Goal: Information Seeking & Learning: Learn about a topic

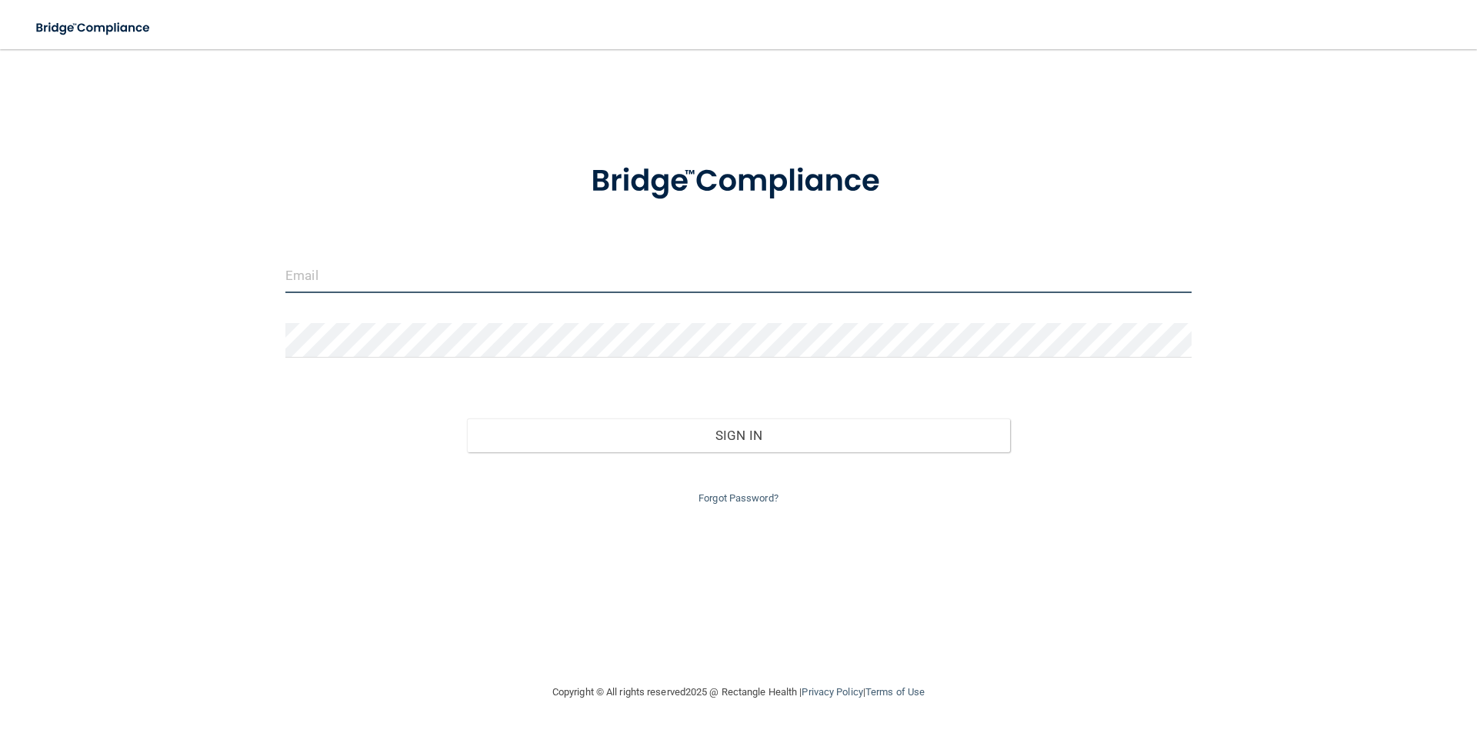
click at [331, 277] on input "email" at bounding box center [738, 276] width 906 height 35
type input "[PERSON_NAME][EMAIL_ADDRESS][DOMAIN_NAME]"
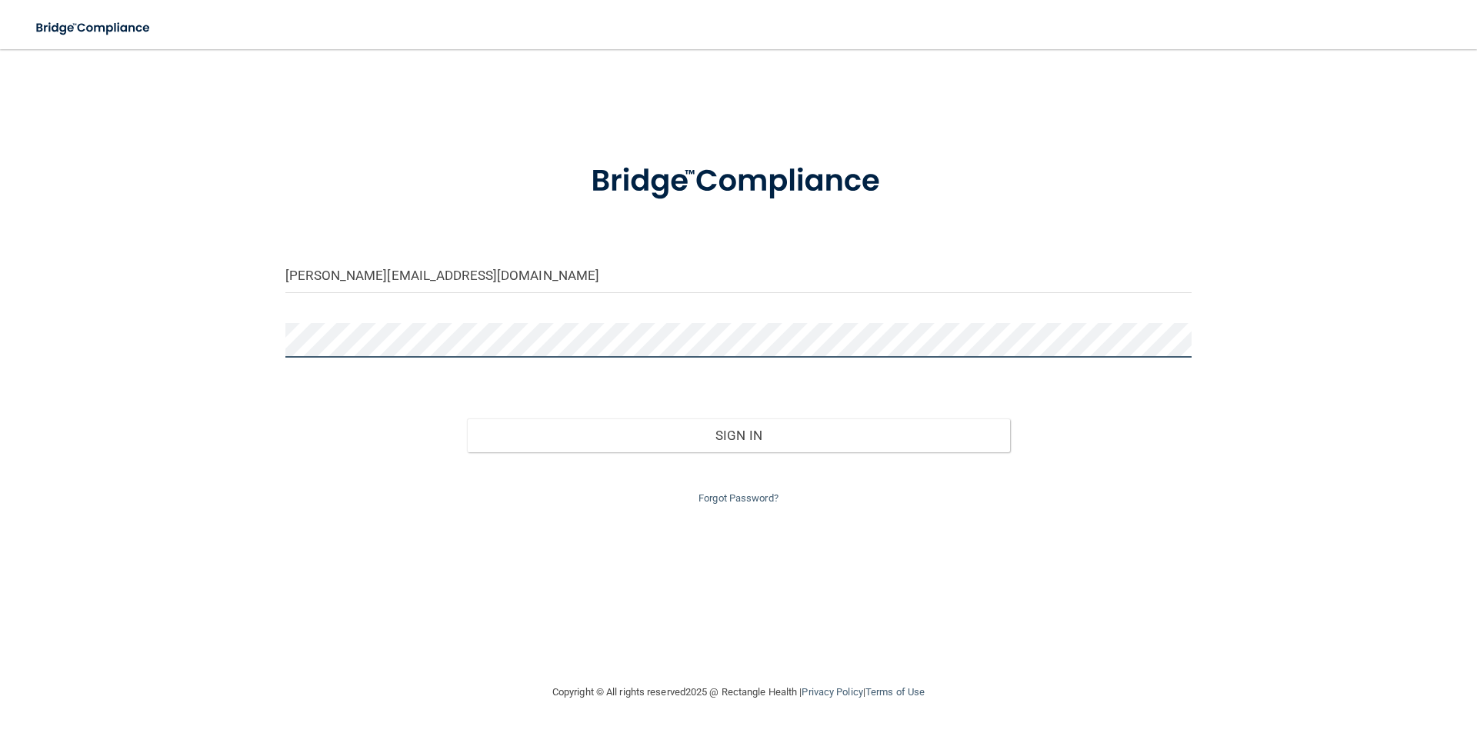
click at [467, 419] on button "Sign In" at bounding box center [739, 436] width 544 height 34
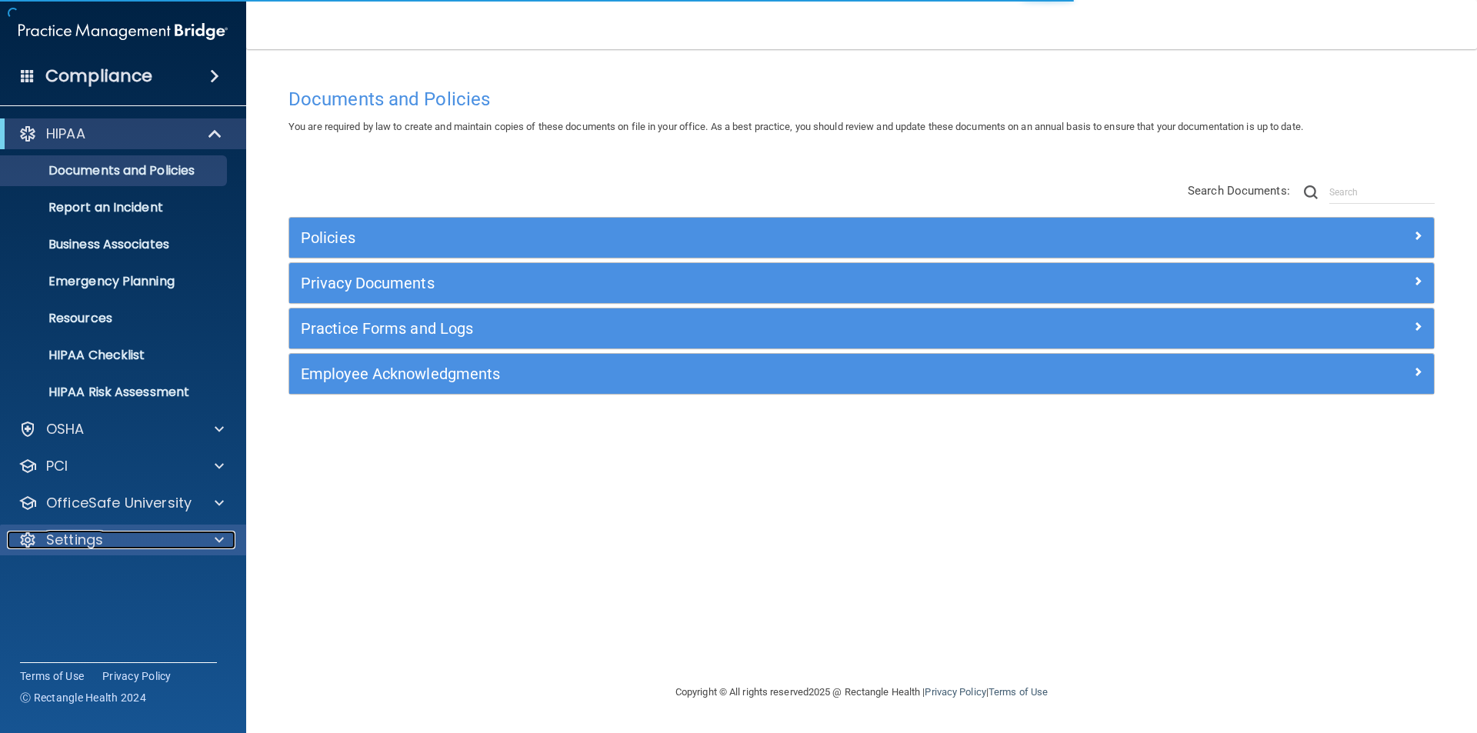
click at [87, 546] on p "Settings" at bounding box center [74, 540] width 57 height 18
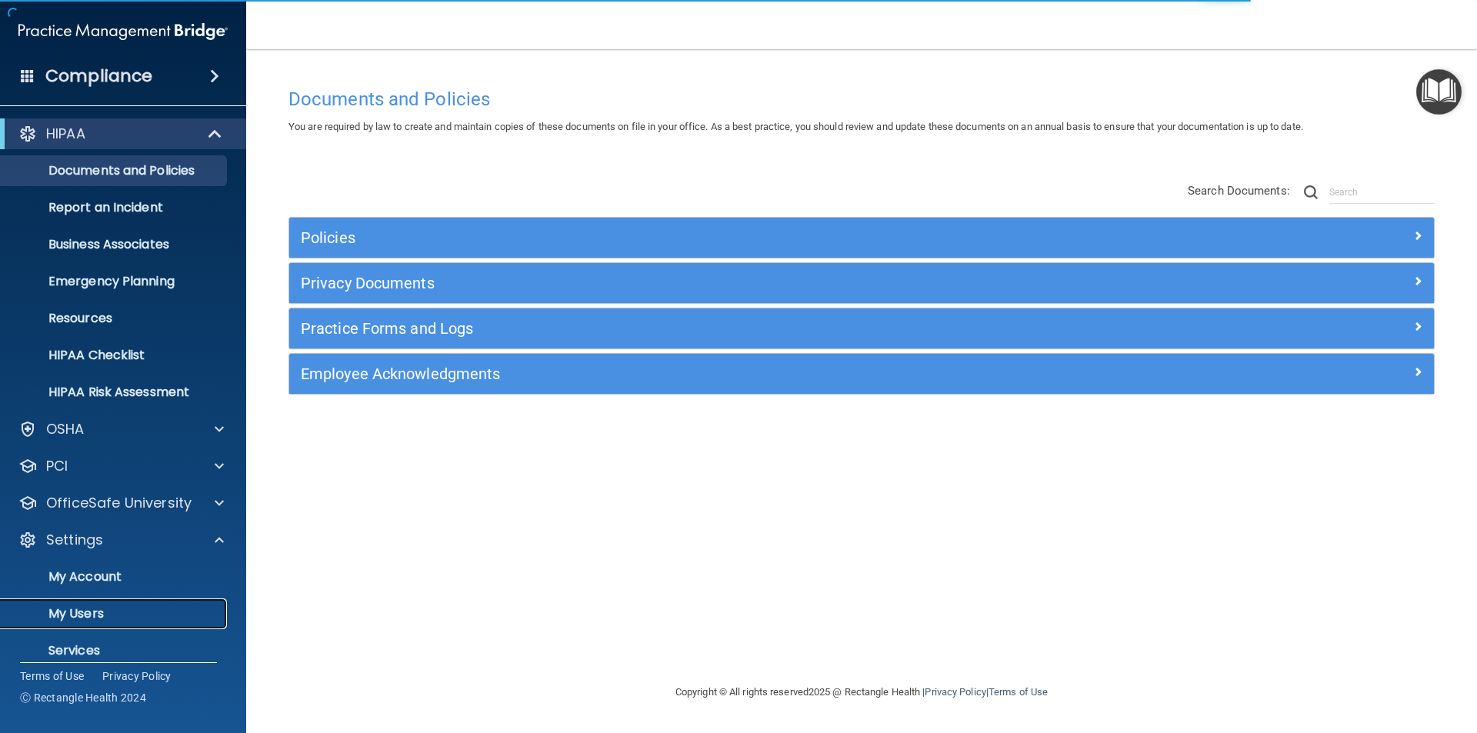
click at [87, 611] on p "My Users" at bounding box center [115, 613] width 210 height 15
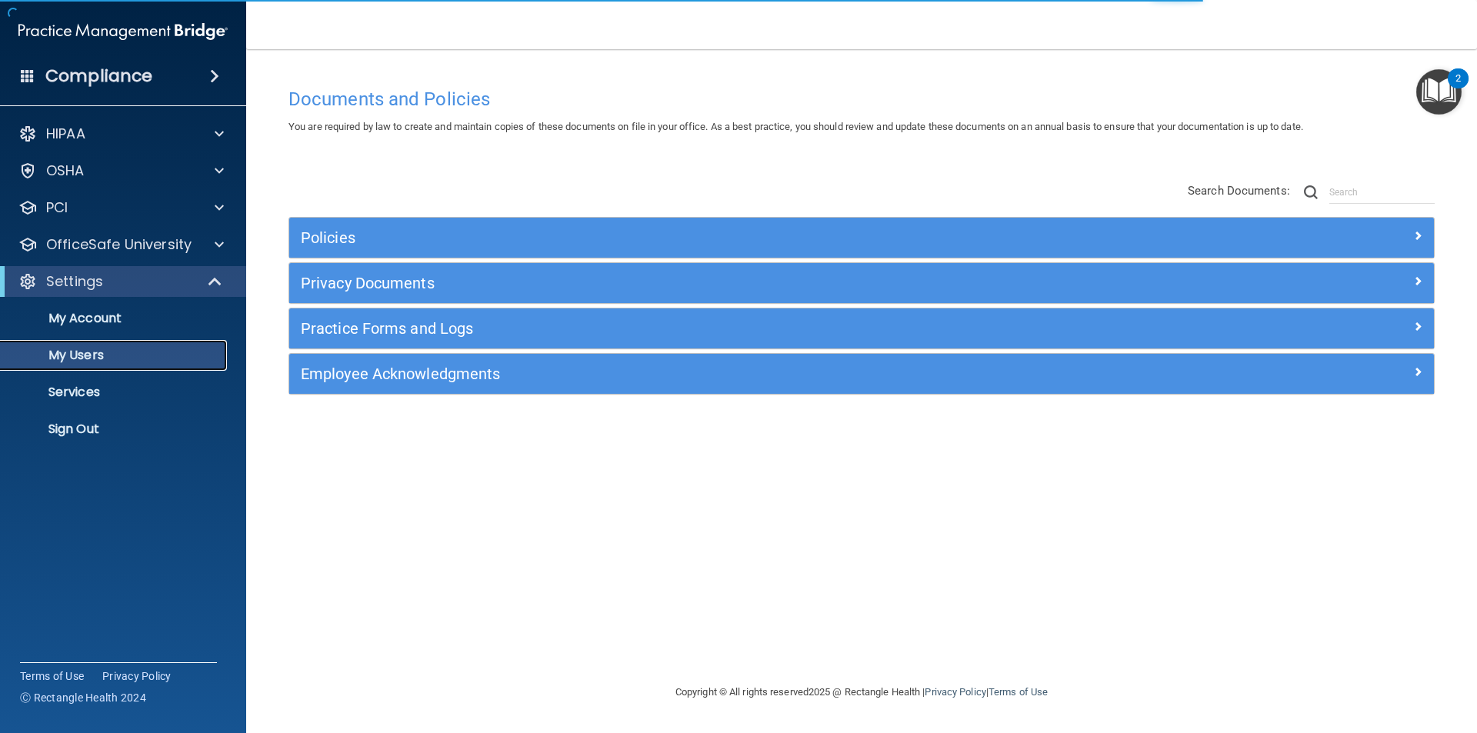
select select "20"
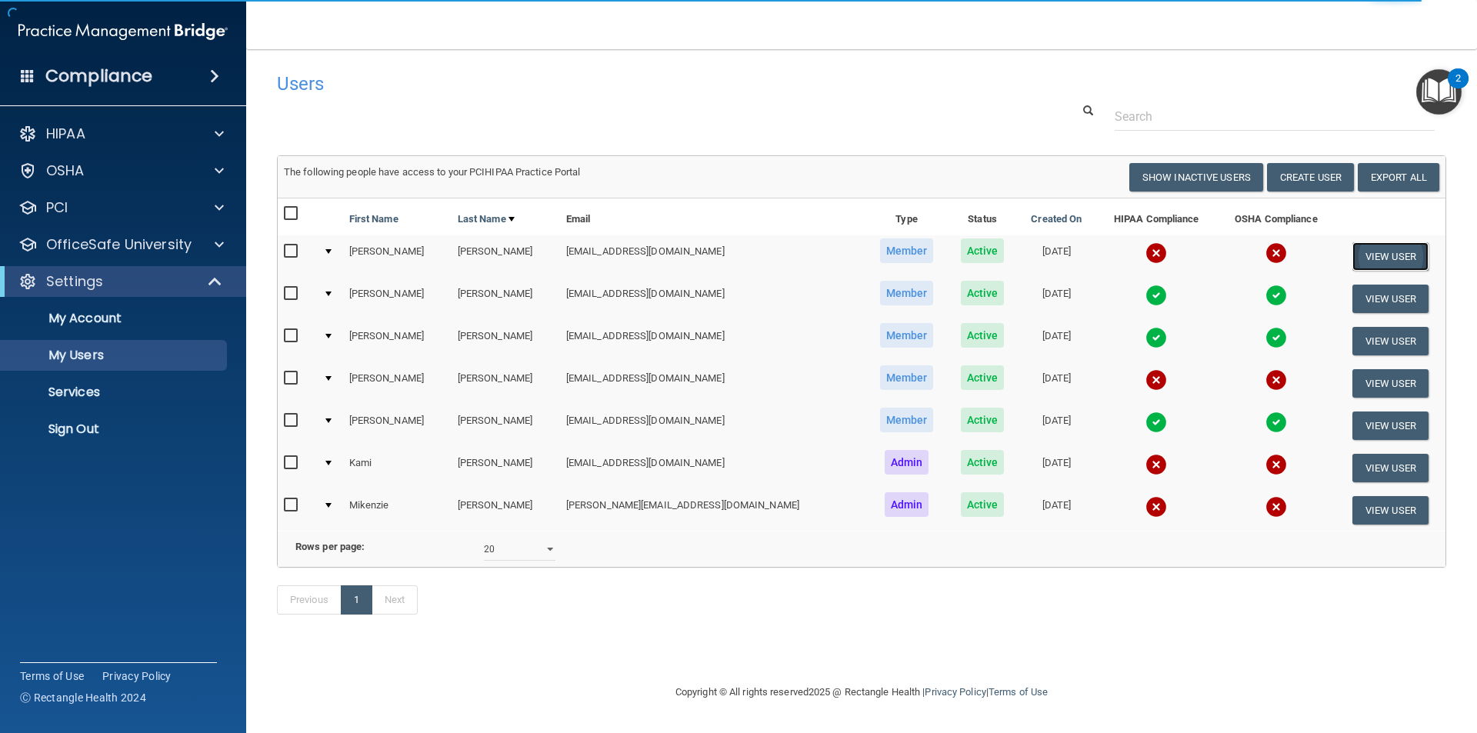
click at [1412, 244] on button "View User" at bounding box center [1391, 256] width 76 height 28
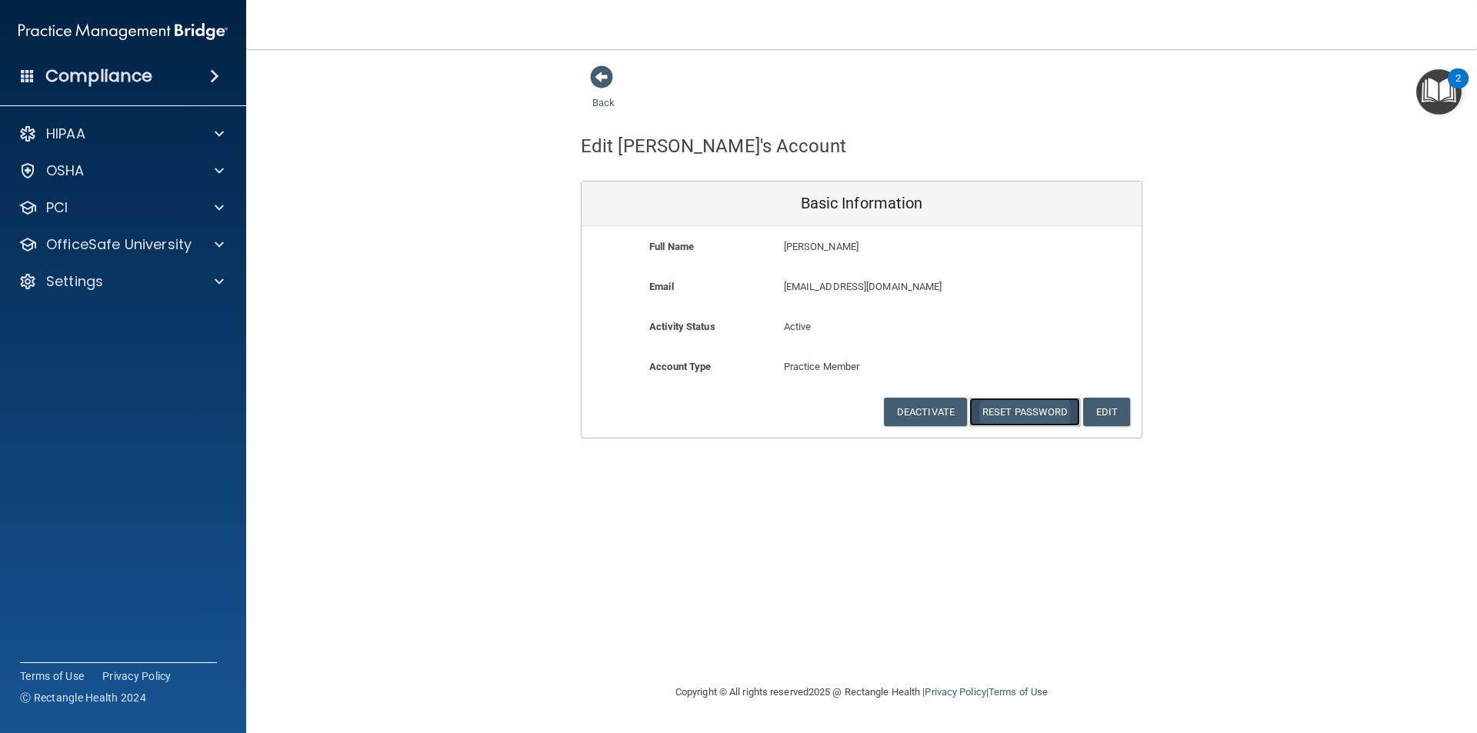
click at [1028, 415] on button "Reset Password" at bounding box center [1025, 412] width 111 height 28
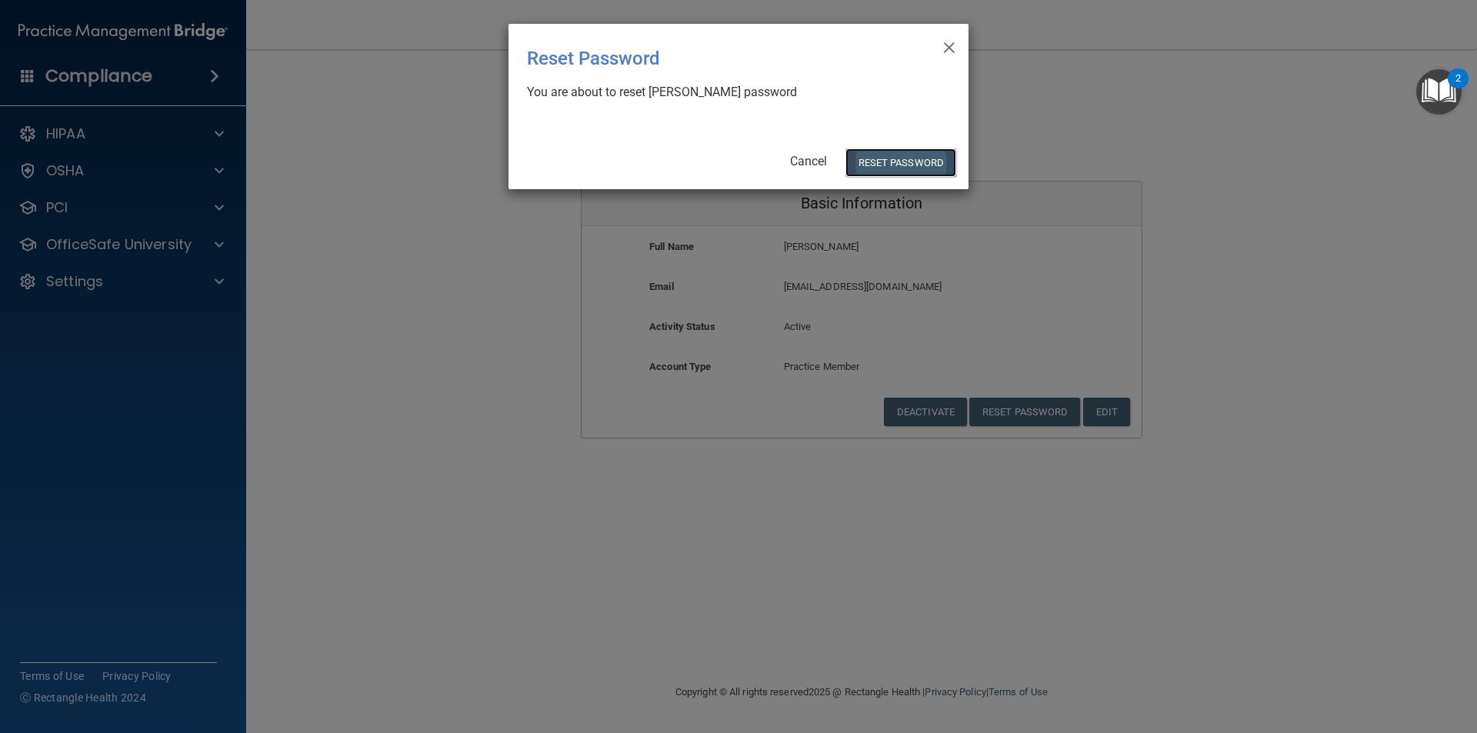
click at [900, 163] on button "Reset Password" at bounding box center [901, 163] width 111 height 28
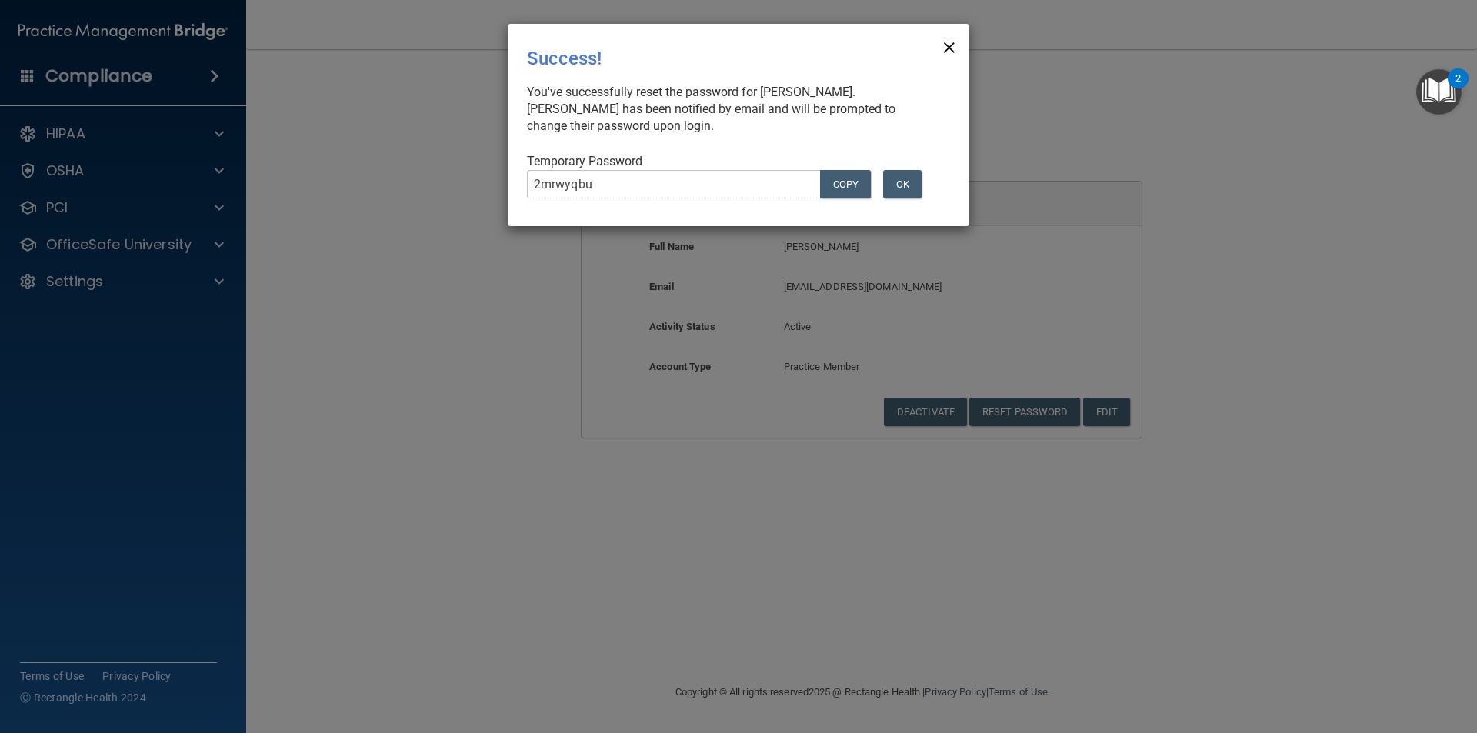
click at [946, 42] on span "×" at bounding box center [950, 45] width 14 height 31
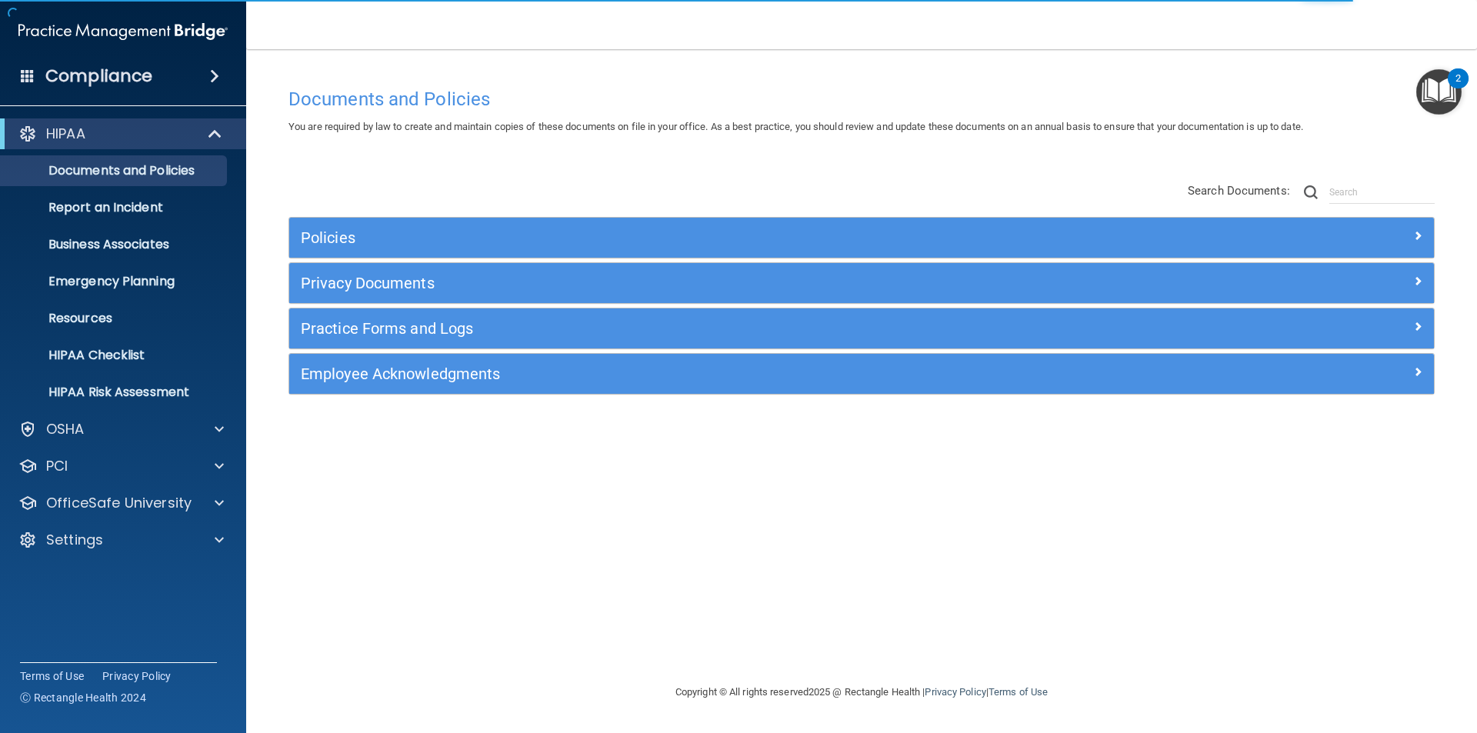
click at [76, 83] on h4 "Compliance" at bounding box center [98, 76] width 107 height 22
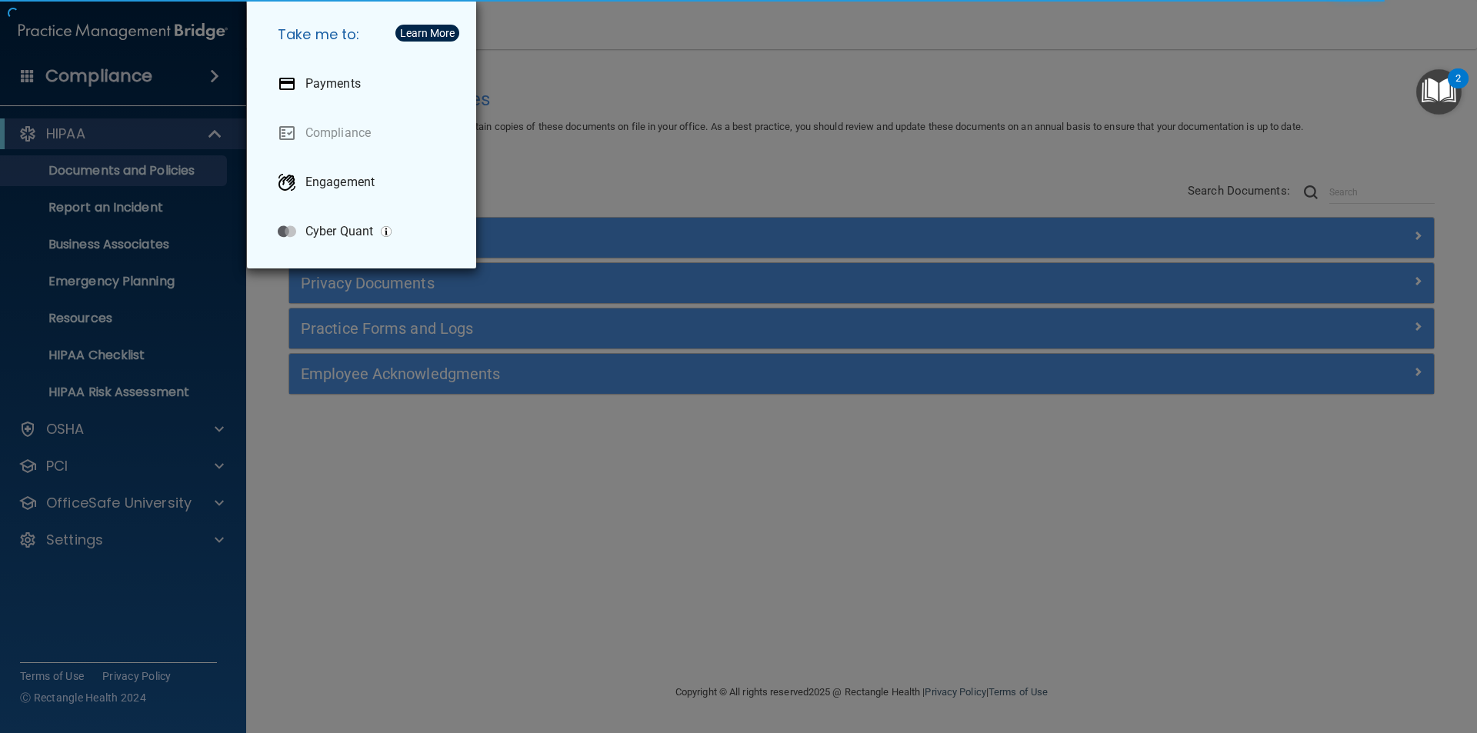
click at [0, 337] on div "Take me to: Payments Compliance Engagement Cyber Quant" at bounding box center [738, 366] width 1477 height 733
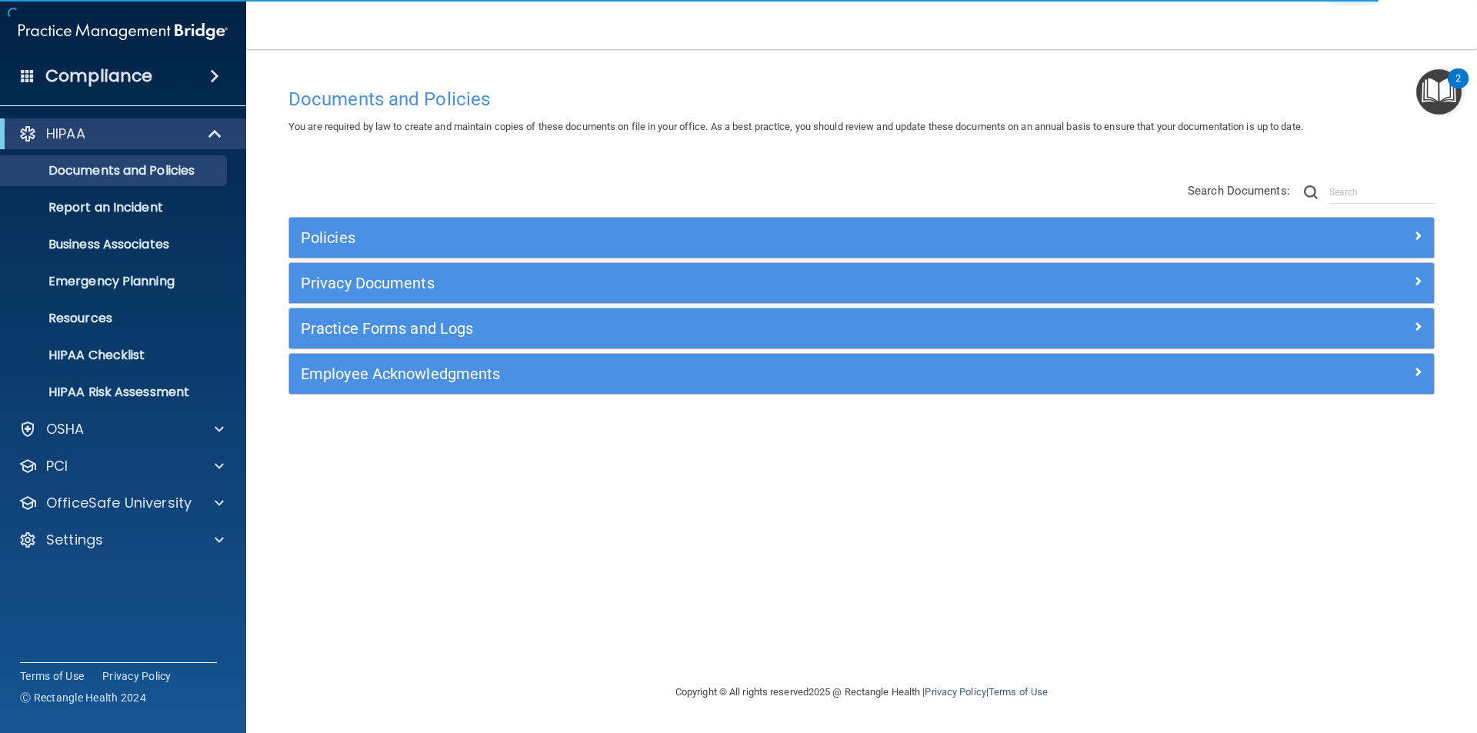
click at [71, 522] on div "HIPAA Documents and Policies Report an Incident Business Associates Emergency P…" at bounding box center [123, 340] width 247 height 456
click at [79, 552] on div "Settings" at bounding box center [123, 540] width 247 height 31
click at [227, 523] on div "HIPAA Documents and Policies Report an Incident Business Associates Emergency P…" at bounding box center [123, 340] width 247 height 456
click at [222, 531] on span at bounding box center [219, 540] width 9 height 18
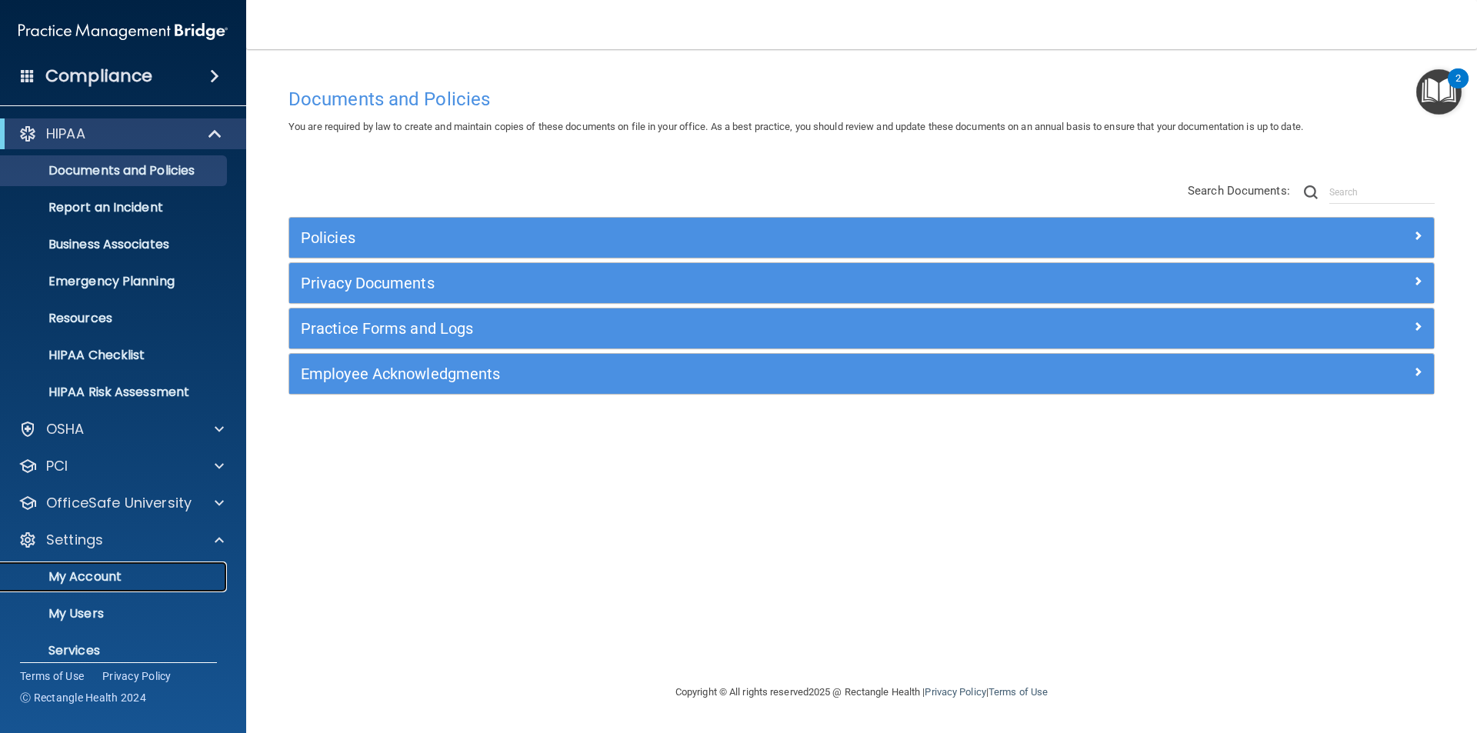
click at [86, 569] on p "My Account" at bounding box center [115, 576] width 210 height 15
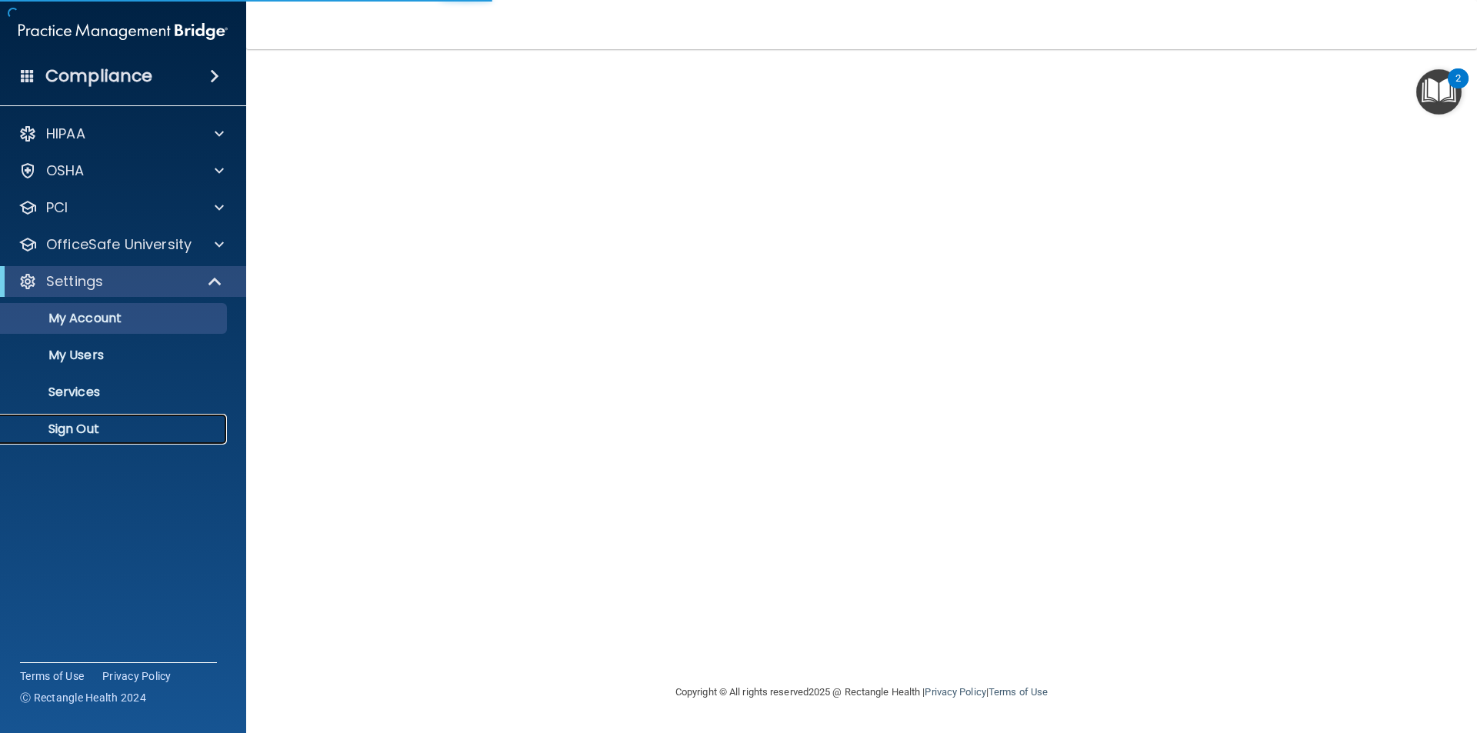
click at [68, 429] on p "Sign Out" at bounding box center [115, 429] width 210 height 15
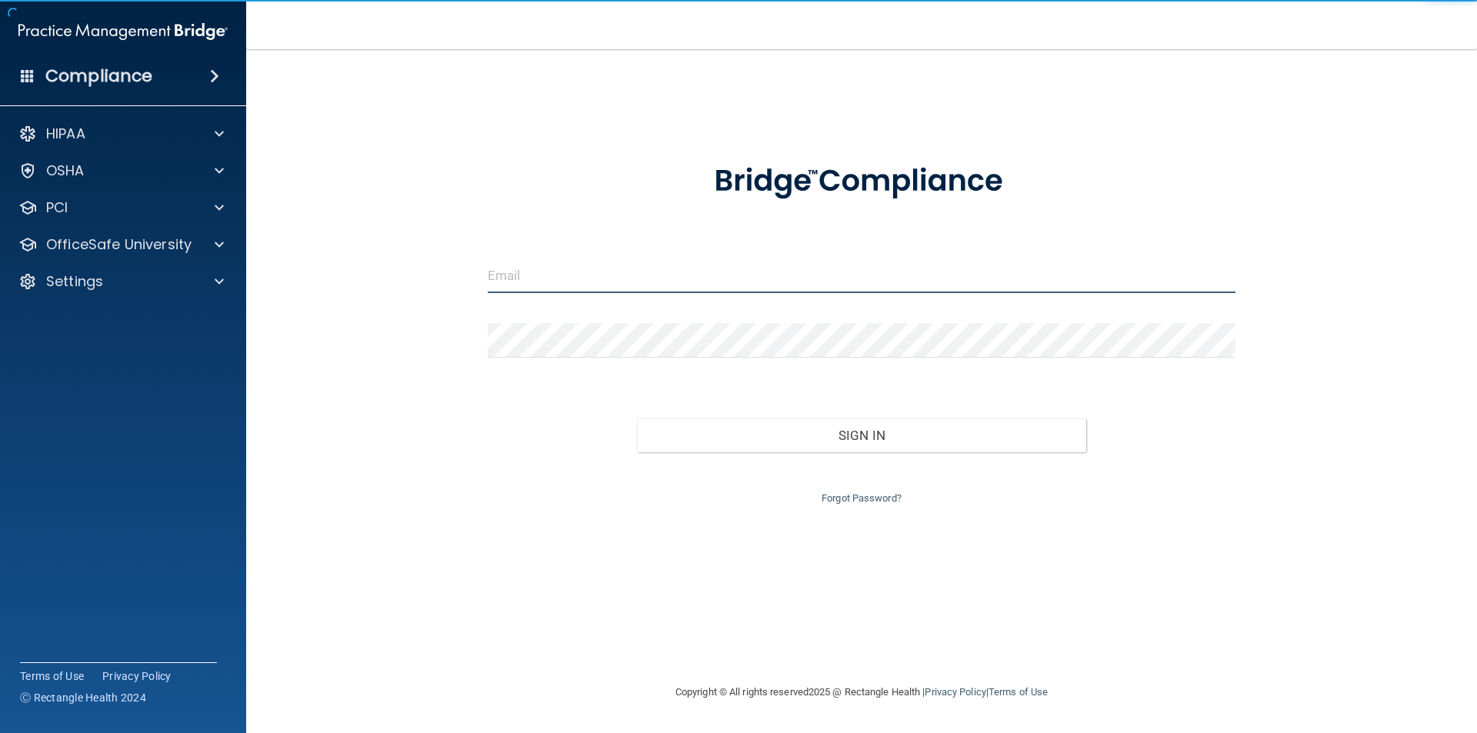
click at [695, 277] on input "email" at bounding box center [862, 276] width 749 height 35
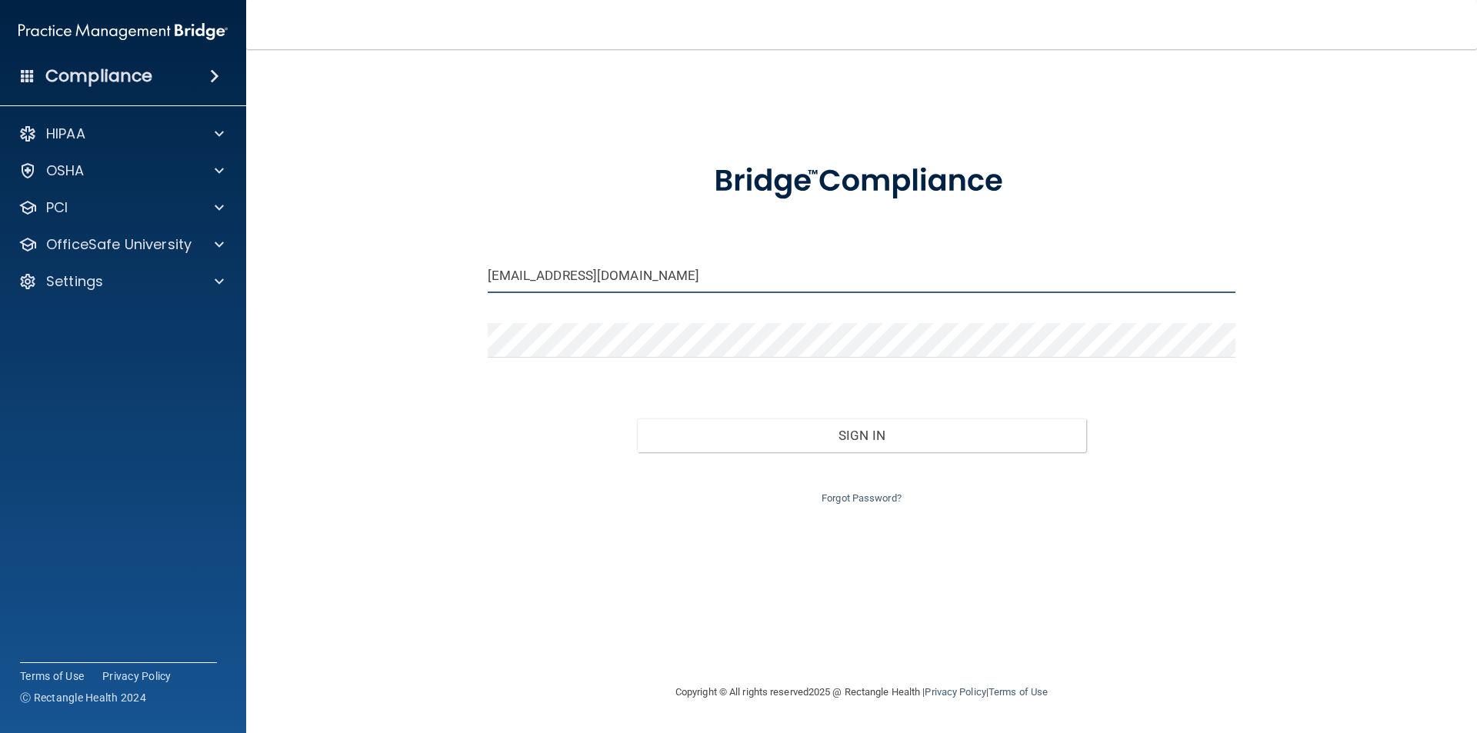
type input "[EMAIL_ADDRESS][DOMAIN_NAME]"
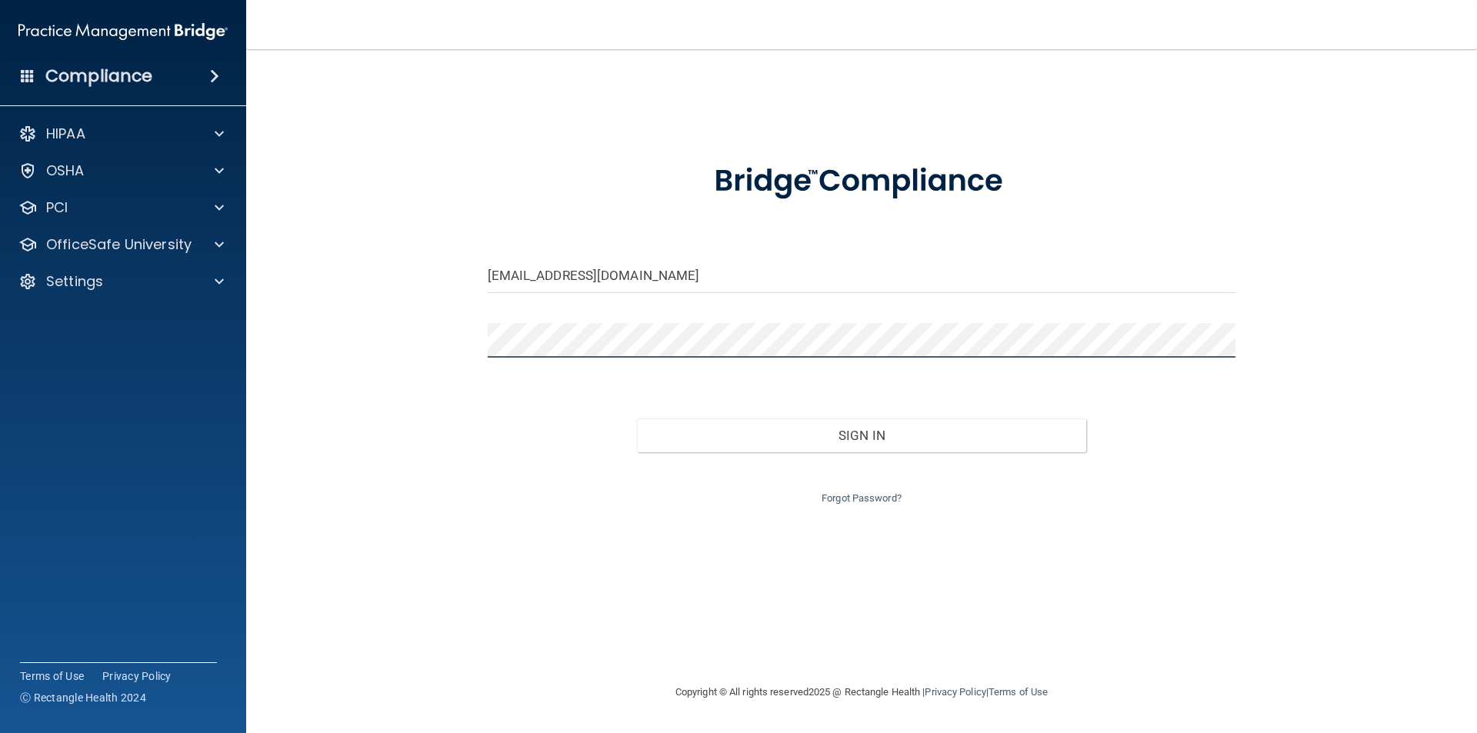
click at [637, 419] on button "Sign In" at bounding box center [861, 436] width 449 height 34
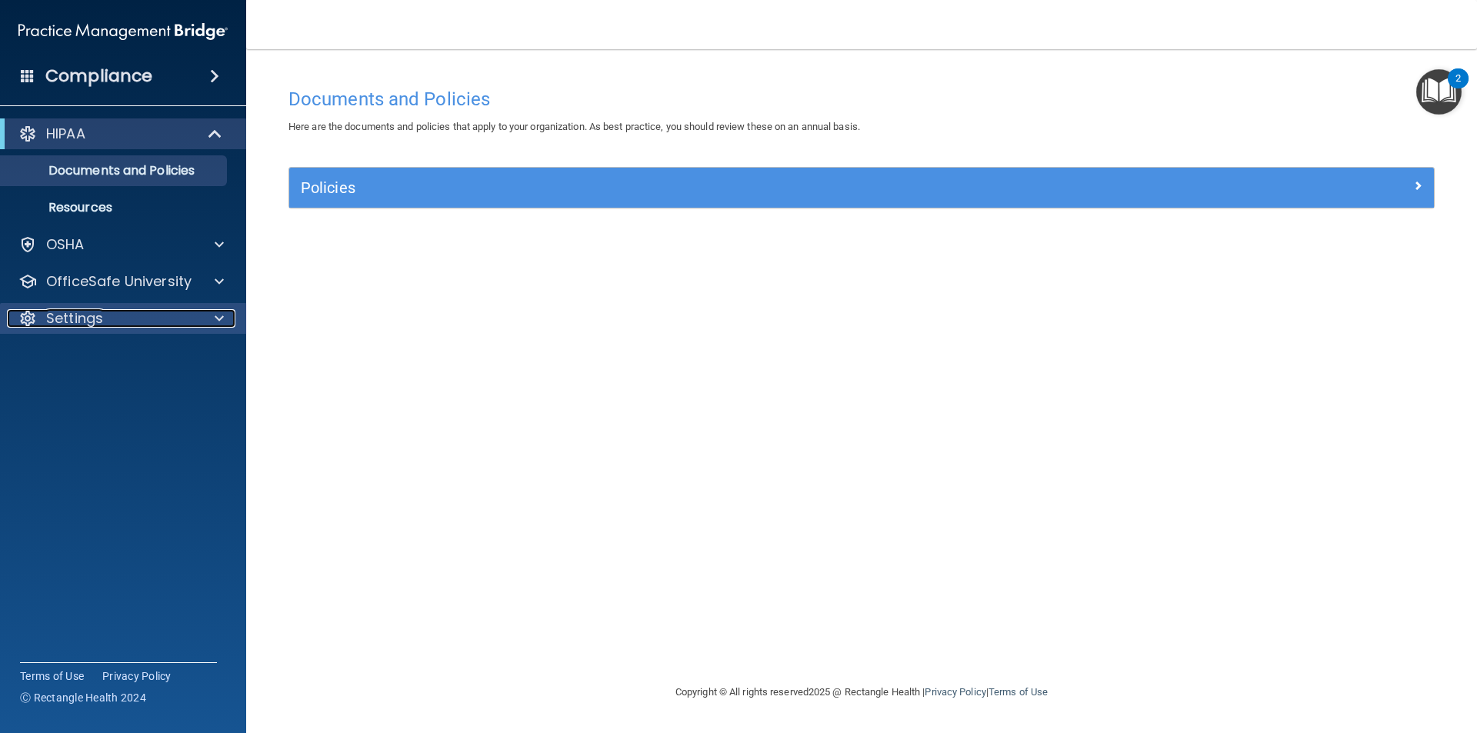
click at [70, 314] on p "Settings" at bounding box center [74, 318] width 57 height 18
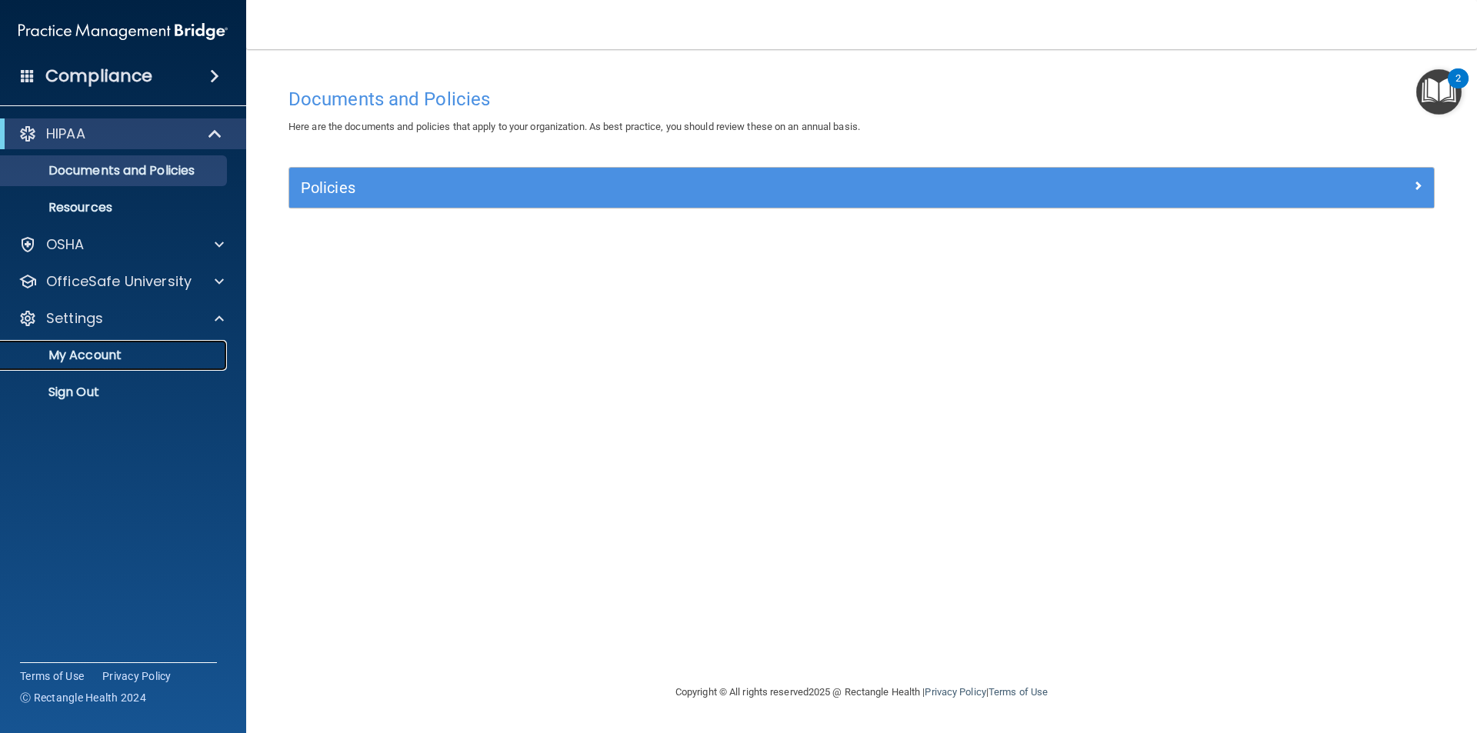
click at [74, 357] on p "My Account" at bounding box center [115, 355] width 210 height 15
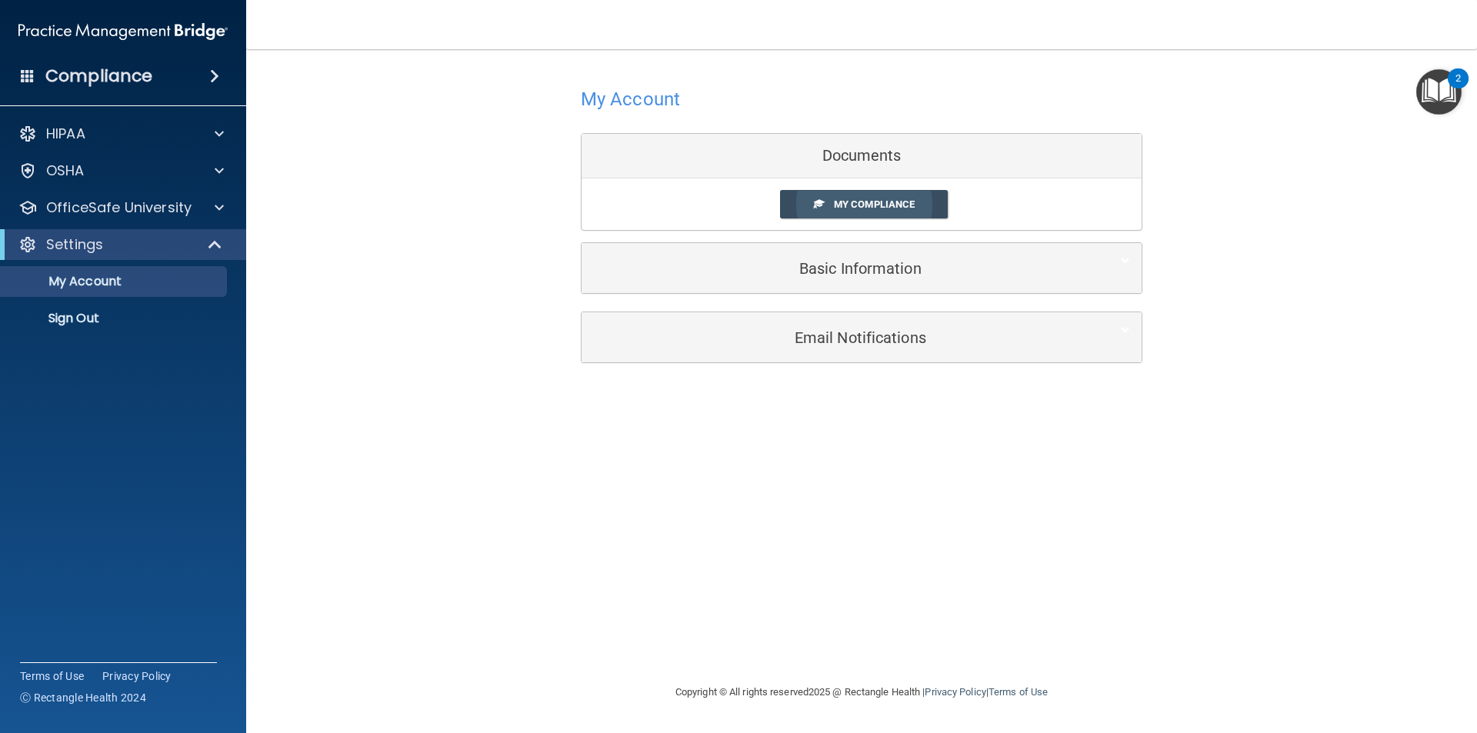
click at [874, 202] on span "My Compliance" at bounding box center [874, 205] width 81 height 12
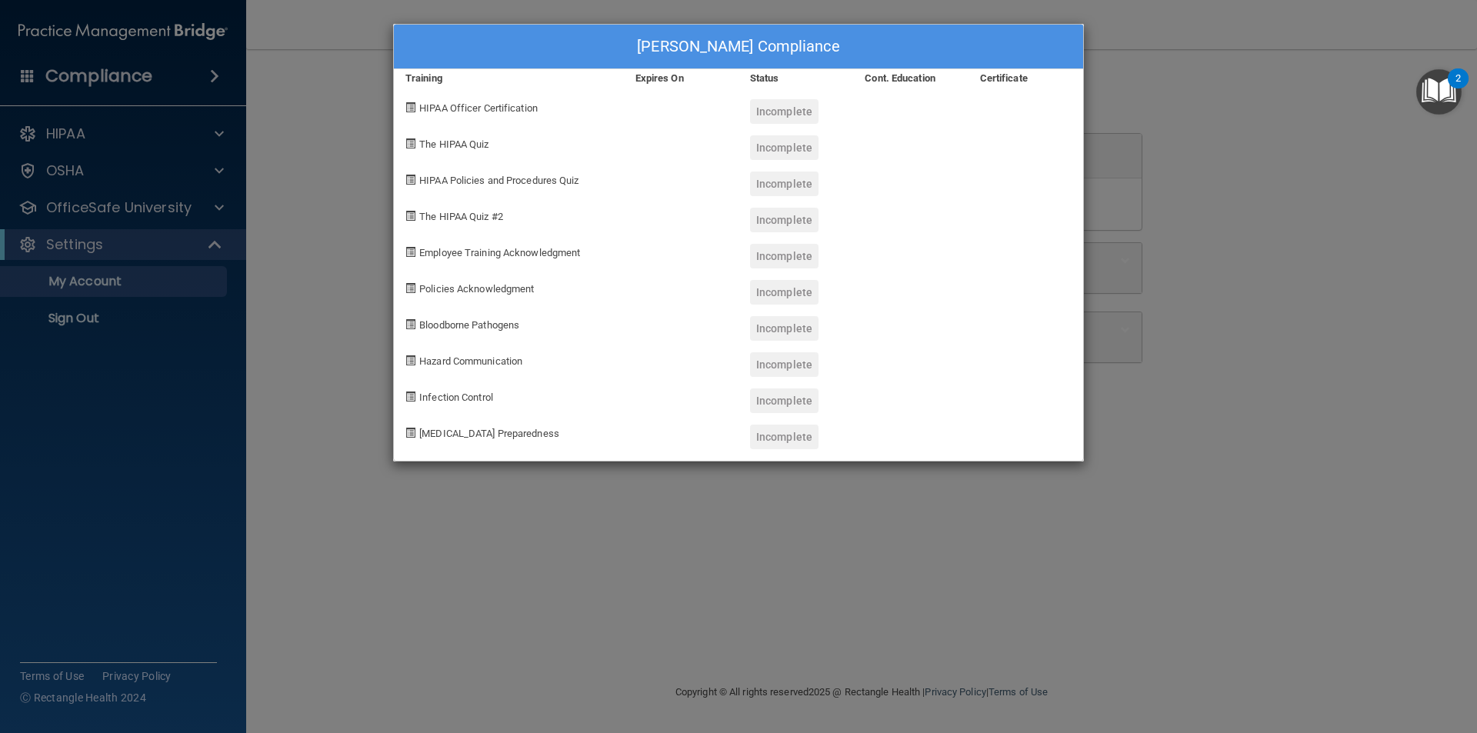
click at [584, 547] on div "[PERSON_NAME] Compliance Training Expires On Status Cont. Education Certificate…" at bounding box center [738, 366] width 1477 height 733
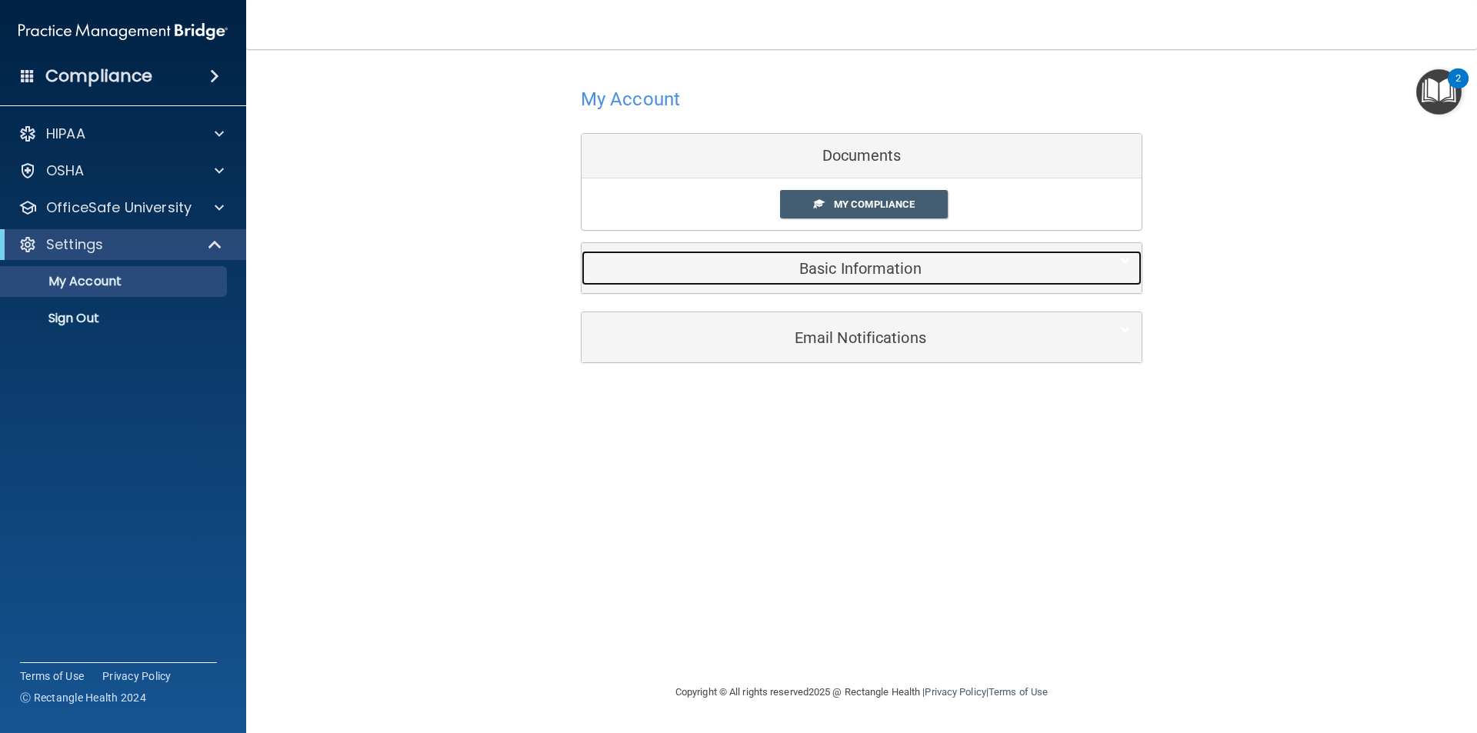
click at [814, 275] on h5 "Basic Information" at bounding box center [838, 268] width 490 height 17
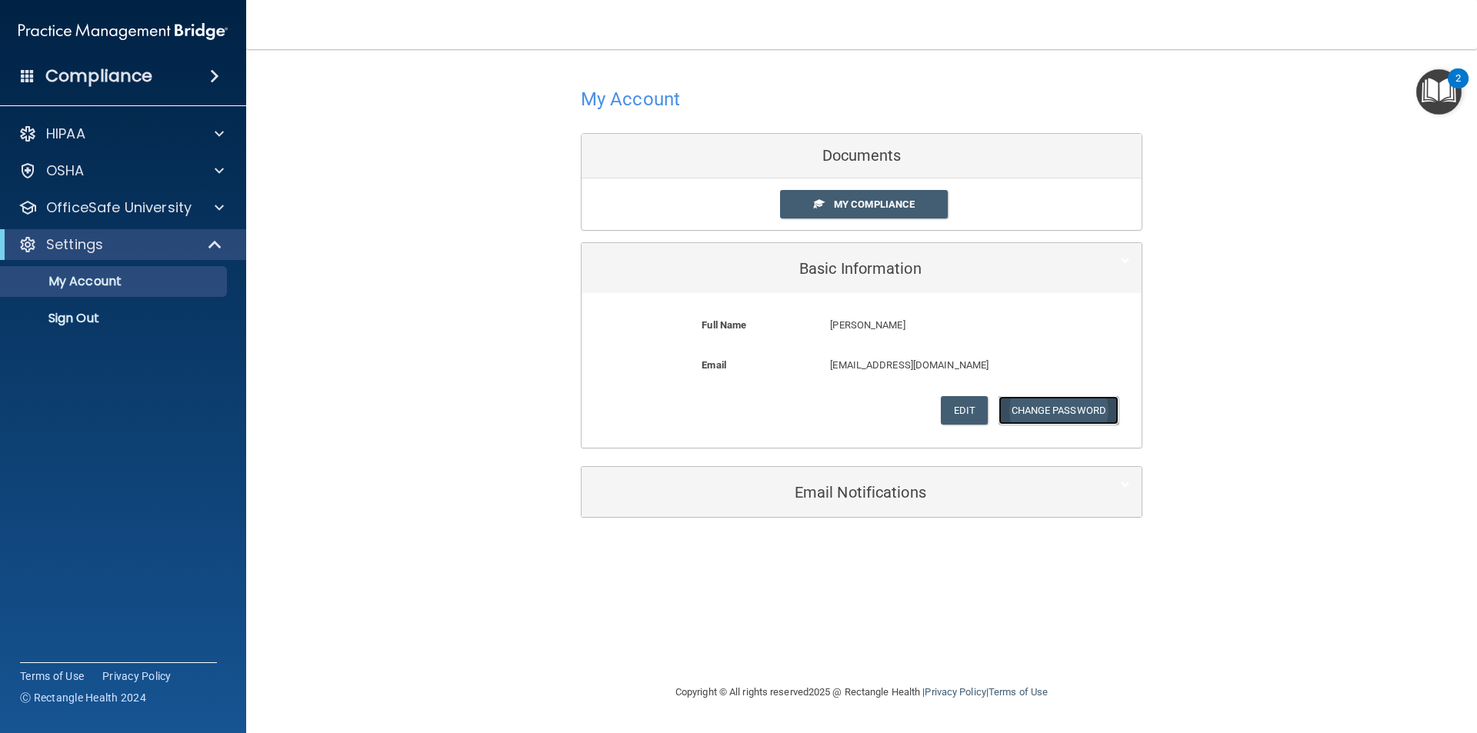
click at [1056, 404] on button "Change Password" at bounding box center [1059, 410] width 121 height 28
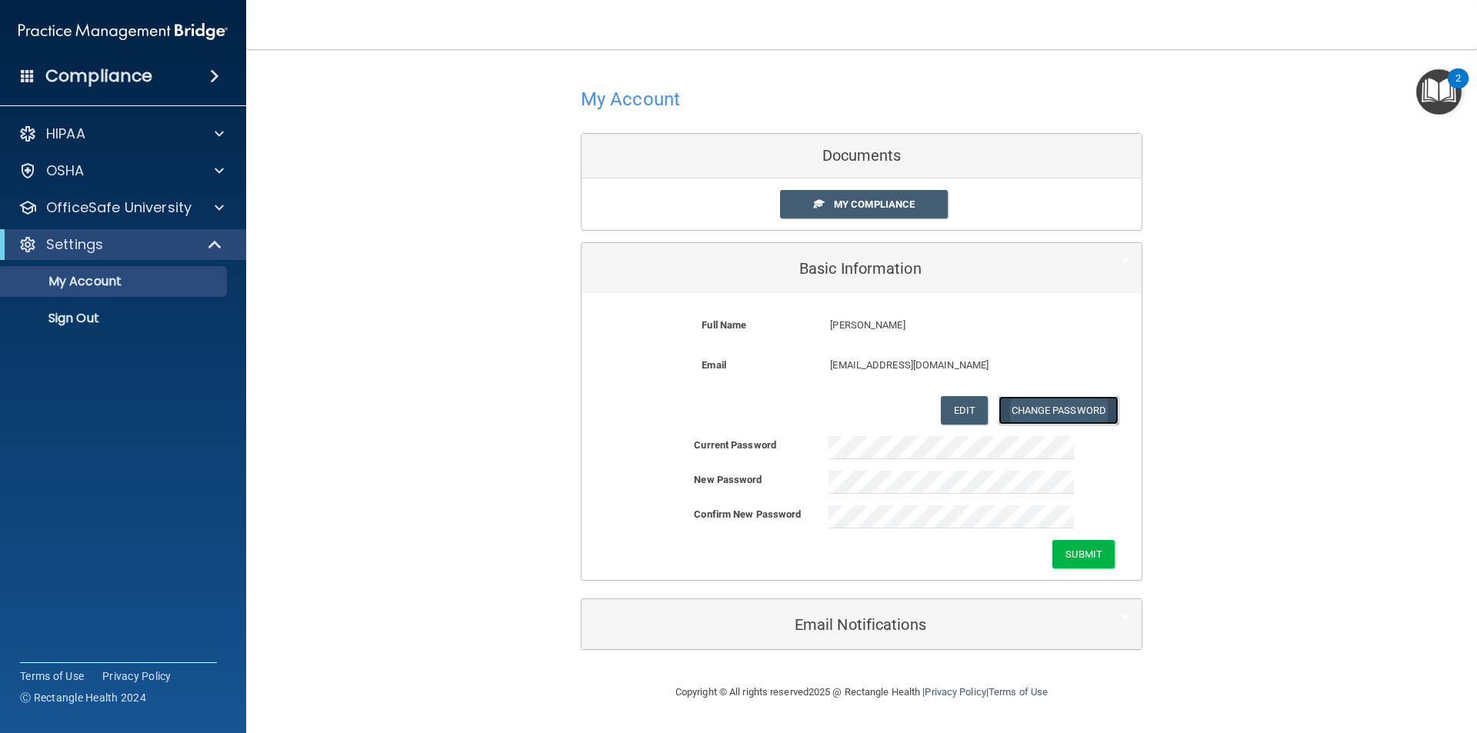
click at [1049, 401] on button "Change Password" at bounding box center [1059, 410] width 121 height 28
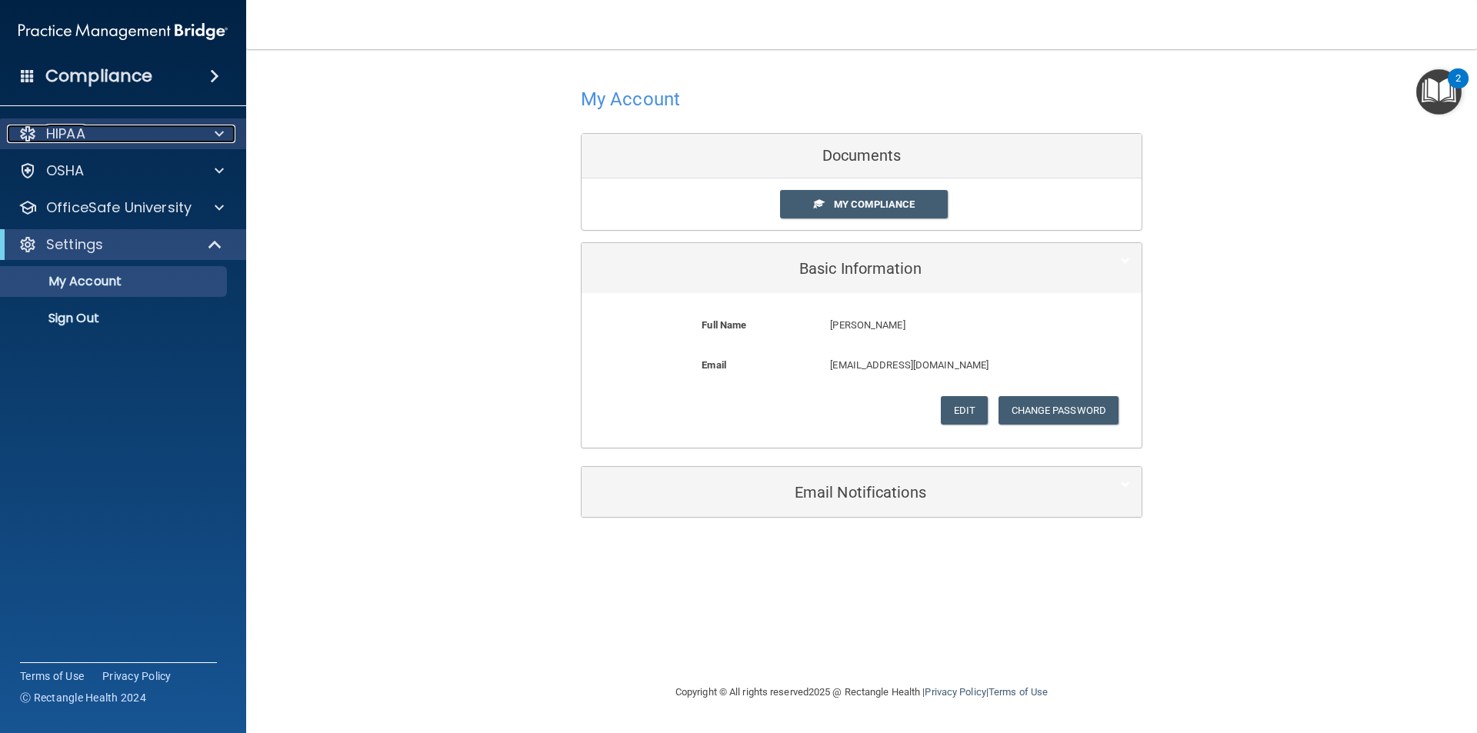
click at [116, 129] on div "HIPAA" at bounding box center [102, 134] width 191 height 18
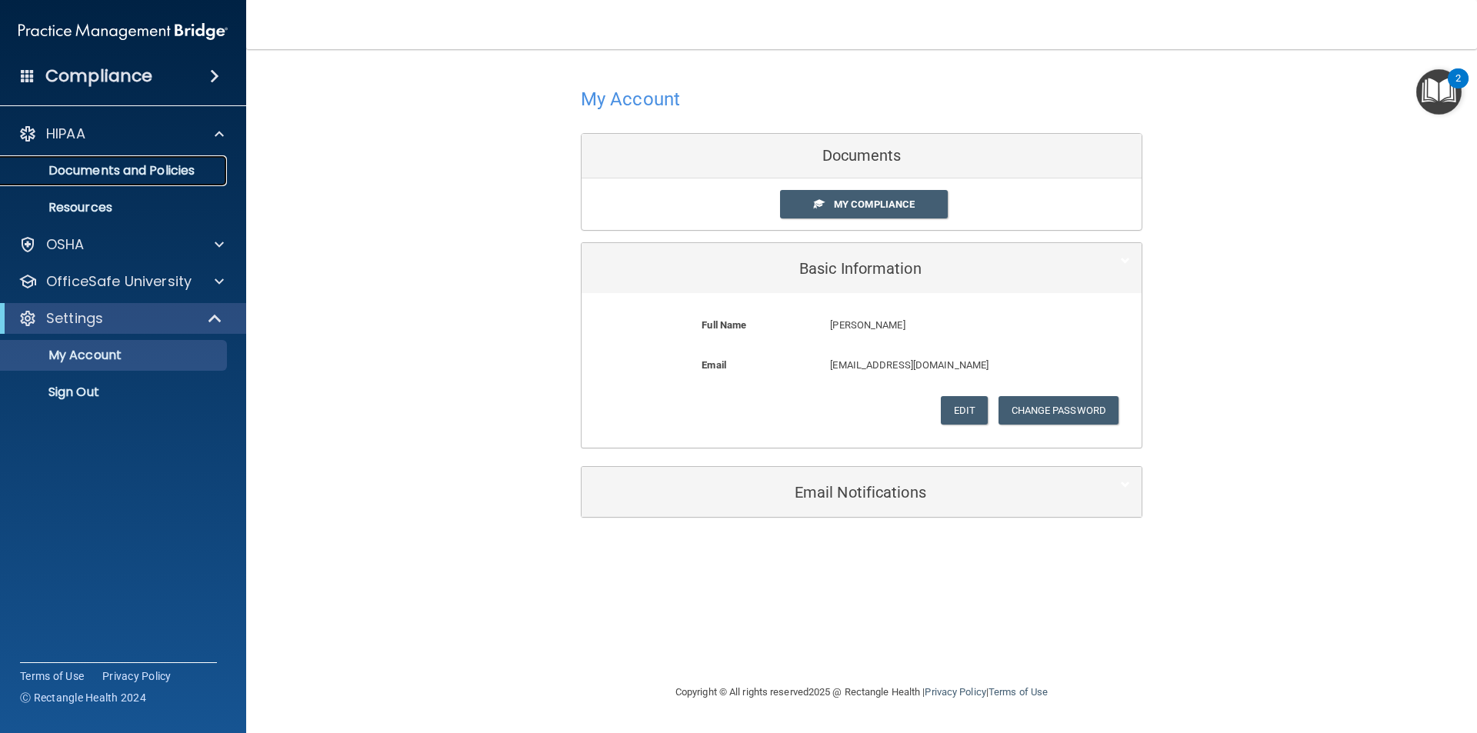
click at [113, 173] on p "Documents and Policies" at bounding box center [115, 170] width 210 height 15
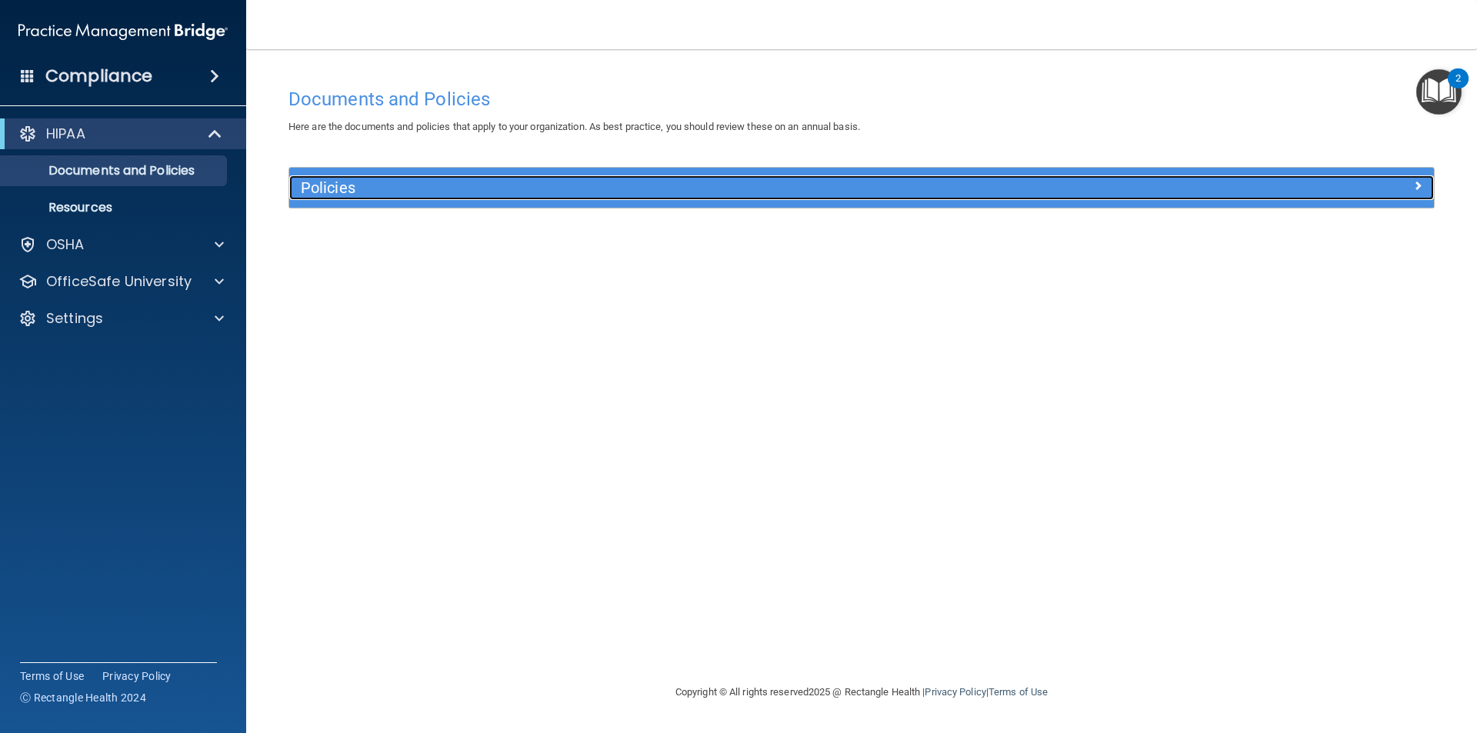
click at [1408, 183] on div at bounding box center [1291, 184] width 286 height 18
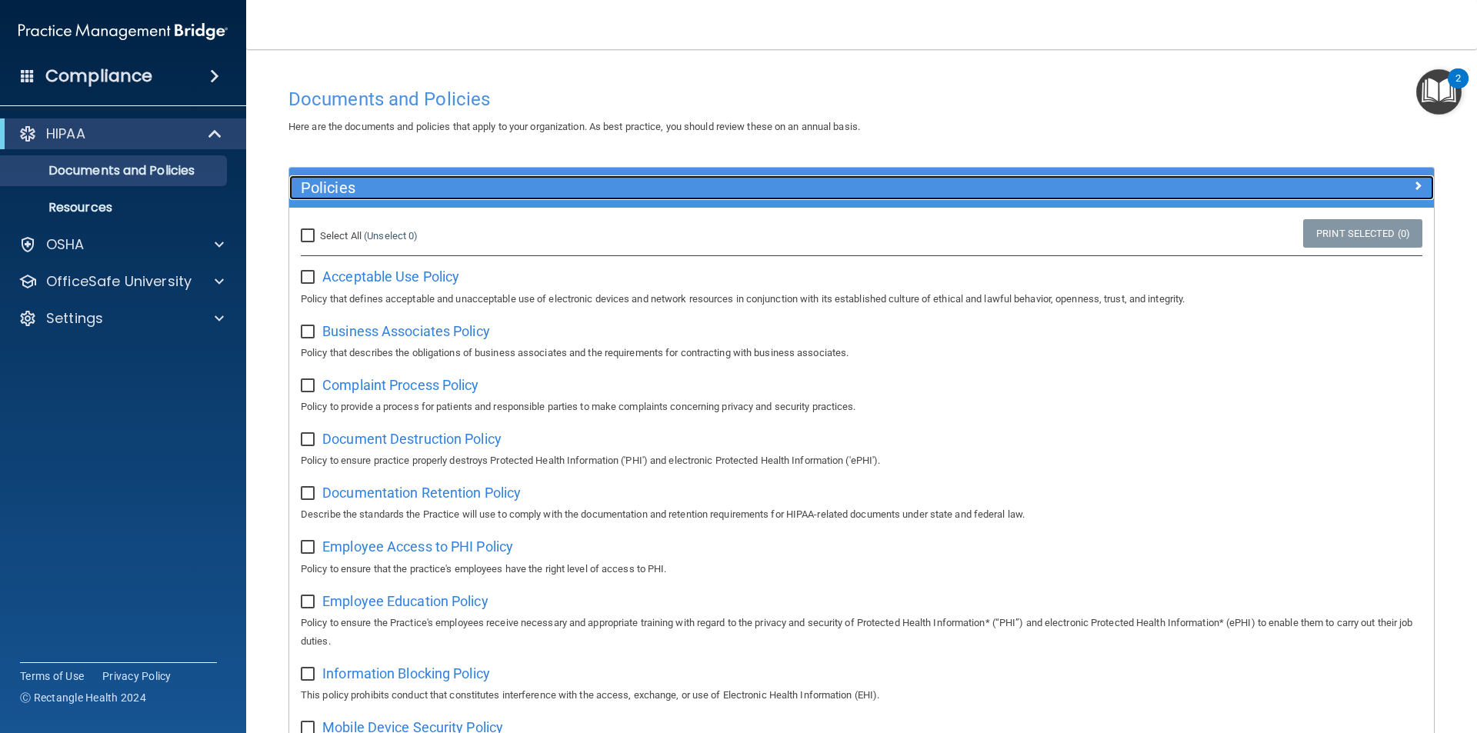
click at [1414, 183] on span at bounding box center [1418, 185] width 9 height 18
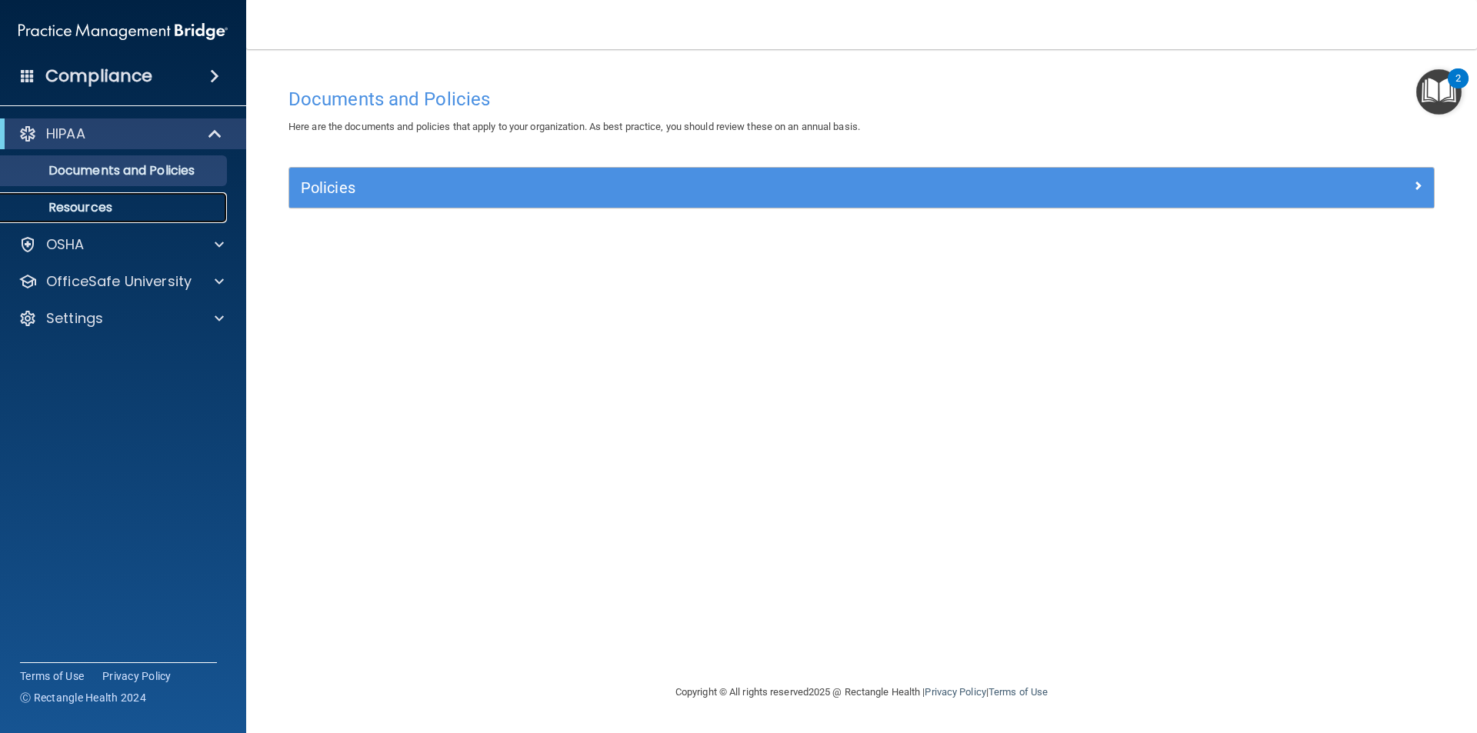
click at [58, 201] on p "Resources" at bounding box center [115, 207] width 210 height 15
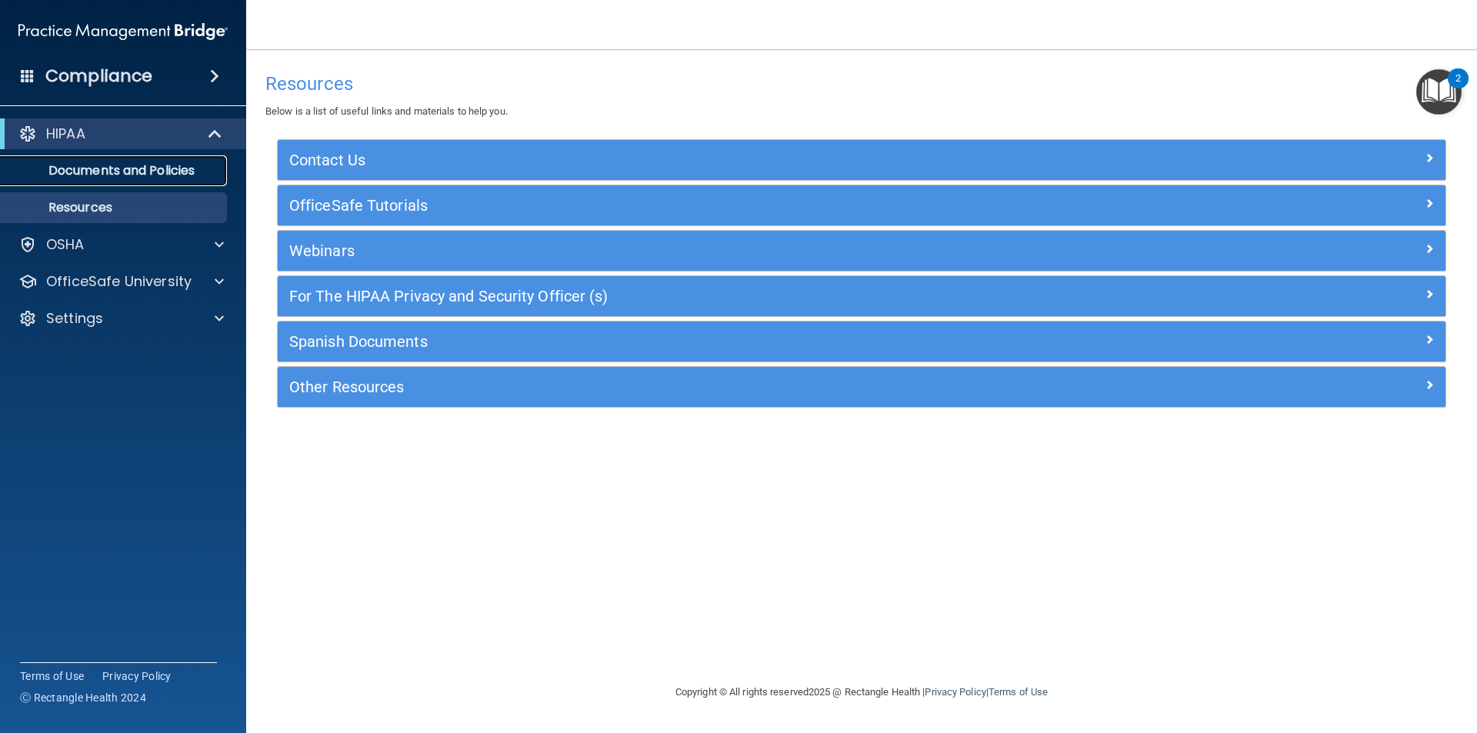
click at [65, 181] on link "Documents and Policies" at bounding box center [106, 170] width 242 height 31
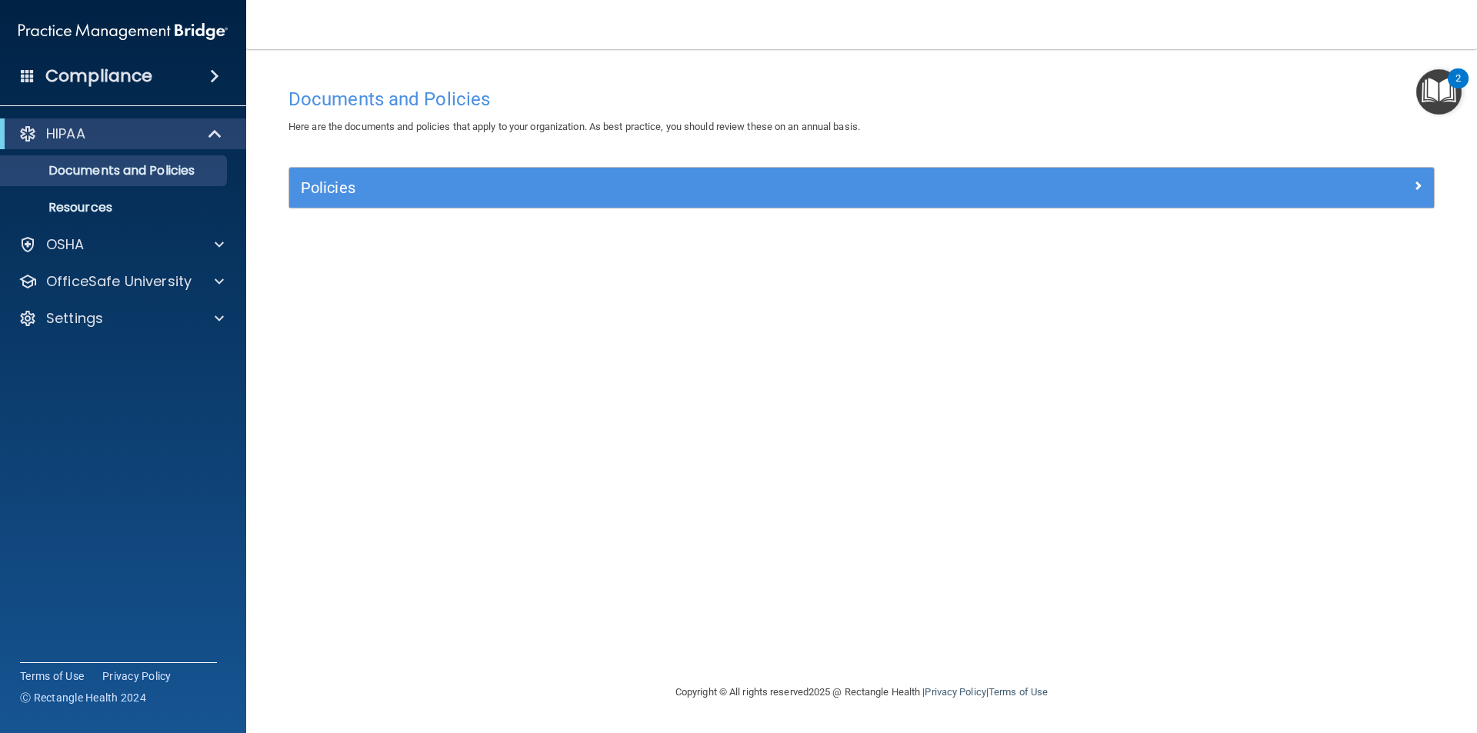
click at [93, 71] on h4 "Compliance" at bounding box center [98, 76] width 107 height 22
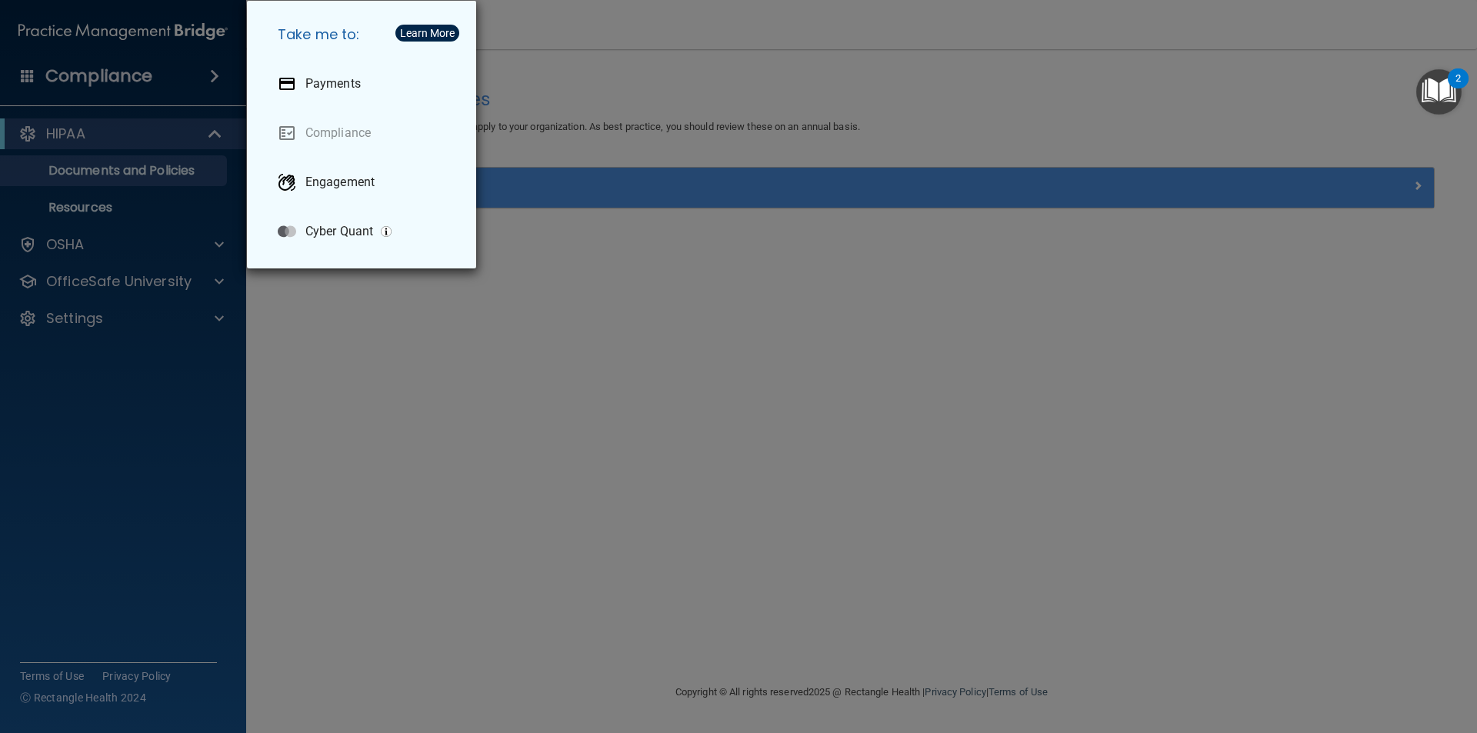
click at [79, 124] on div "Take me to: Payments Compliance Engagement Cyber Quant" at bounding box center [738, 366] width 1477 height 733
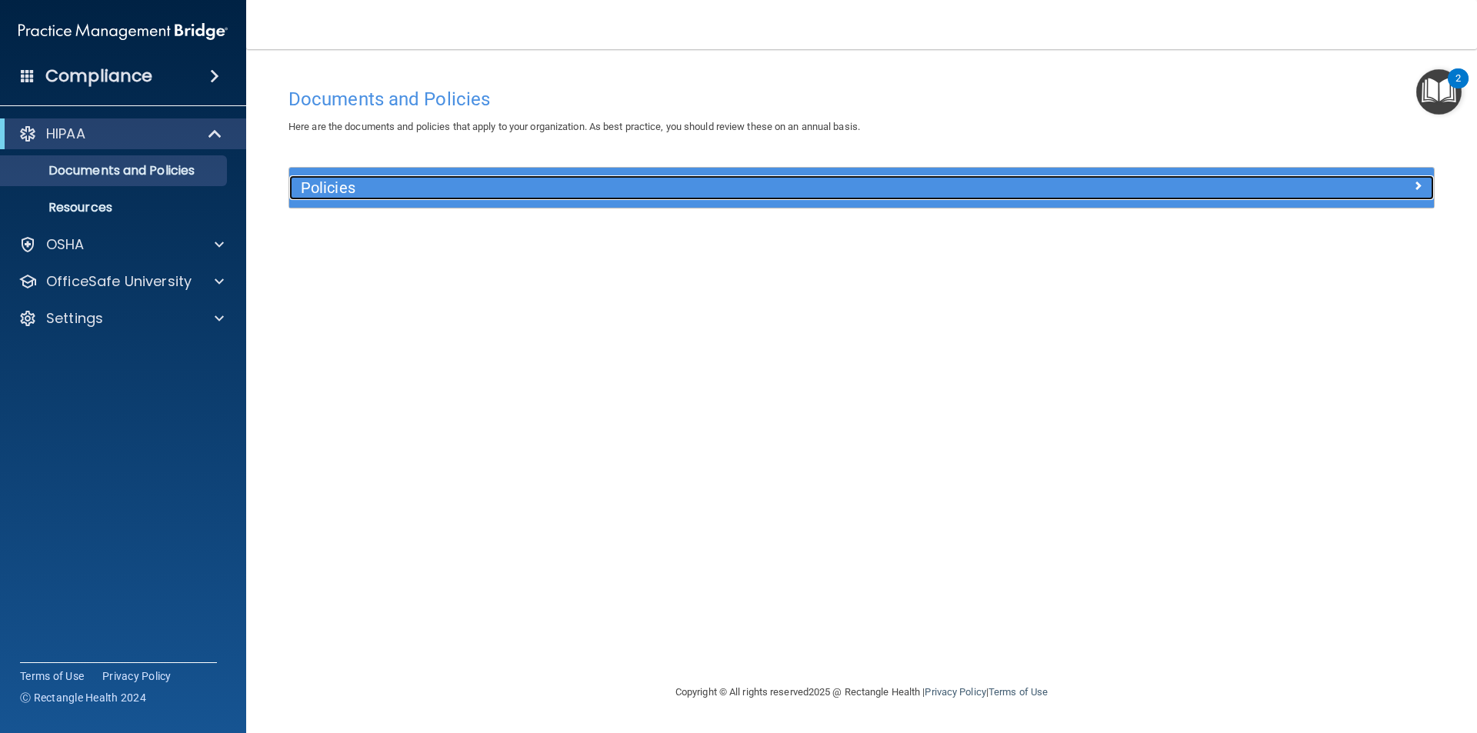
click at [1405, 193] on div at bounding box center [1291, 184] width 286 height 18
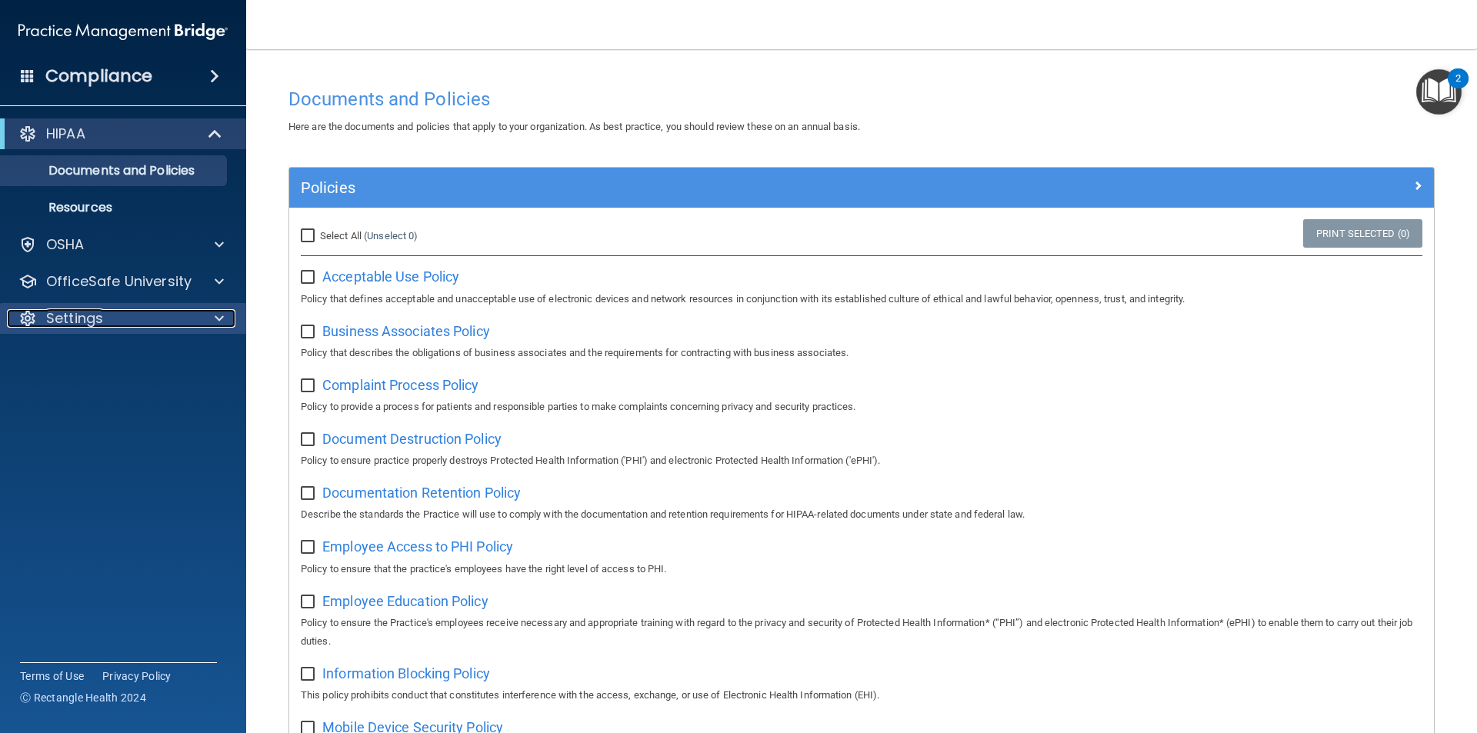
click at [74, 321] on p "Settings" at bounding box center [74, 318] width 57 height 18
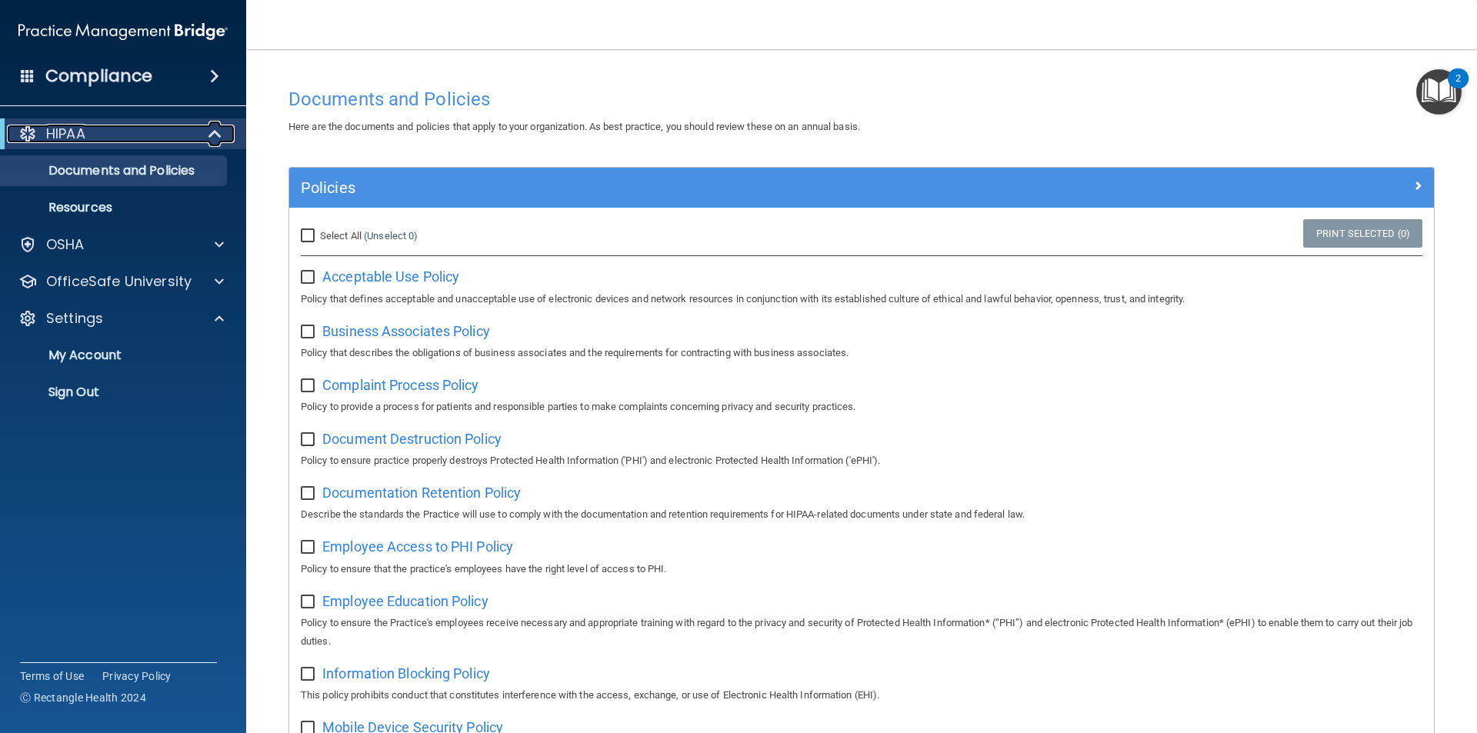
click at [57, 129] on p "HIPAA" at bounding box center [65, 134] width 39 height 18
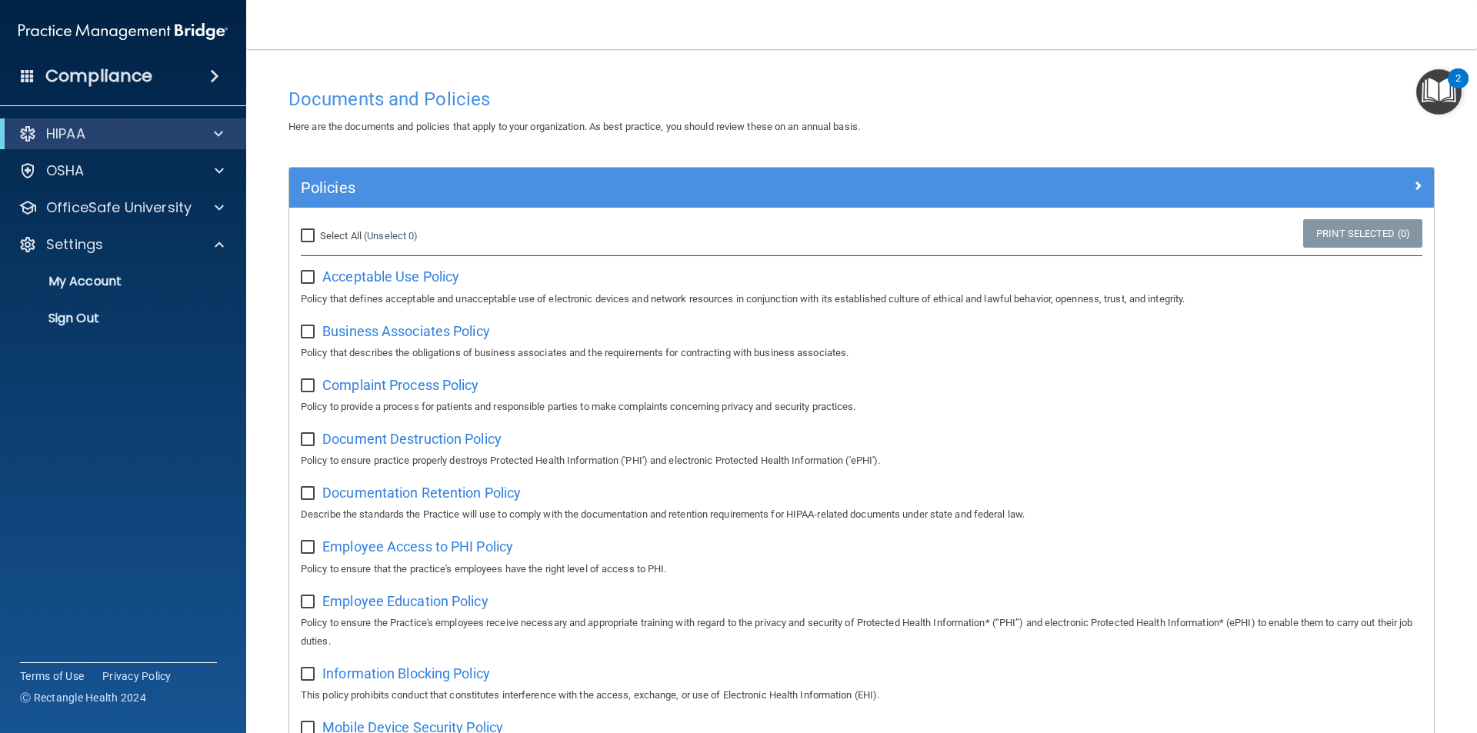
click at [26, 68] on span at bounding box center [28, 75] width 14 height 14
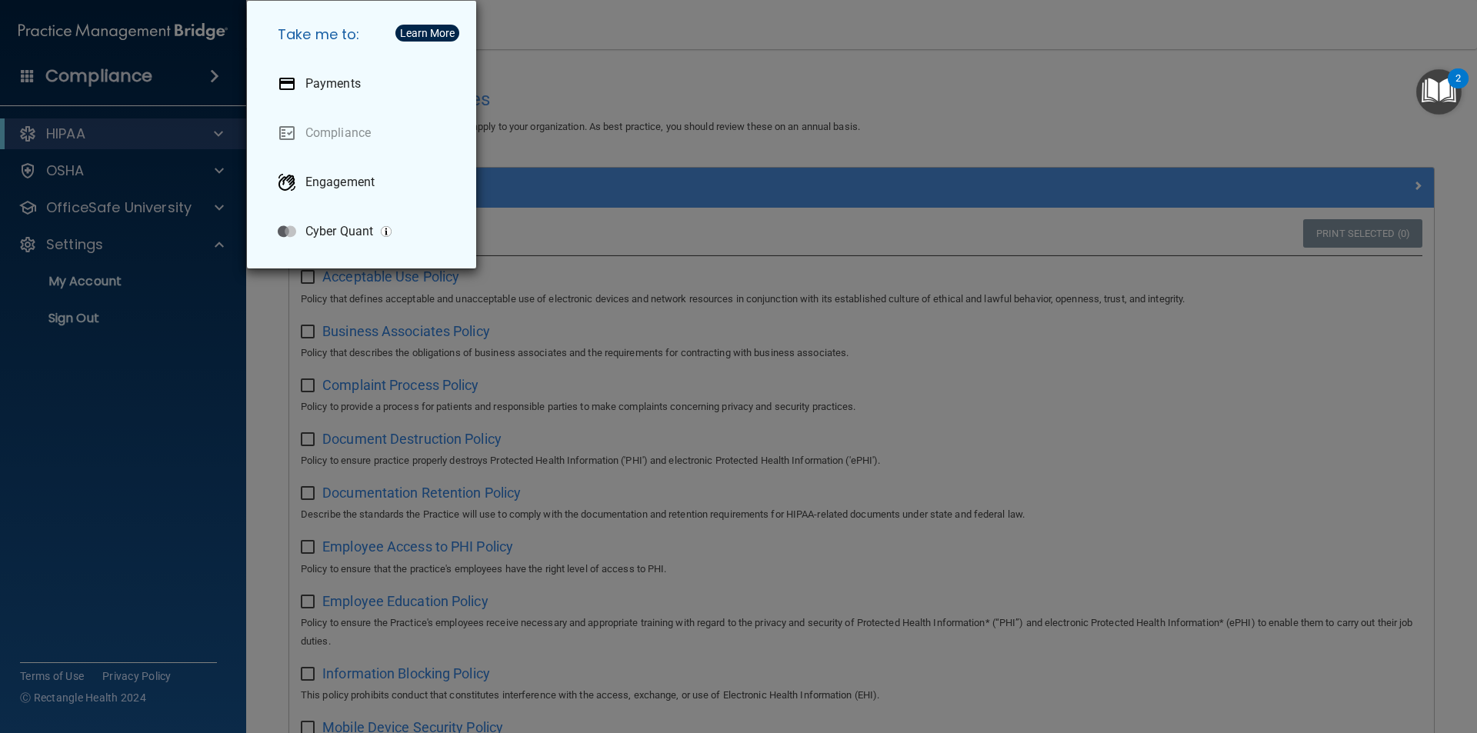
click at [26, 68] on div "Take me to: Payments Compliance Engagement Cyber Quant" at bounding box center [738, 366] width 1477 height 733
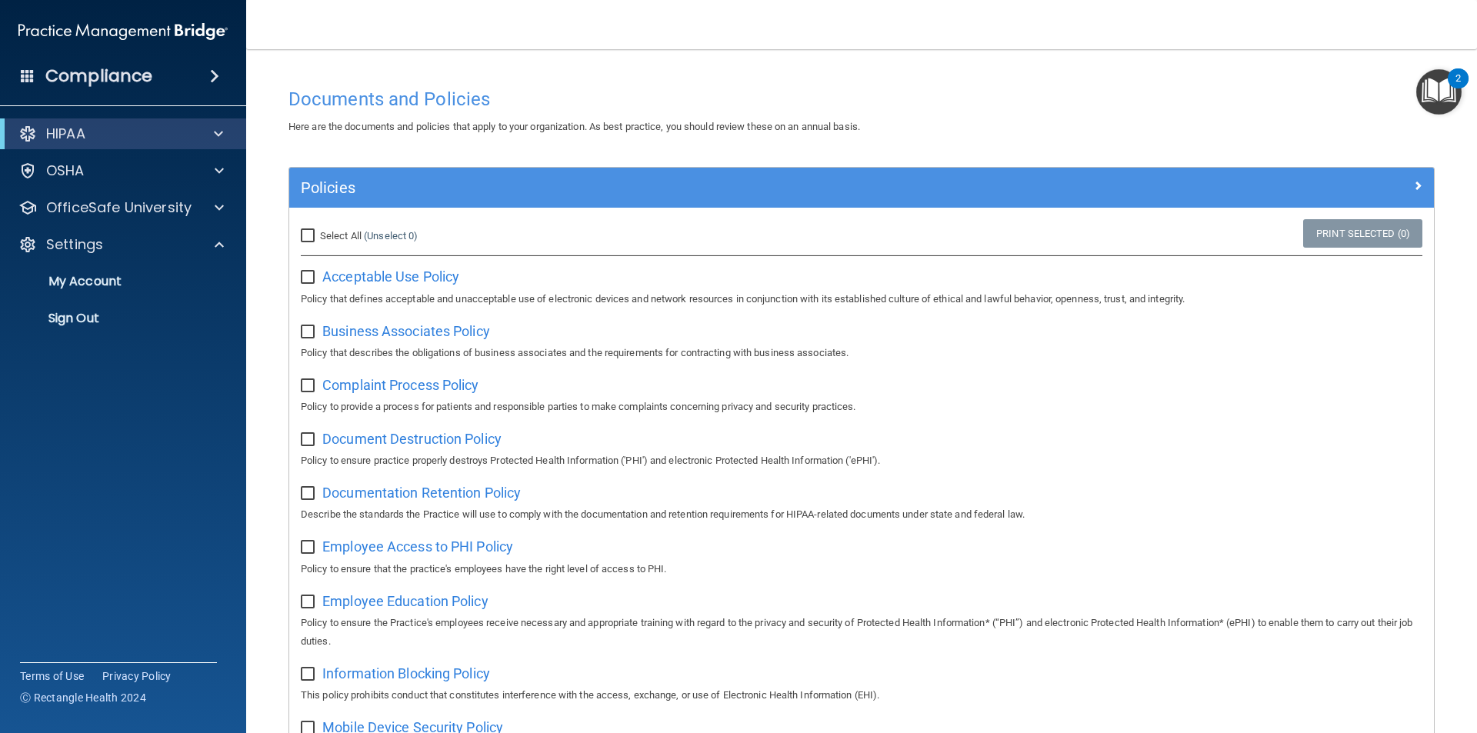
click at [307, 243] on label "Select All (Unselect 0) Unselect All" at bounding box center [359, 236] width 117 height 18
click at [307, 242] on input "Select All (Unselect 0) Unselect All" at bounding box center [310, 236] width 18 height 12
checkbox input "true"
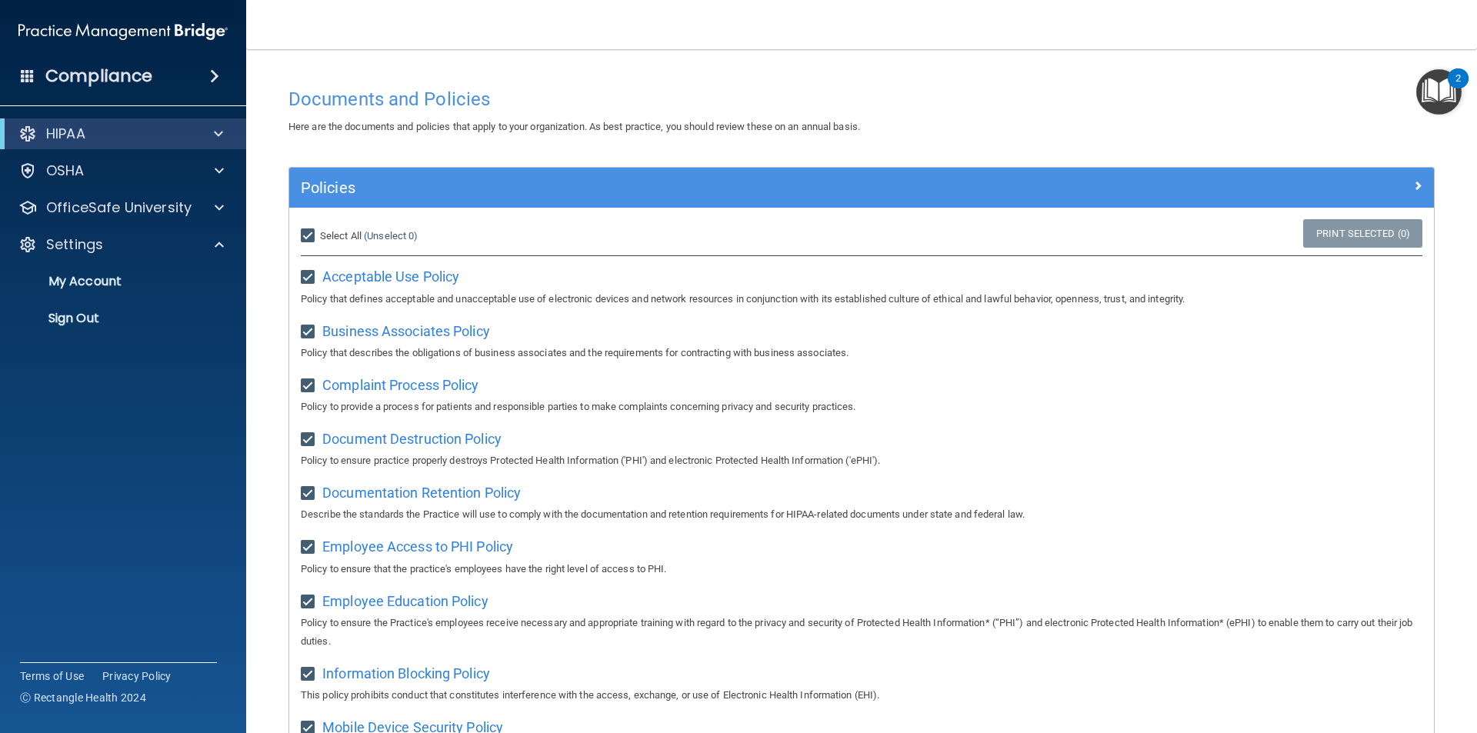
checkbox input "true"
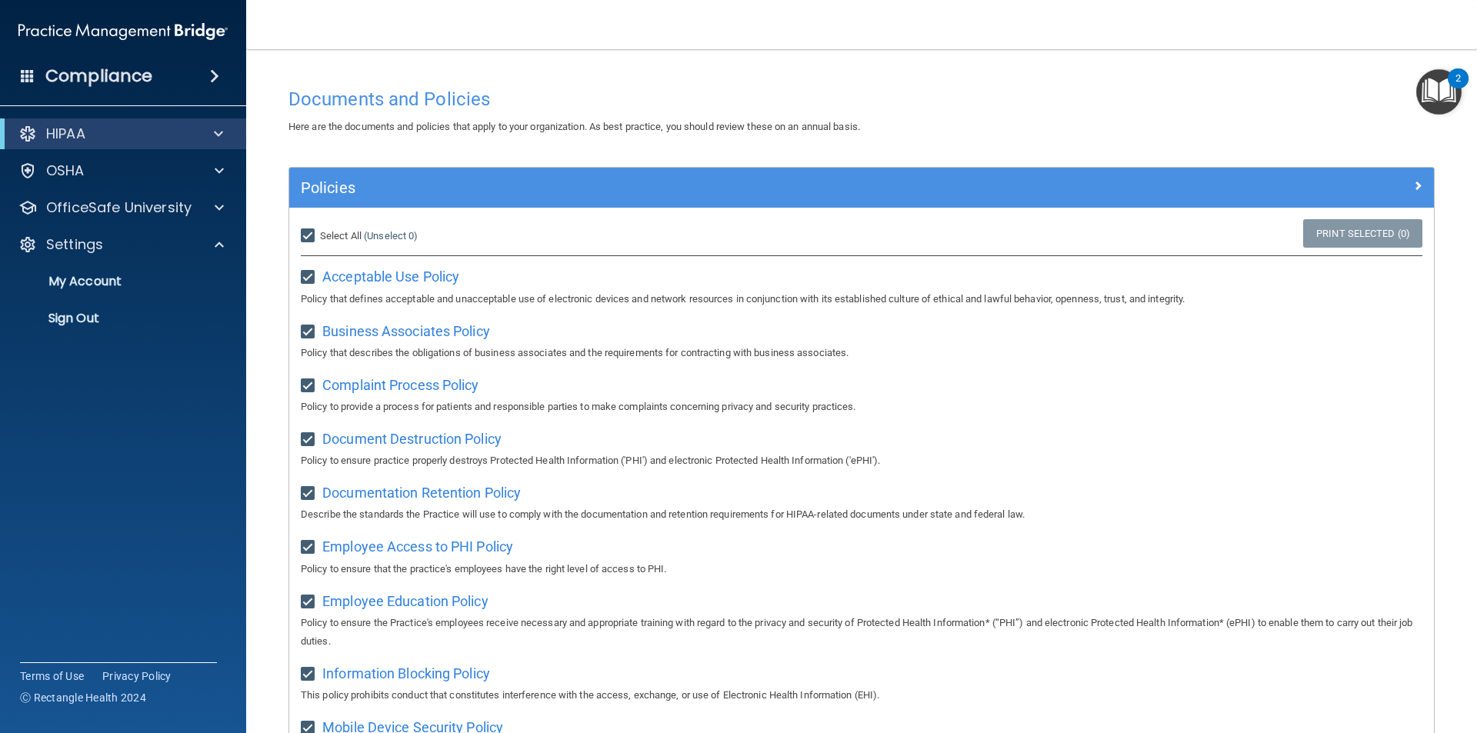
checkbox input "true"
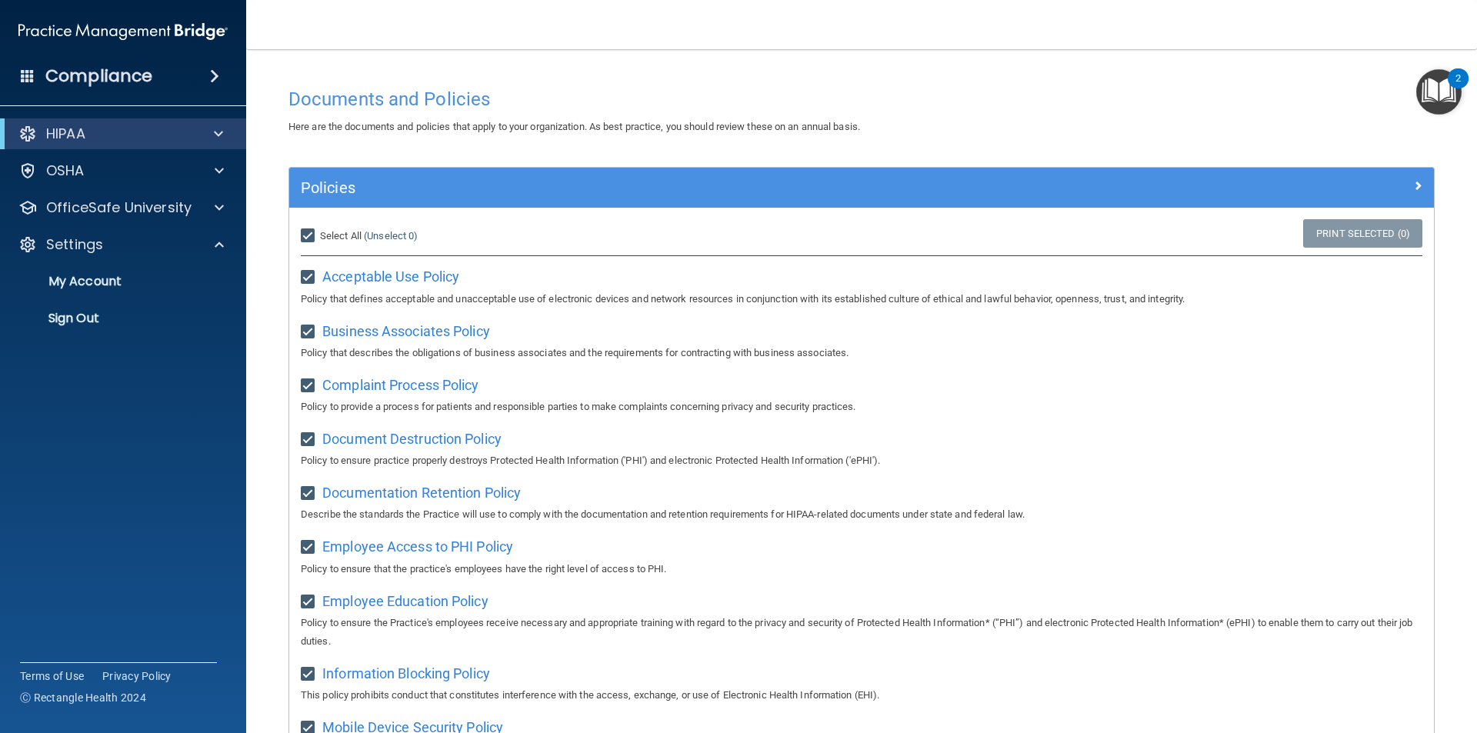
checkbox input "true"
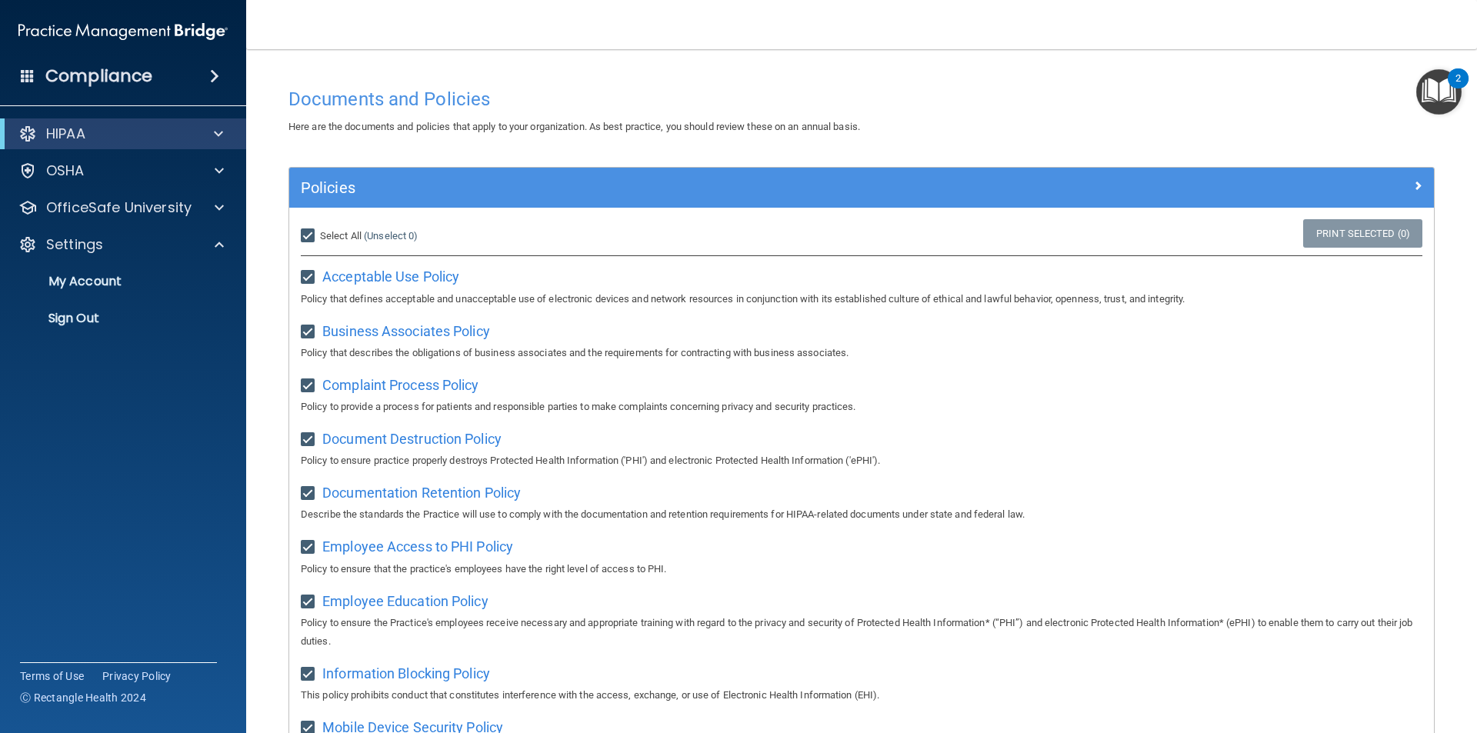
checkbox input "true"
click at [303, 232] on input "Select All (Unselect 21) Unselect All" at bounding box center [310, 236] width 18 height 12
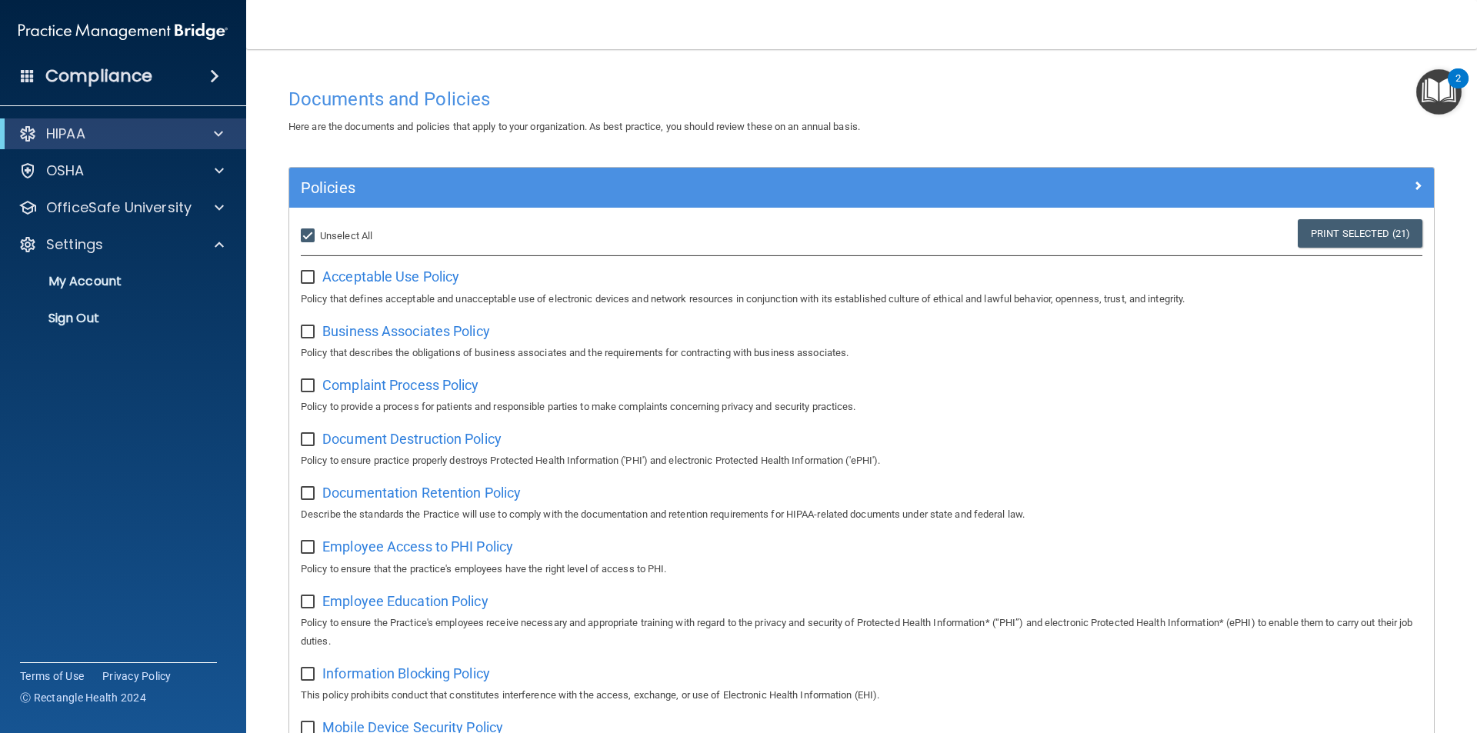
checkbox input "false"
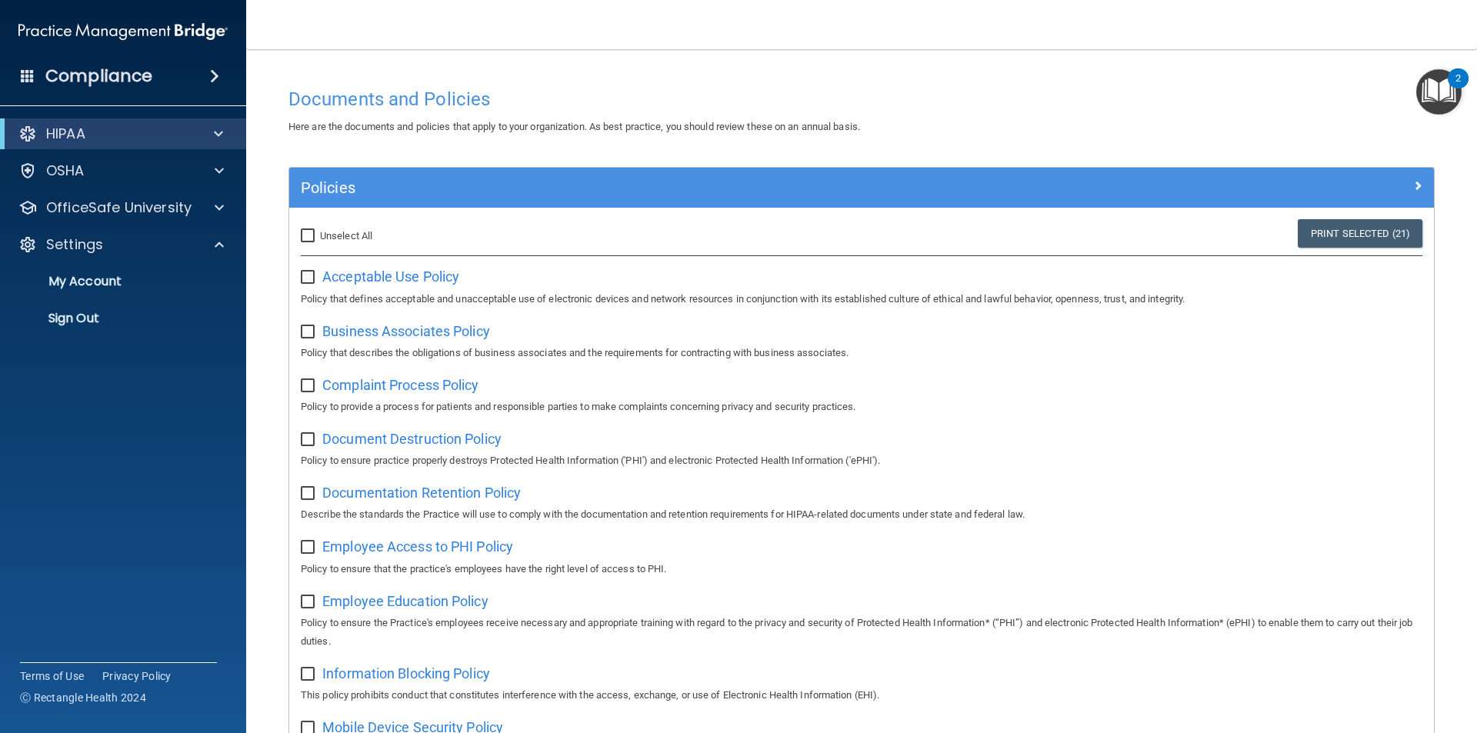
checkbox input "false"
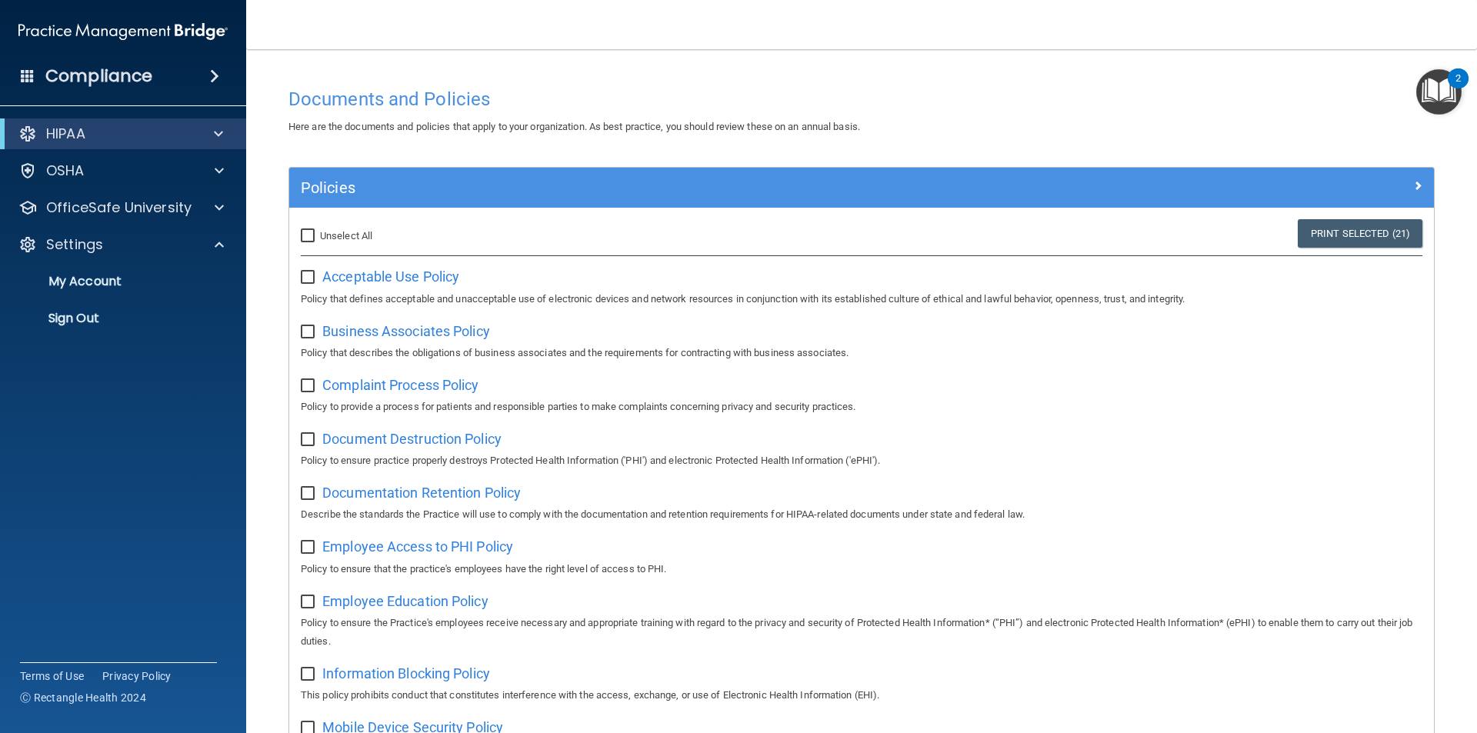
checkbox input "false"
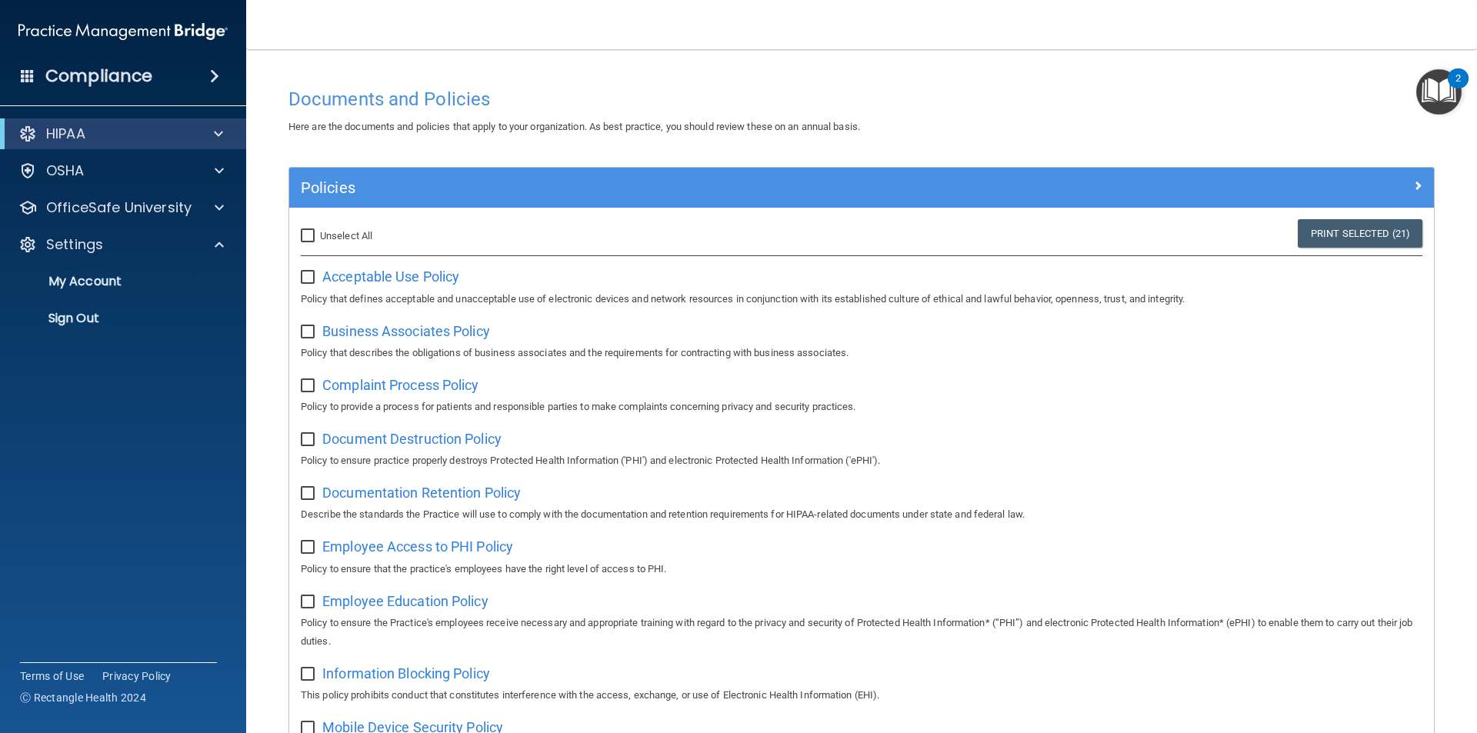
checkbox input "false"
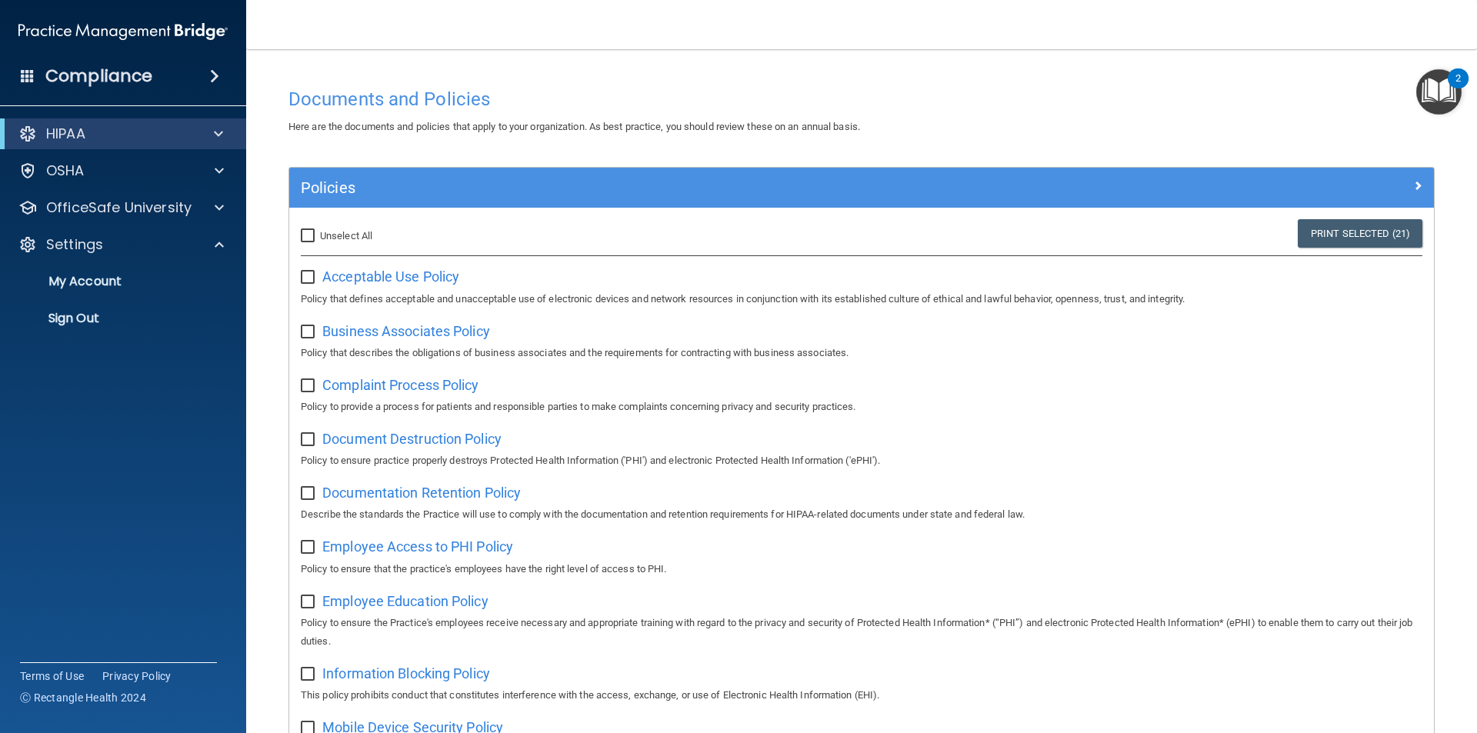
checkbox input "false"
click at [104, 128] on div "HIPAA" at bounding box center [102, 134] width 190 height 18
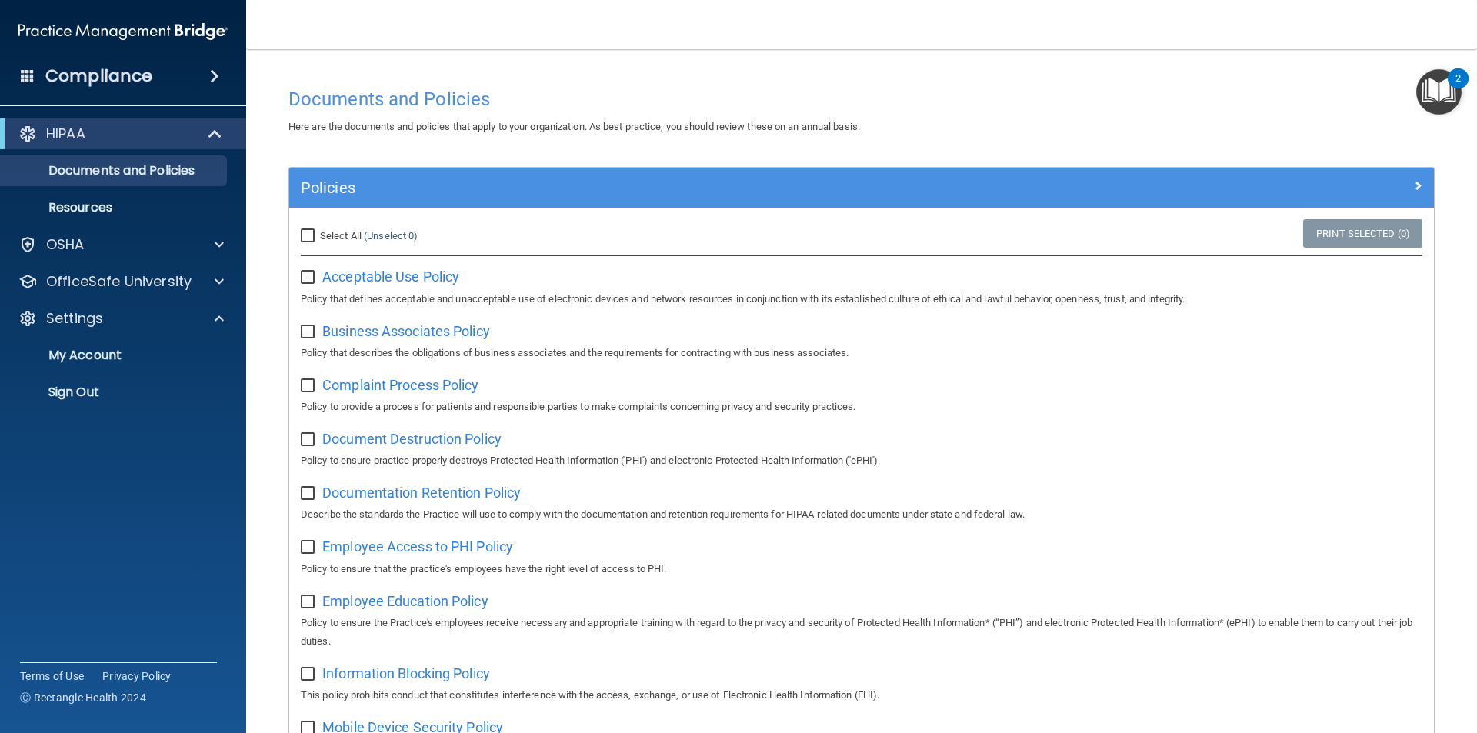
click at [32, 80] on span at bounding box center [28, 75] width 14 height 14
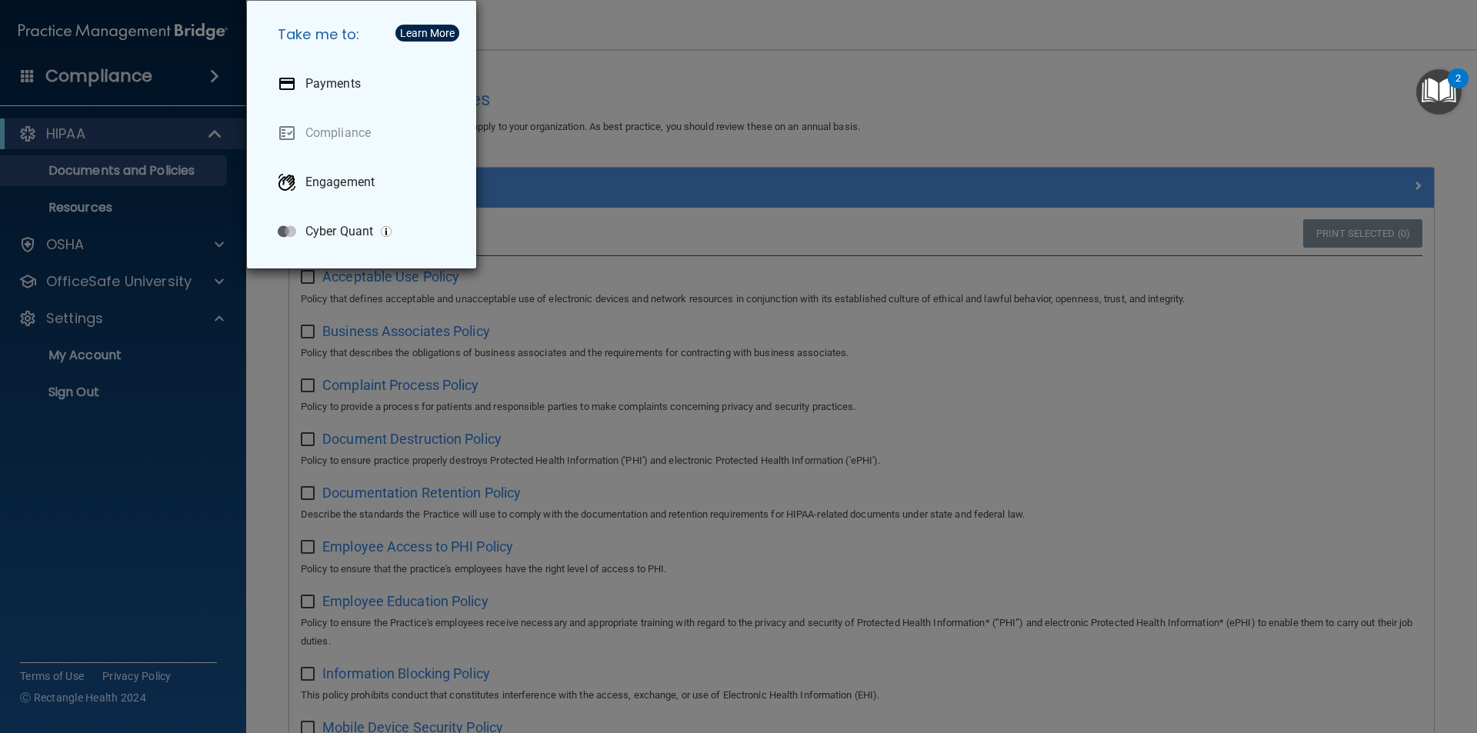
click at [32, 120] on div "Take me to: Payments Compliance Engagement Cyber Quant" at bounding box center [738, 366] width 1477 height 733
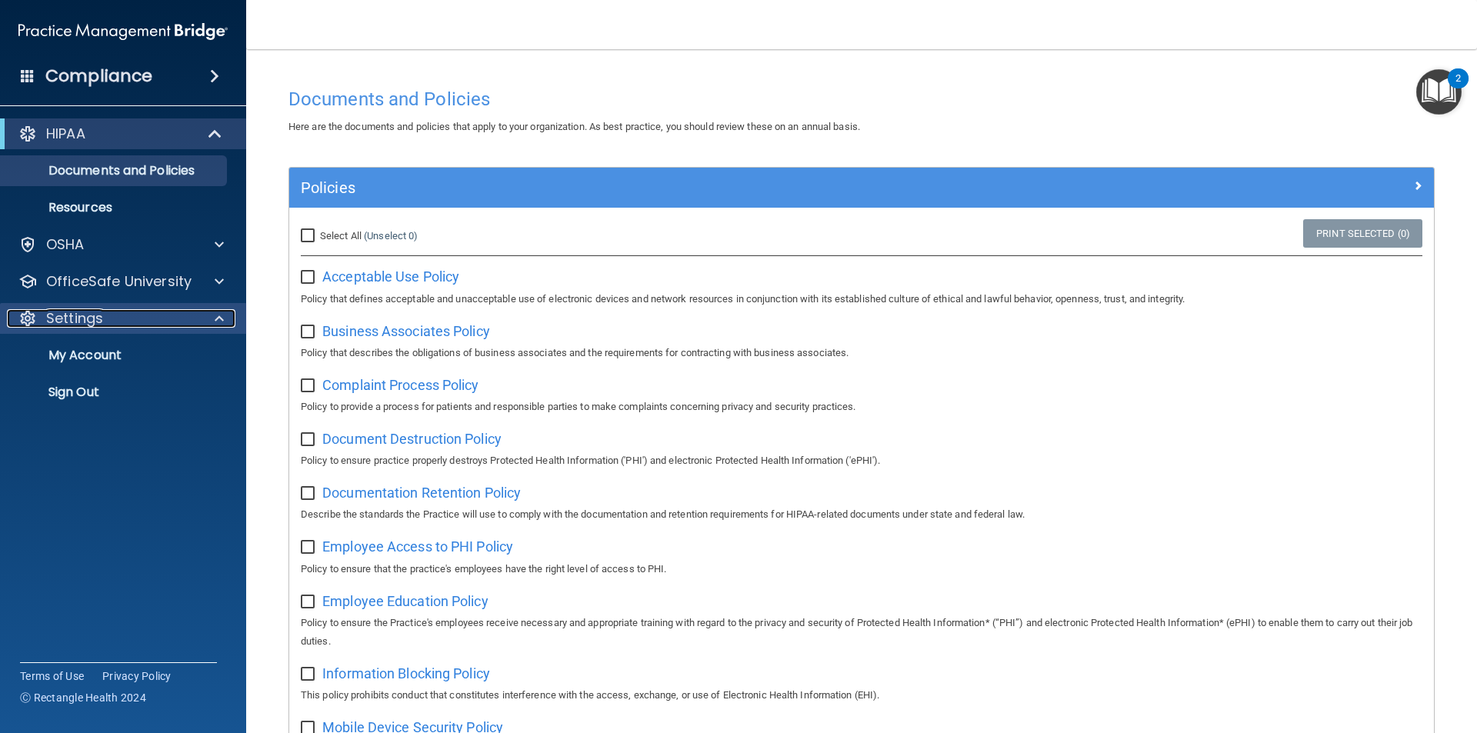
click at [94, 319] on p "Settings" at bounding box center [74, 318] width 57 height 18
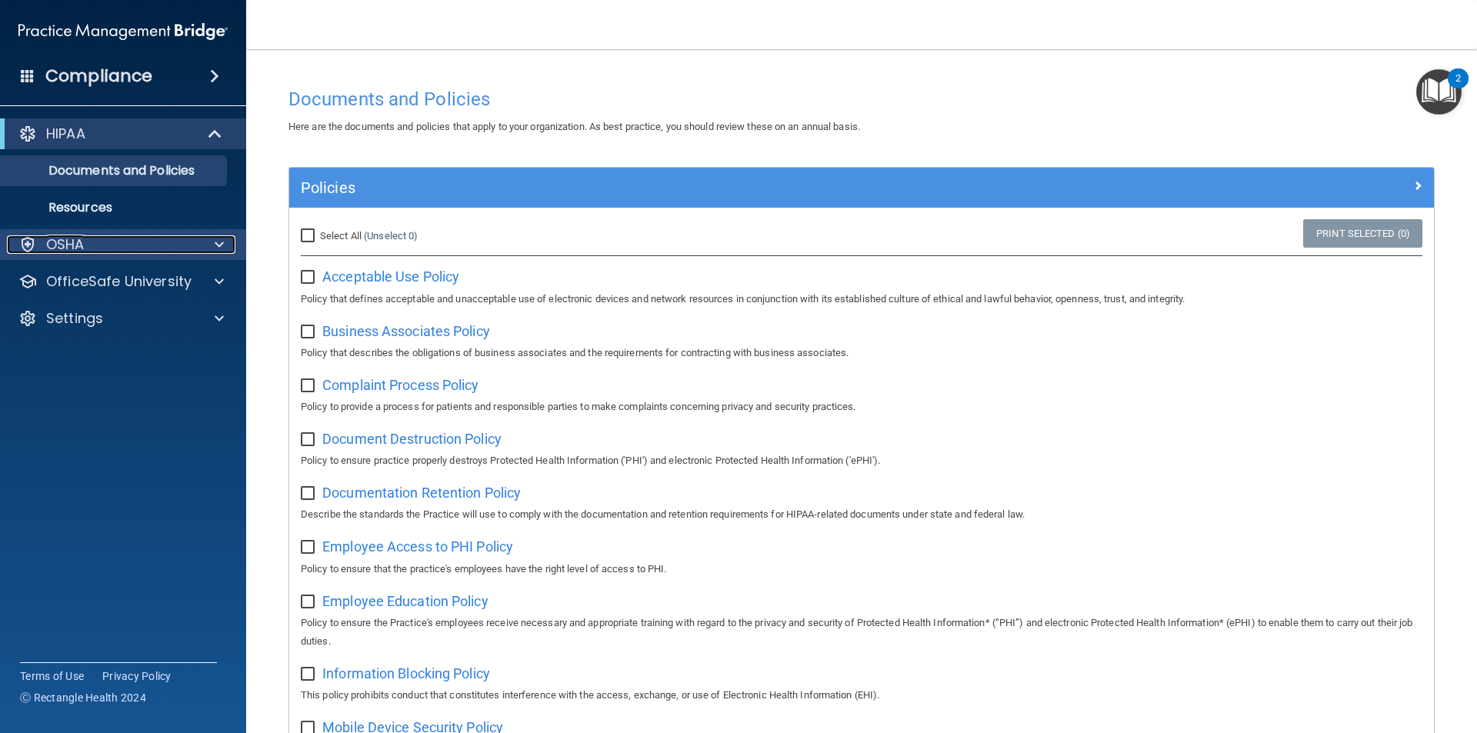
click at [82, 238] on p "OSHA" at bounding box center [65, 244] width 38 height 18
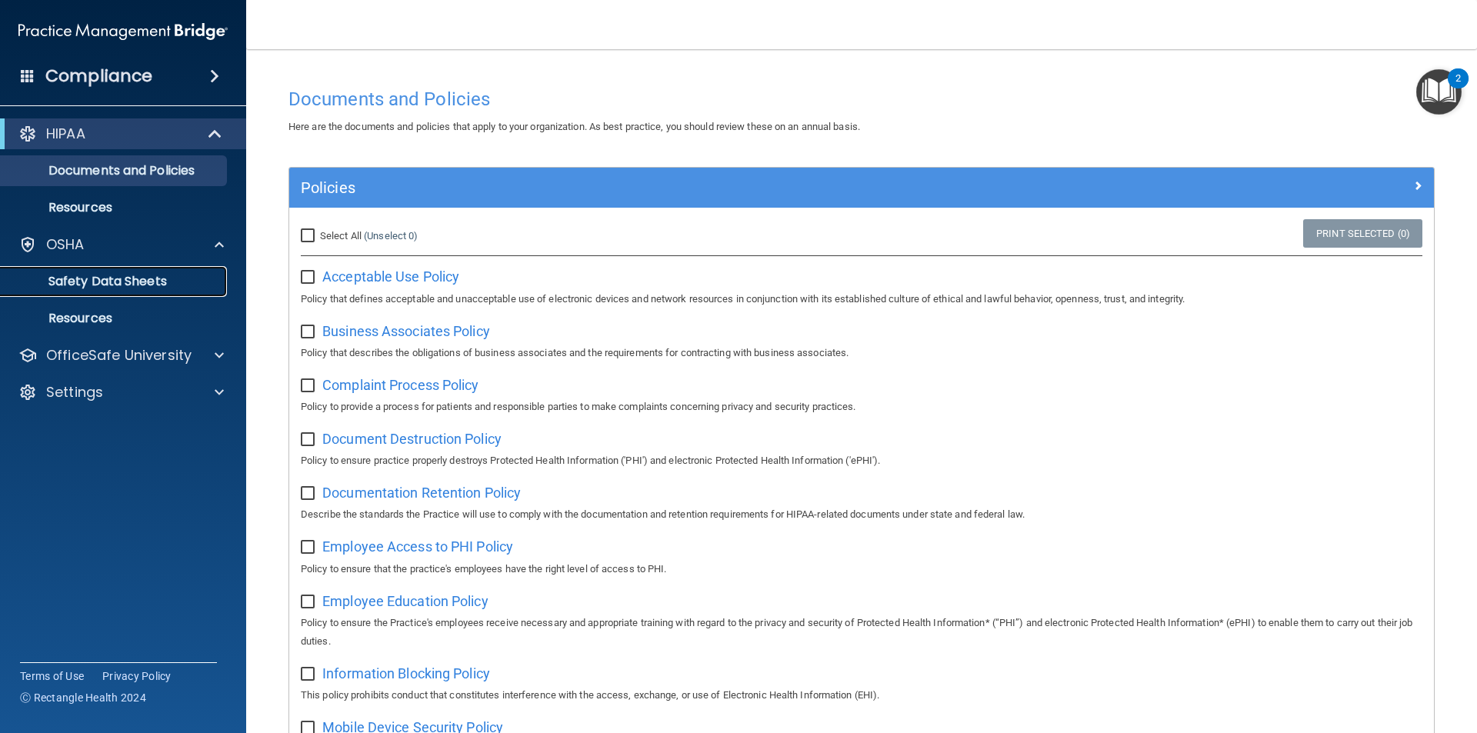
click at [71, 293] on link "Safety Data Sheets" at bounding box center [106, 281] width 242 height 31
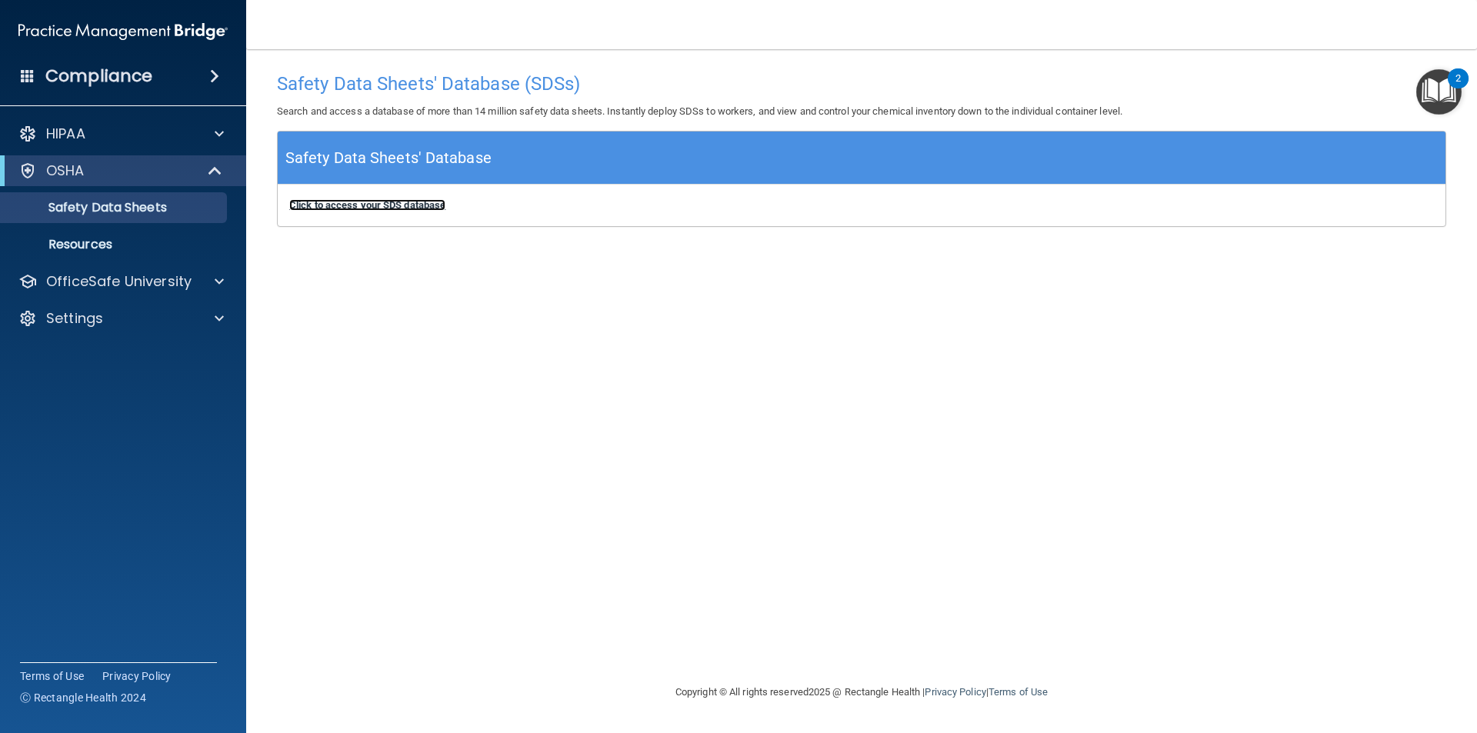
click at [409, 202] on b "Click to access your SDS database" at bounding box center [367, 205] width 156 height 12
click at [1438, 74] on img "Open Resource Center, 2 new notifications" at bounding box center [1439, 91] width 45 height 45
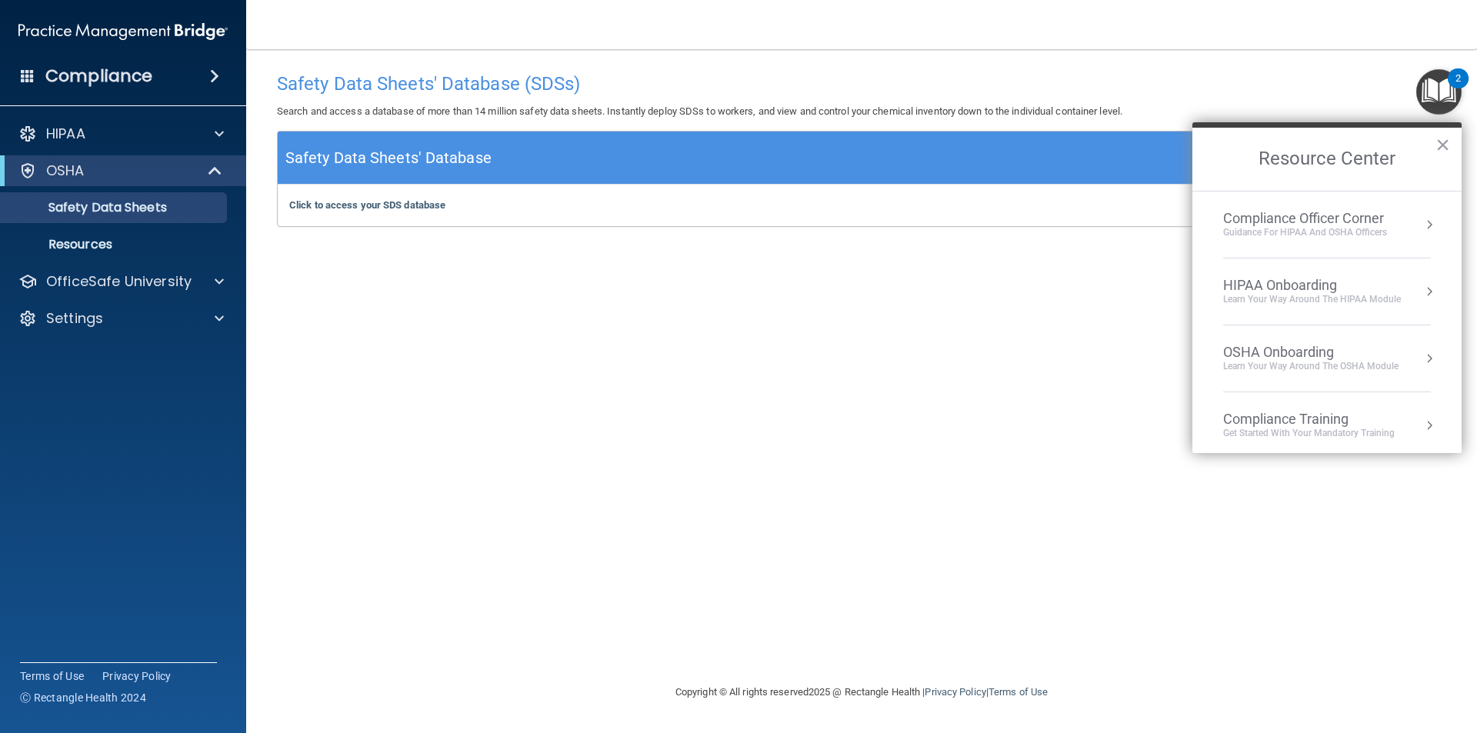
click at [1350, 305] on div "Learn Your Way around the HIPAA module" at bounding box center [1312, 299] width 178 height 13
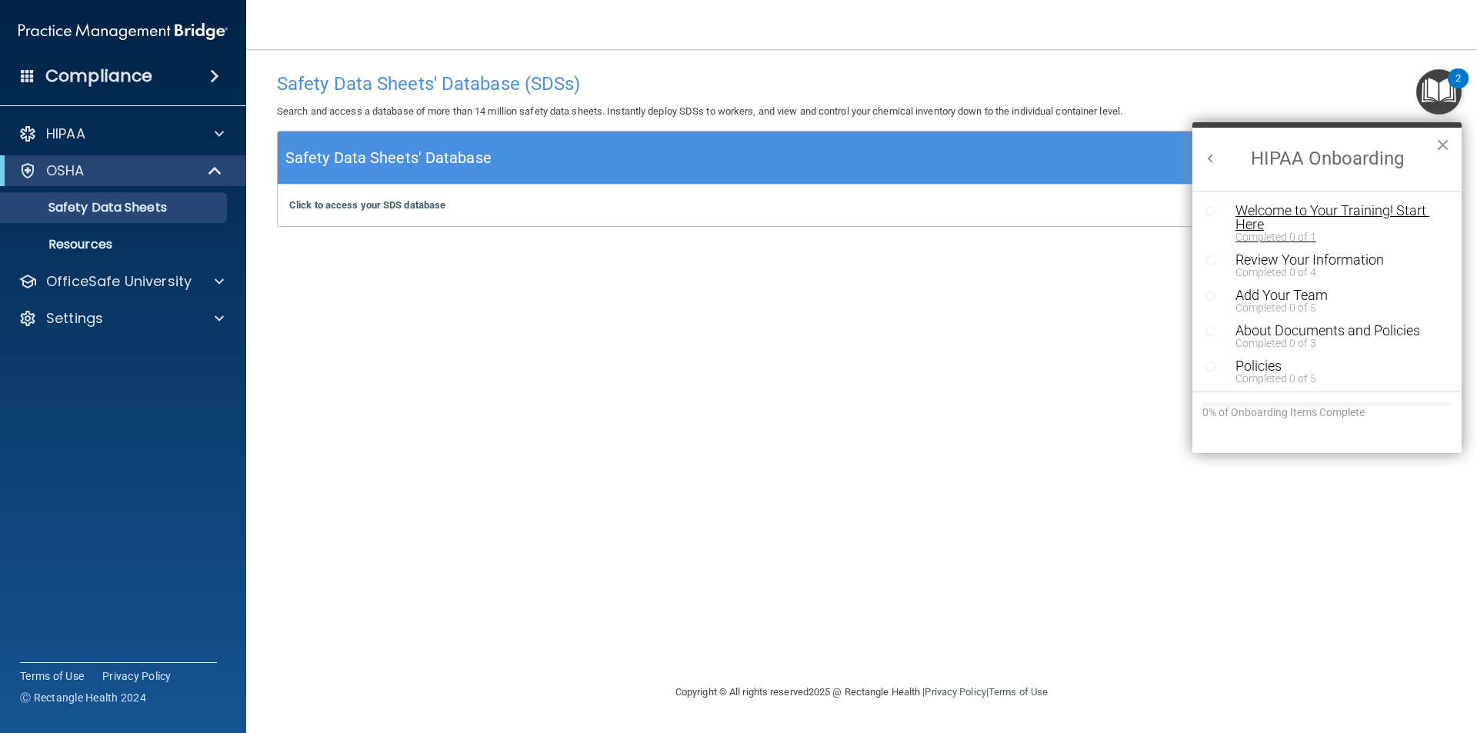
click at [1313, 218] on div "Welcome to Your Training! Start Here" at bounding box center [1333, 218] width 195 height 28
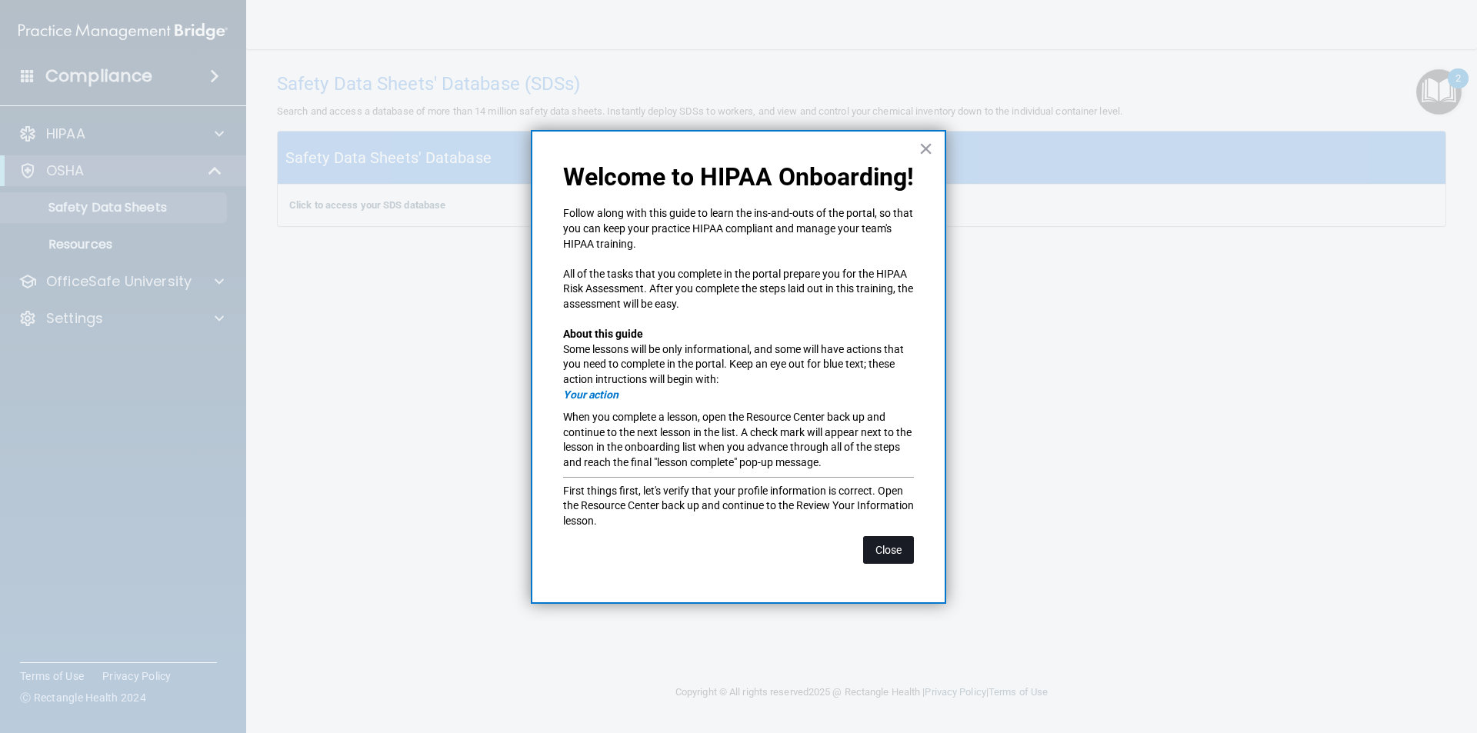
click at [880, 549] on button "Close" at bounding box center [888, 550] width 51 height 28
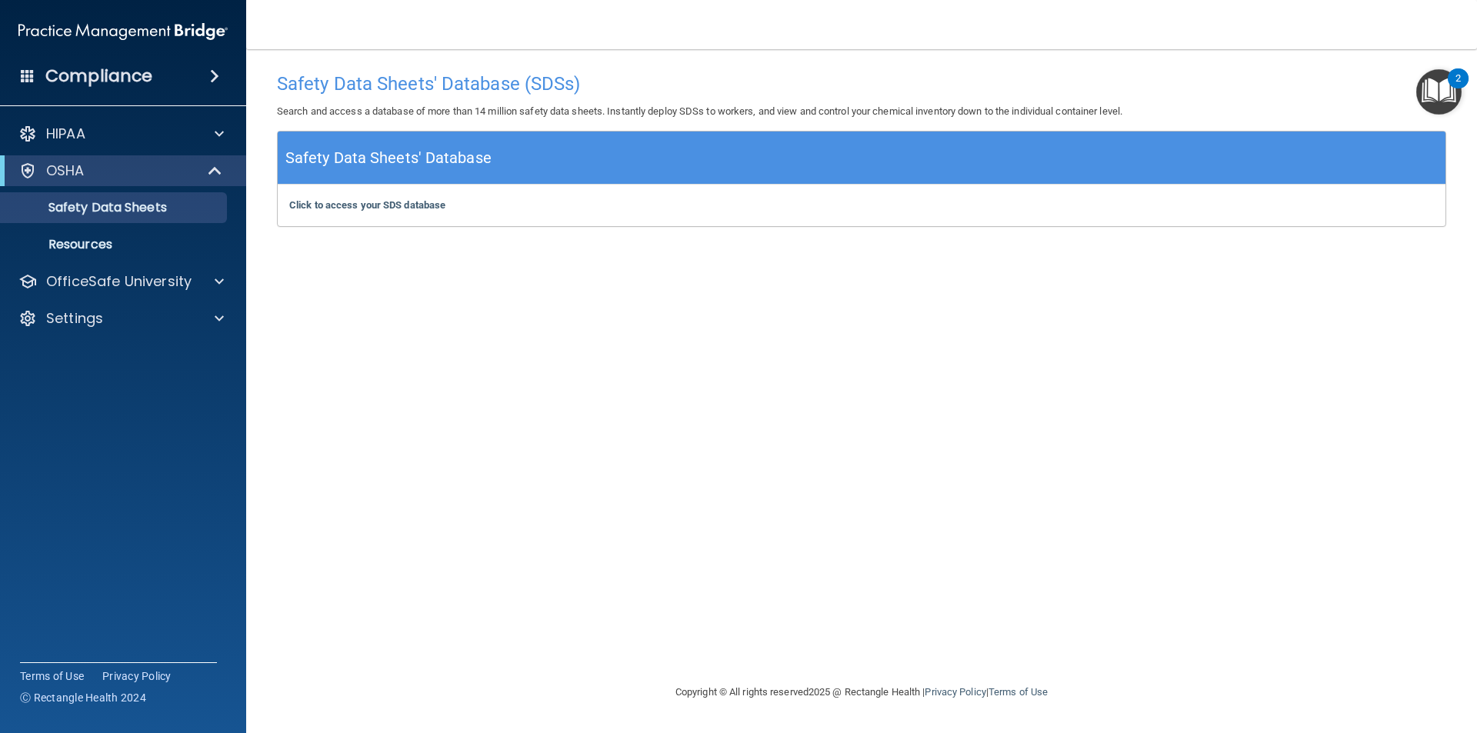
click at [1437, 92] on img "Open Resource Center, 2 new notifications" at bounding box center [1439, 91] width 45 height 45
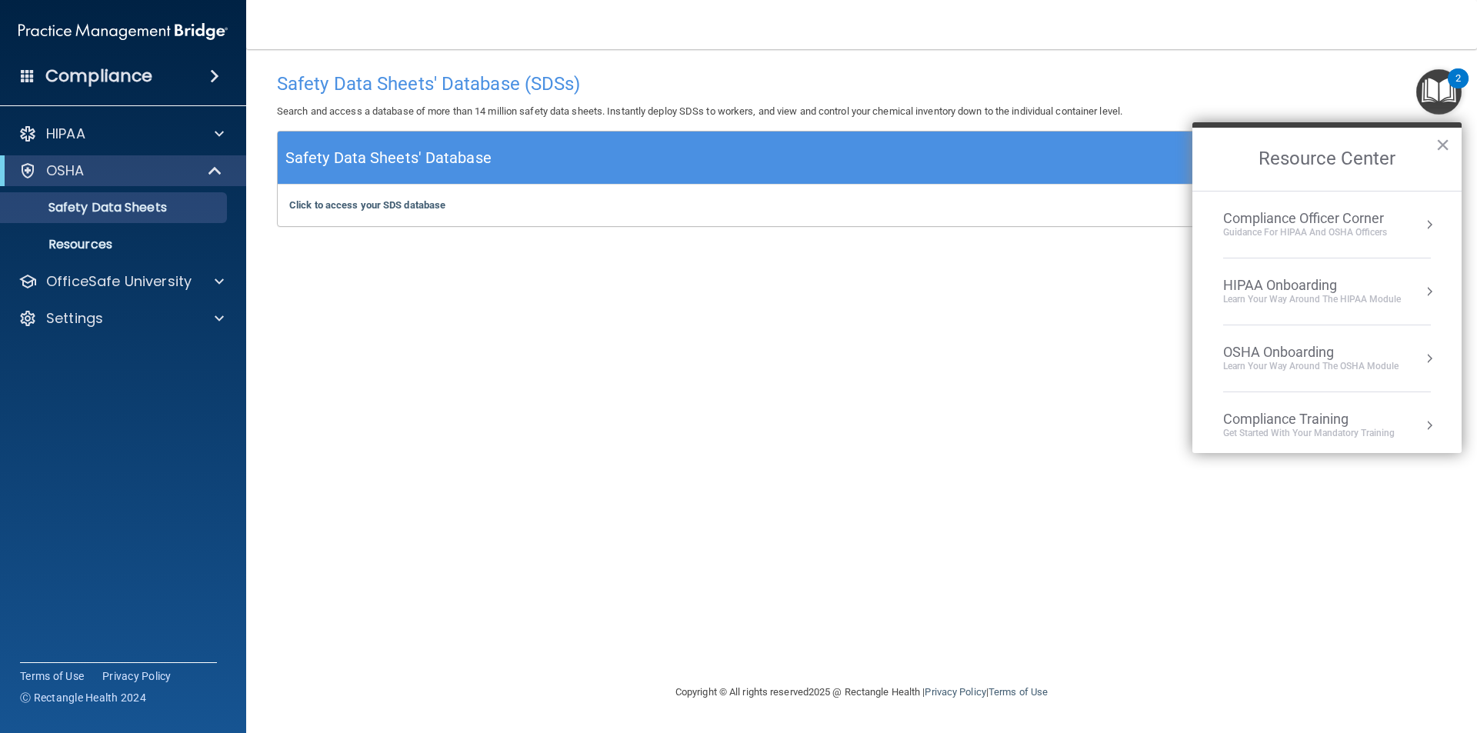
click at [1324, 293] on div "Learn Your Way around the HIPAA module" at bounding box center [1312, 299] width 178 height 13
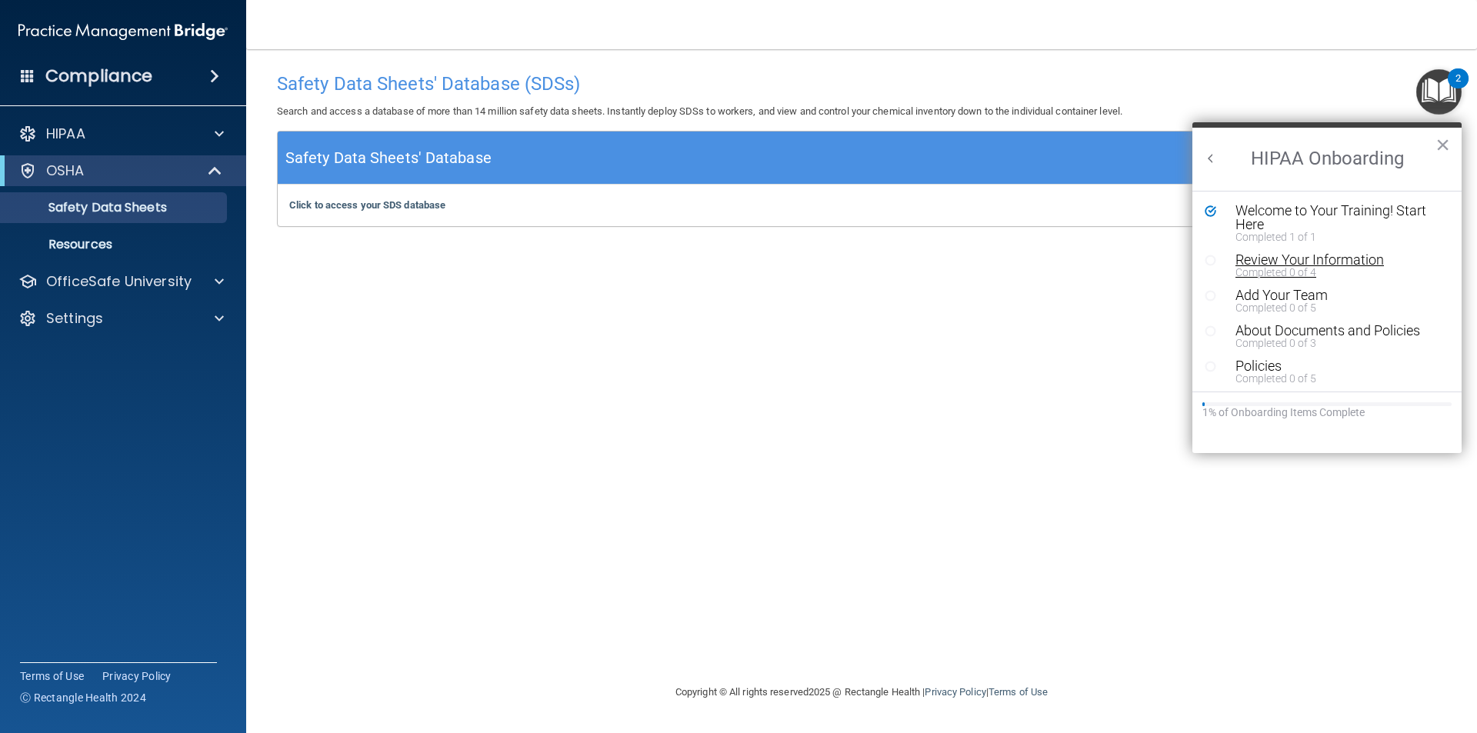
click at [1320, 259] on div "Review Your Information" at bounding box center [1333, 260] width 195 height 14
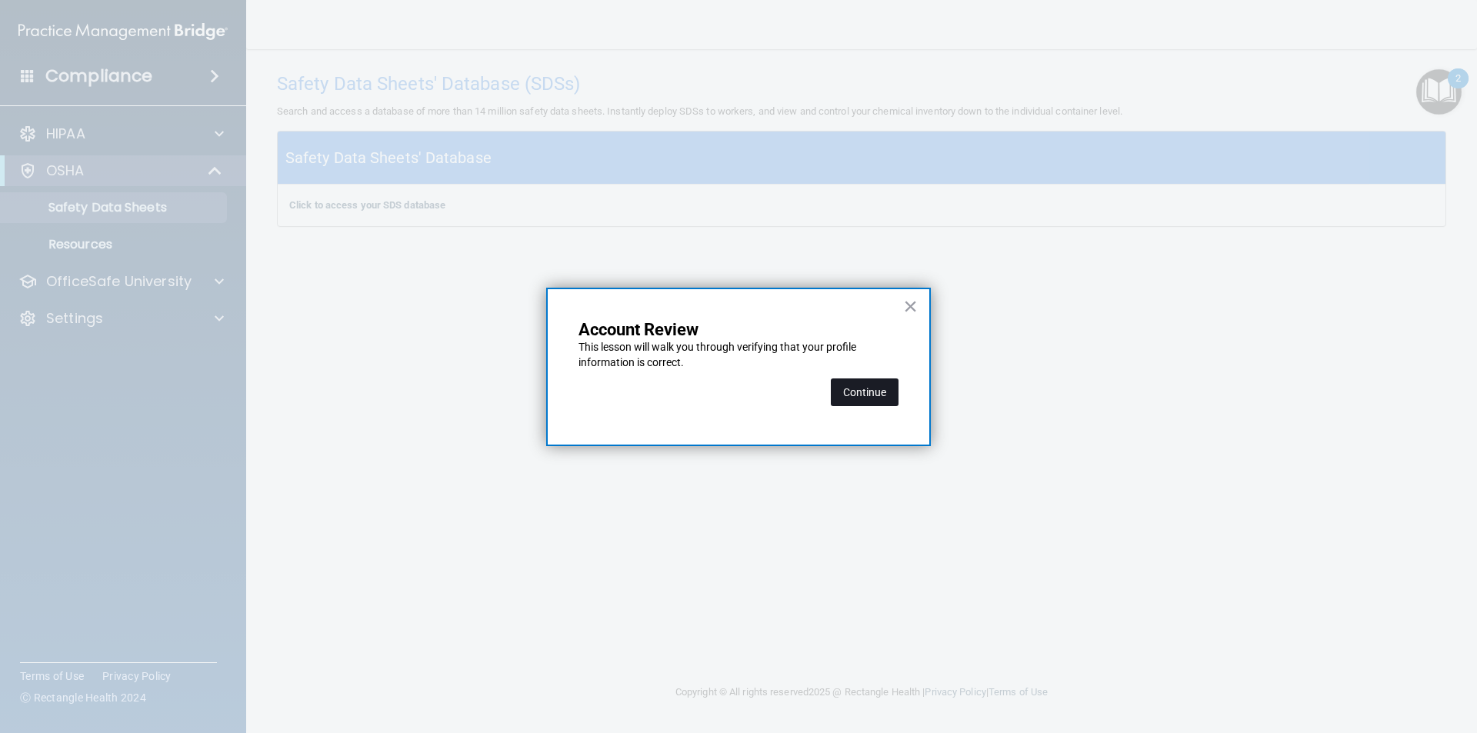
click at [842, 389] on button "Continue" at bounding box center [865, 393] width 68 height 28
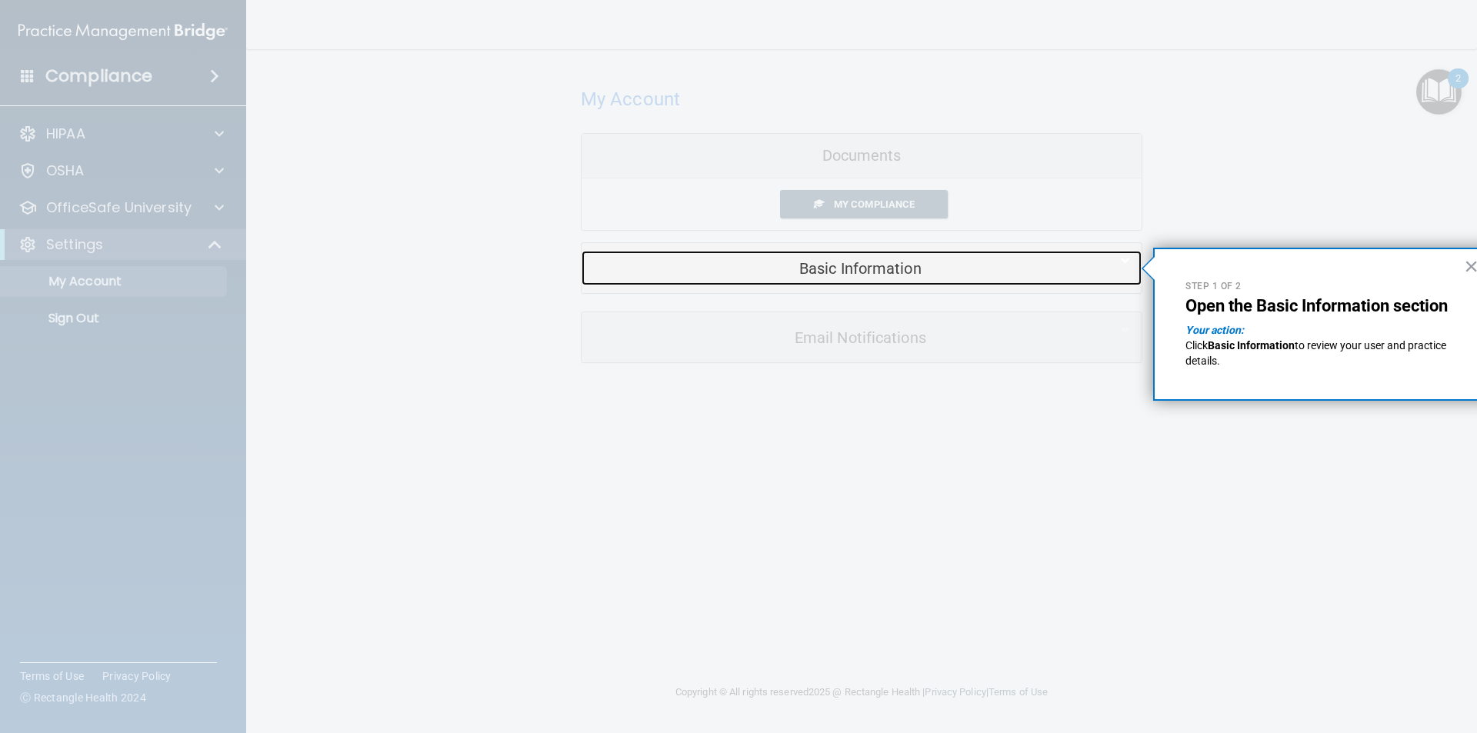
click at [853, 260] on h5 "Basic Information" at bounding box center [838, 268] width 490 height 17
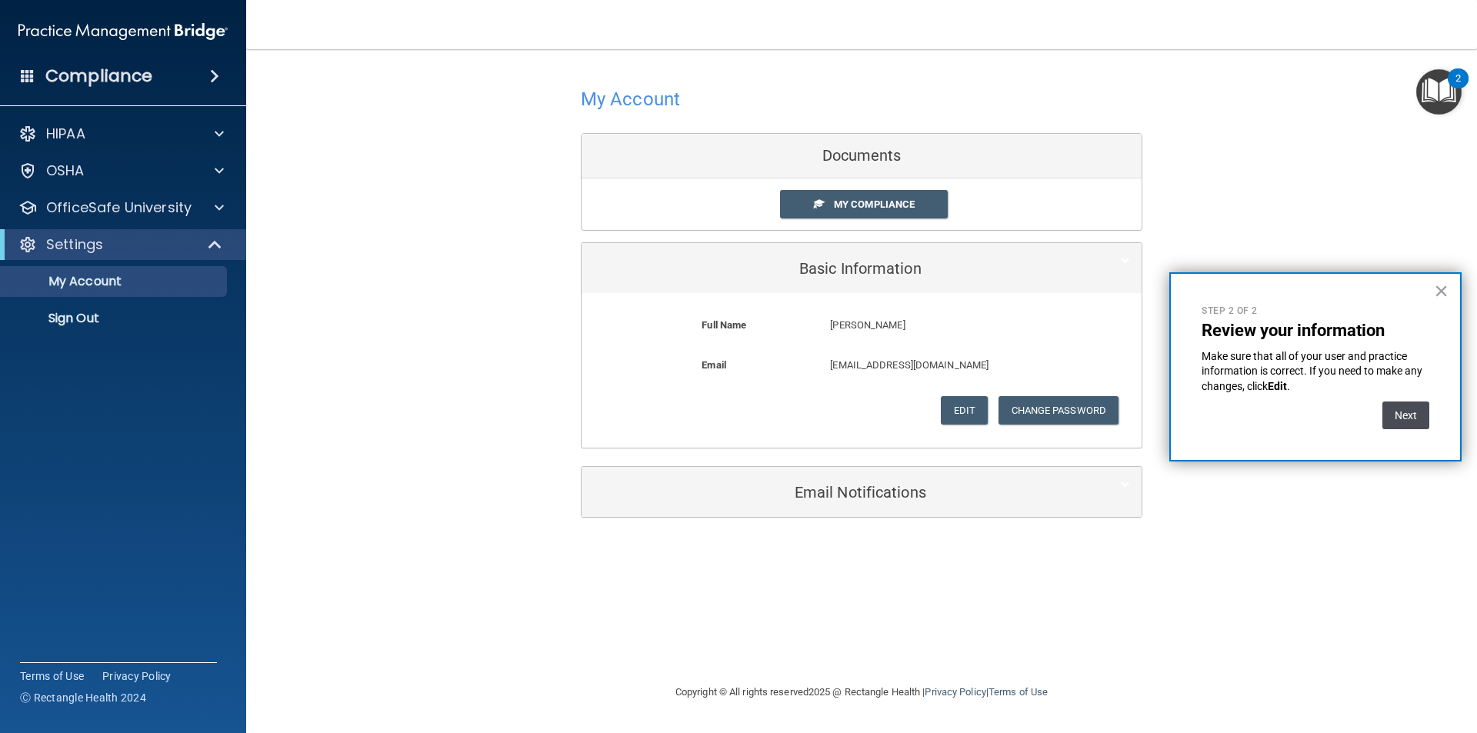
click at [1417, 424] on button "Next" at bounding box center [1406, 416] width 47 height 28
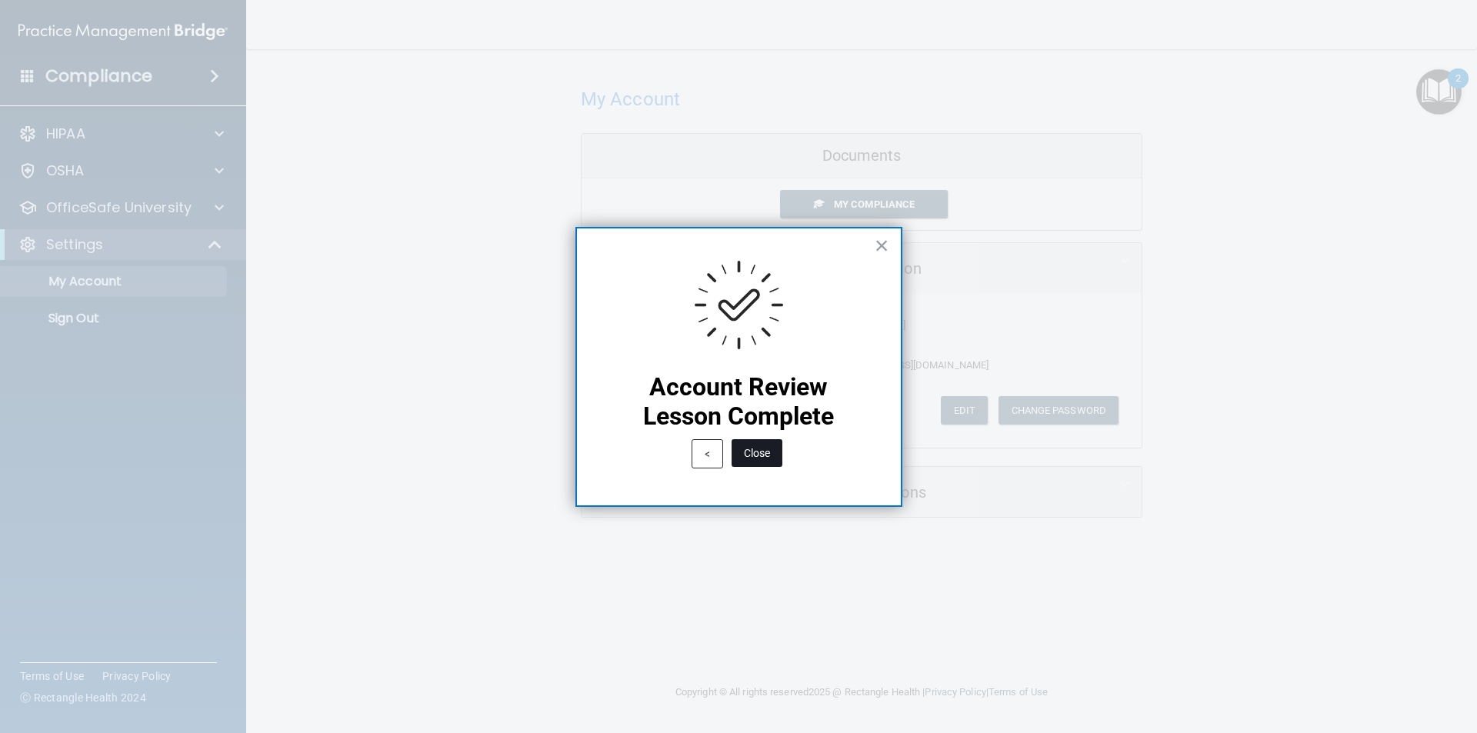
click at [753, 455] on button "Close" at bounding box center [757, 453] width 51 height 28
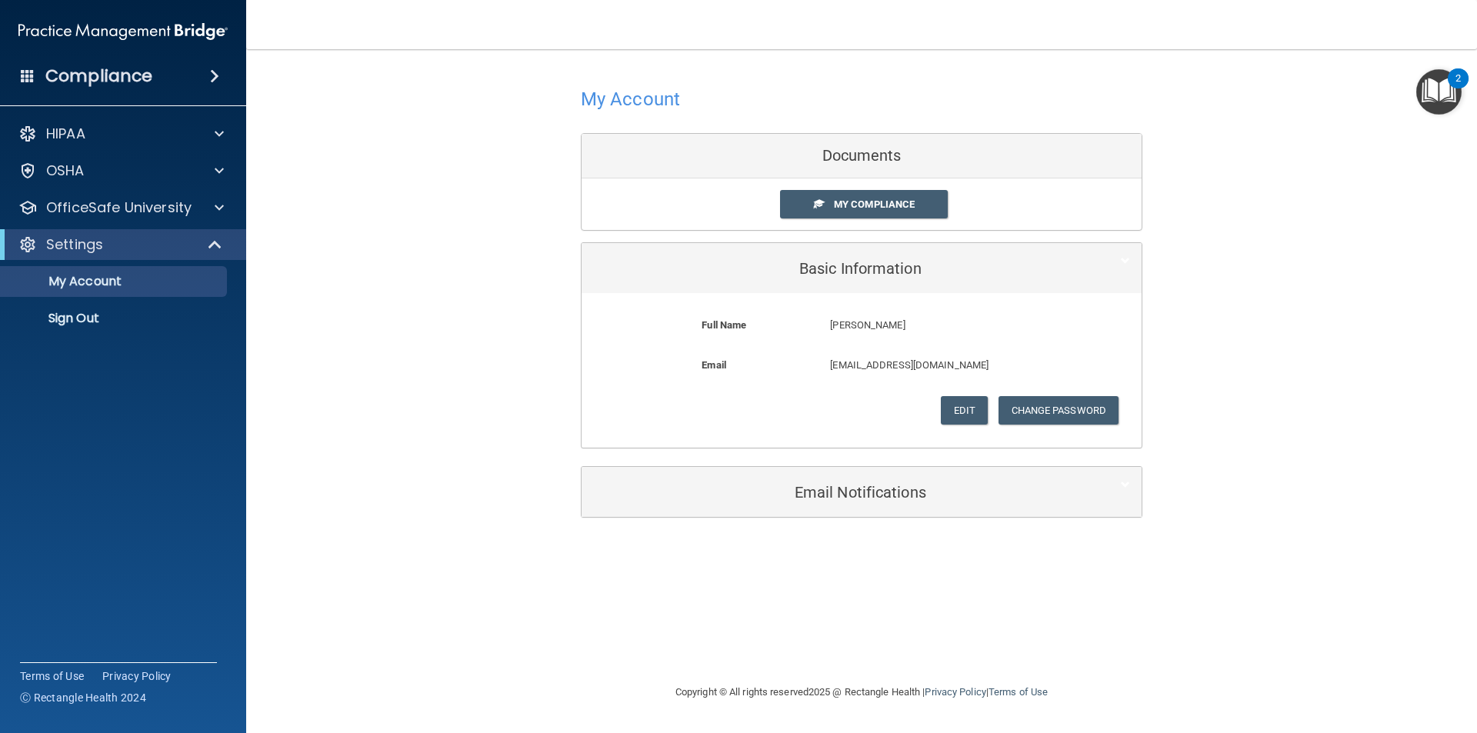
click at [1457, 78] on div "2" at bounding box center [1458, 88] width 5 height 20
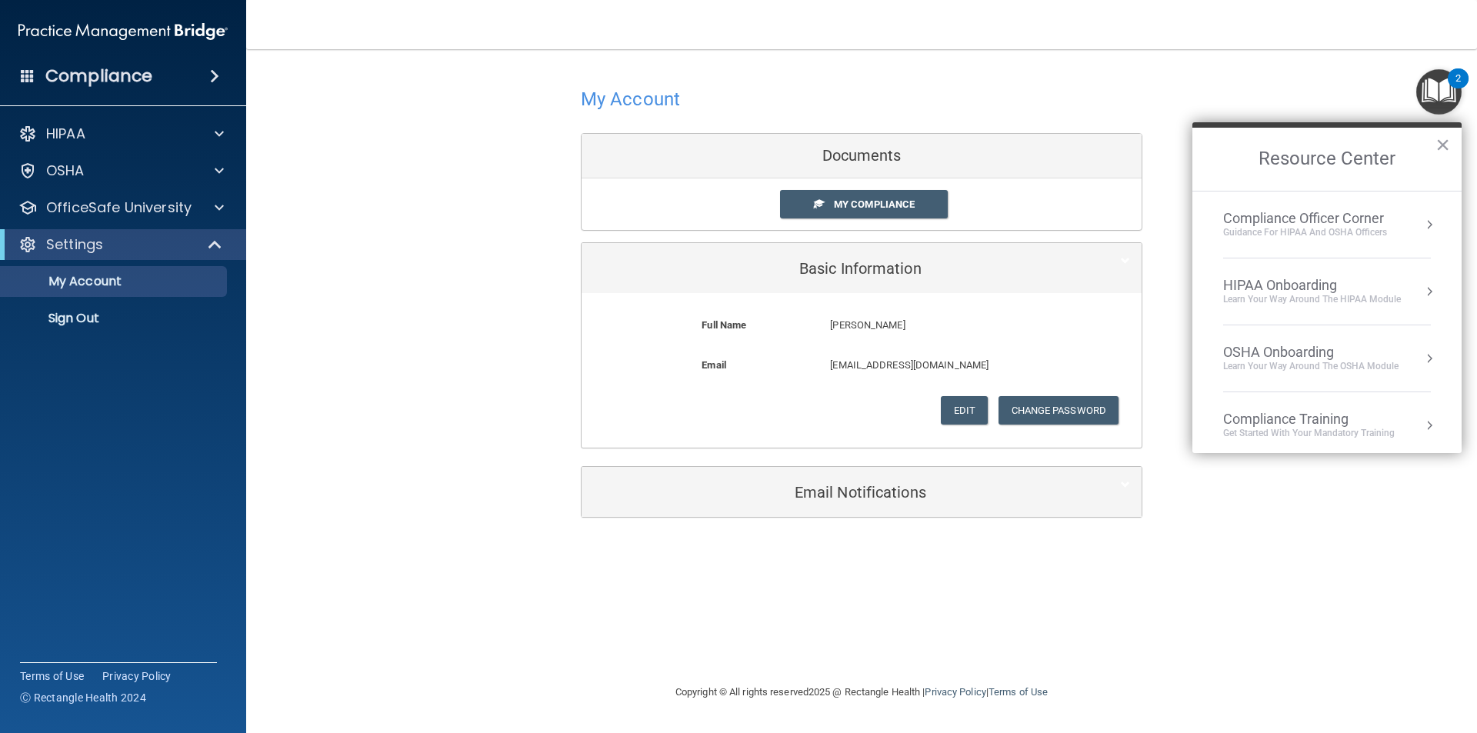
click at [1323, 295] on div "Learn Your Way around the HIPAA module" at bounding box center [1312, 299] width 178 height 13
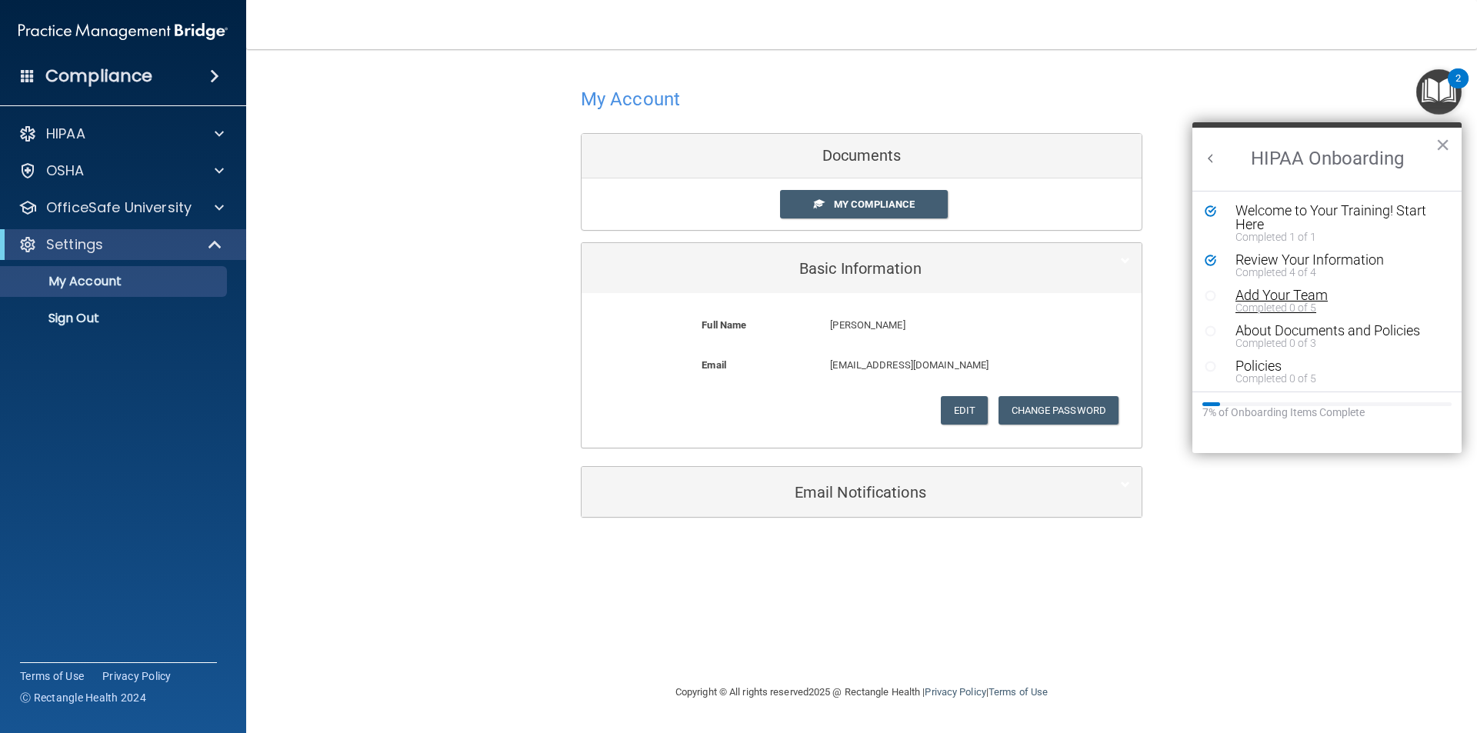
click at [1280, 295] on div "Add Your Team" at bounding box center [1333, 296] width 195 height 14
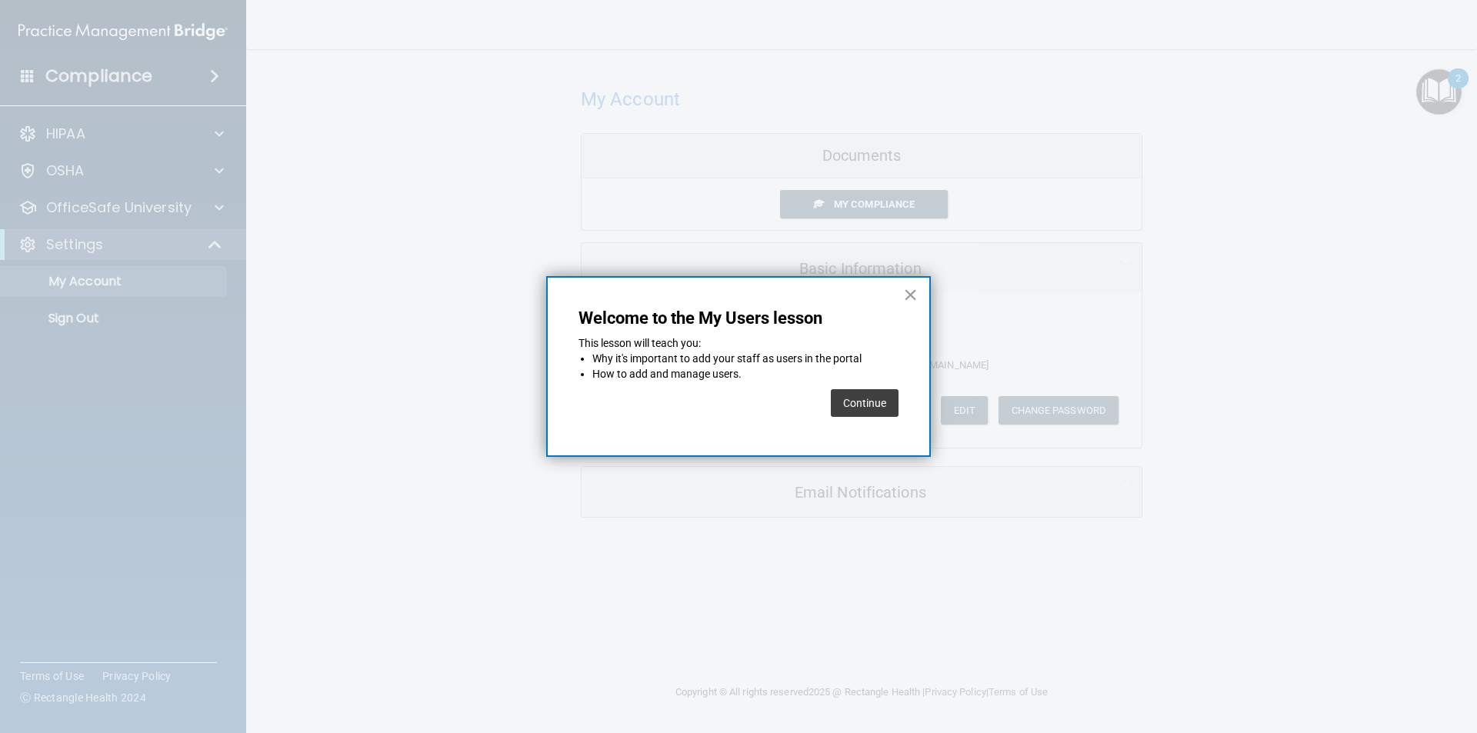
click at [866, 400] on button "Continue" at bounding box center [865, 403] width 68 height 28
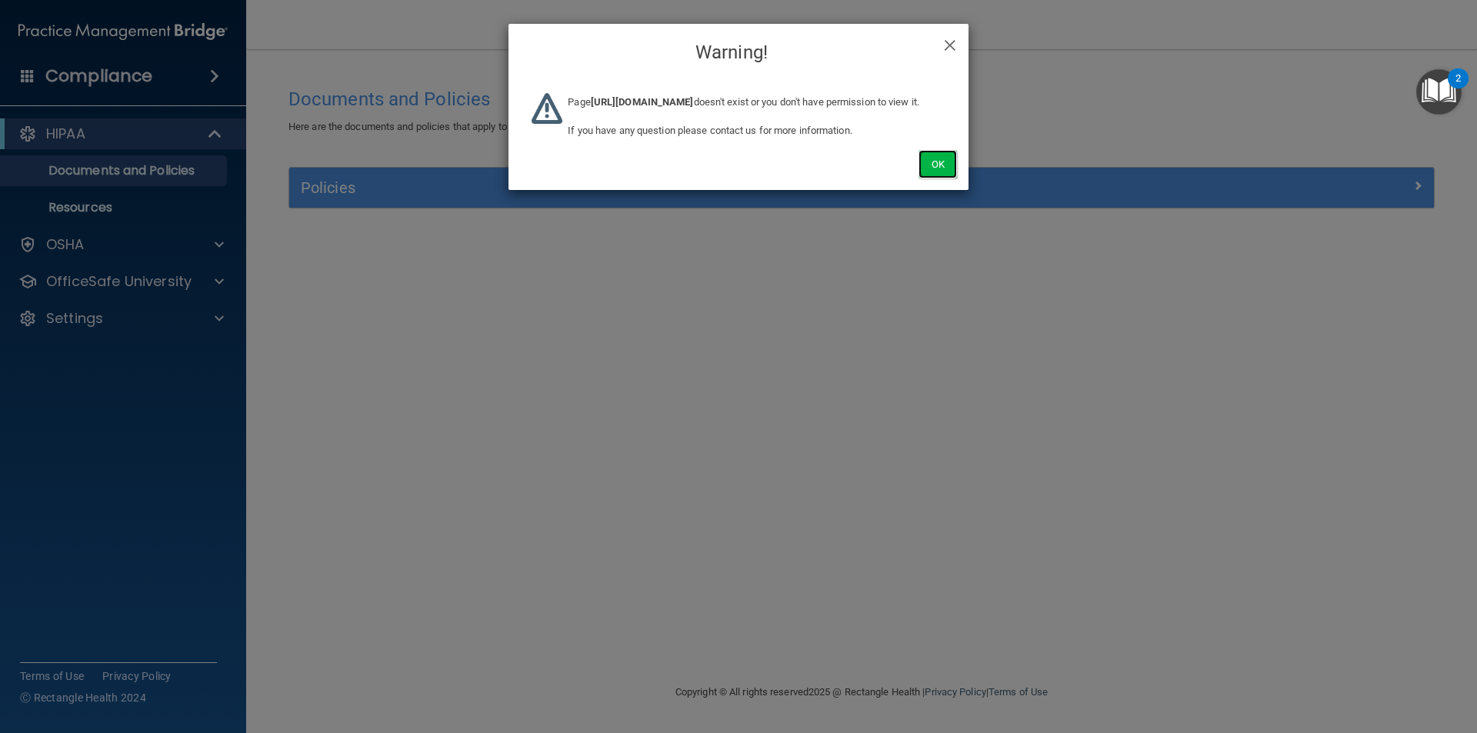
click at [931, 179] on button "Ok" at bounding box center [938, 164] width 38 height 28
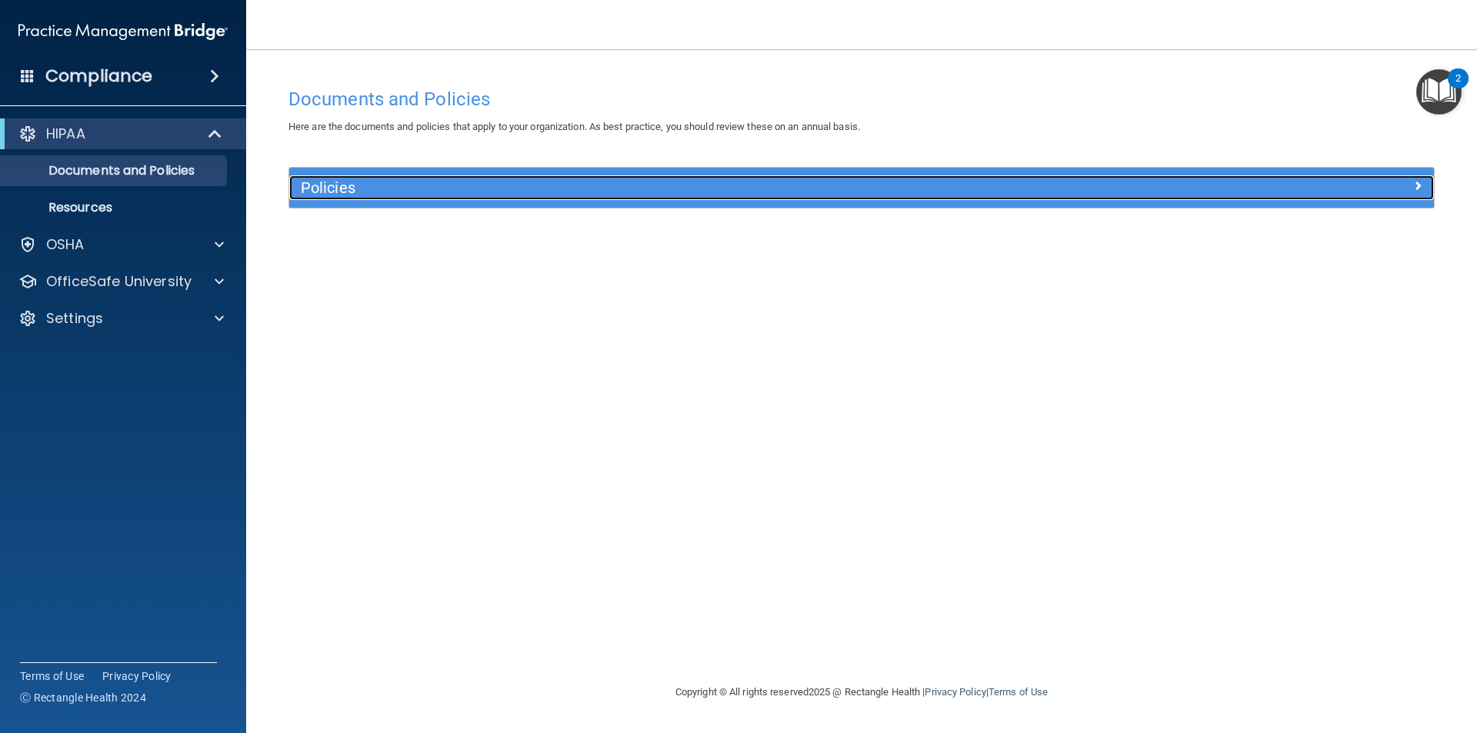
click at [1418, 184] on span at bounding box center [1418, 185] width 9 height 18
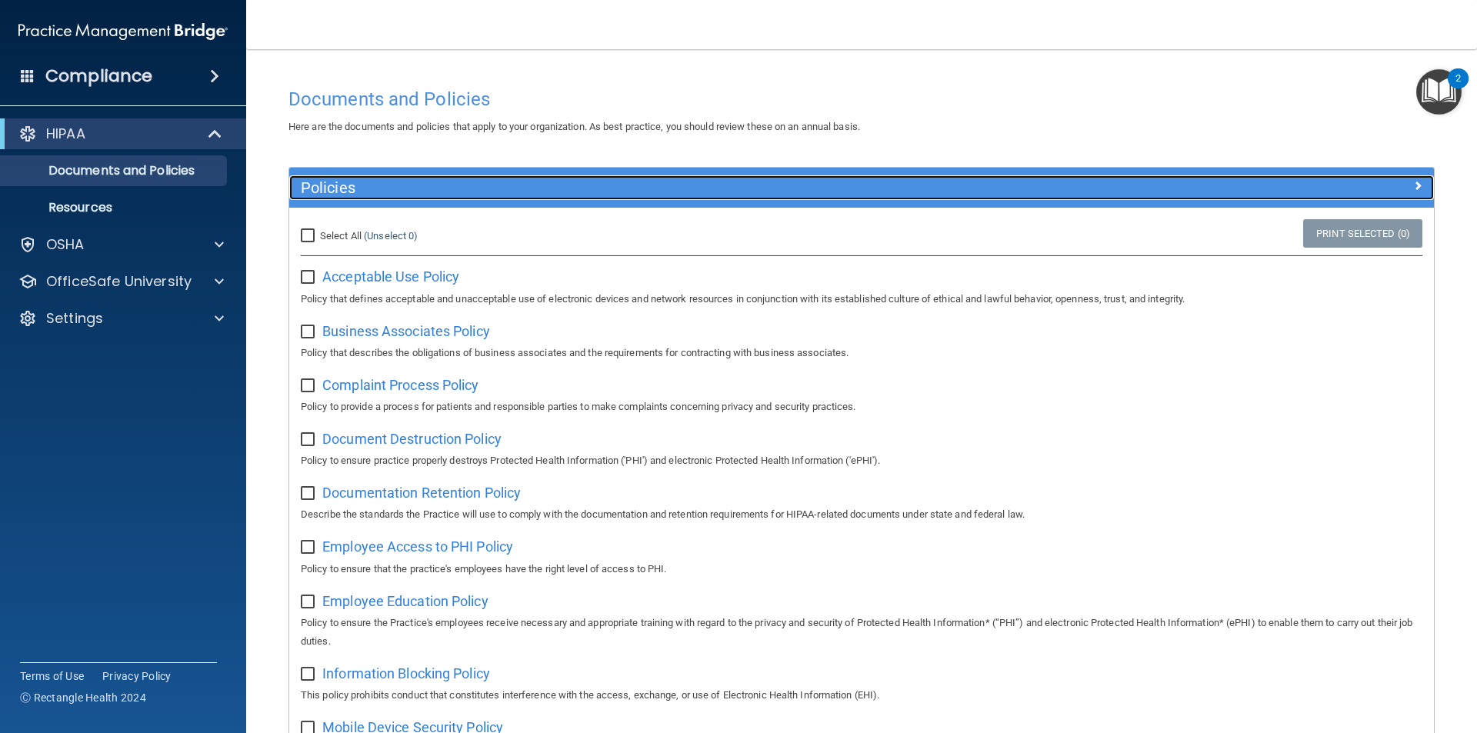
click at [1418, 184] on div at bounding box center [1291, 184] width 286 height 18
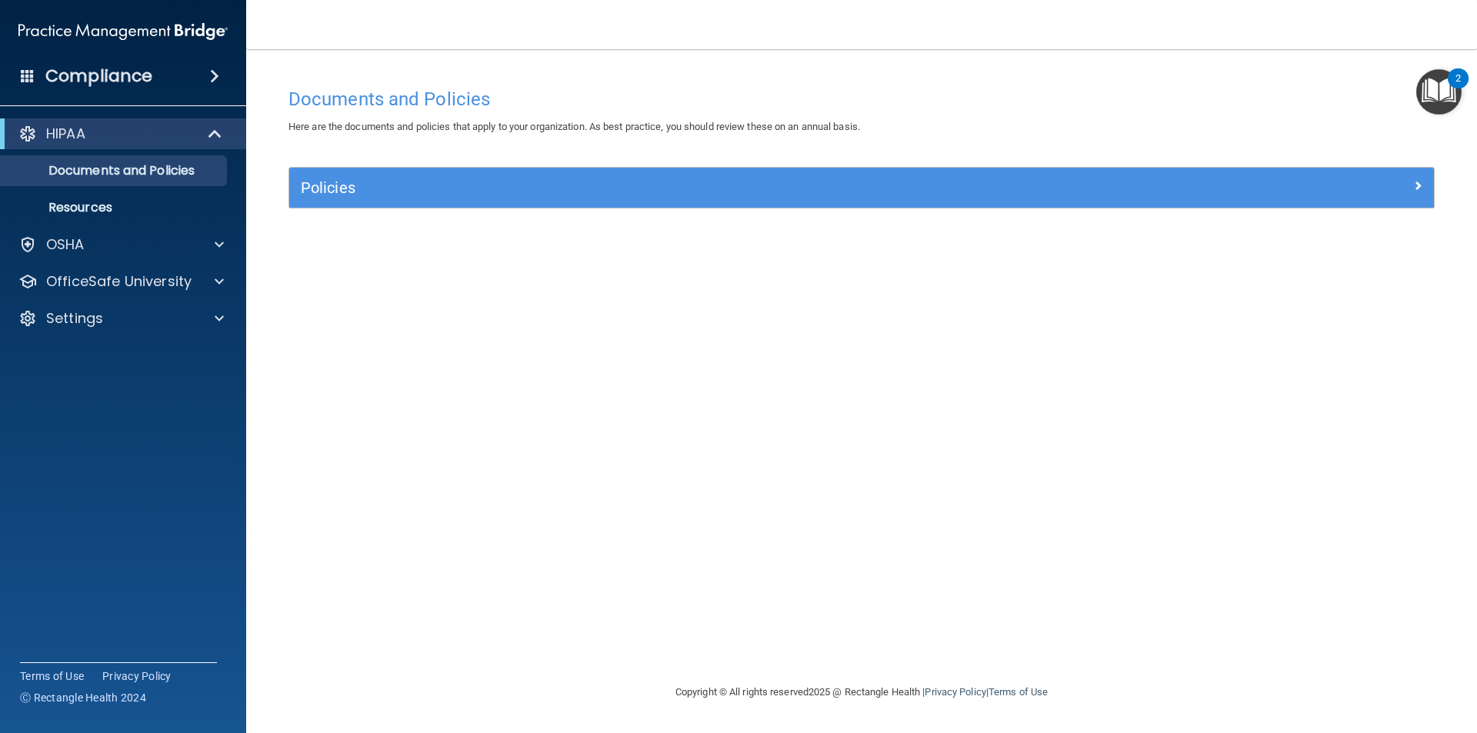
click at [1431, 90] on img "Open Resource Center, 2 new notifications" at bounding box center [1439, 91] width 45 height 45
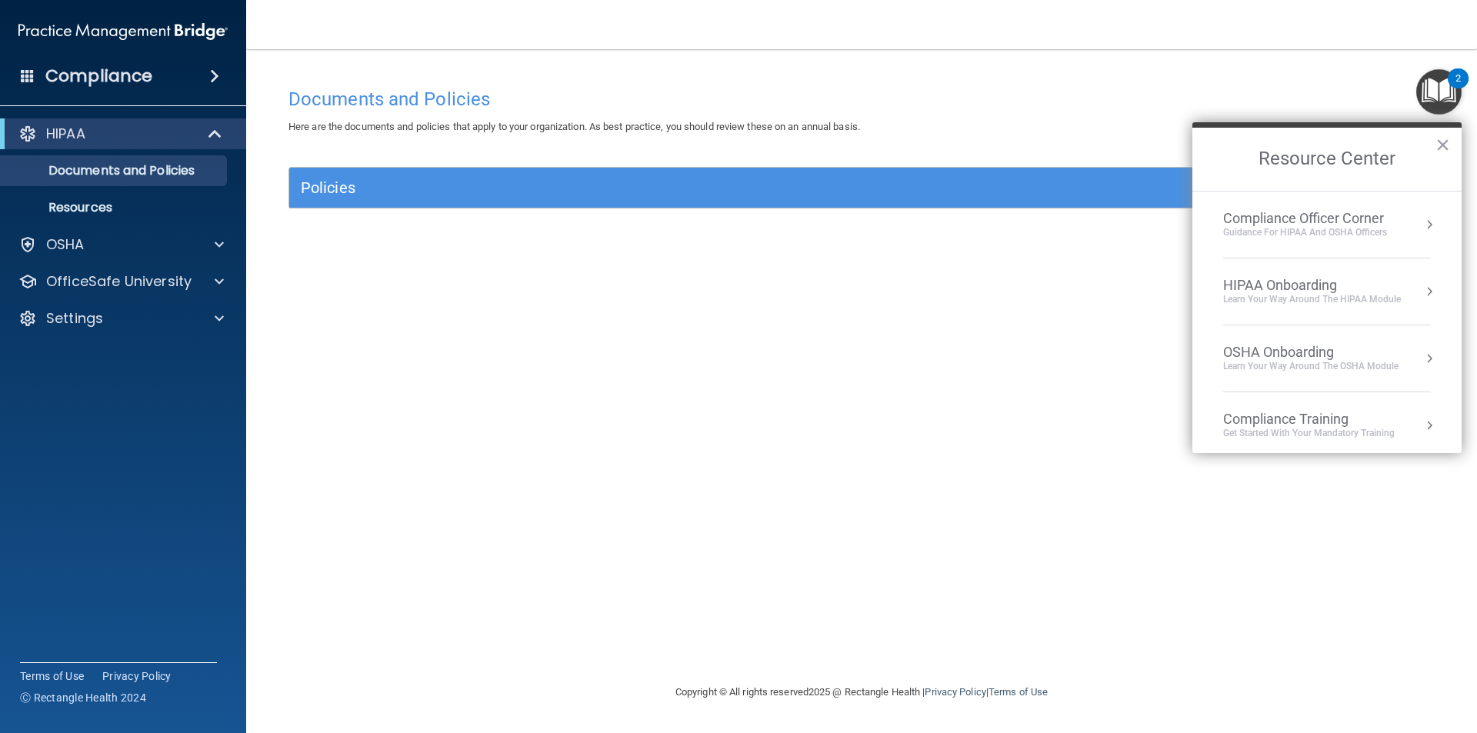
click at [1337, 295] on div "Learn Your Way around the HIPAA module" at bounding box center [1312, 299] width 178 height 13
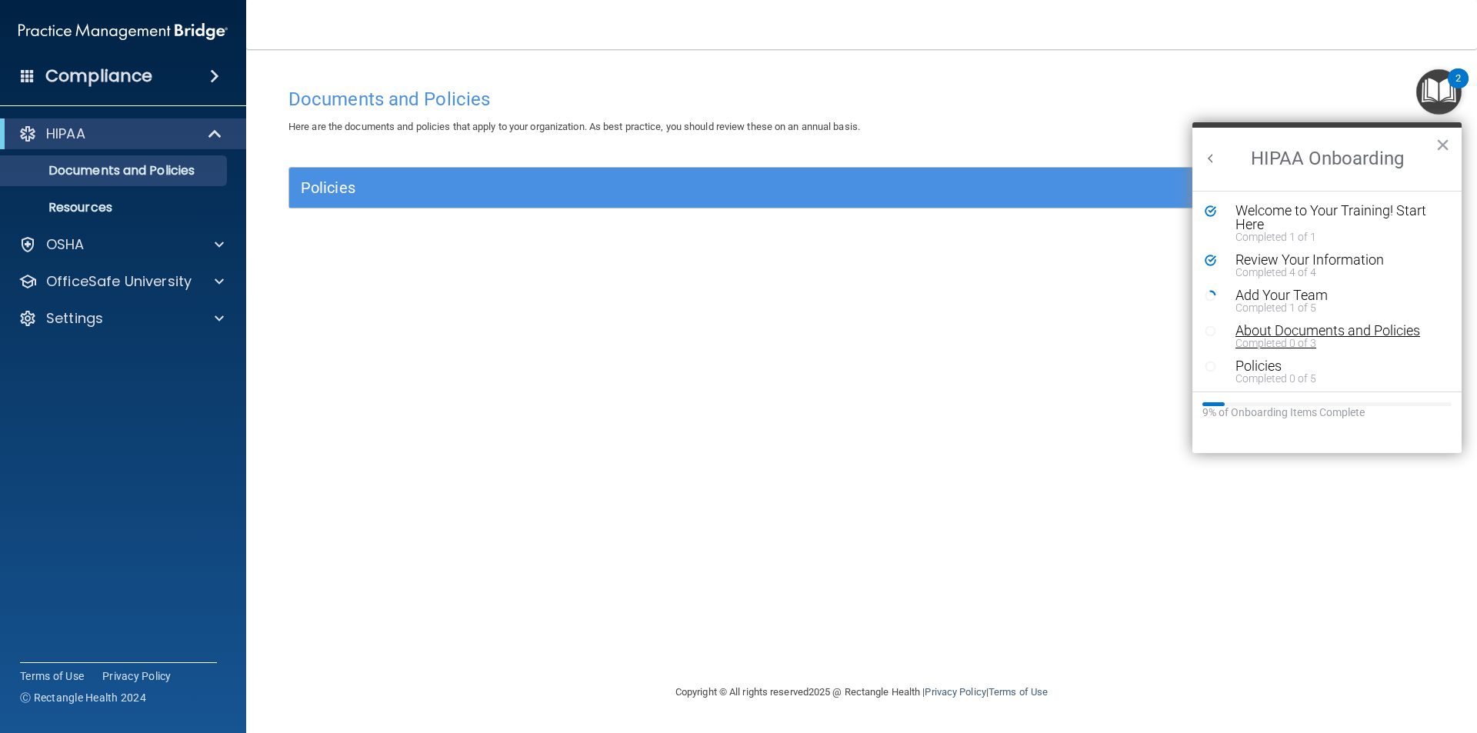
click at [1270, 328] on div "About Documents and Policies" at bounding box center [1333, 331] width 195 height 14
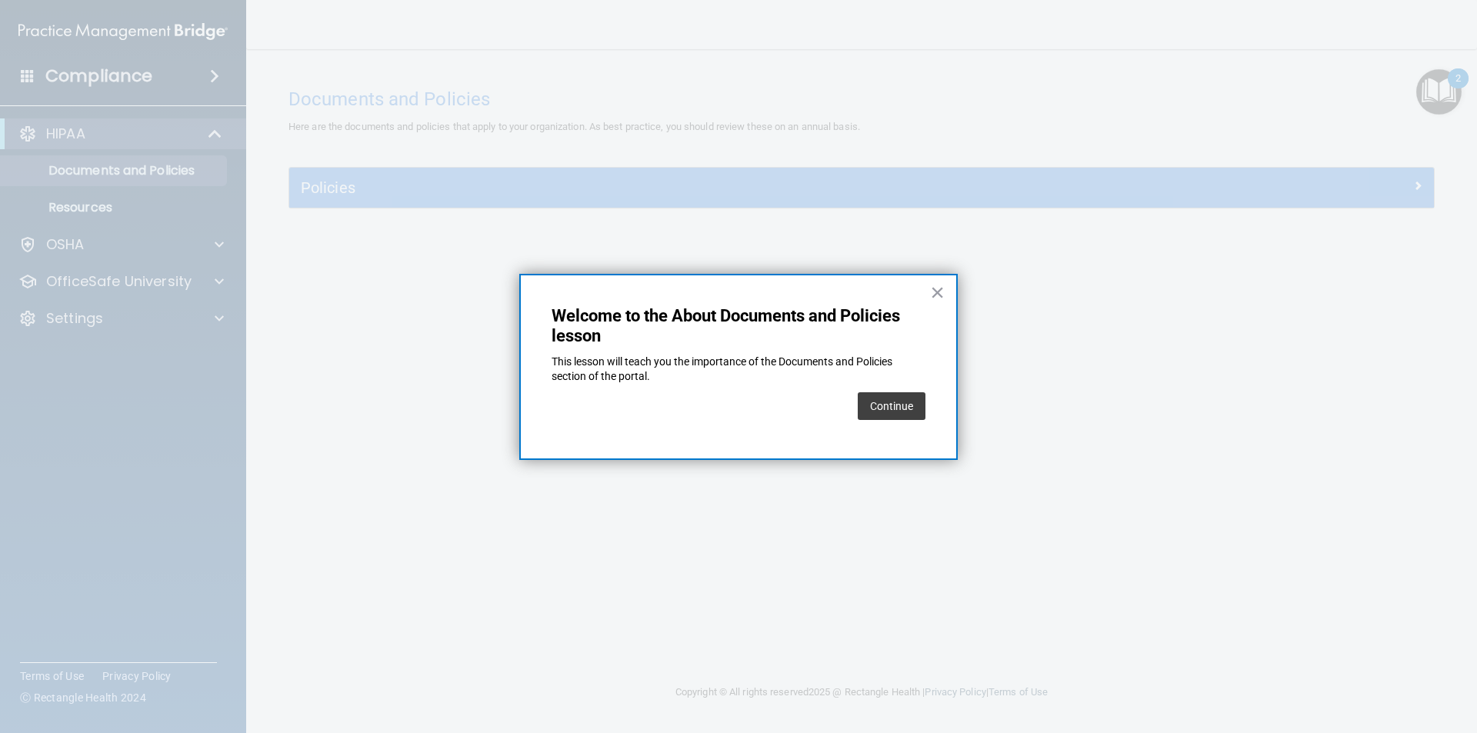
click at [893, 414] on button "Continue" at bounding box center [892, 406] width 68 height 28
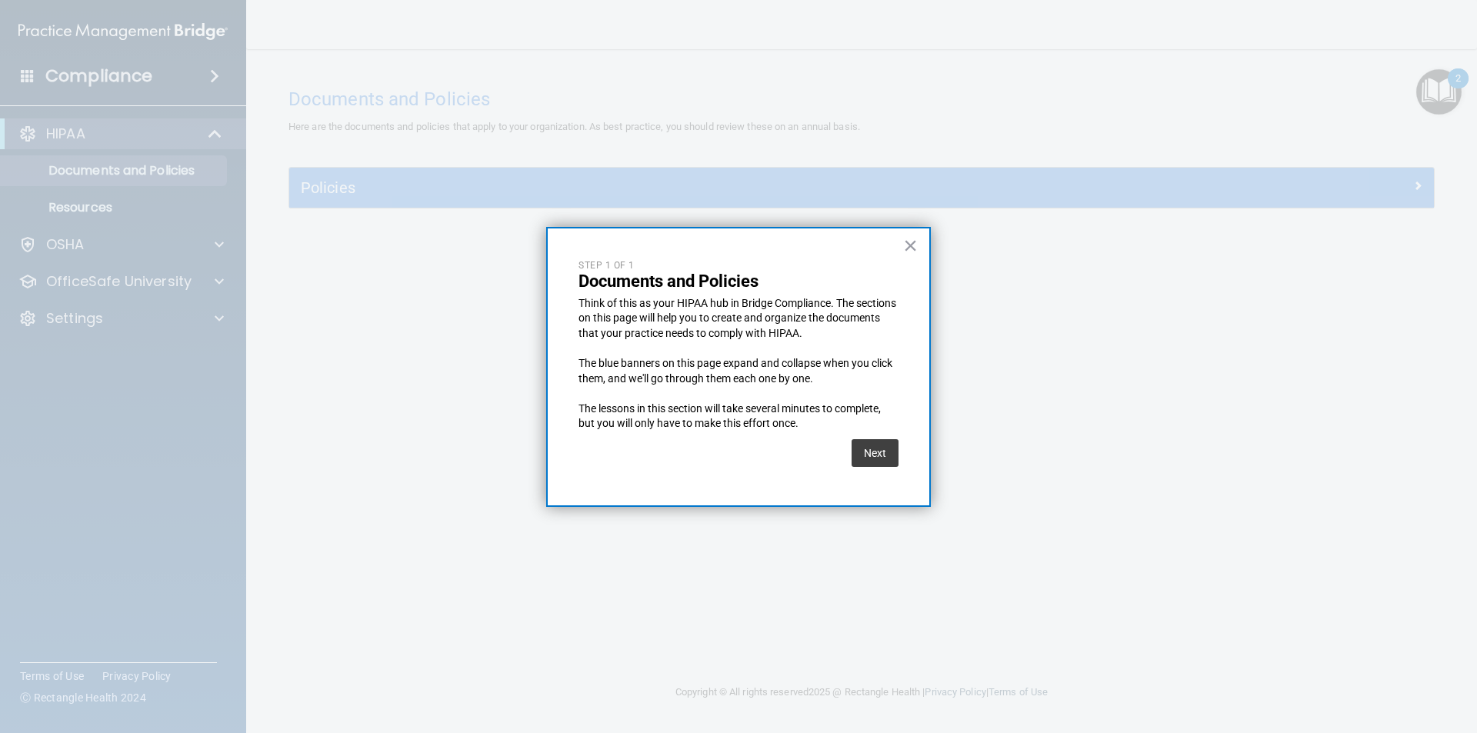
click at [886, 439] on div "Next" at bounding box center [875, 453] width 47 height 43
click at [883, 452] on button "Next" at bounding box center [875, 453] width 47 height 28
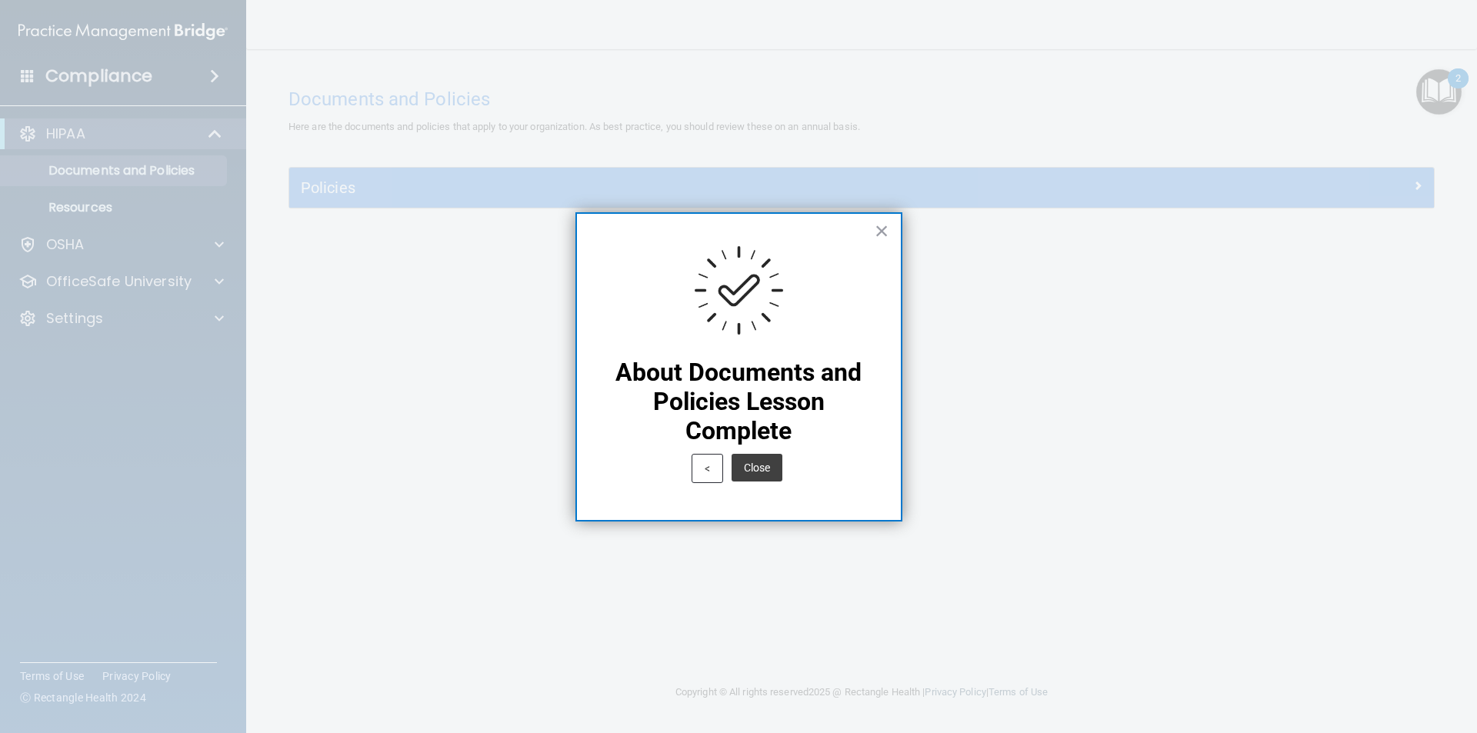
click at [784, 466] on div "Close" at bounding box center [757, 467] width 58 height 43
click at [769, 467] on button "Close" at bounding box center [757, 468] width 51 height 28
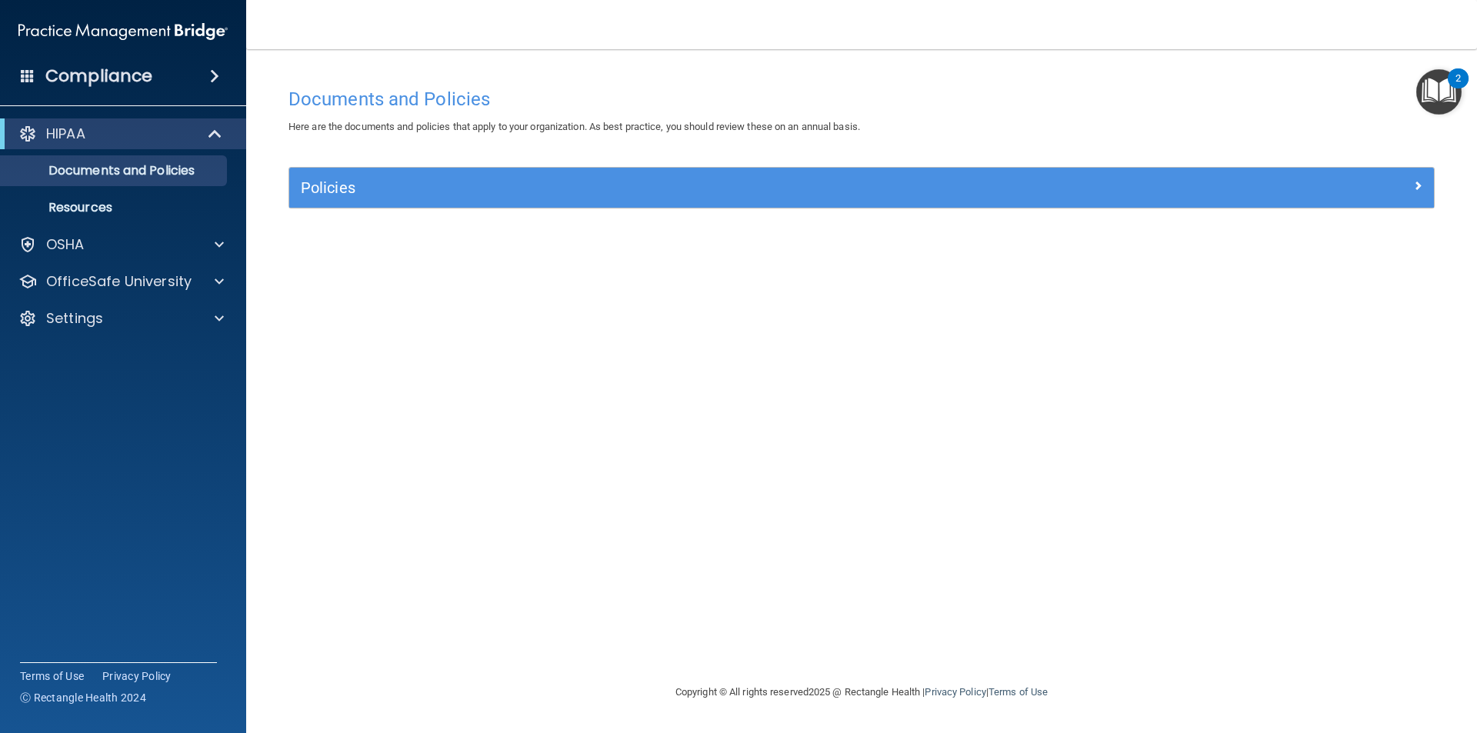
click at [1442, 107] on img "Open Resource Center, 2 new notifications" at bounding box center [1439, 91] width 45 height 45
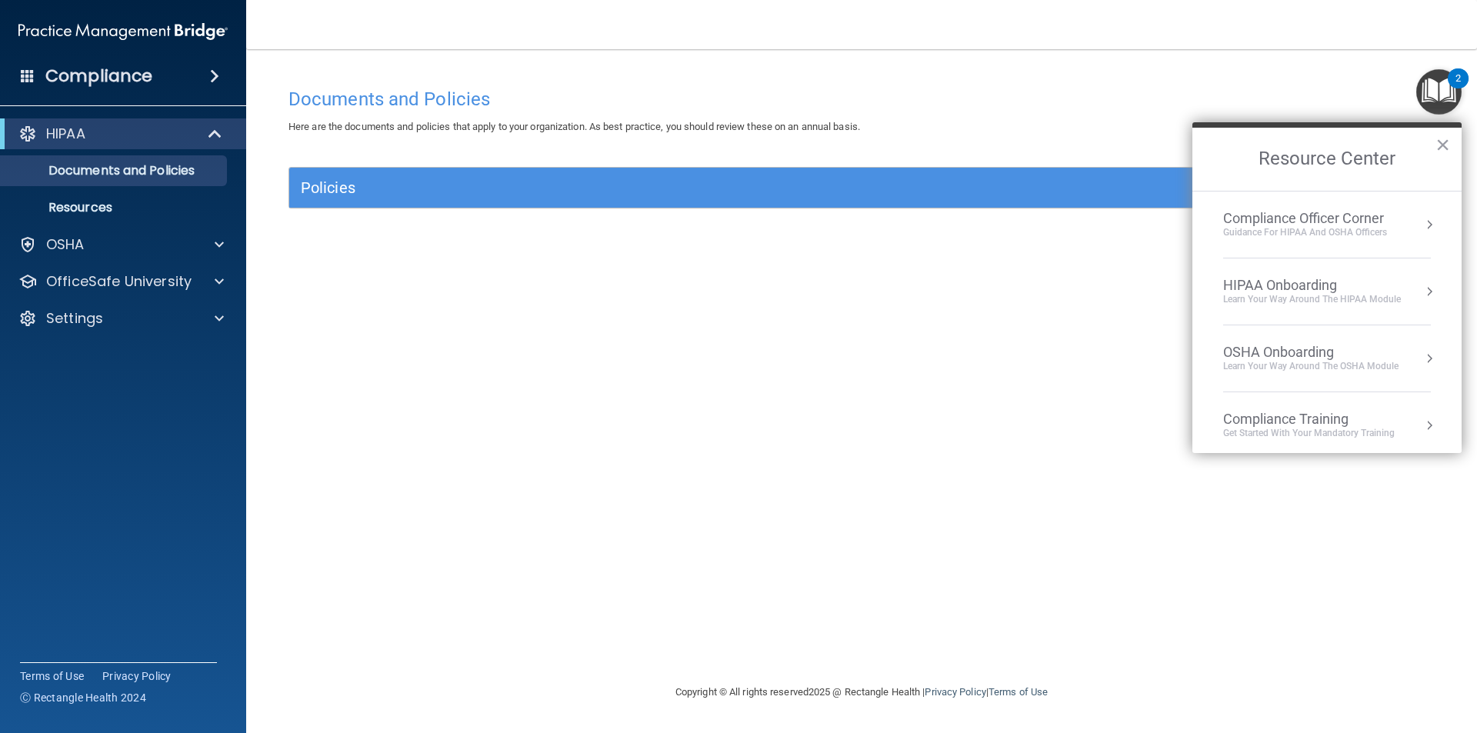
click at [1326, 295] on div "Learn Your Way around the HIPAA module" at bounding box center [1312, 299] width 178 height 13
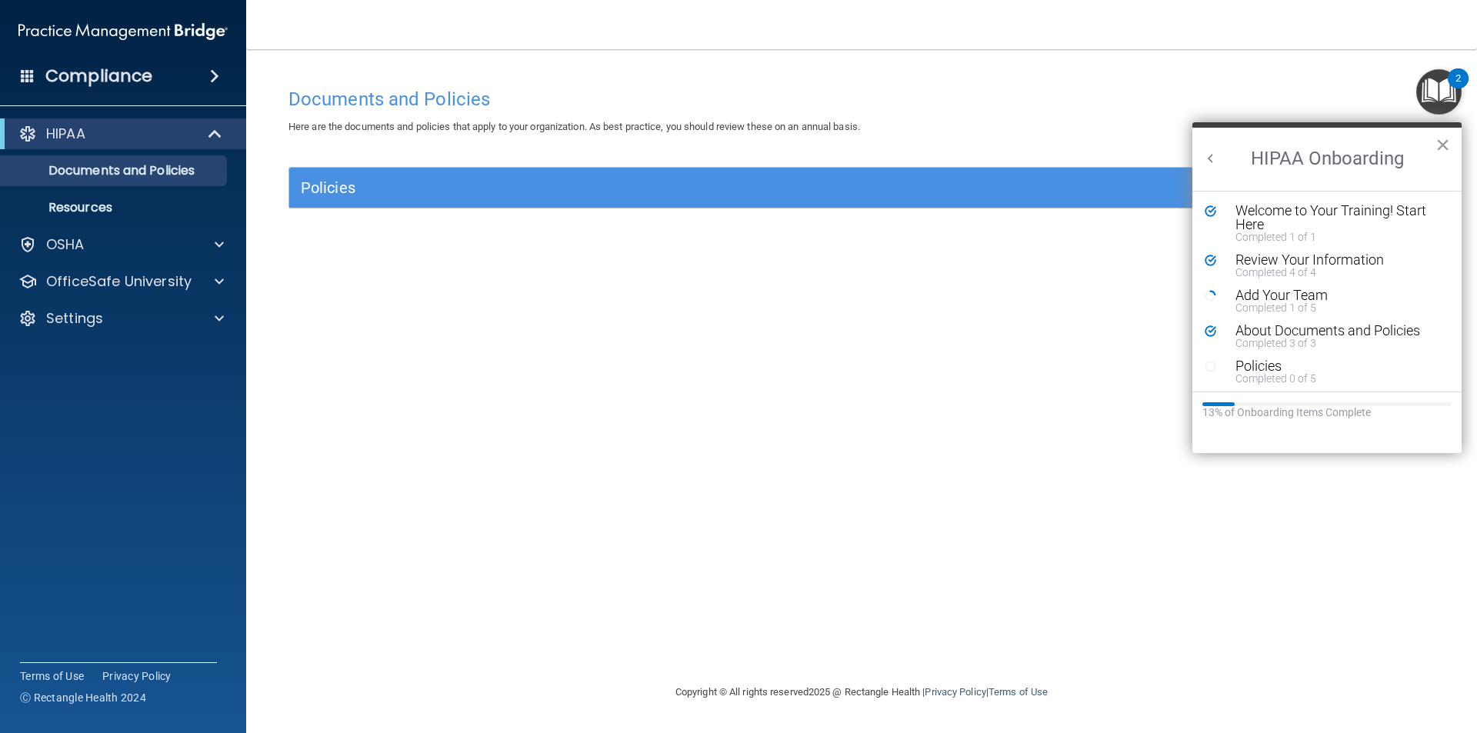
click at [1447, 144] on button "×" at bounding box center [1443, 144] width 15 height 25
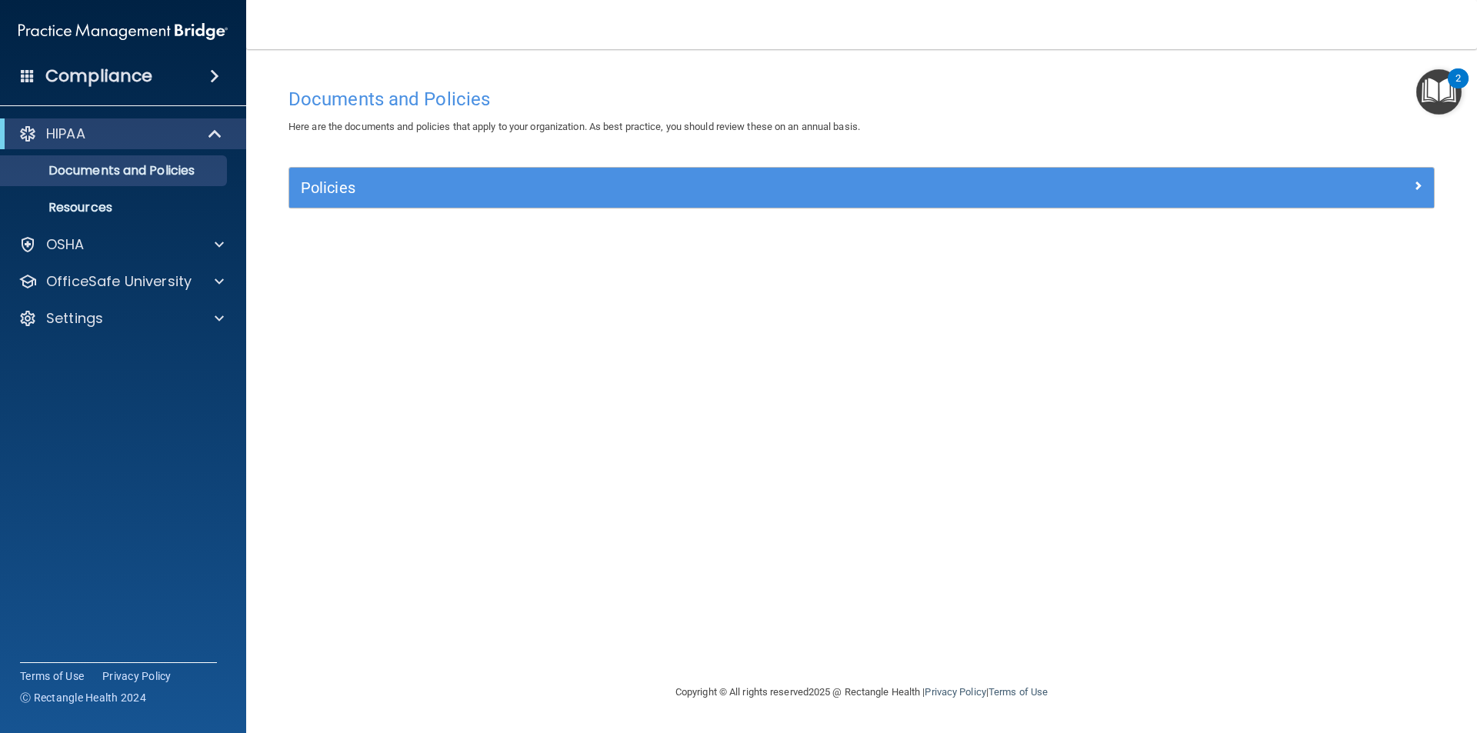
click at [1436, 91] on img "Open Resource Center, 2 new notifications" at bounding box center [1439, 91] width 45 height 45
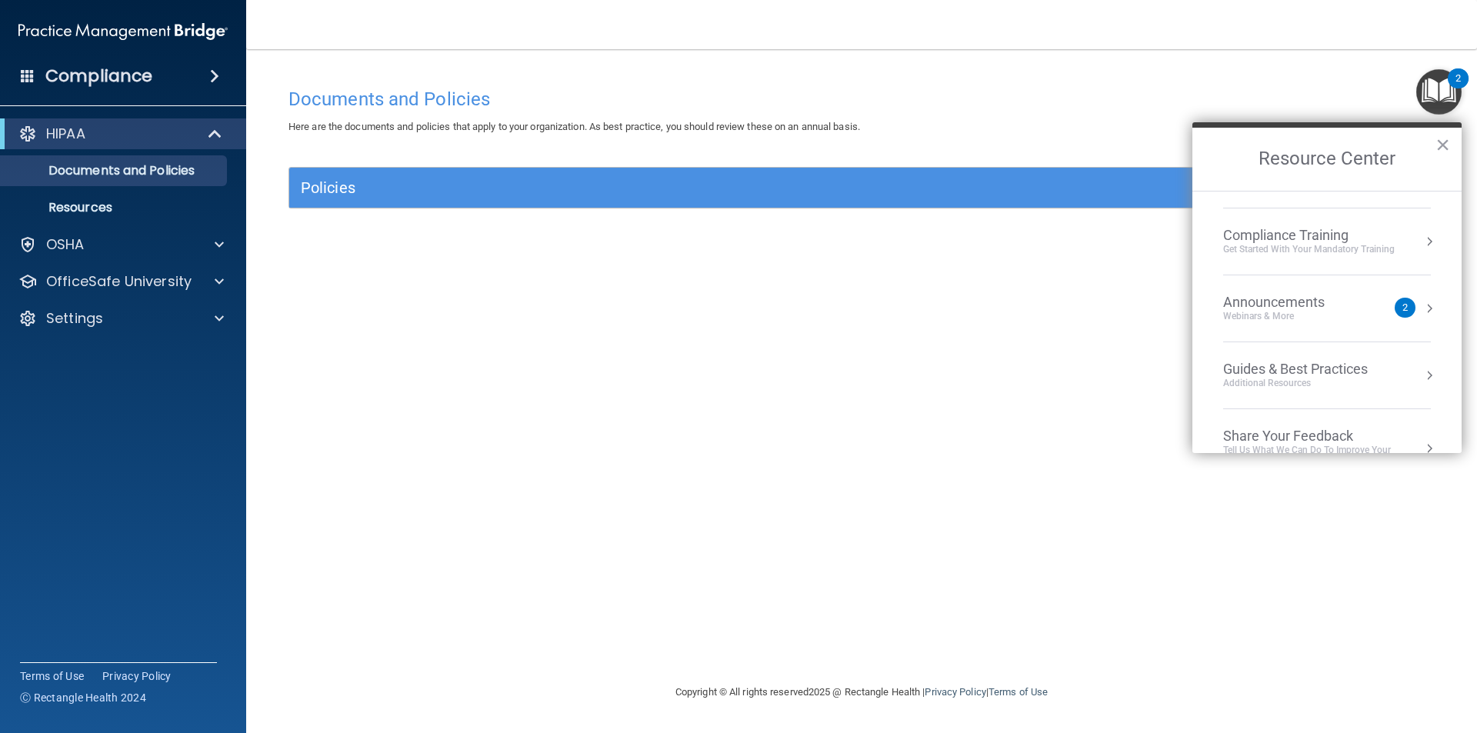
scroll to position [220, 0]
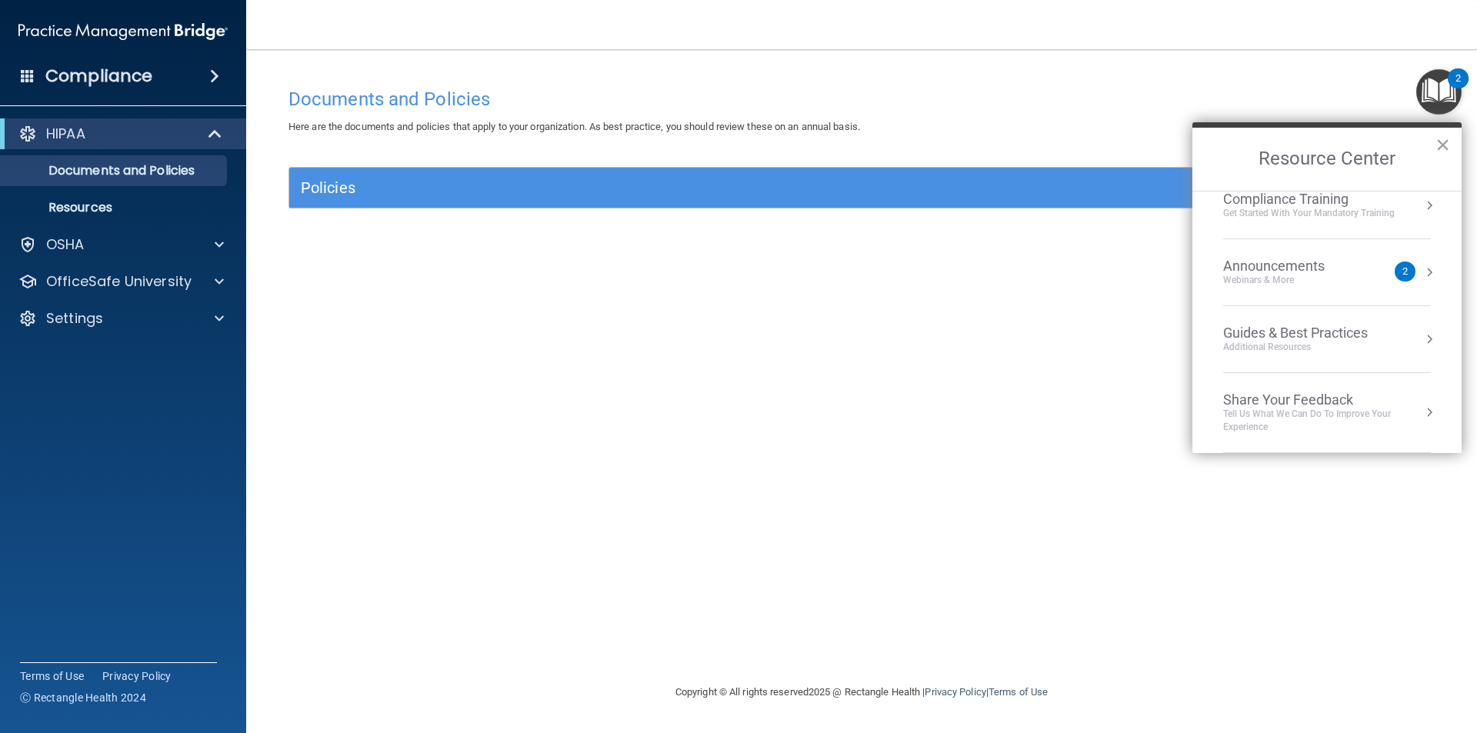
click at [1345, 209] on div "Get Started with your mandatory training" at bounding box center [1309, 213] width 172 height 13
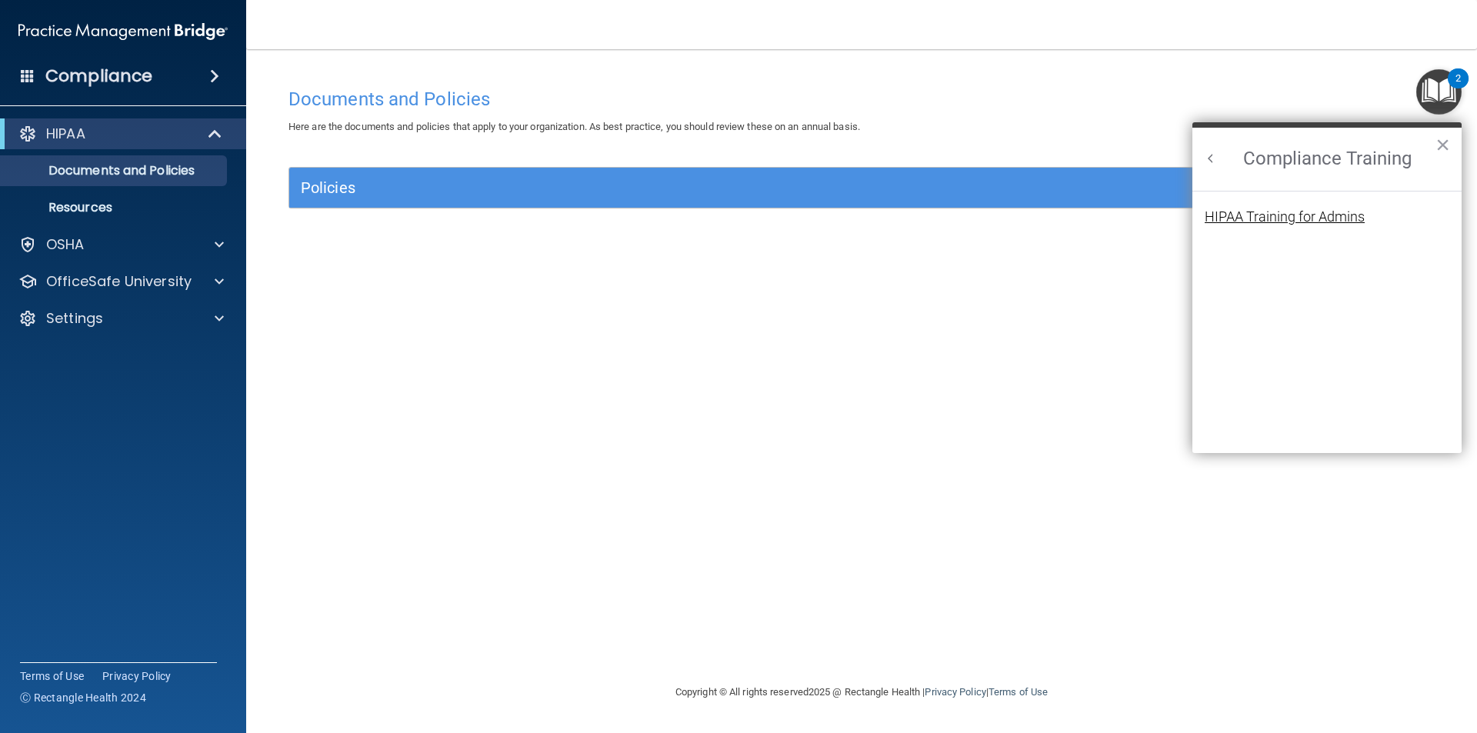
click at [1277, 222] on div "HIPAA Training for Admins" at bounding box center [1285, 217] width 160 height 14
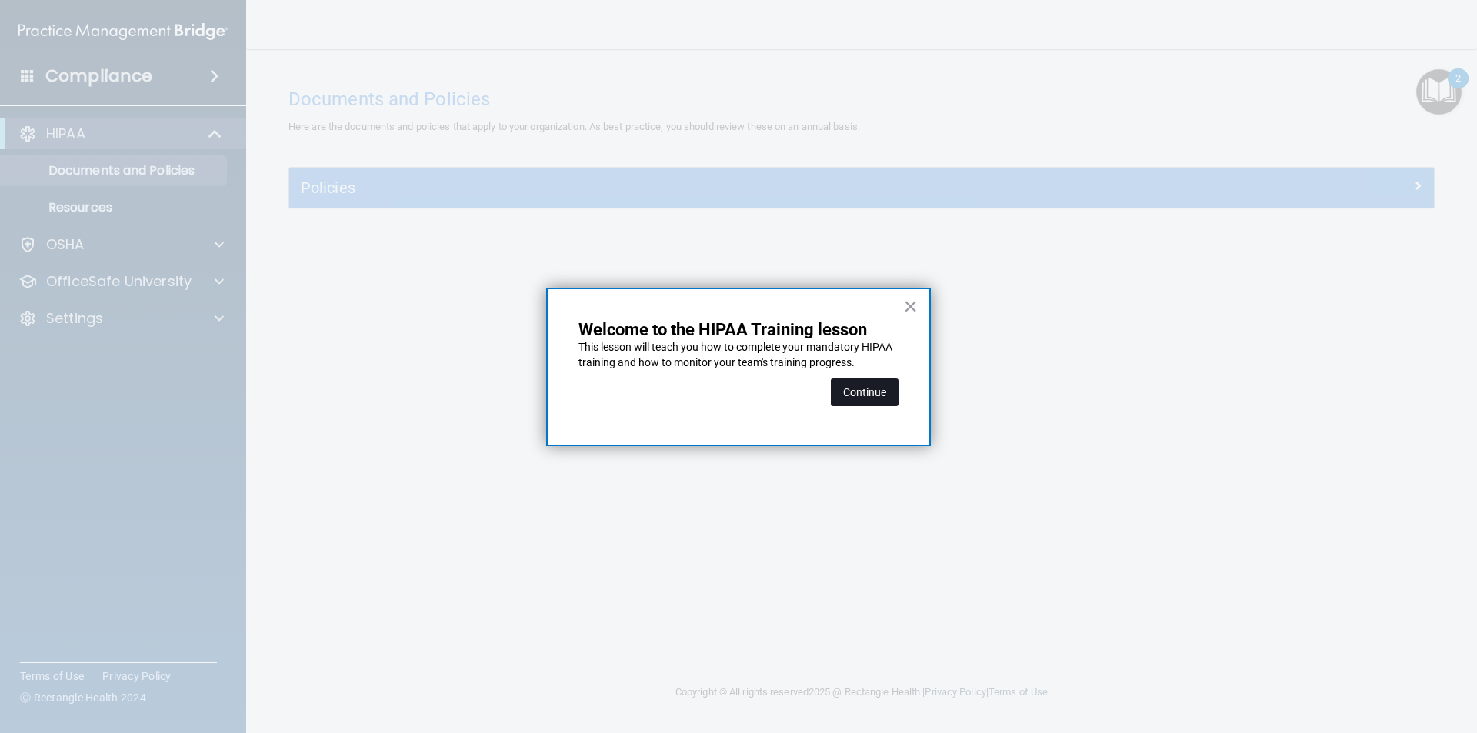
click at [875, 384] on button "Continue" at bounding box center [865, 393] width 68 height 28
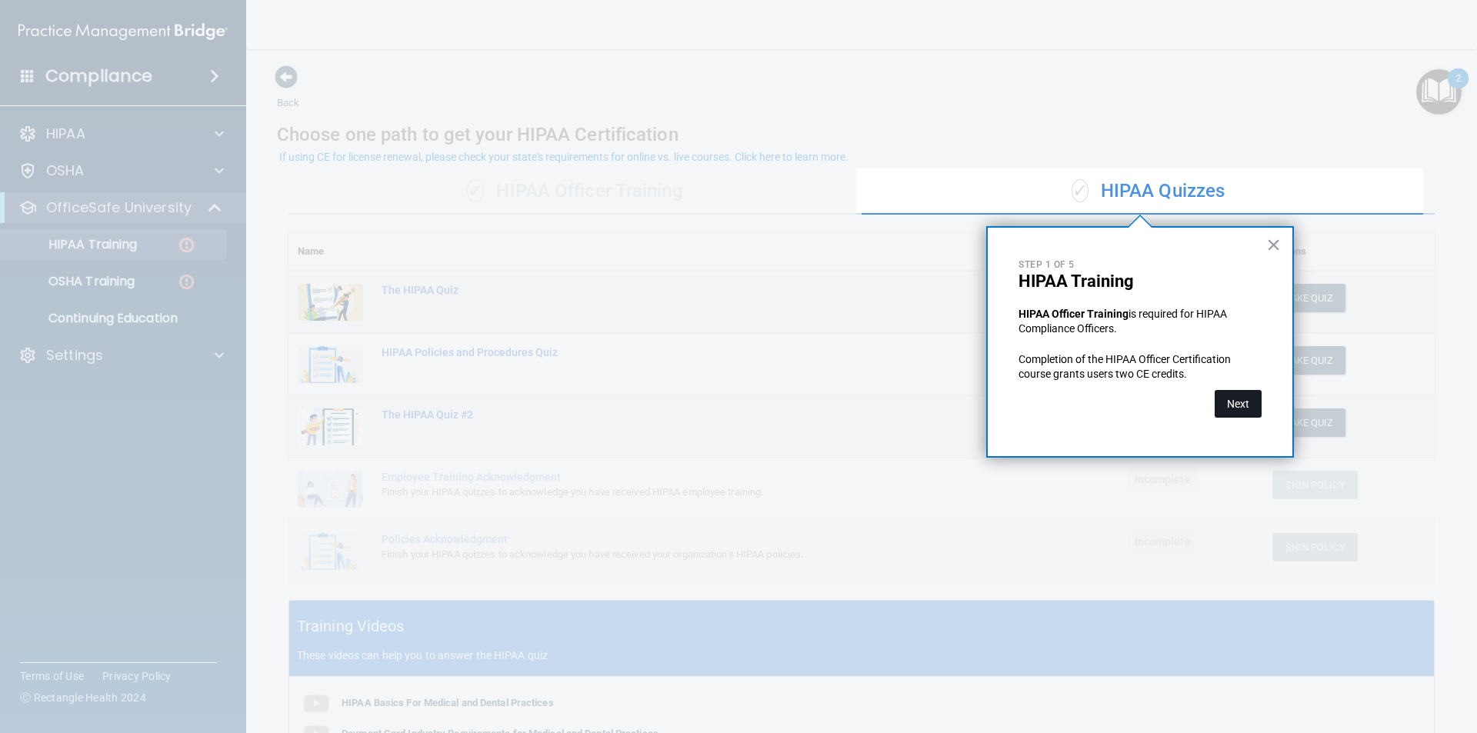
click at [1242, 396] on button "Next" at bounding box center [1238, 404] width 47 height 28
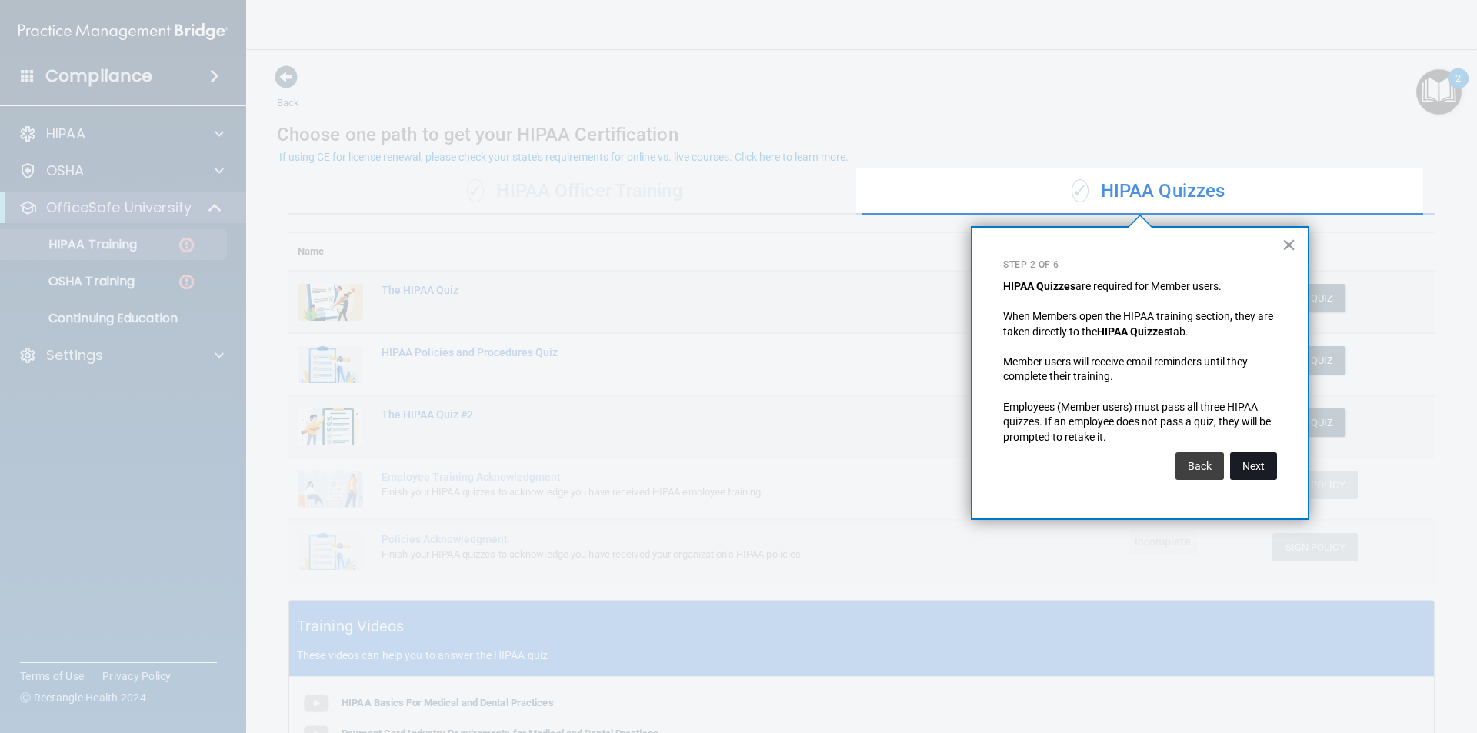
click at [1247, 462] on button "Next" at bounding box center [1253, 466] width 47 height 28
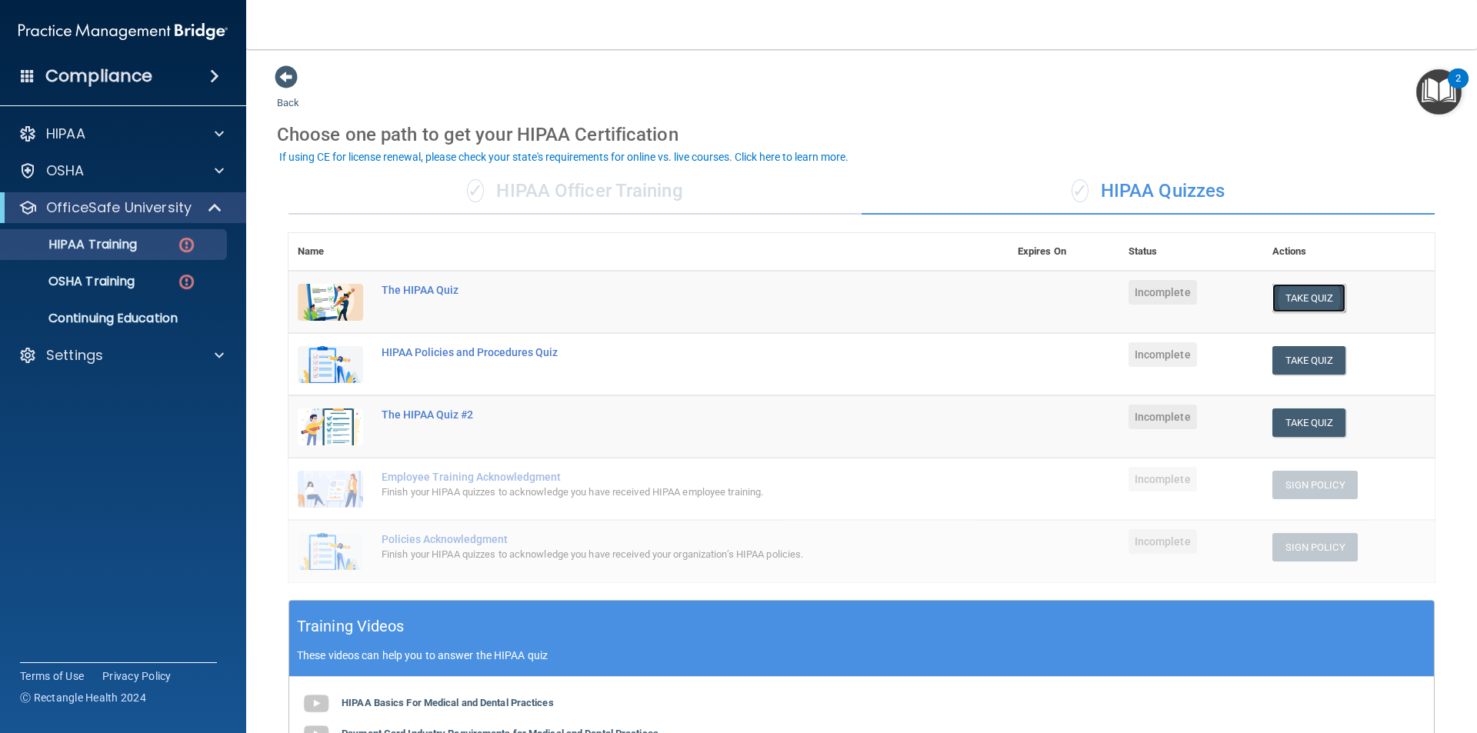
click at [1315, 300] on button "Take Quiz" at bounding box center [1310, 298] width 74 height 28
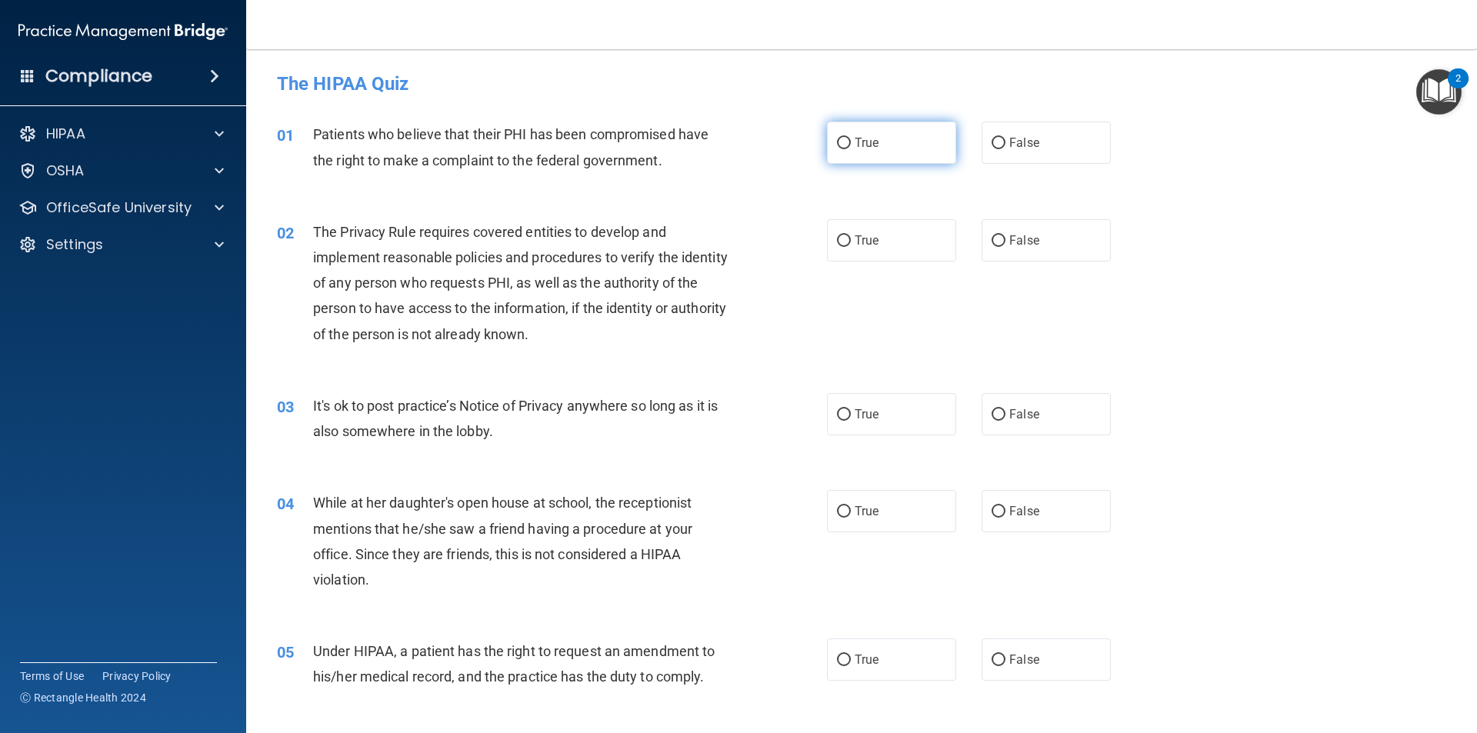
click at [932, 147] on label "True" at bounding box center [891, 143] width 129 height 42
click at [851, 147] on input "True" at bounding box center [844, 144] width 14 height 12
radio input "true"
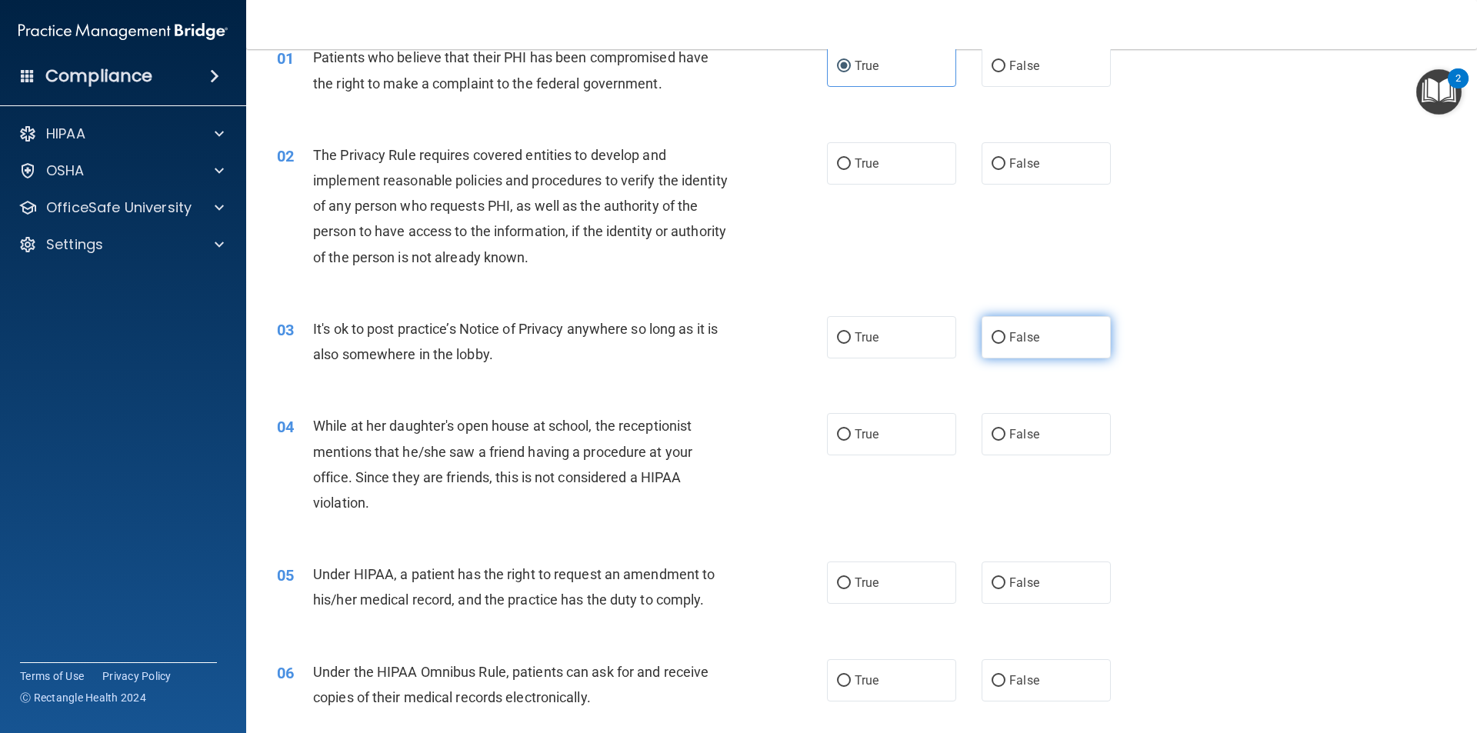
click at [1017, 347] on label "False" at bounding box center [1046, 337] width 129 height 42
click at [1006, 344] on input "False" at bounding box center [999, 338] width 14 height 12
radio input "true"
click at [887, 154] on label "True" at bounding box center [891, 163] width 129 height 42
click at [851, 159] on input "True" at bounding box center [844, 165] width 14 height 12
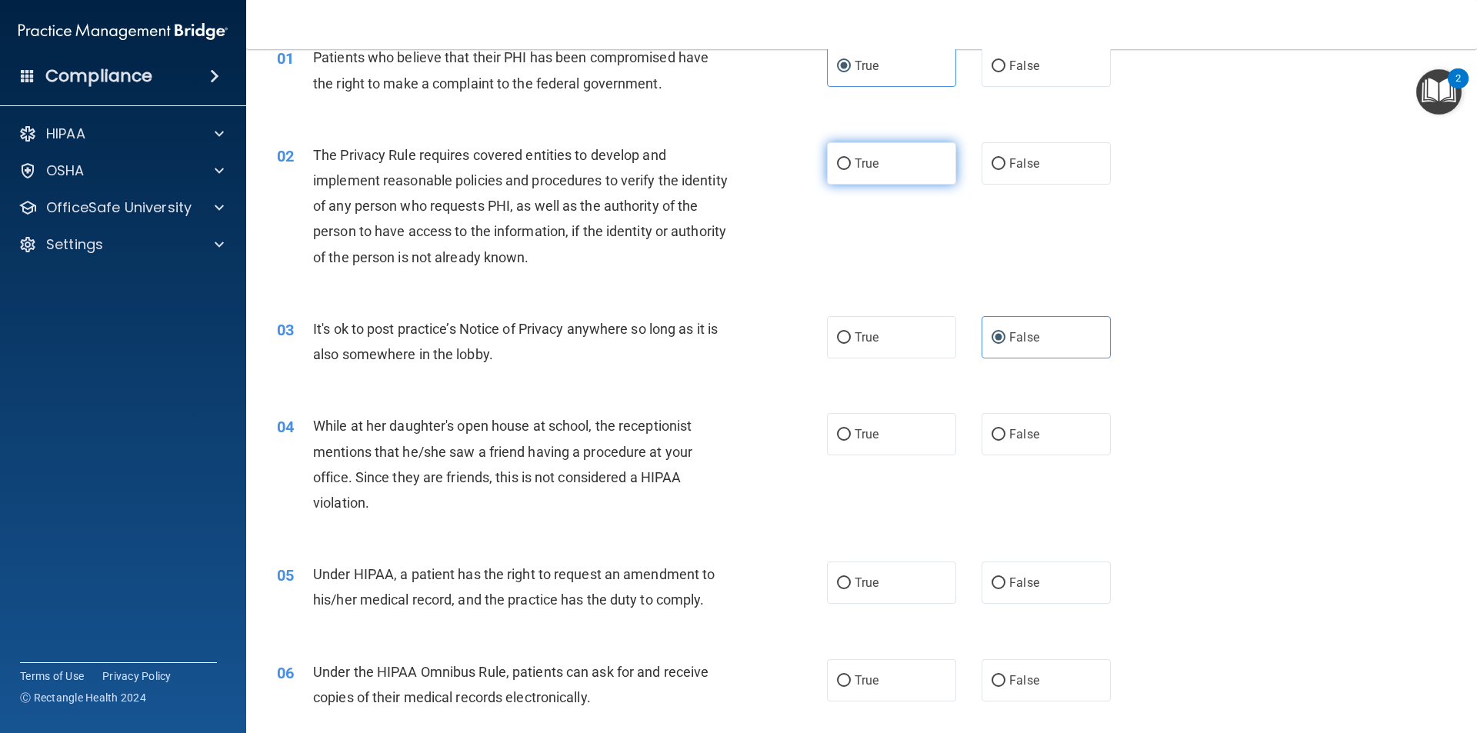
radio input "true"
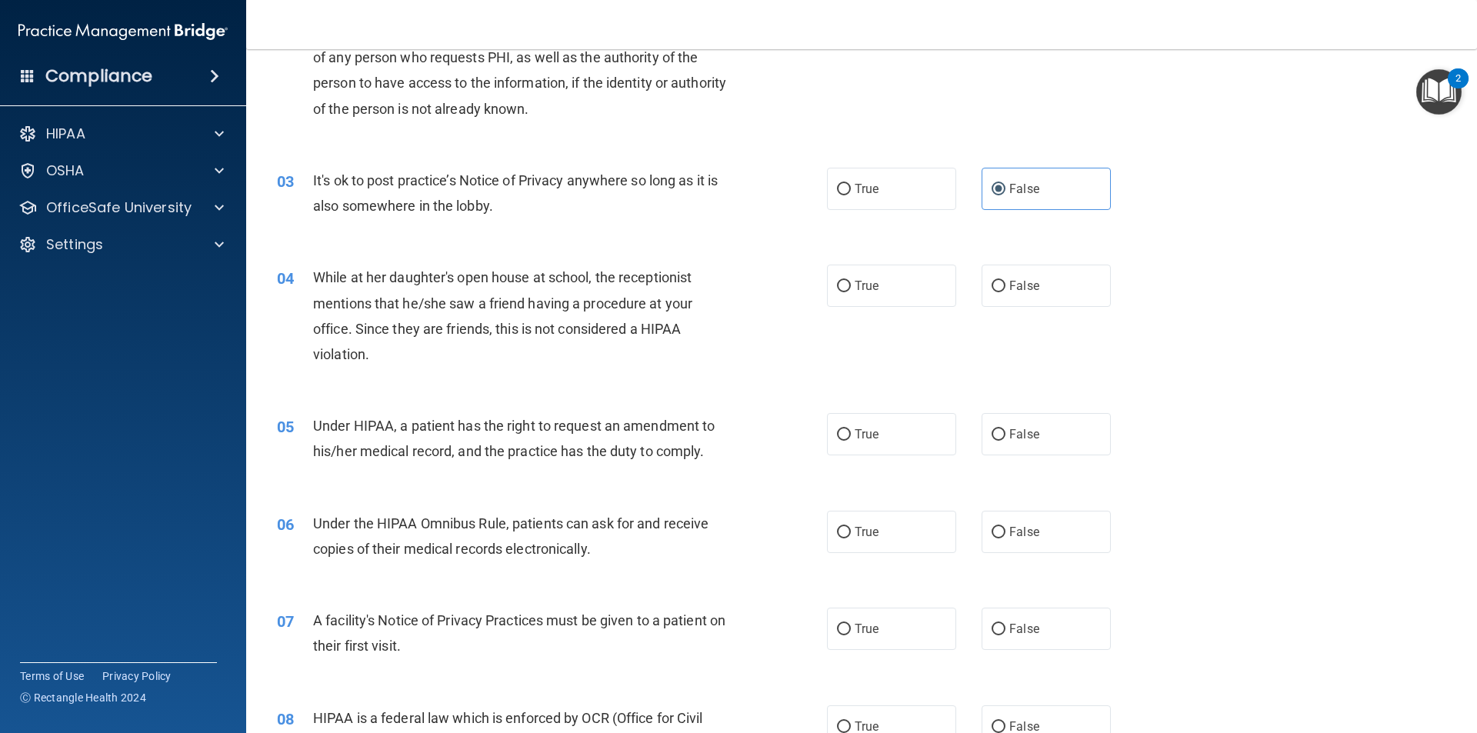
scroll to position [231, 0]
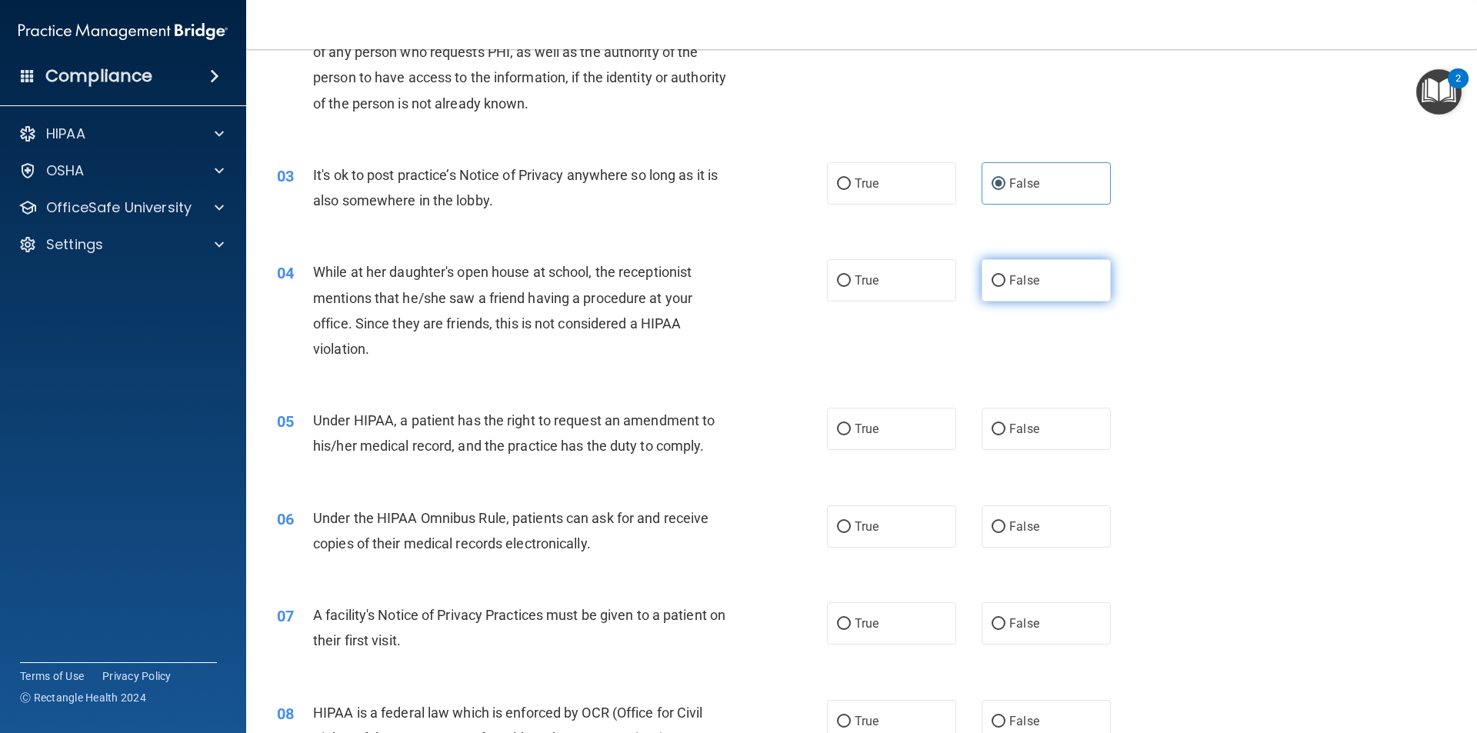
click at [992, 285] on input "False" at bounding box center [999, 281] width 14 height 12
radio input "true"
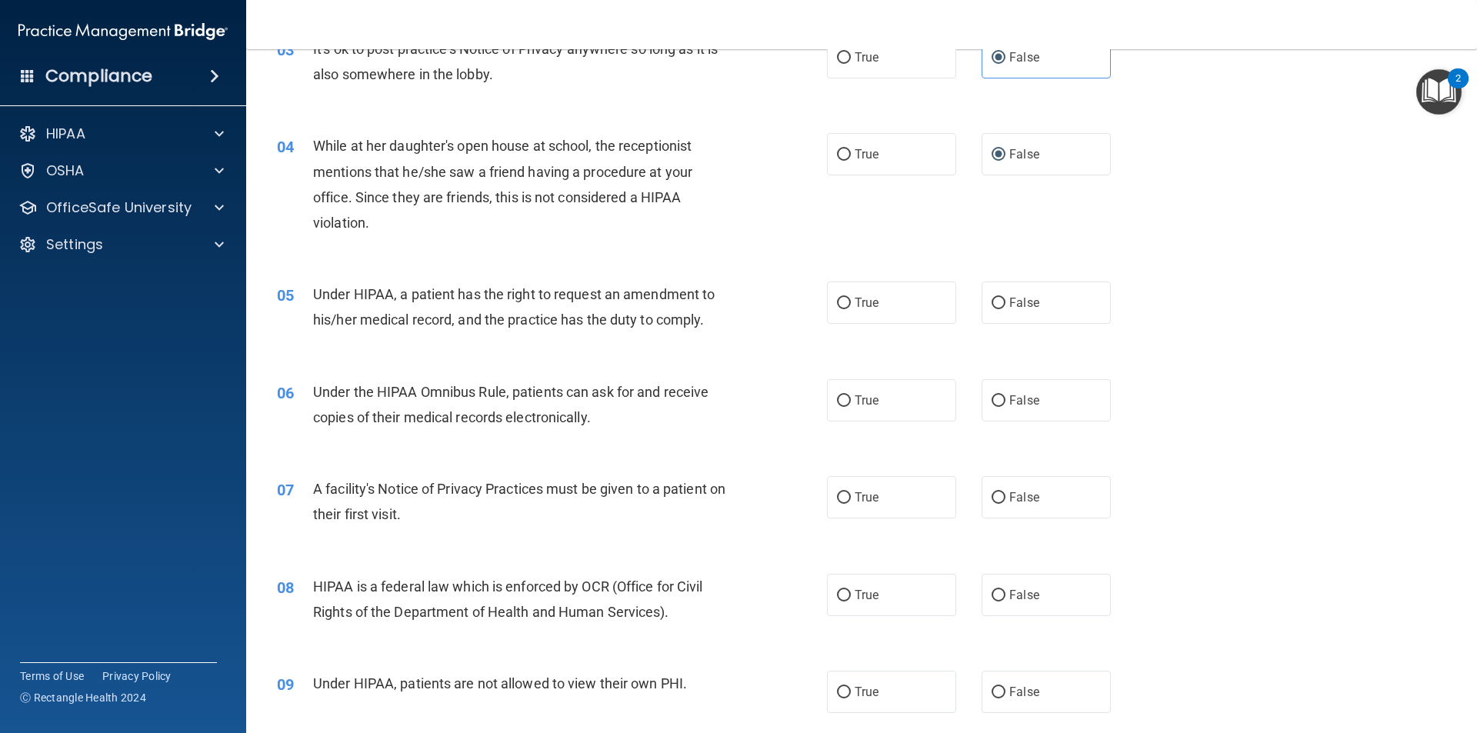
scroll to position [385, 0]
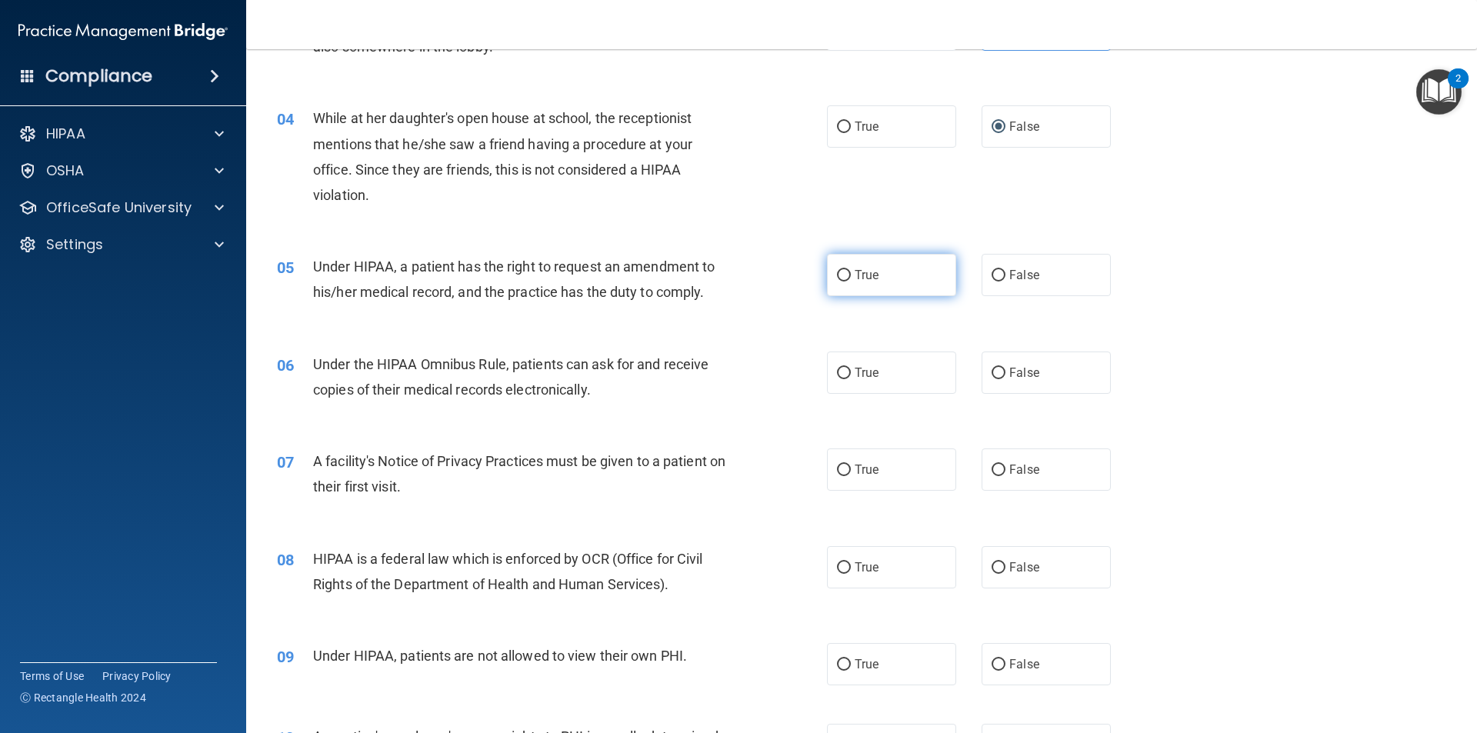
click at [864, 272] on span "True" at bounding box center [867, 275] width 24 height 15
click at [851, 272] on input "True" at bounding box center [844, 276] width 14 height 12
radio input "true"
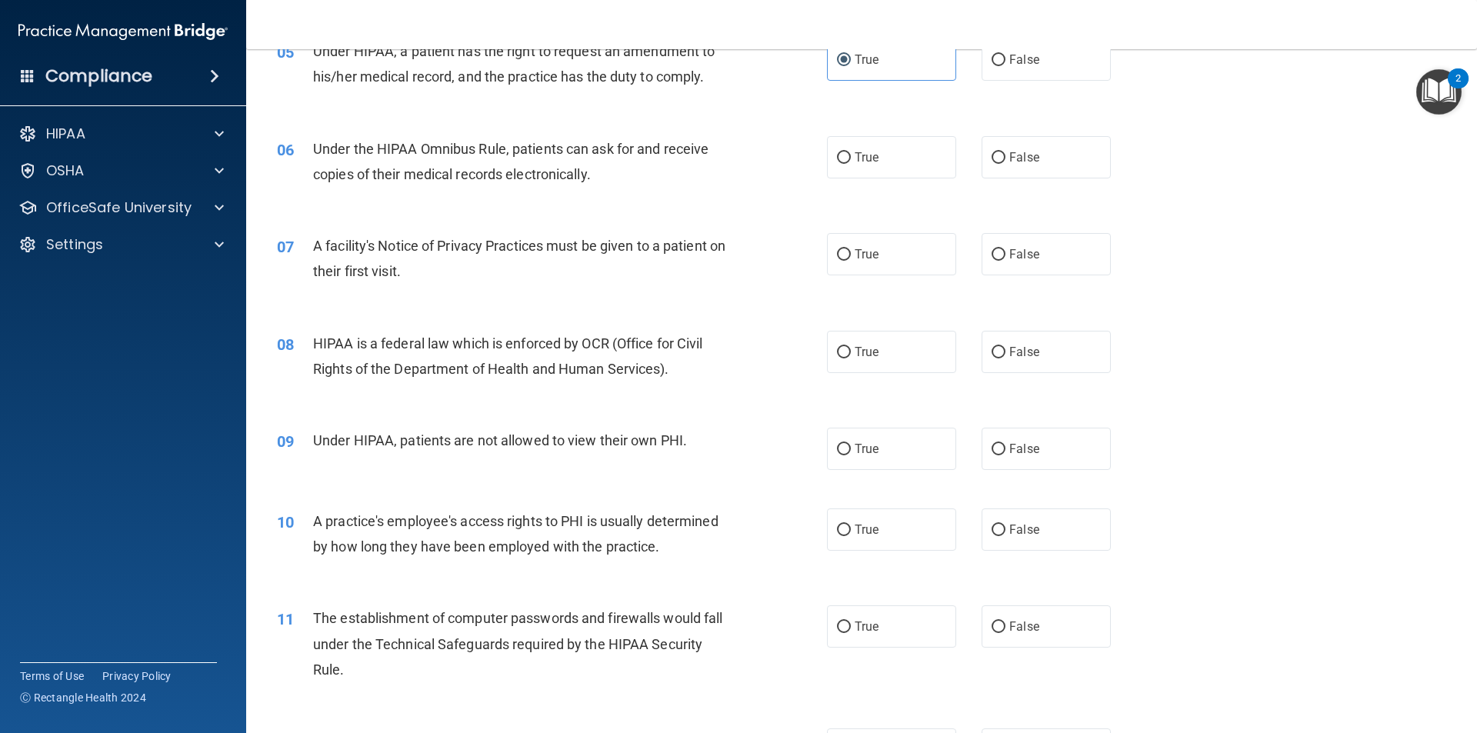
scroll to position [523, 0]
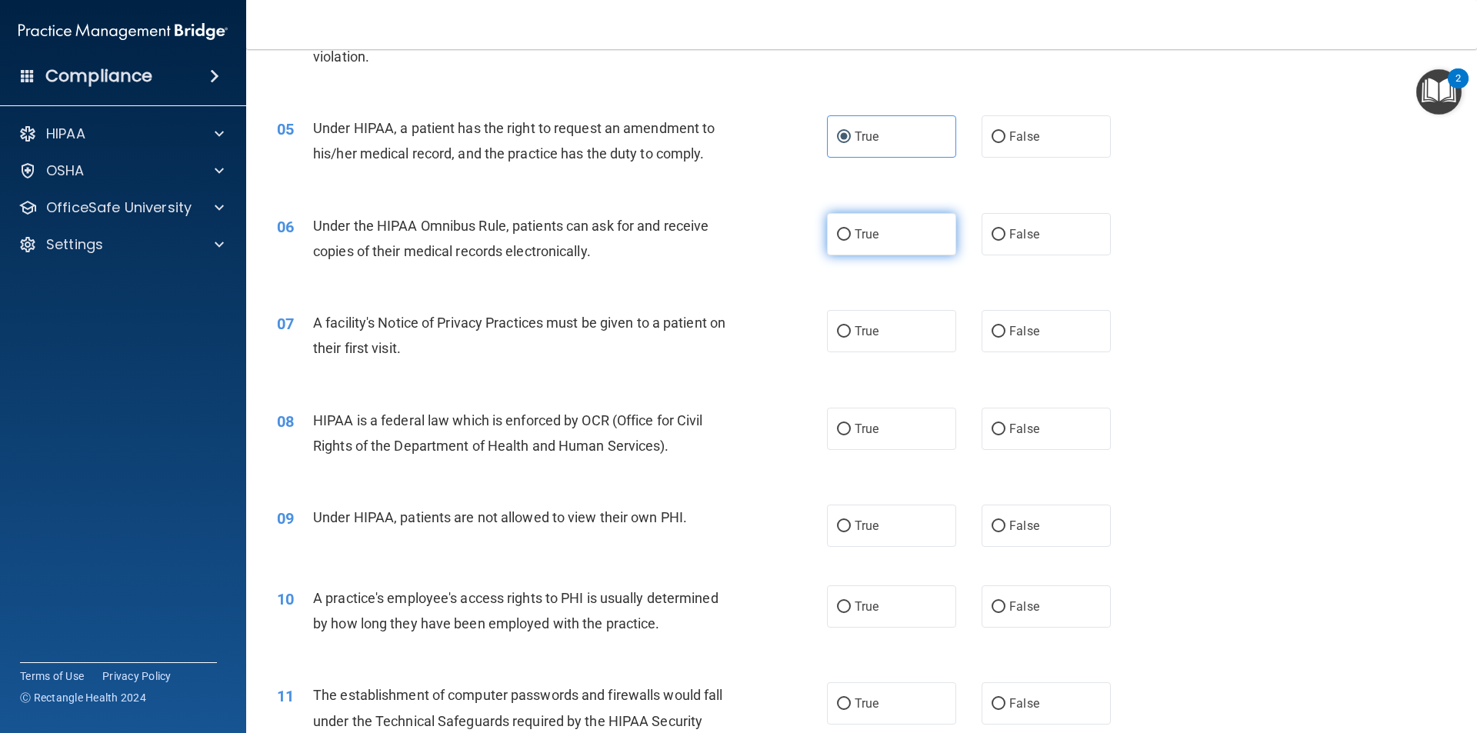
click at [900, 239] on label "True" at bounding box center [891, 234] width 129 height 42
click at [851, 239] on input "True" at bounding box center [844, 235] width 14 height 12
radio input "true"
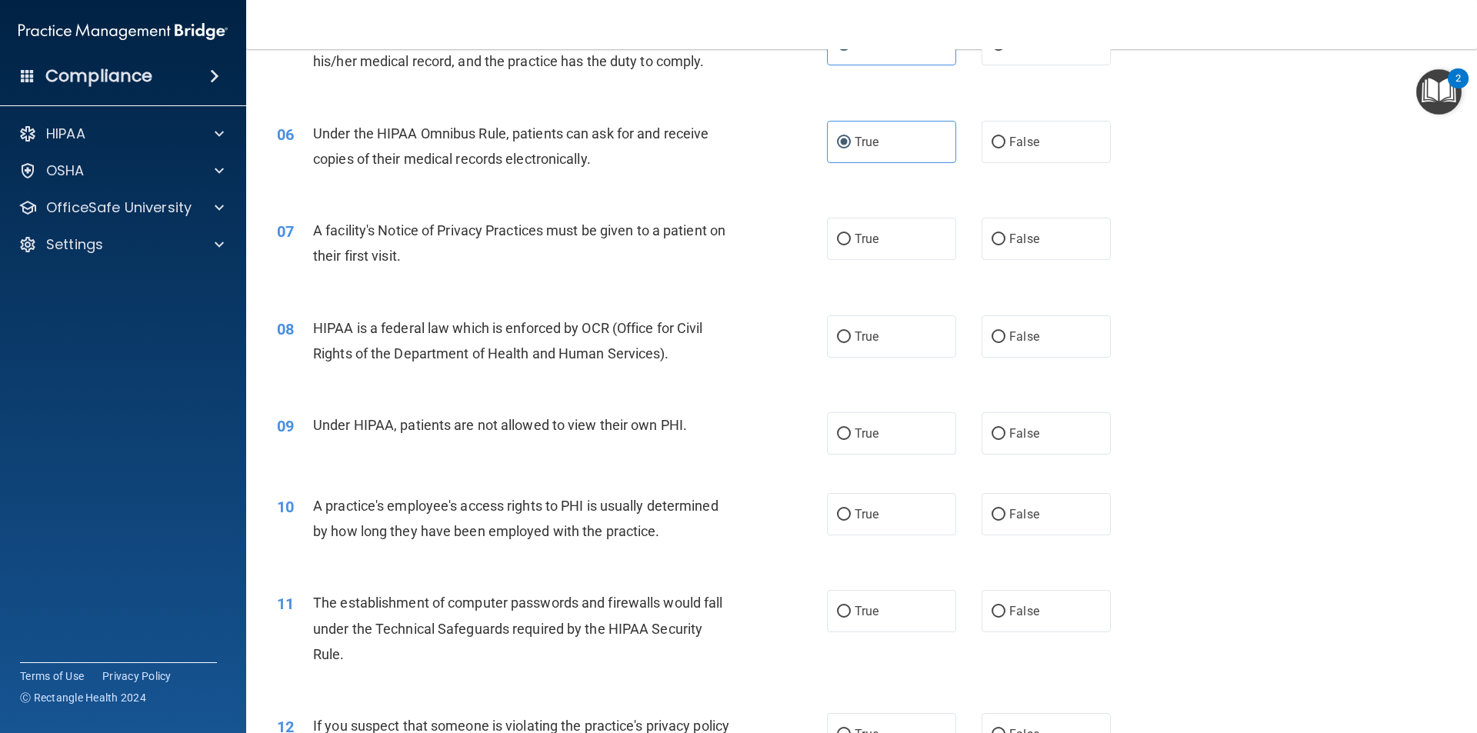
scroll to position [677, 0]
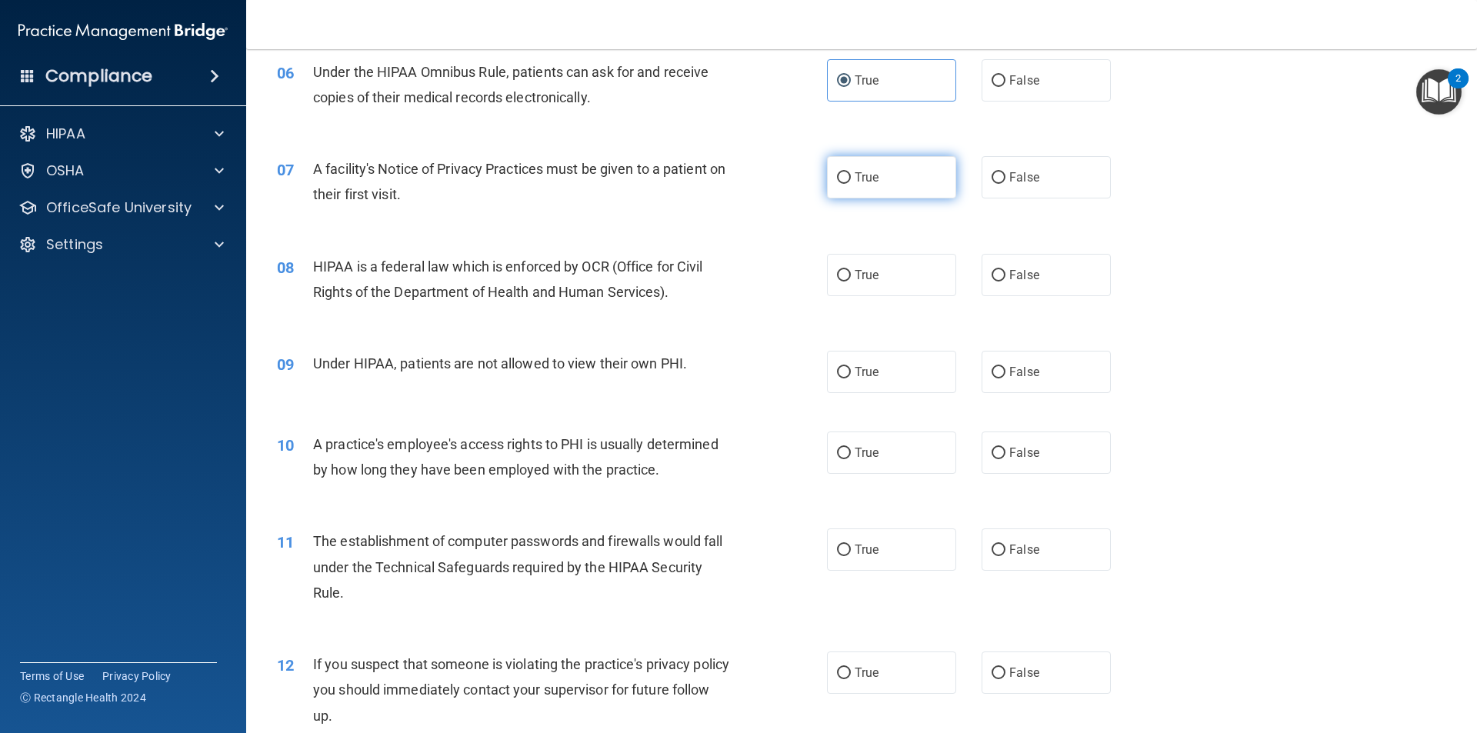
click at [885, 188] on label "True" at bounding box center [891, 177] width 129 height 42
click at [851, 184] on input "True" at bounding box center [844, 178] width 14 height 12
radio input "true"
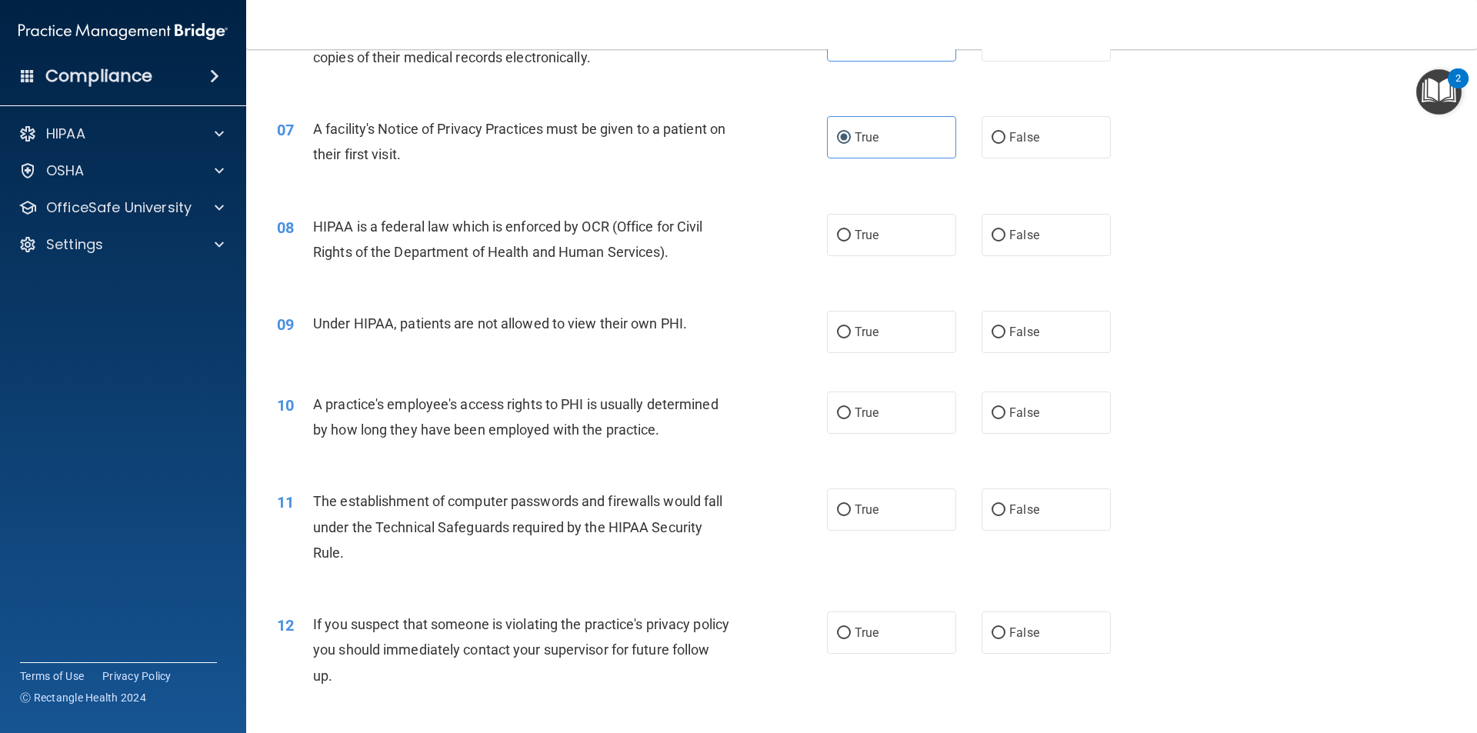
scroll to position [754, 0]
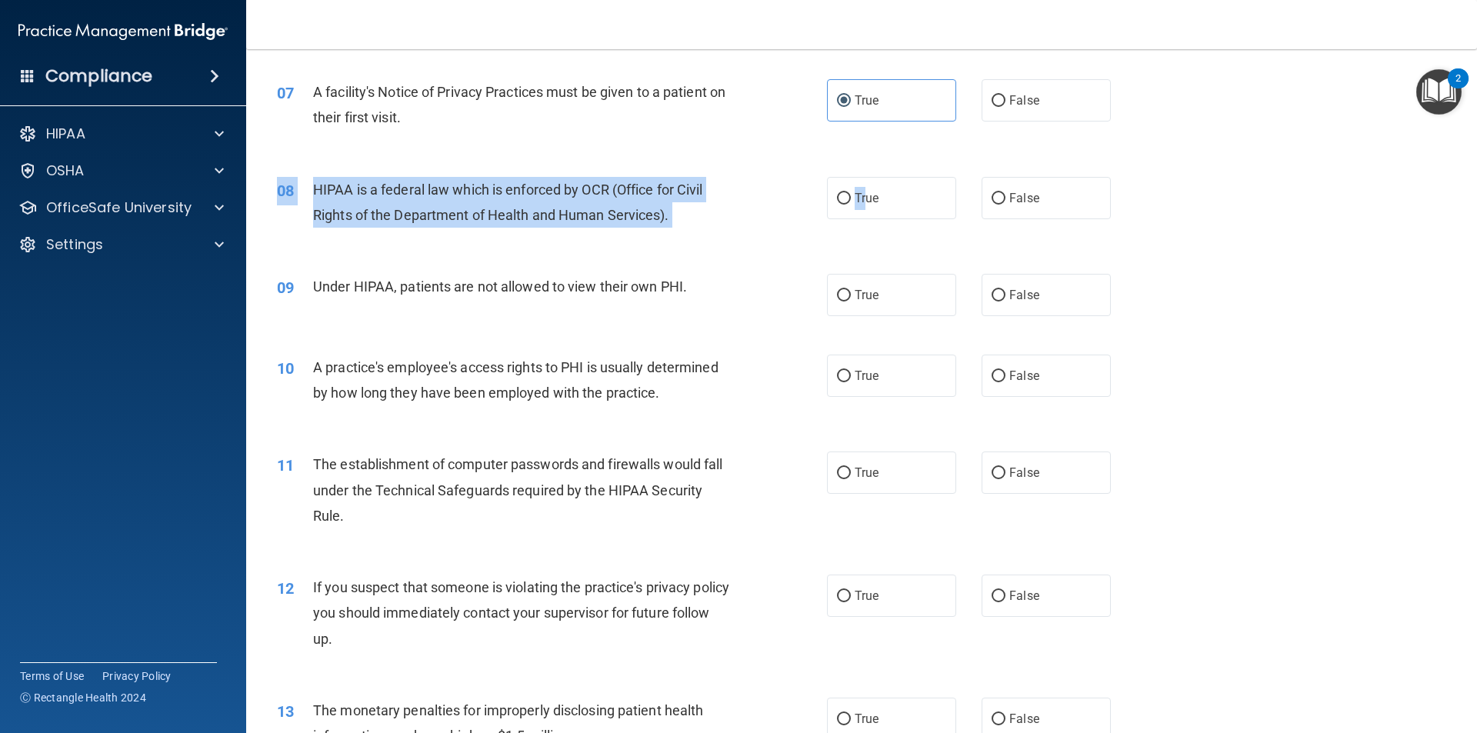
drag, startPoint x: 859, startPoint y: 205, endPoint x: 896, endPoint y: 235, distance: 47.5
click at [896, 235] on div "08 HIPAA is a federal law which is enforced by OCR (Office for Civil Rights of …" at bounding box center [861, 206] width 1193 height 97
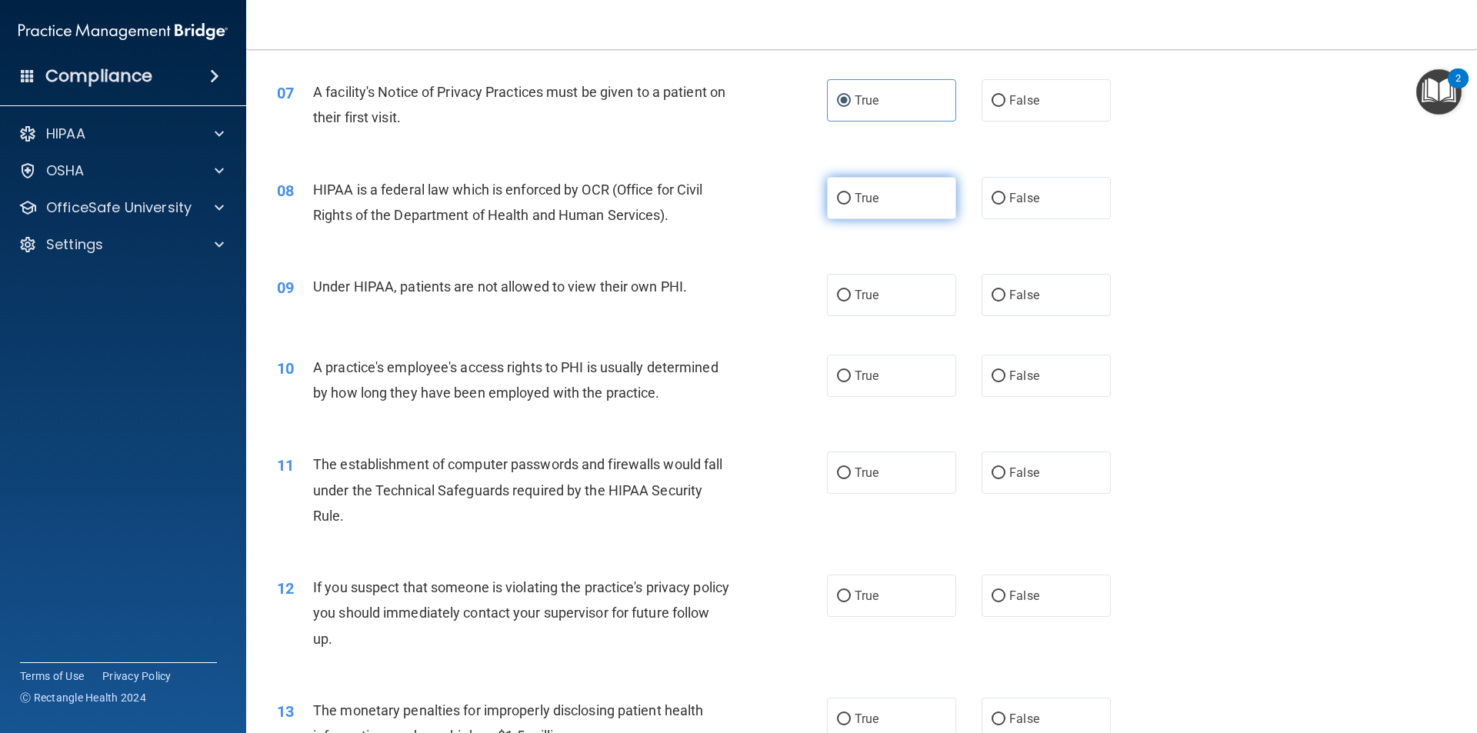
click at [892, 210] on label "True" at bounding box center [891, 198] width 129 height 42
click at [851, 205] on input "True" at bounding box center [844, 199] width 14 height 12
radio input "true"
click at [934, 299] on label "True" at bounding box center [891, 295] width 129 height 42
click at [851, 299] on input "True" at bounding box center [844, 296] width 14 height 12
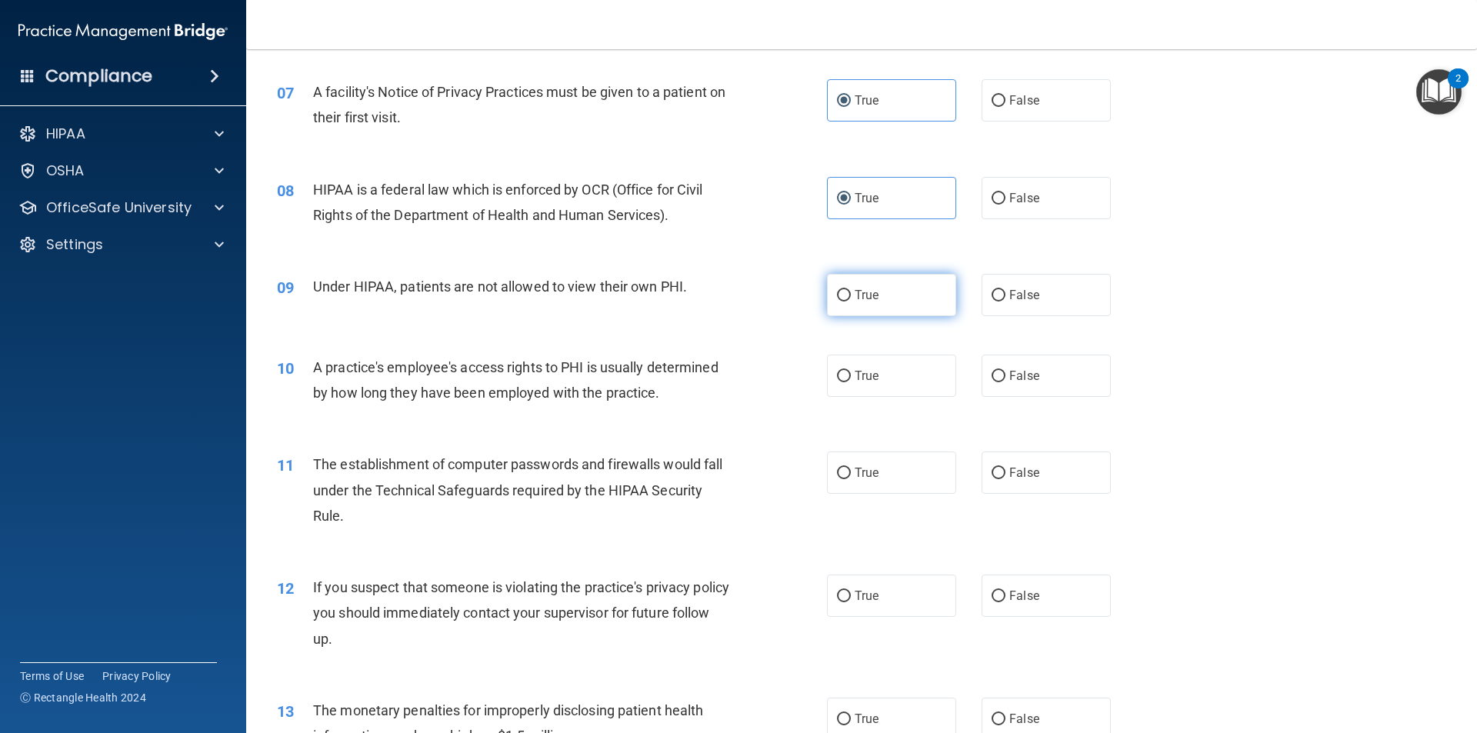
radio input "true"
click at [1010, 371] on span "False" at bounding box center [1025, 376] width 30 height 15
click at [1006, 371] on input "False" at bounding box center [999, 377] width 14 height 12
radio input "true"
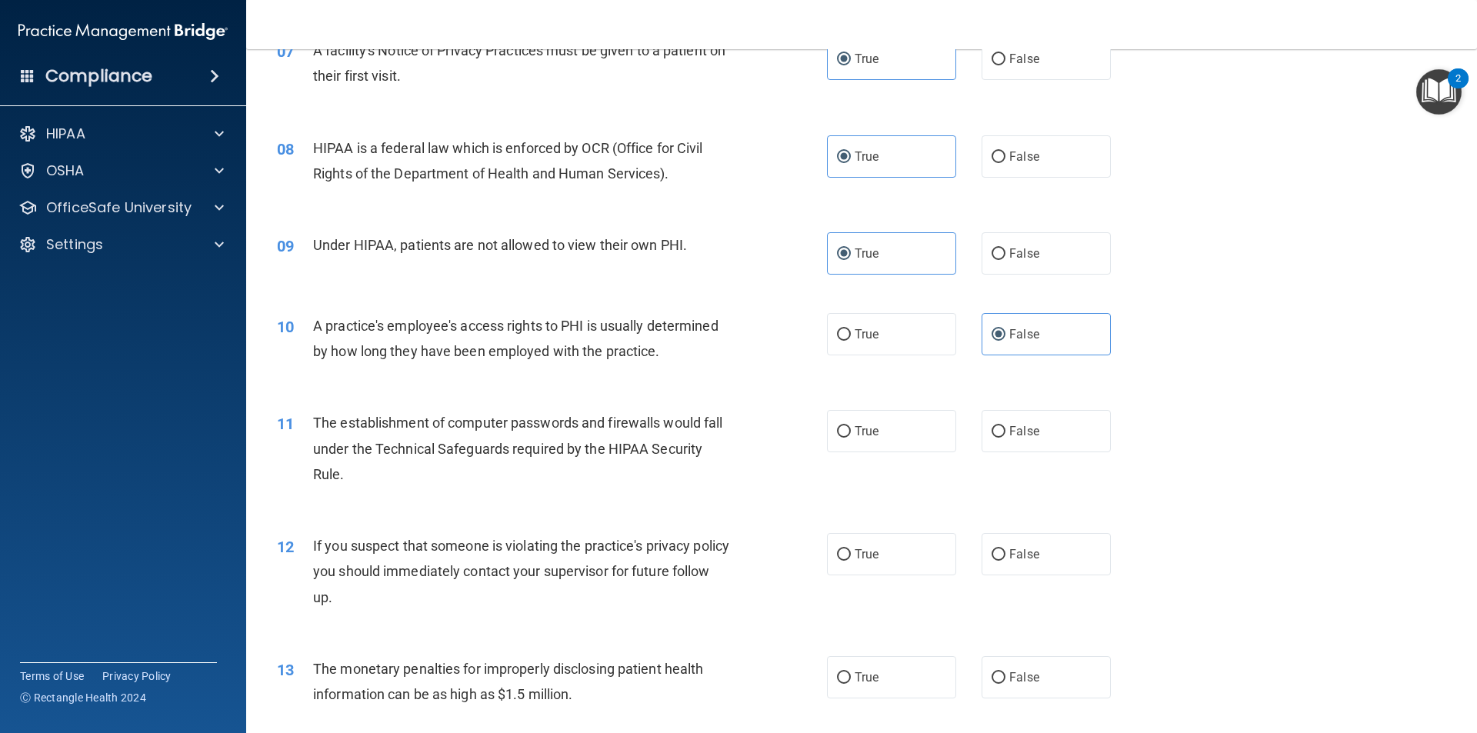
scroll to position [831, 0]
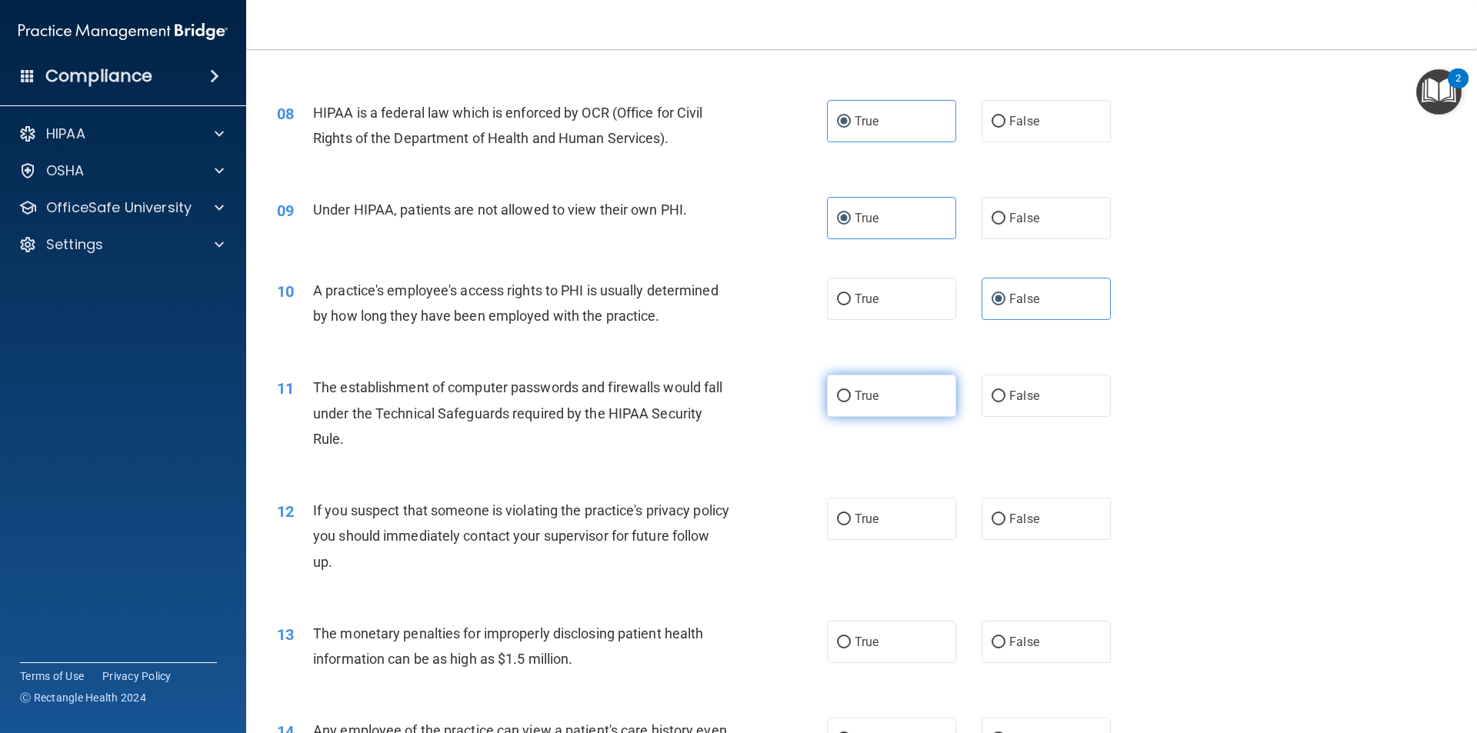
click at [937, 403] on label "True" at bounding box center [891, 396] width 129 height 42
click at [851, 402] on input "True" at bounding box center [844, 397] width 14 height 12
radio input "true"
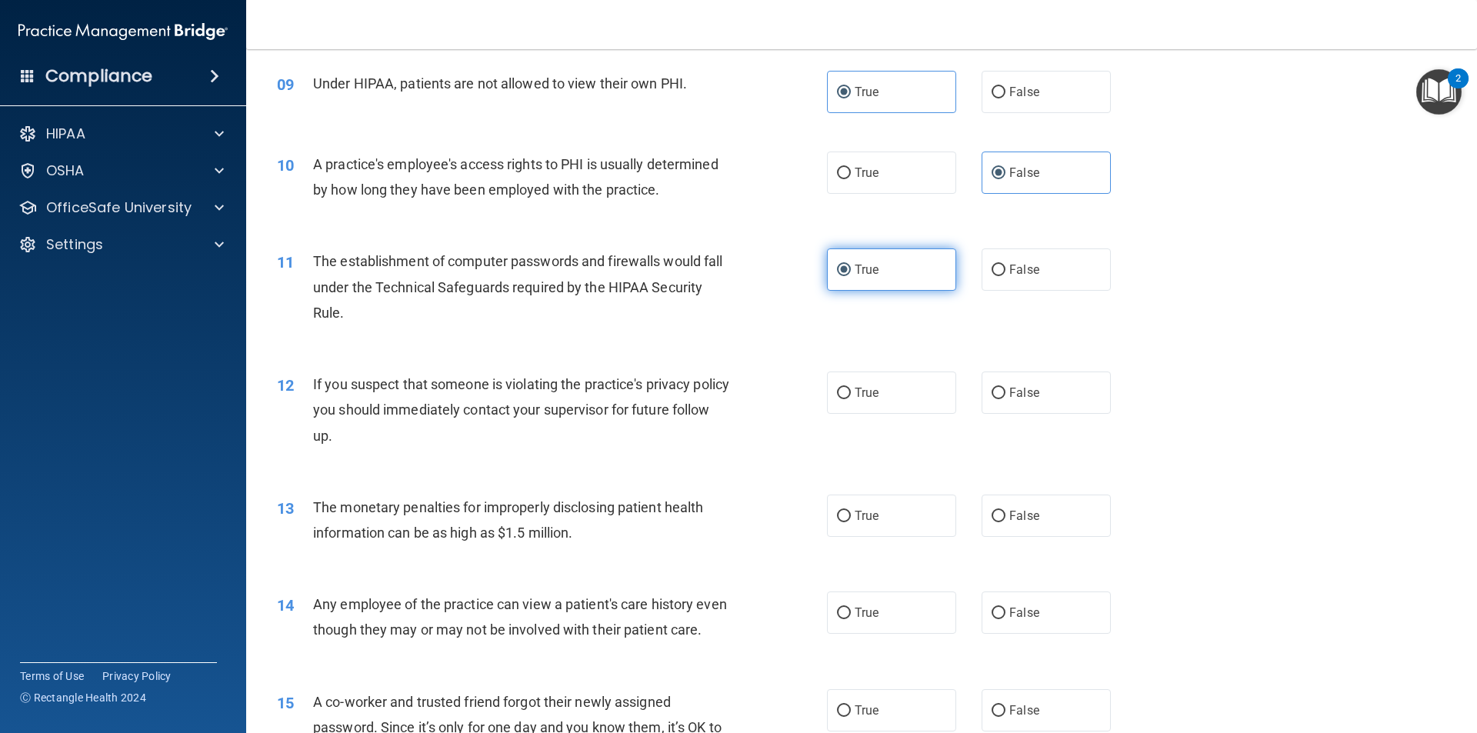
scroll to position [985, 0]
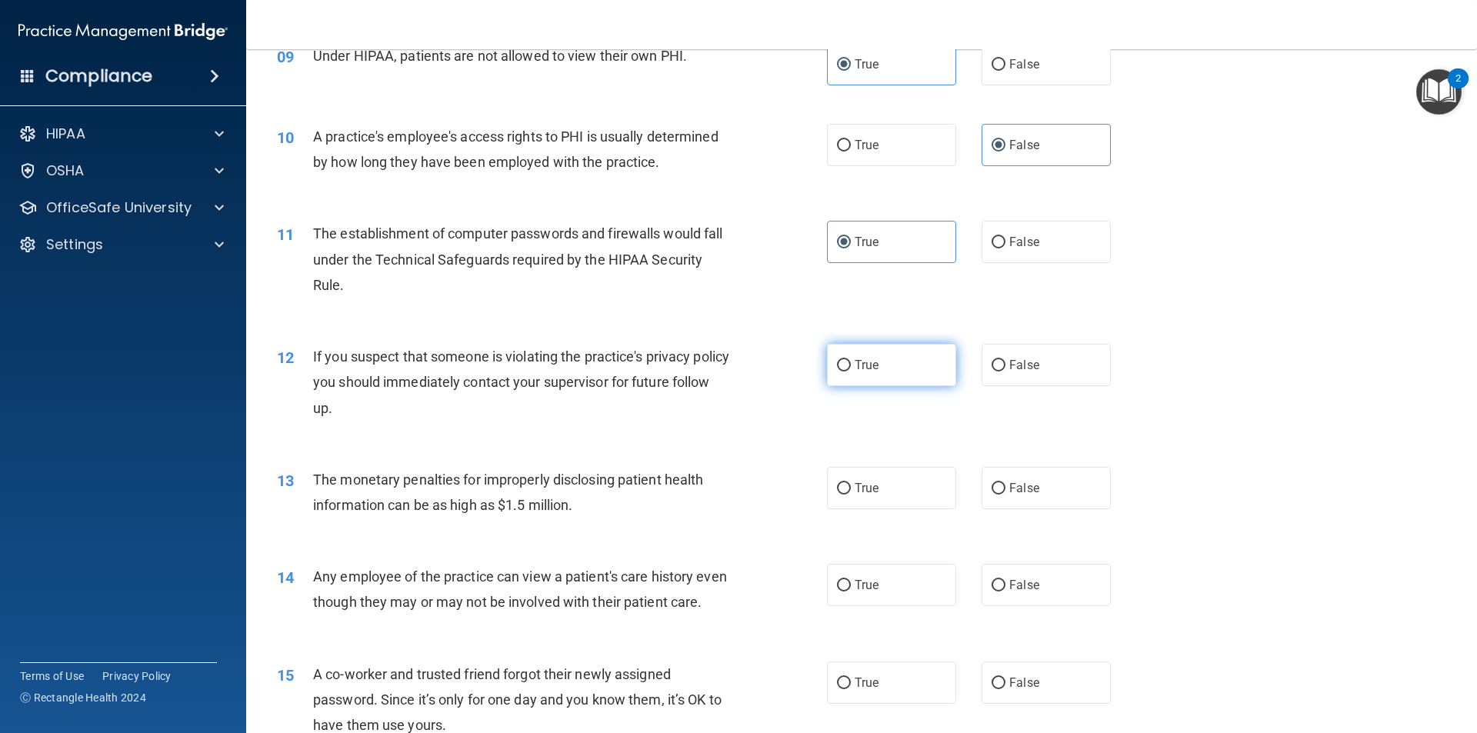
click at [930, 381] on label "True" at bounding box center [891, 365] width 129 height 42
click at [851, 372] on input "True" at bounding box center [844, 366] width 14 height 12
radio input "true"
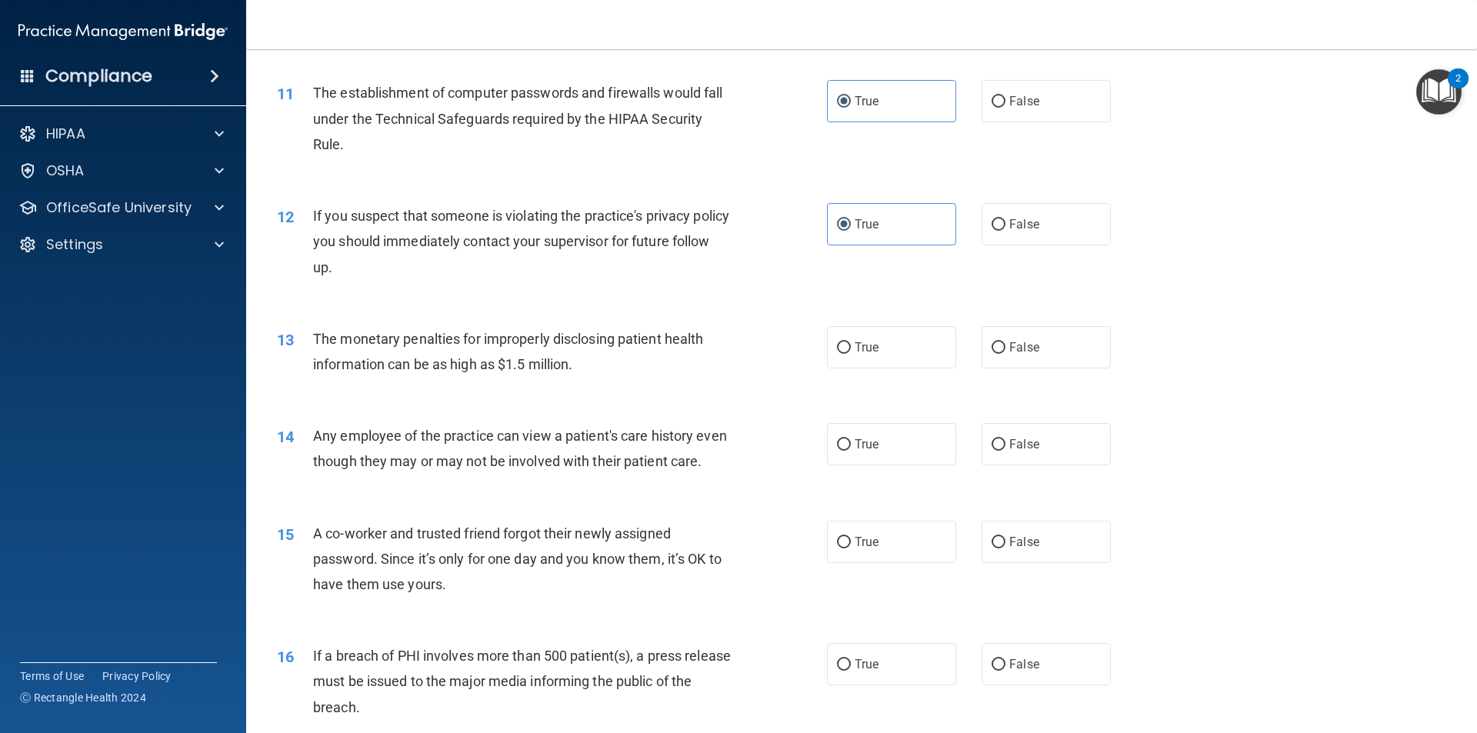
scroll to position [1139, 0]
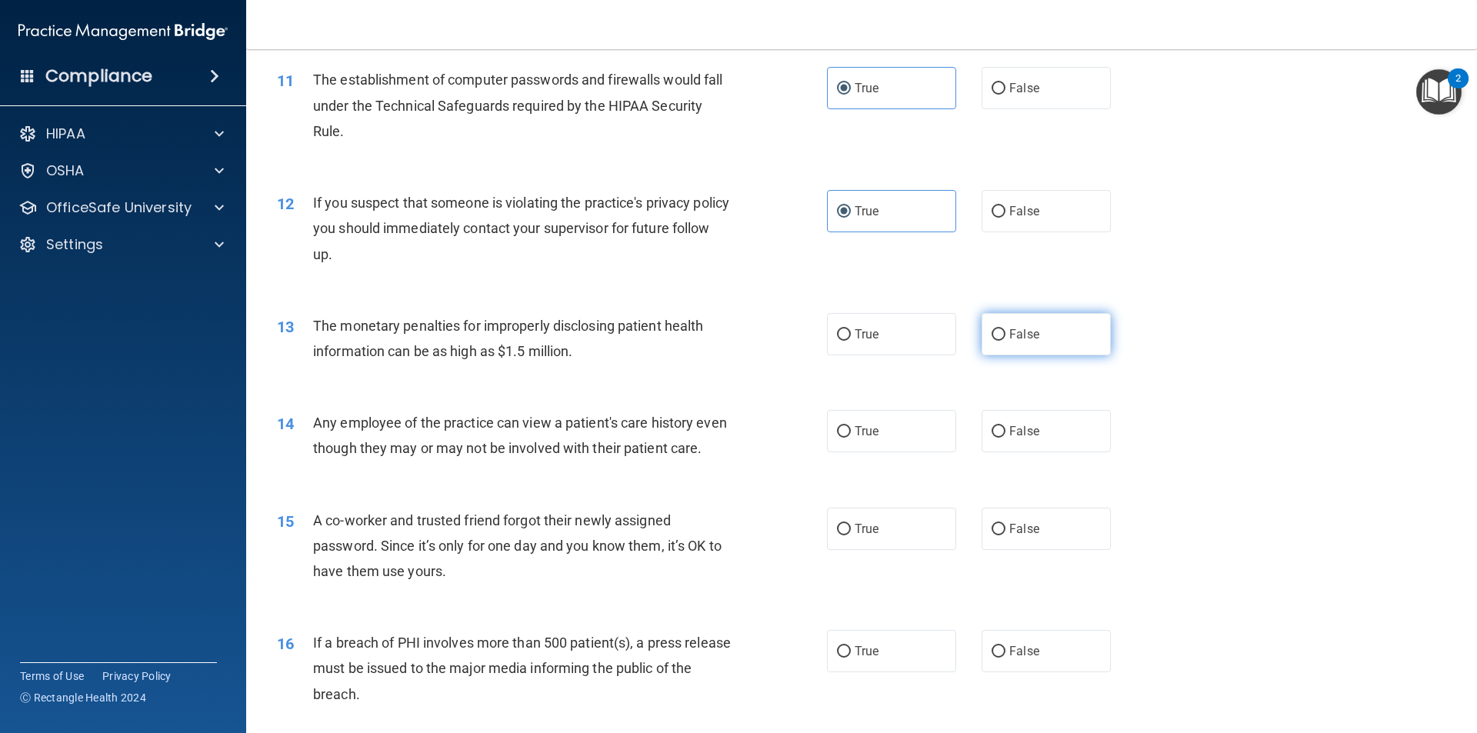
click at [1025, 340] on span "False" at bounding box center [1025, 334] width 30 height 15
click at [1006, 340] on input "False" at bounding box center [999, 335] width 14 height 12
radio input "true"
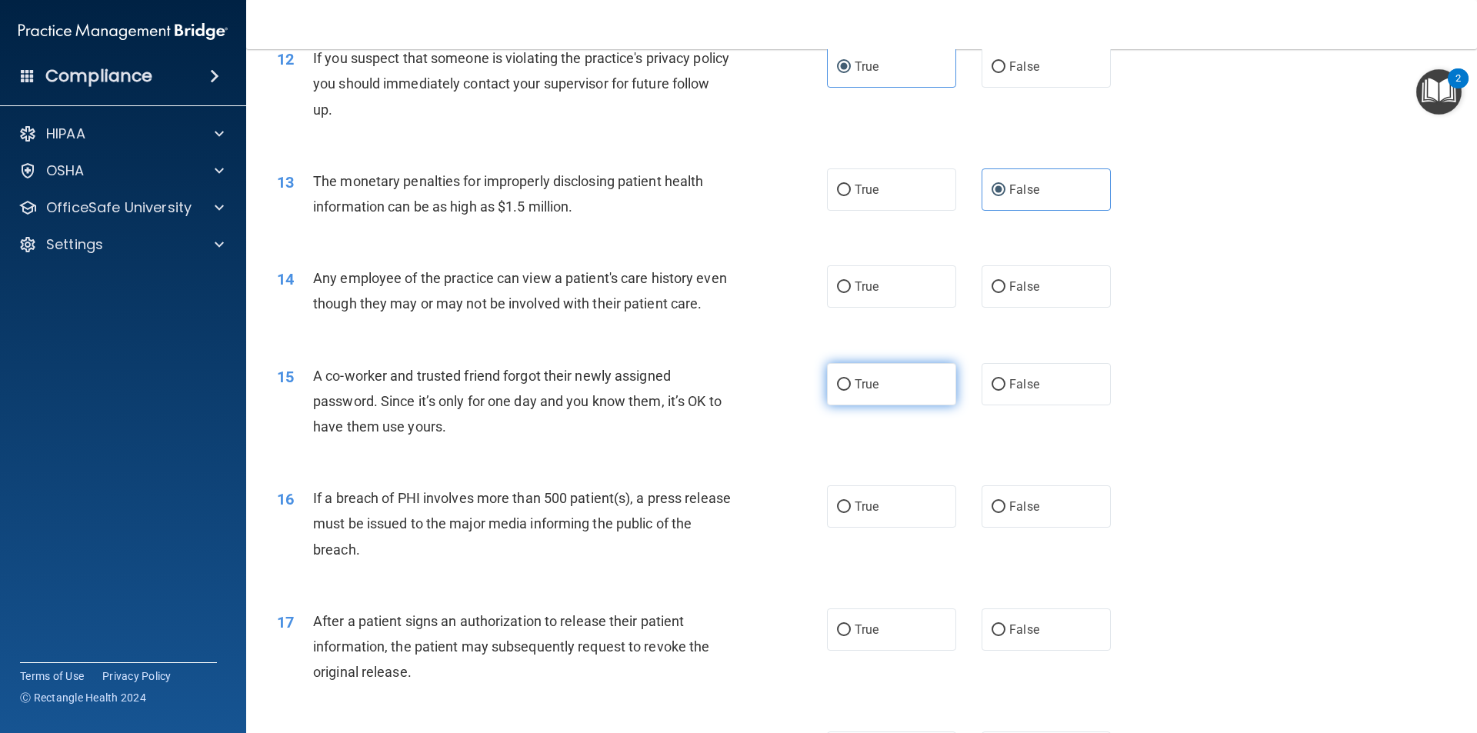
scroll to position [1293, 0]
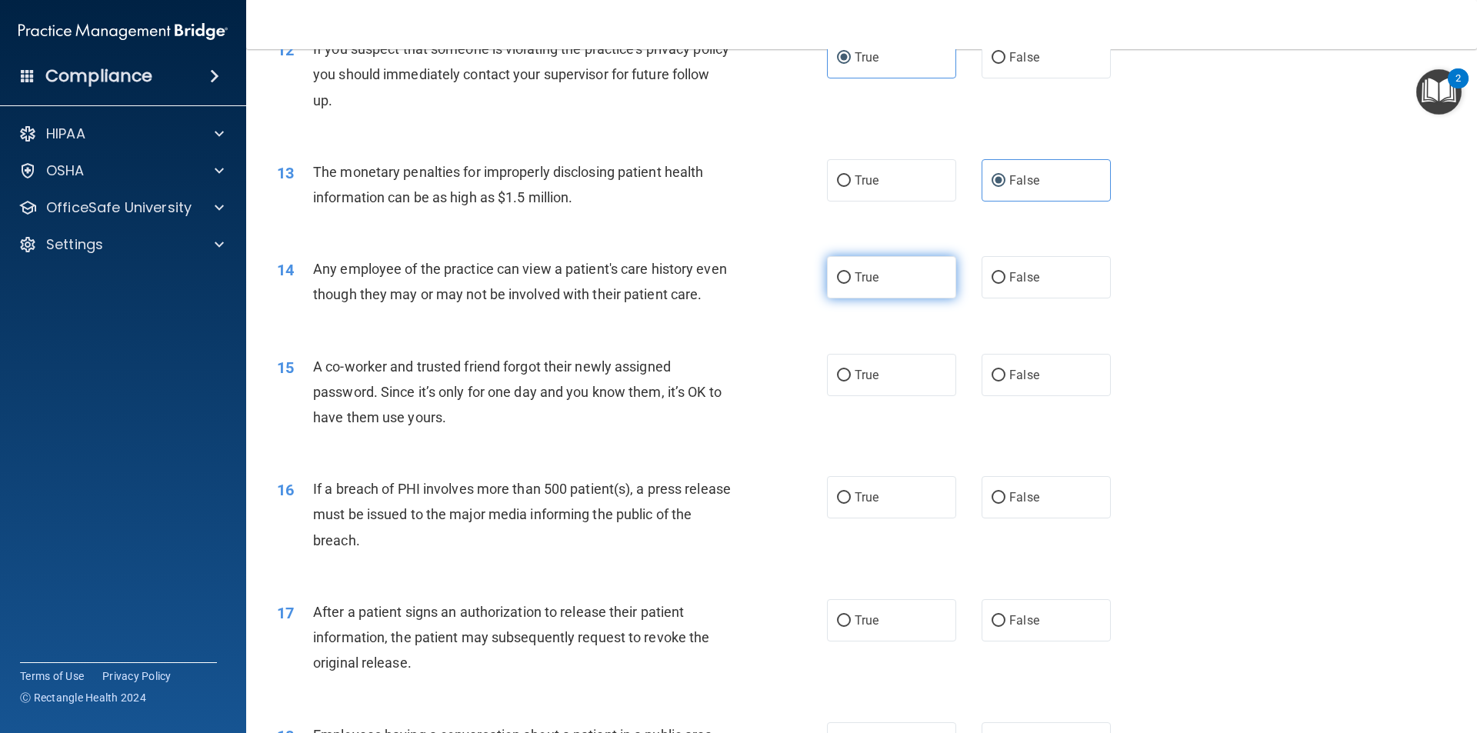
click at [886, 289] on label "True" at bounding box center [891, 277] width 129 height 42
click at [851, 284] on input "True" at bounding box center [844, 278] width 14 height 12
radio input "true"
click at [993, 279] on input "False" at bounding box center [999, 278] width 14 height 12
radio input "true"
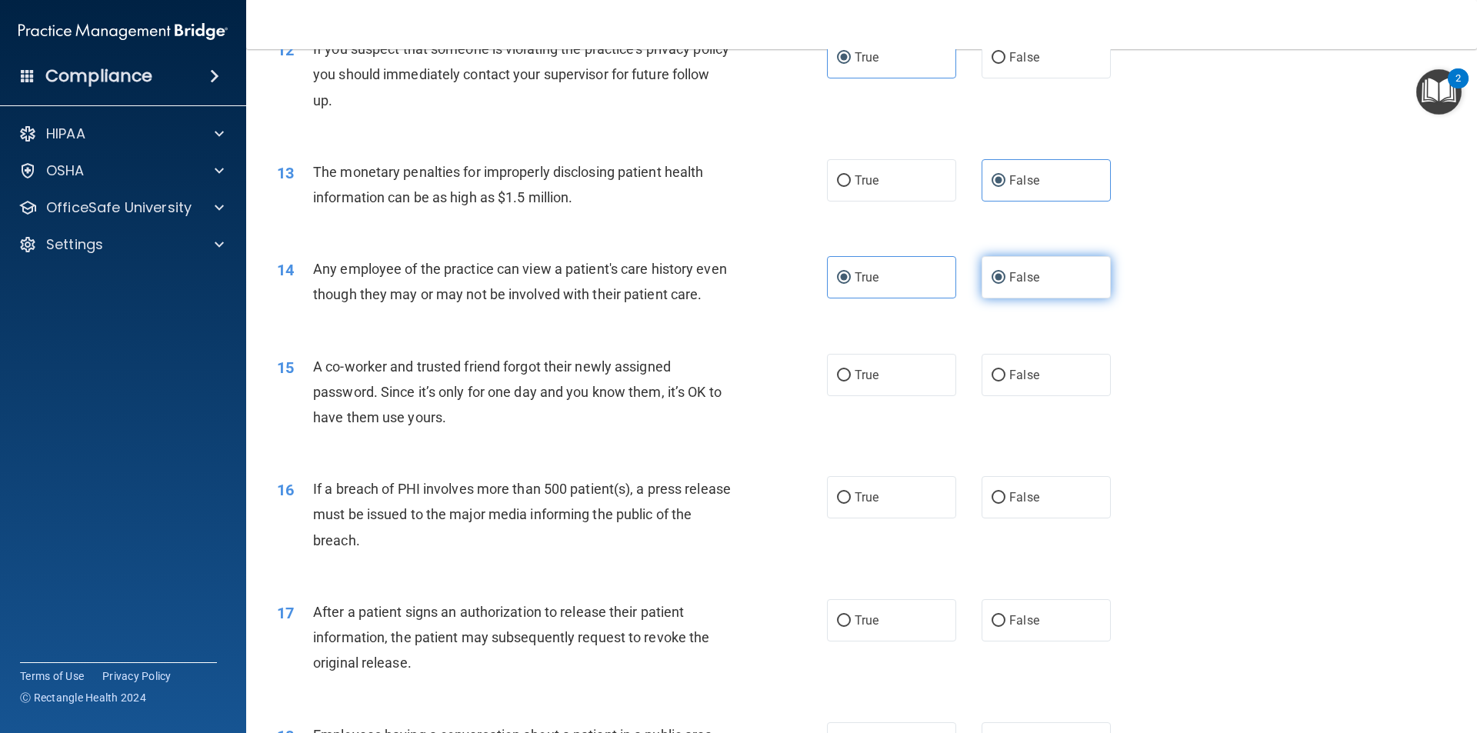
radio input "false"
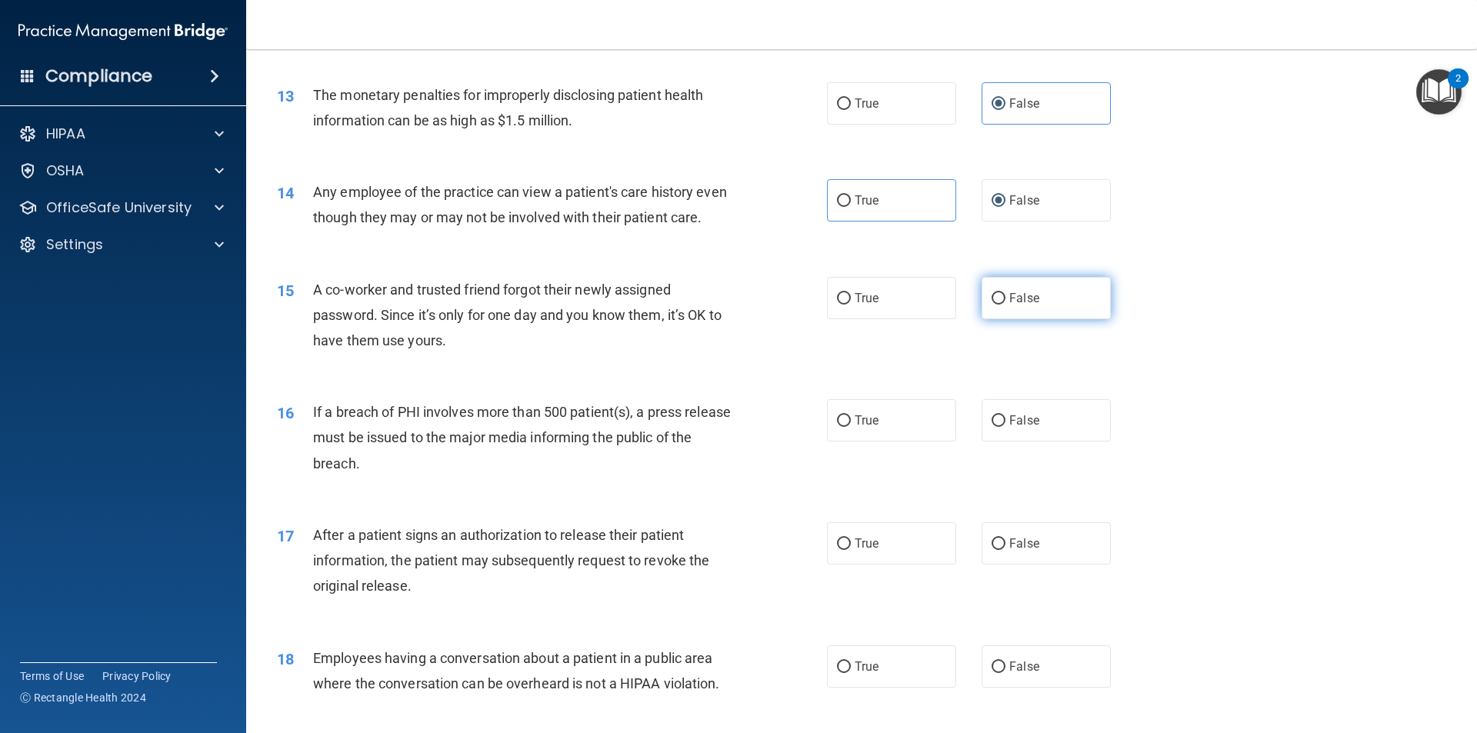
click at [1033, 319] on label "False" at bounding box center [1046, 298] width 129 height 42
click at [1006, 305] on input "False" at bounding box center [999, 299] width 14 height 12
radio input "true"
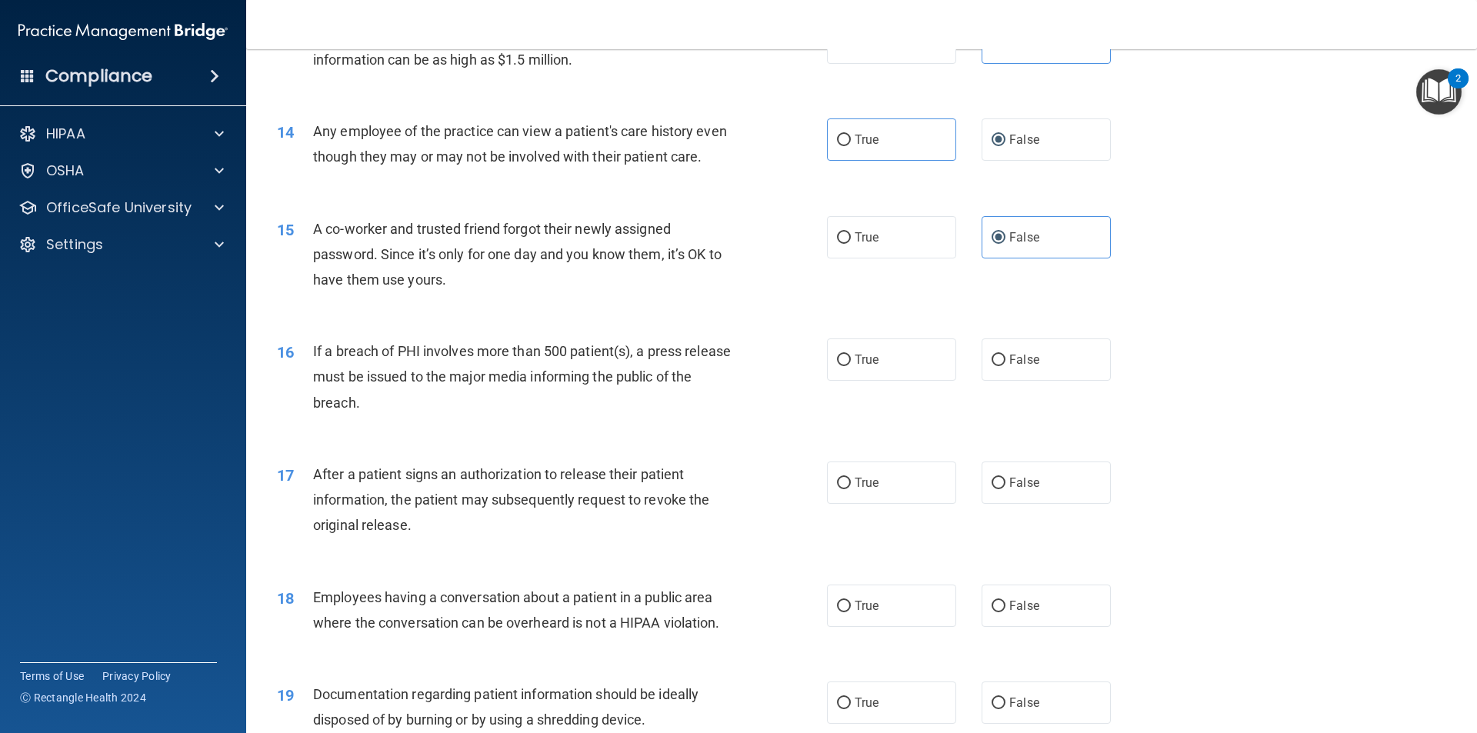
scroll to position [1524, 0]
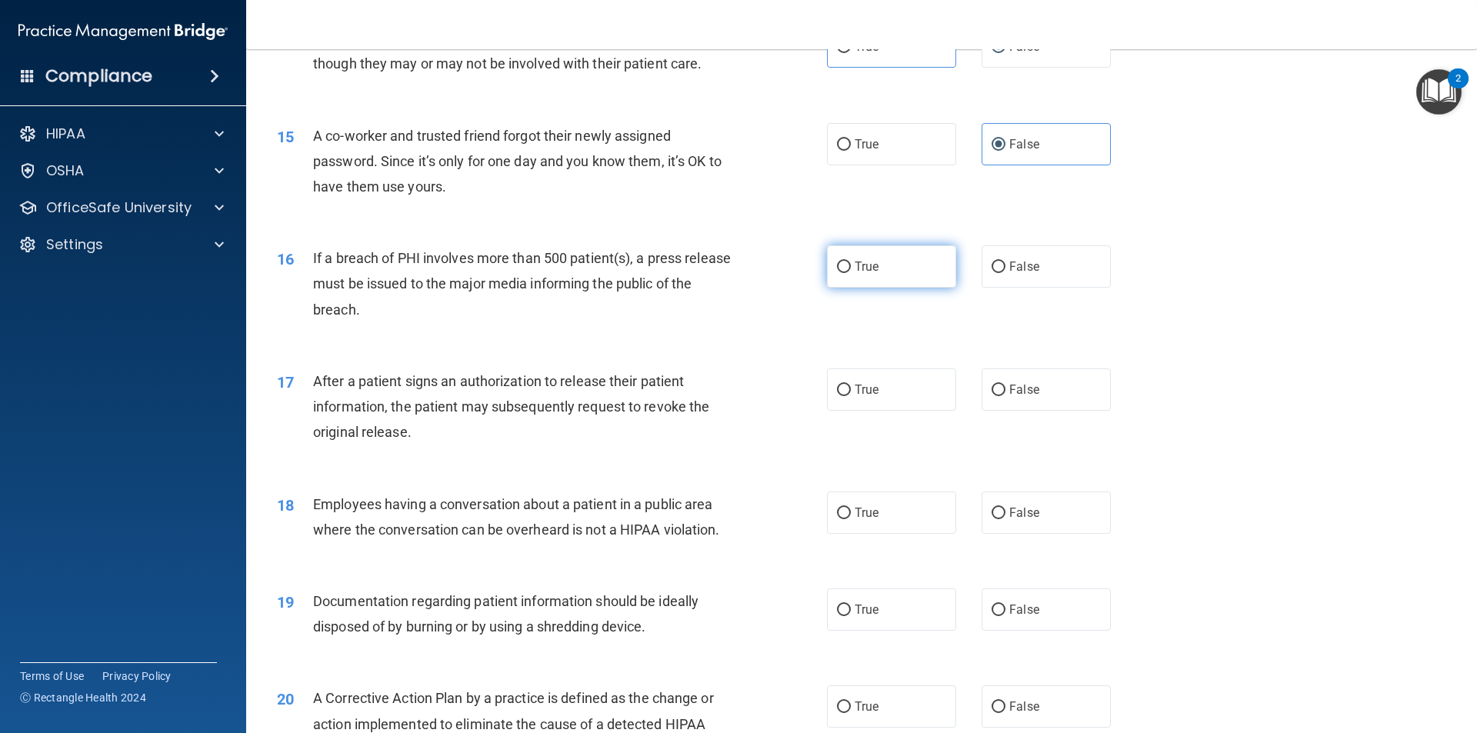
click at [882, 288] on label "True" at bounding box center [891, 266] width 129 height 42
click at [851, 273] on input "True" at bounding box center [844, 268] width 14 height 12
radio input "true"
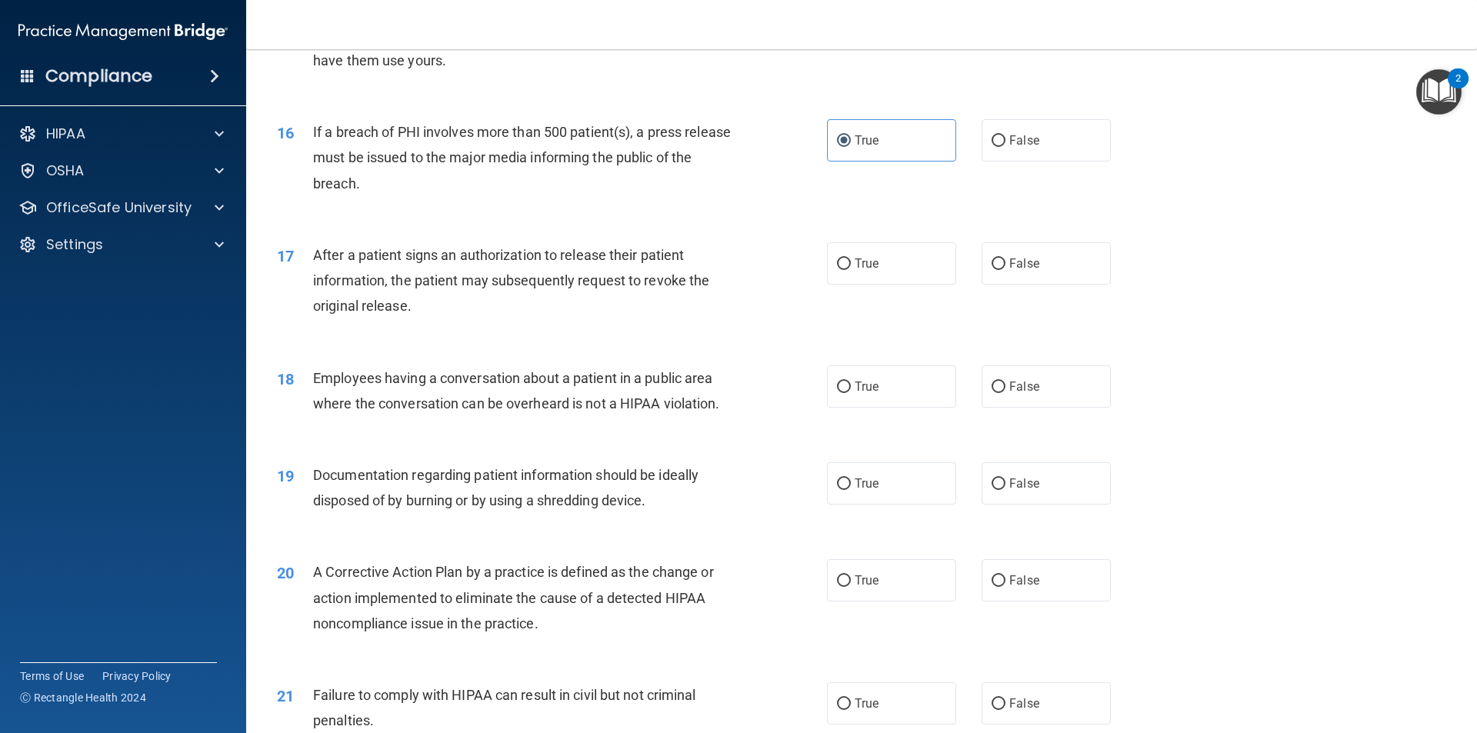
scroll to position [1677, 0]
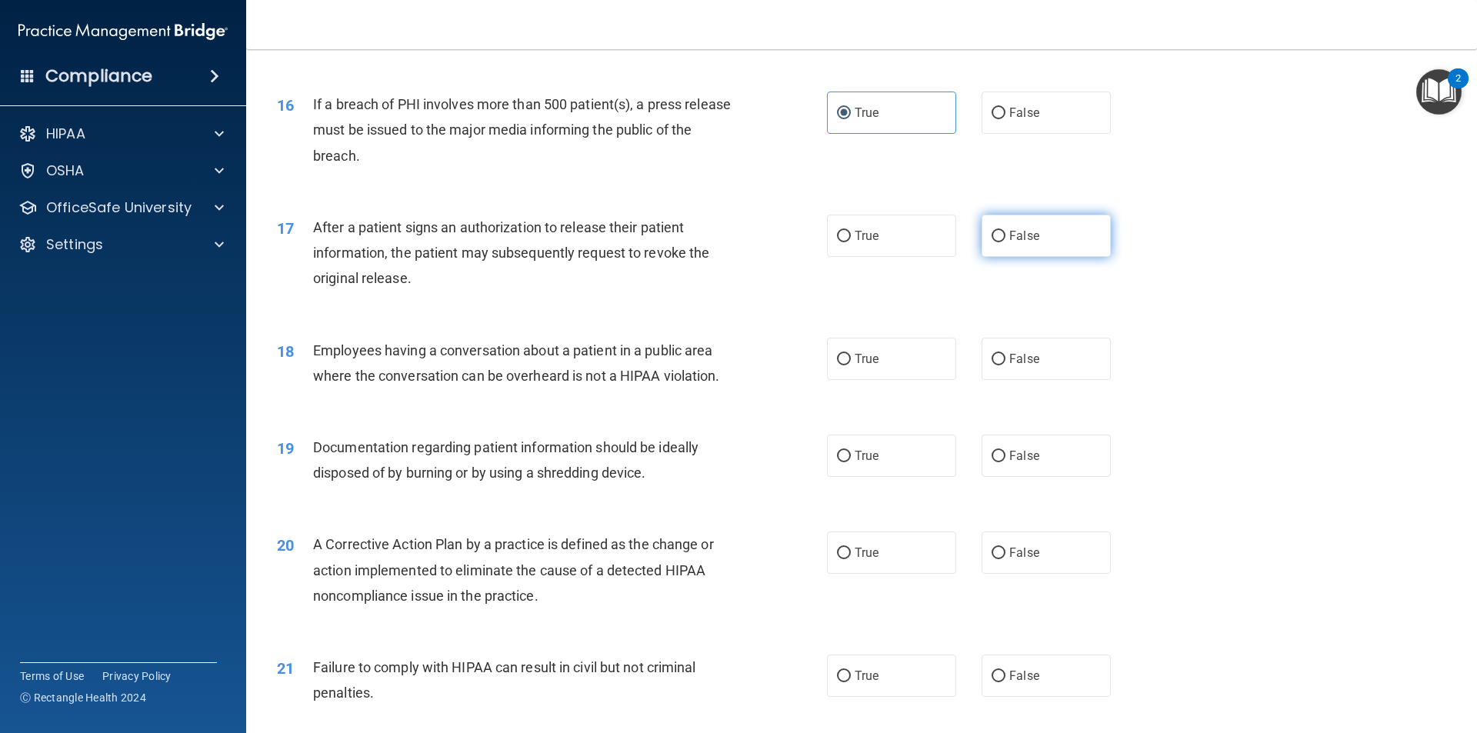
click at [991, 257] on label "False" at bounding box center [1046, 236] width 129 height 42
click at [992, 242] on input "False" at bounding box center [999, 237] width 14 height 12
radio input "true"
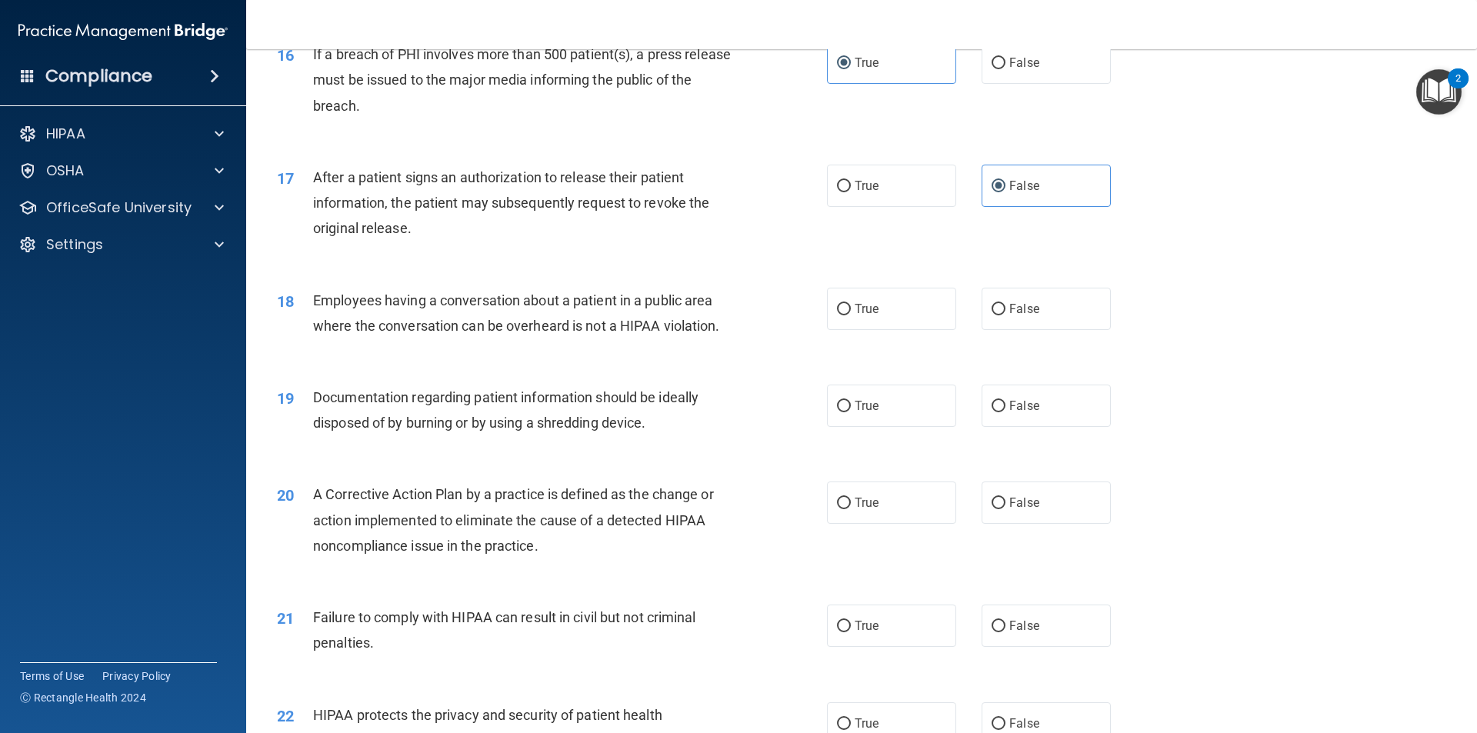
scroll to position [1754, 0]
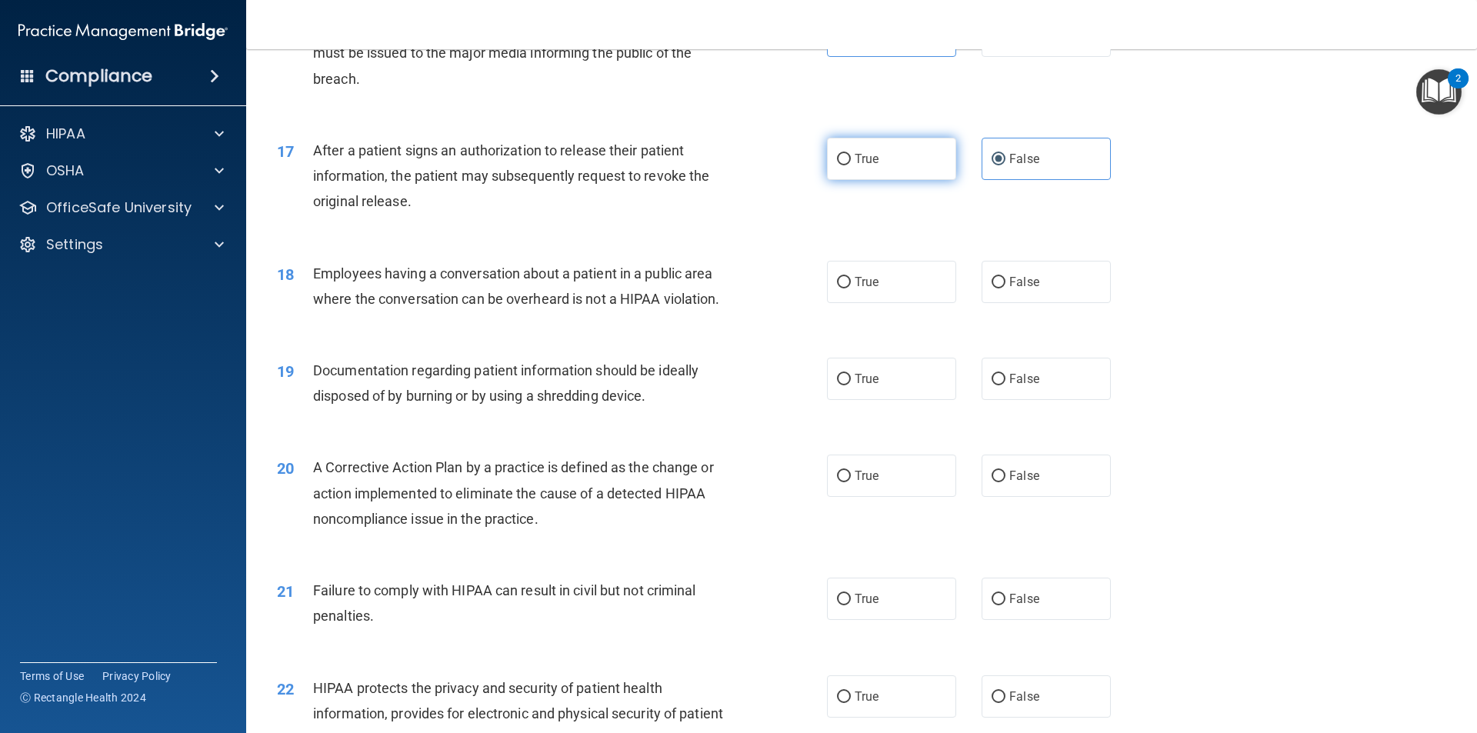
click at [881, 180] on label "True" at bounding box center [891, 159] width 129 height 42
click at [851, 165] on input "True" at bounding box center [844, 160] width 14 height 12
radio input "true"
radio input "false"
click at [999, 303] on label "False" at bounding box center [1046, 282] width 129 height 42
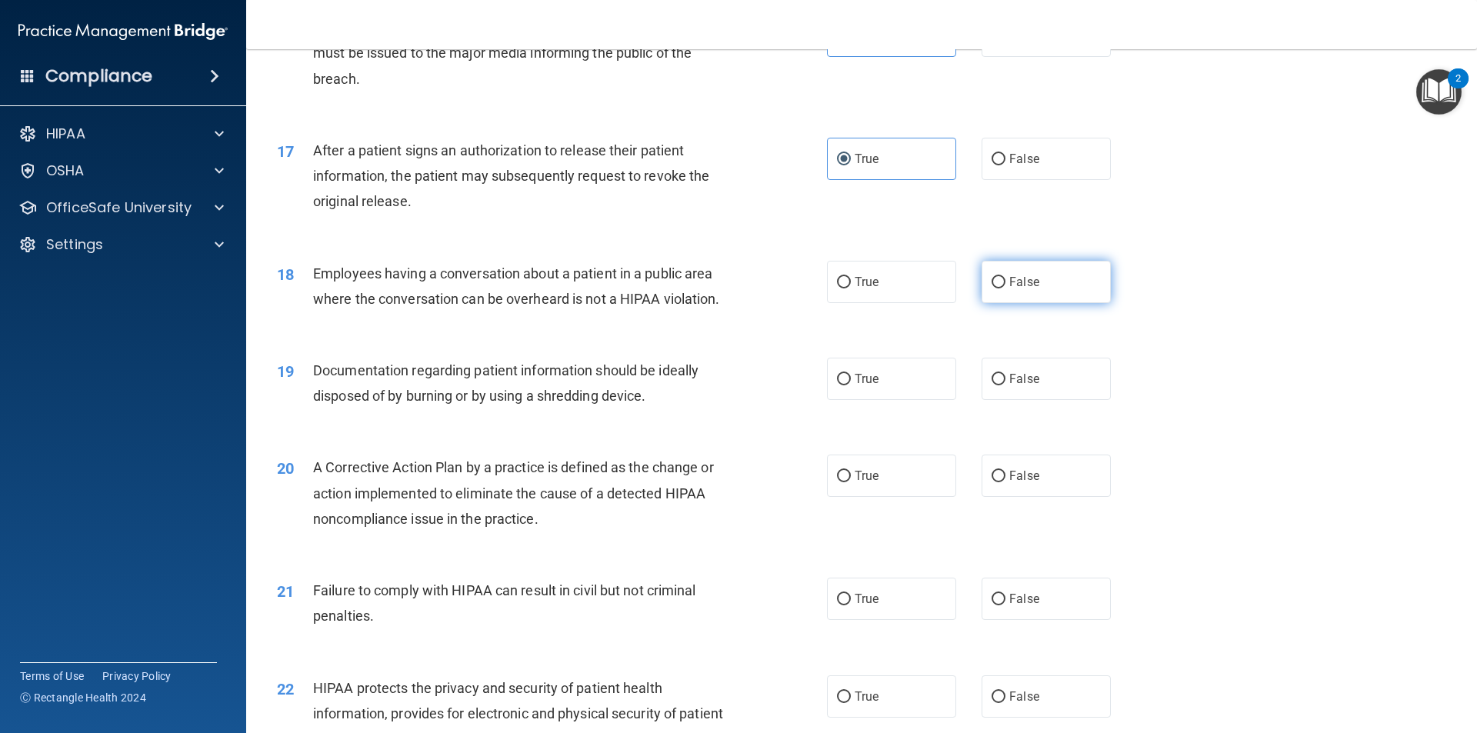
click at [999, 289] on input "False" at bounding box center [999, 283] width 14 height 12
radio input "true"
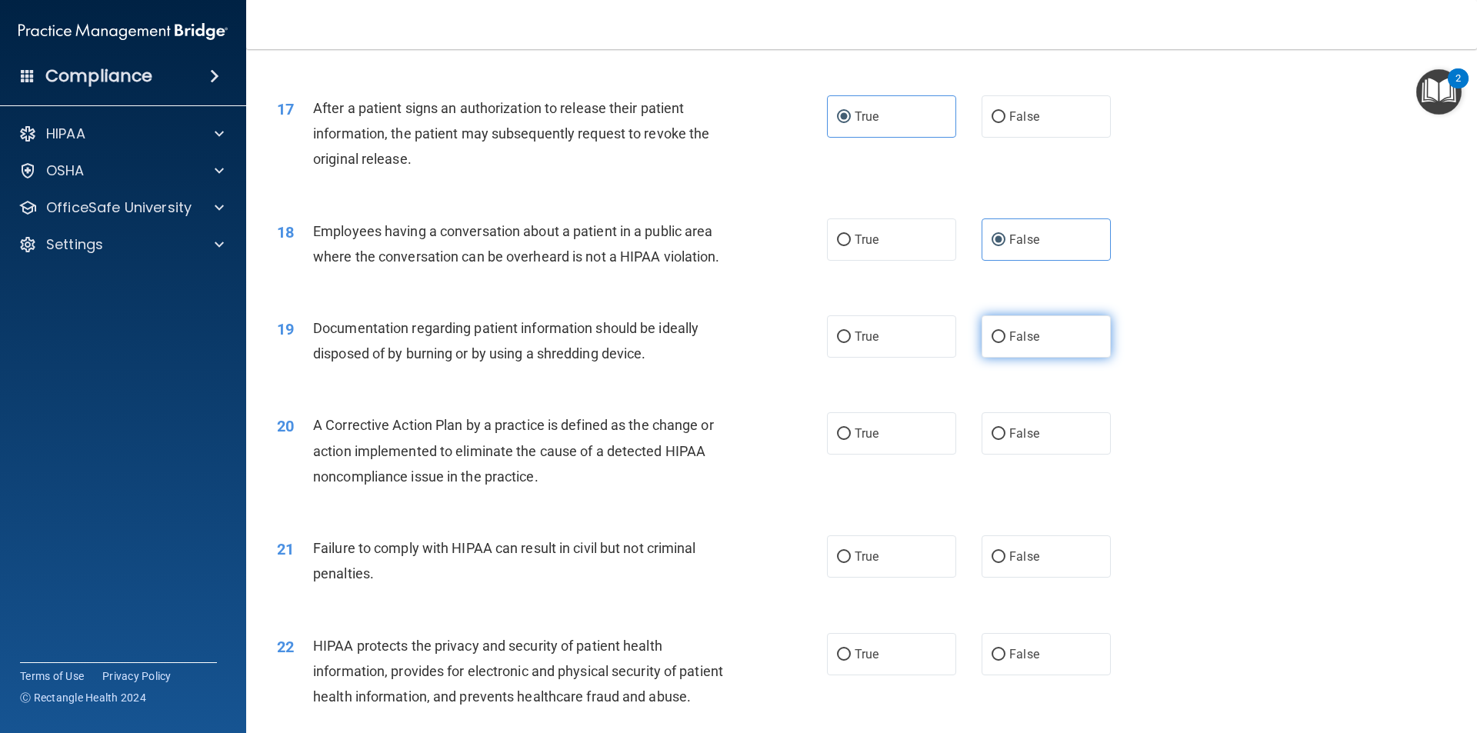
scroll to position [1831, 0]
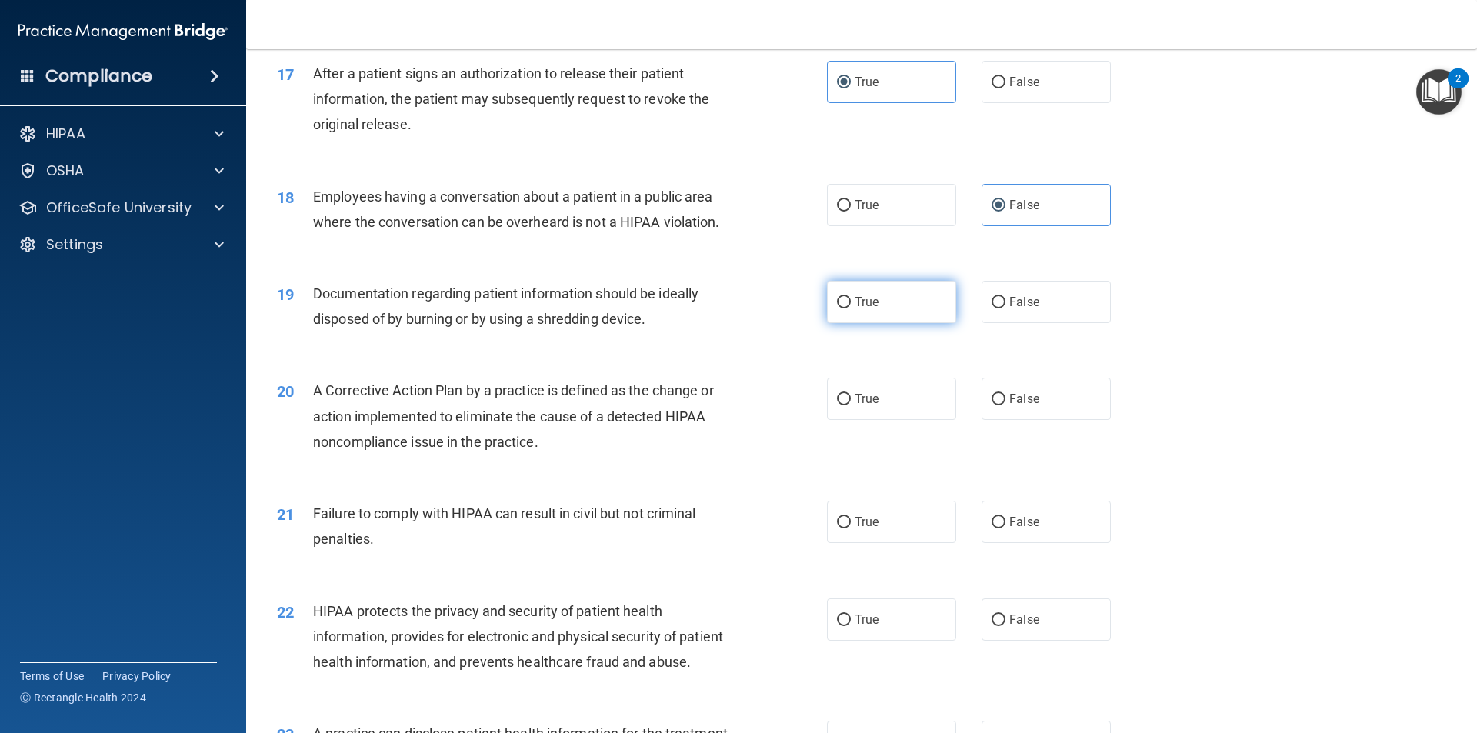
click at [930, 312] on label "True" at bounding box center [891, 302] width 129 height 42
click at [851, 309] on input "True" at bounding box center [844, 303] width 14 height 12
radio input "true"
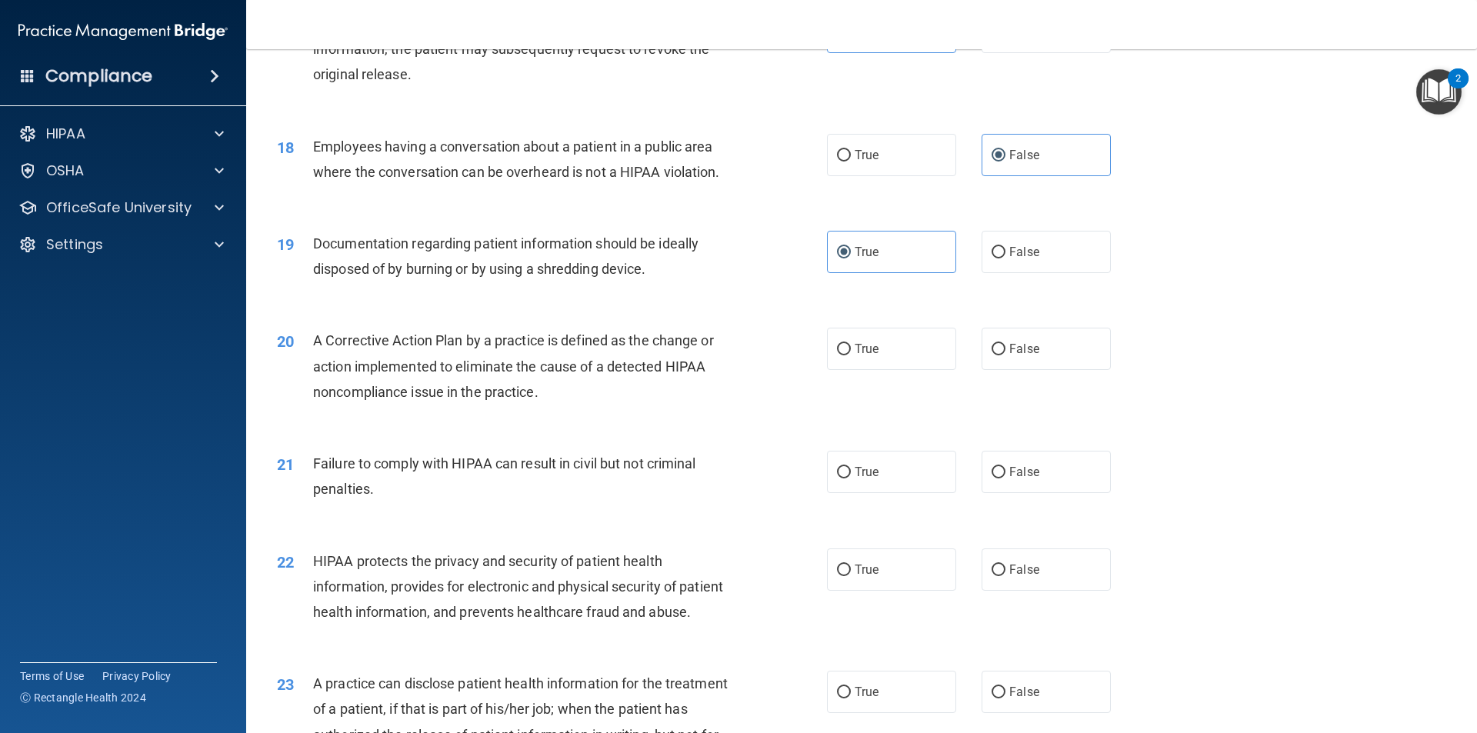
scroll to position [1908, 0]
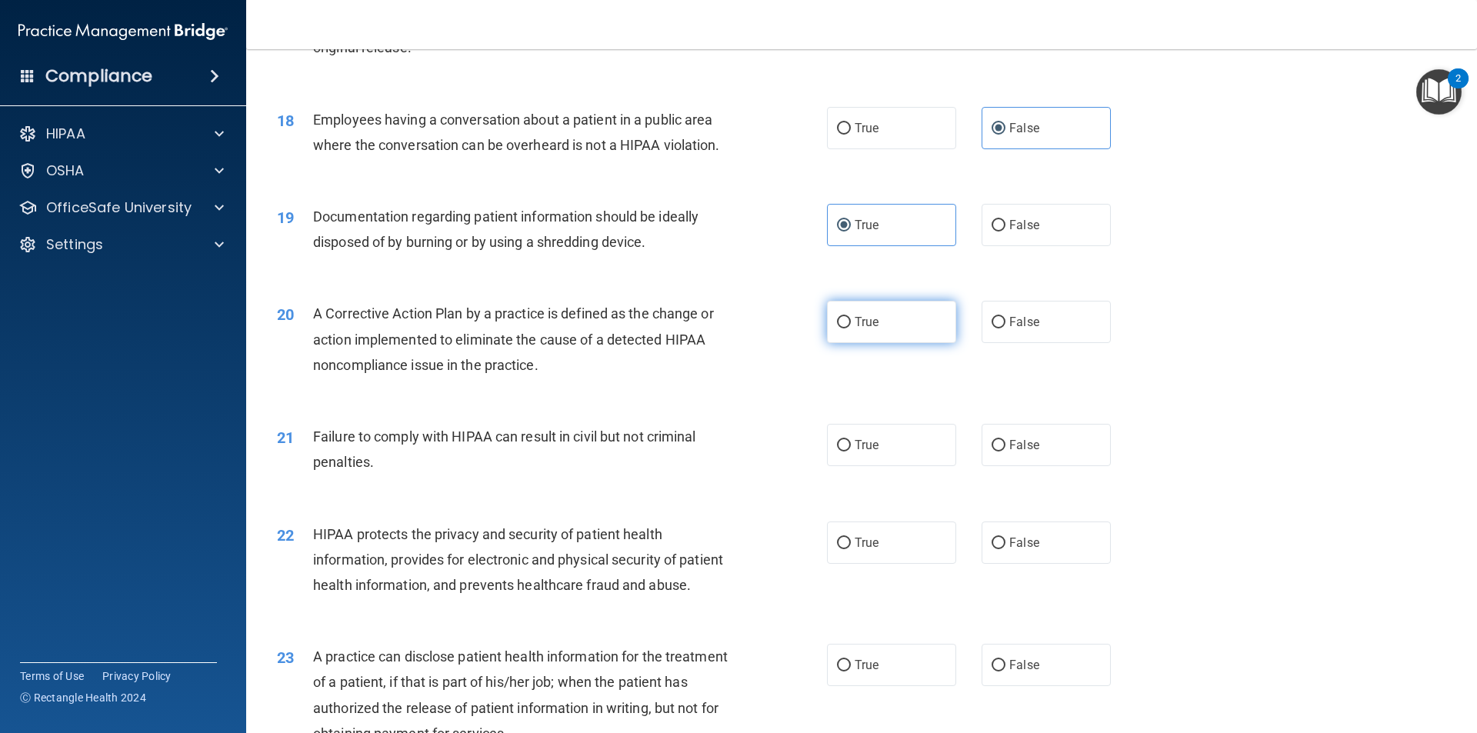
click at [900, 340] on label "True" at bounding box center [891, 322] width 129 height 42
click at [851, 329] on input "True" at bounding box center [844, 323] width 14 height 12
radio input "true"
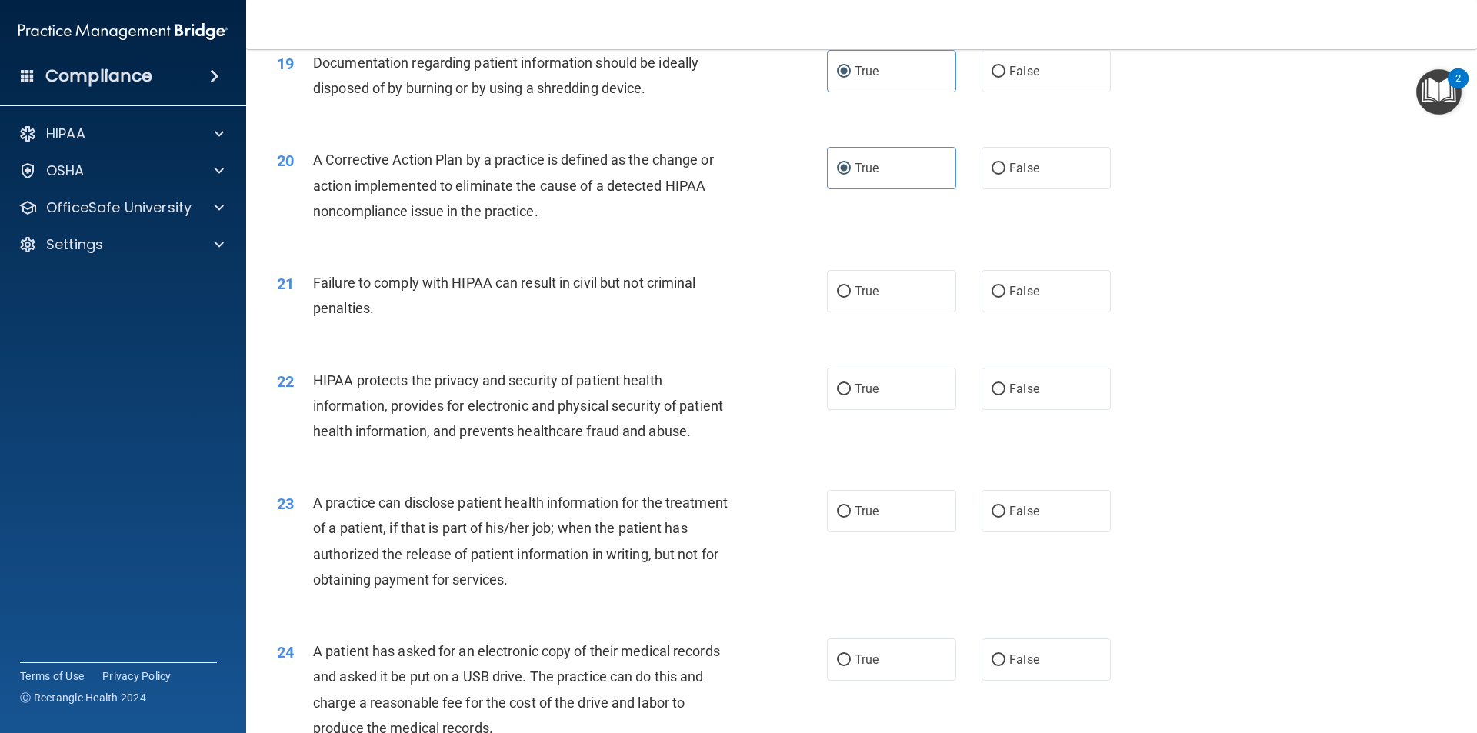
scroll to position [2139, 0]
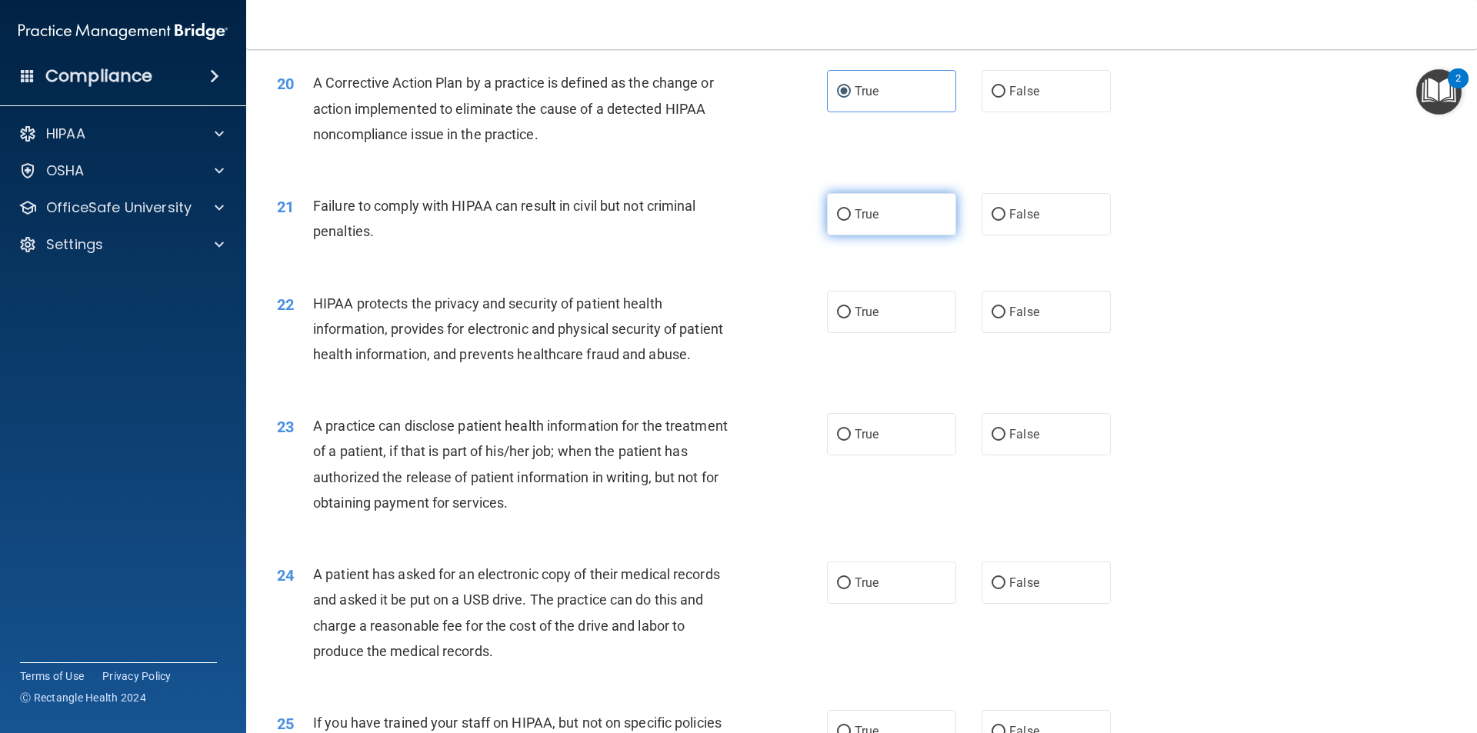
click at [864, 222] on span "True" at bounding box center [867, 214] width 24 height 15
click at [851, 221] on input "True" at bounding box center [844, 215] width 14 height 12
radio input "true"
click at [1080, 235] on label "False" at bounding box center [1046, 214] width 129 height 42
click at [1006, 221] on input "False" at bounding box center [999, 215] width 14 height 12
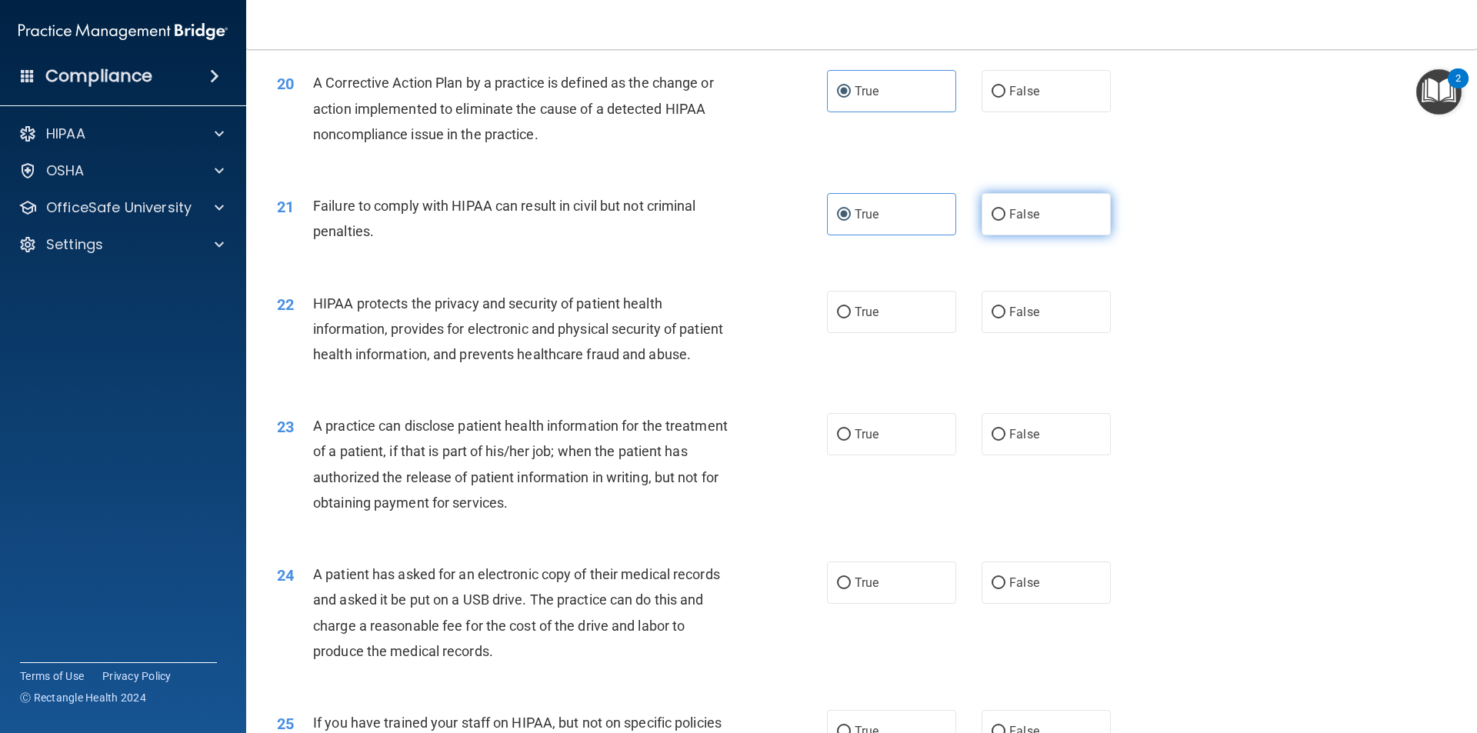
radio input "true"
radio input "false"
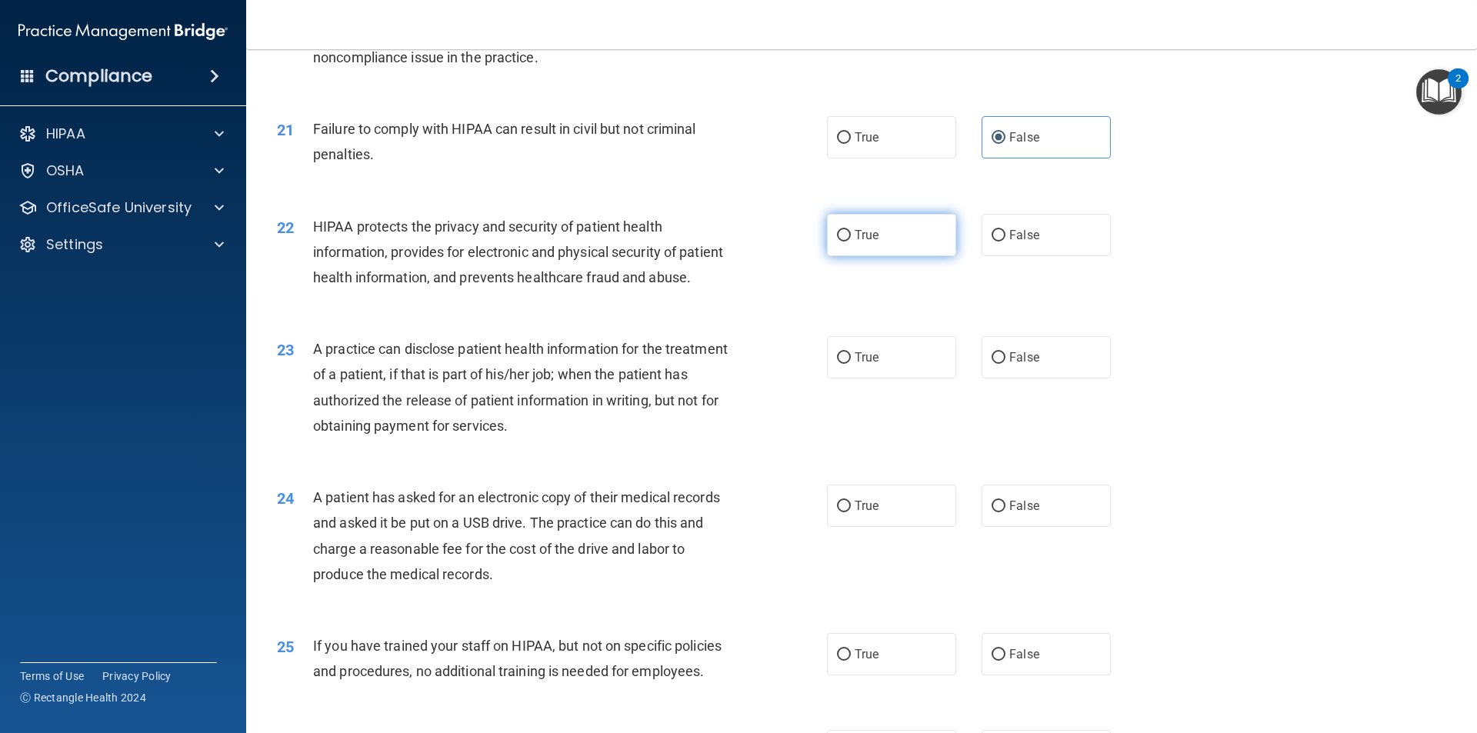
click at [871, 245] on label "True" at bounding box center [891, 235] width 129 height 42
click at [851, 242] on input "True" at bounding box center [844, 236] width 14 height 12
radio input "true"
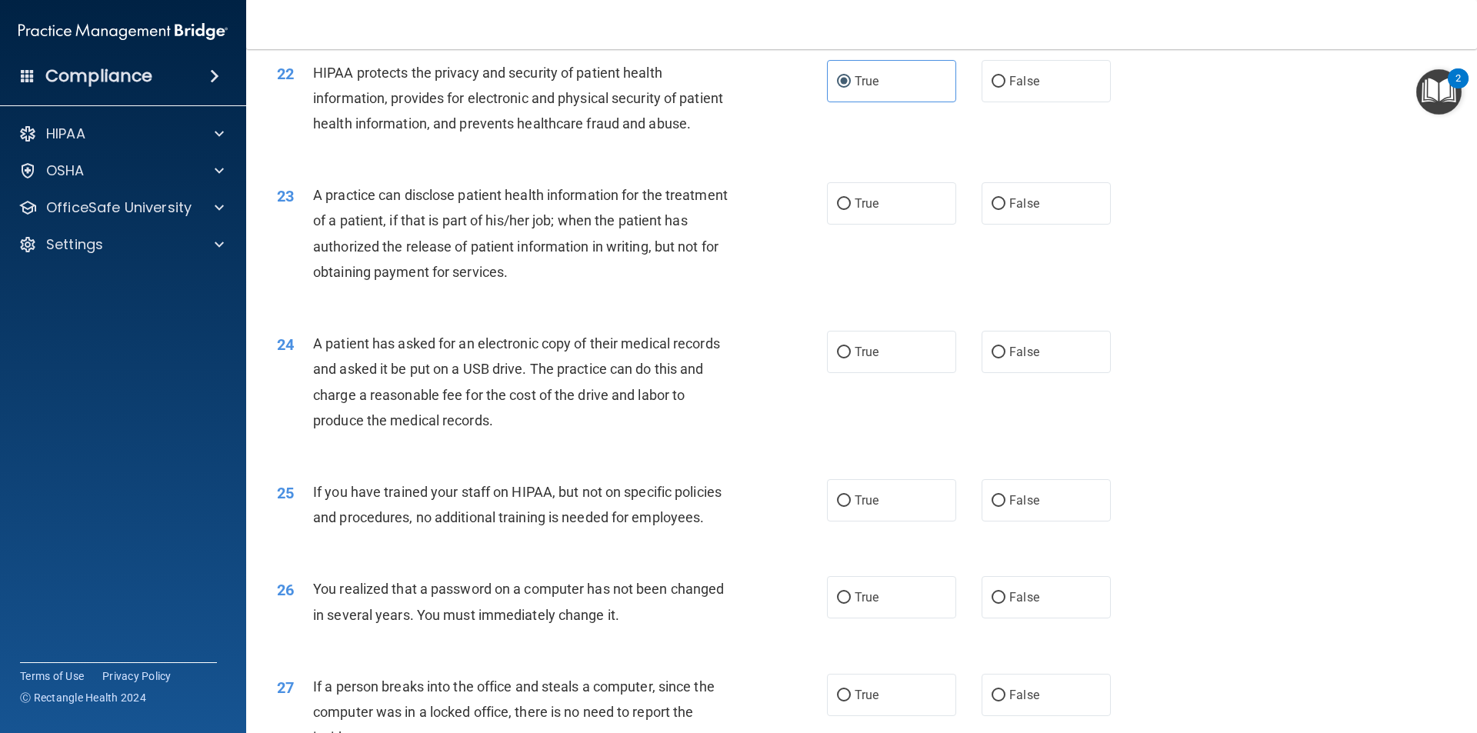
scroll to position [2293, 0]
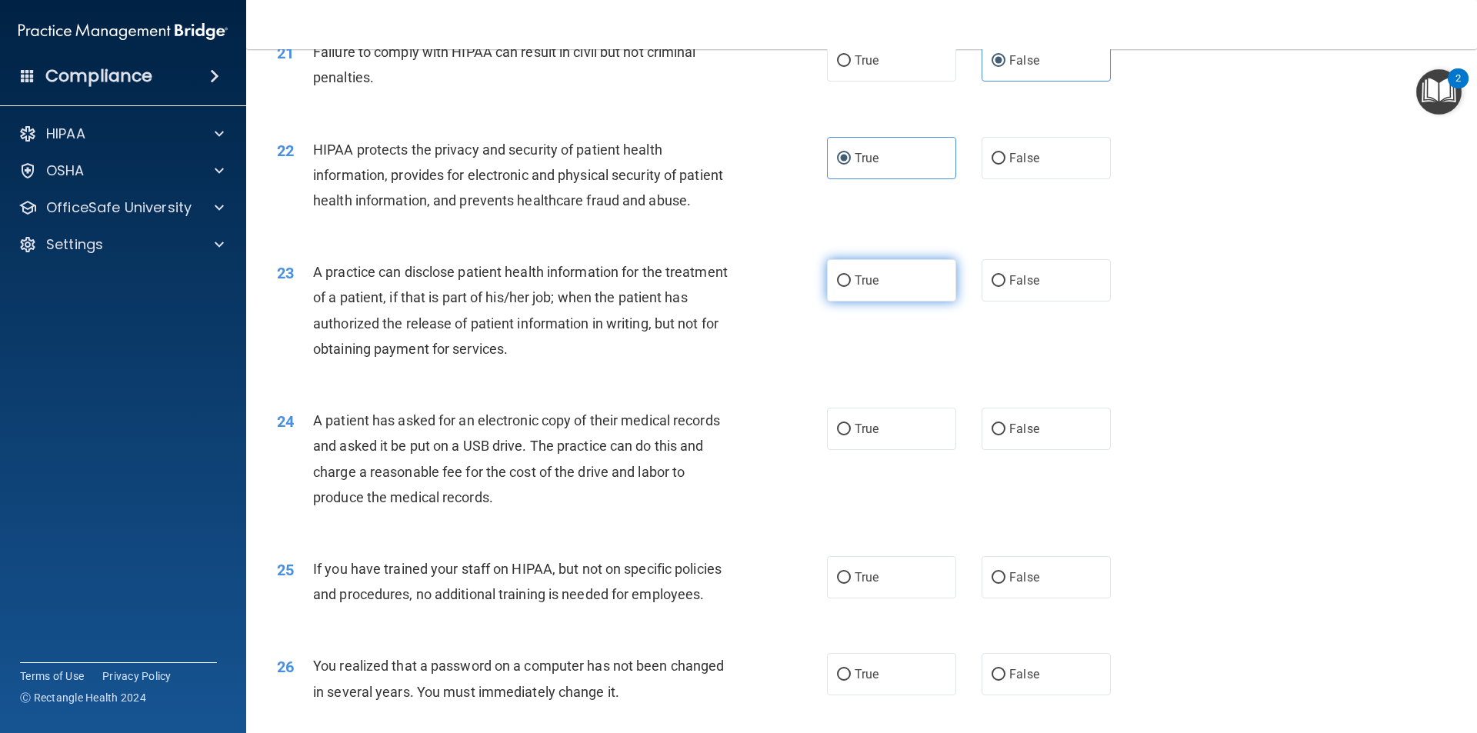
click at [911, 302] on label "True" at bounding box center [891, 280] width 129 height 42
click at [851, 287] on input "True" at bounding box center [844, 281] width 14 height 12
radio input "true"
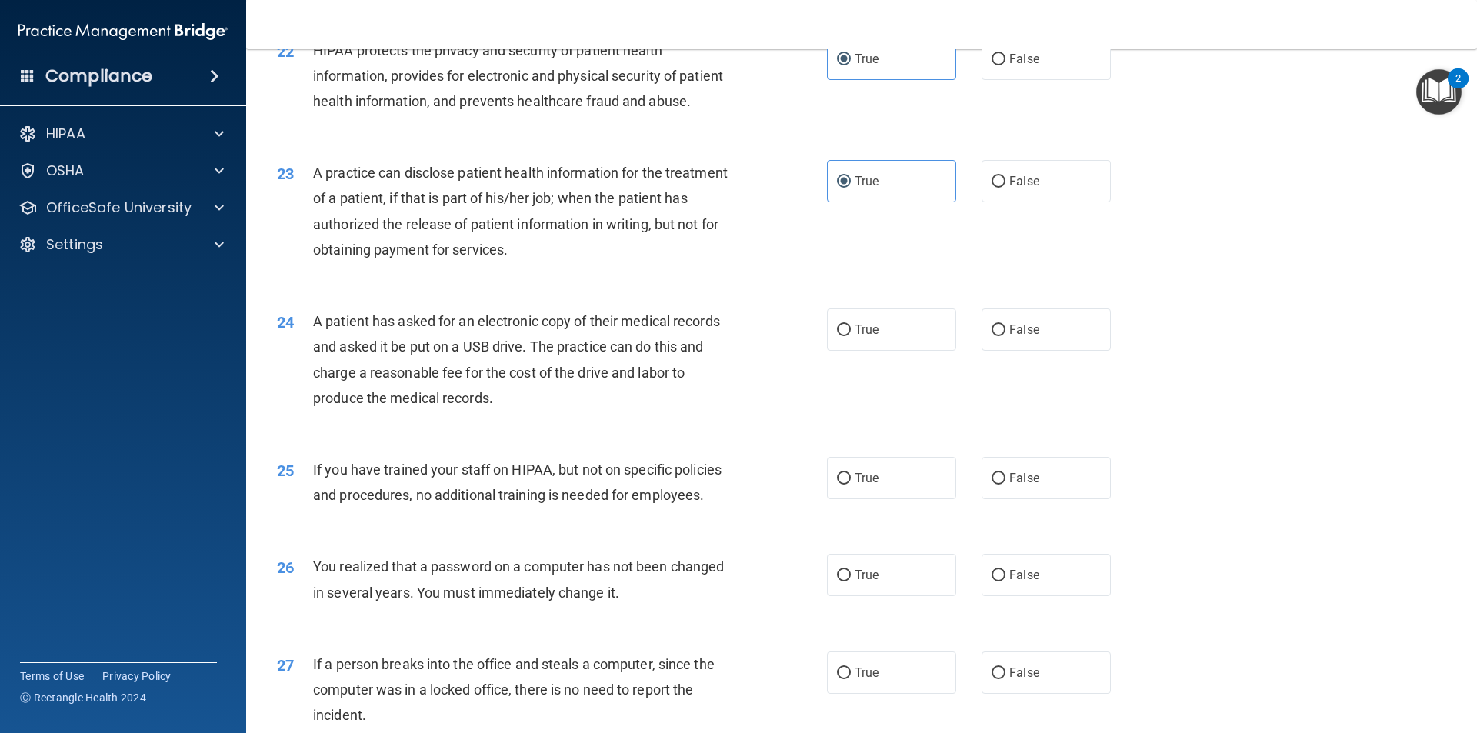
scroll to position [2447, 0]
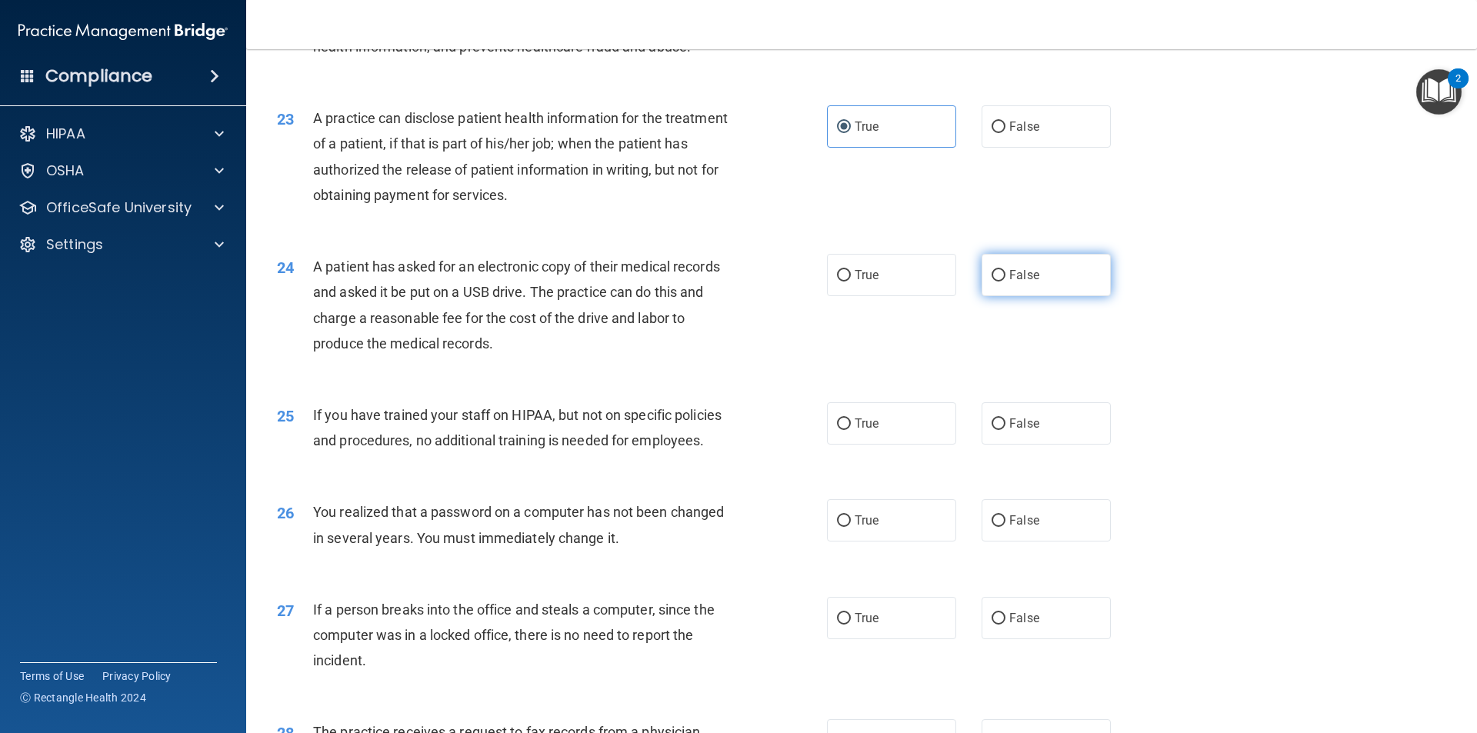
click at [996, 296] on label "False" at bounding box center [1046, 275] width 129 height 42
click at [996, 282] on input "False" at bounding box center [999, 276] width 14 height 12
radio input "true"
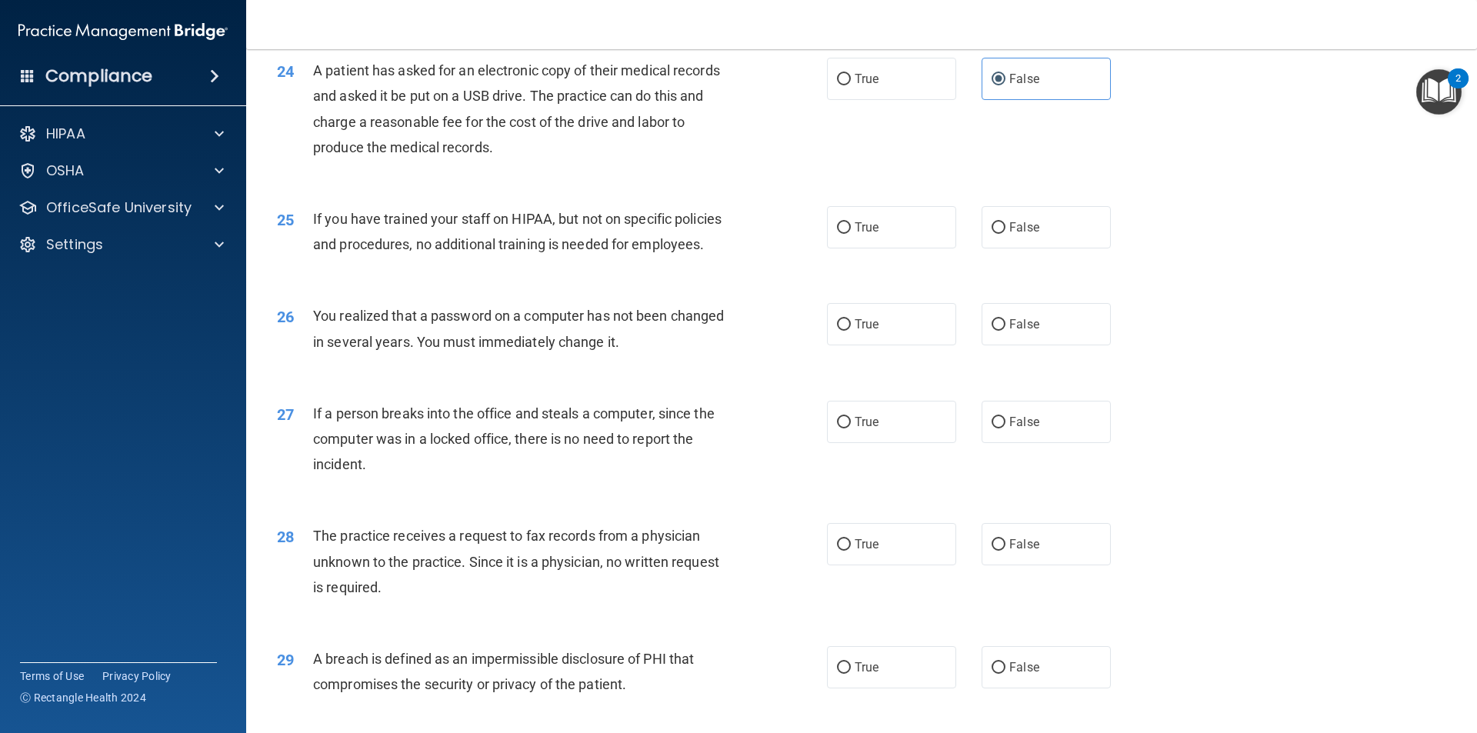
scroll to position [2678, 0]
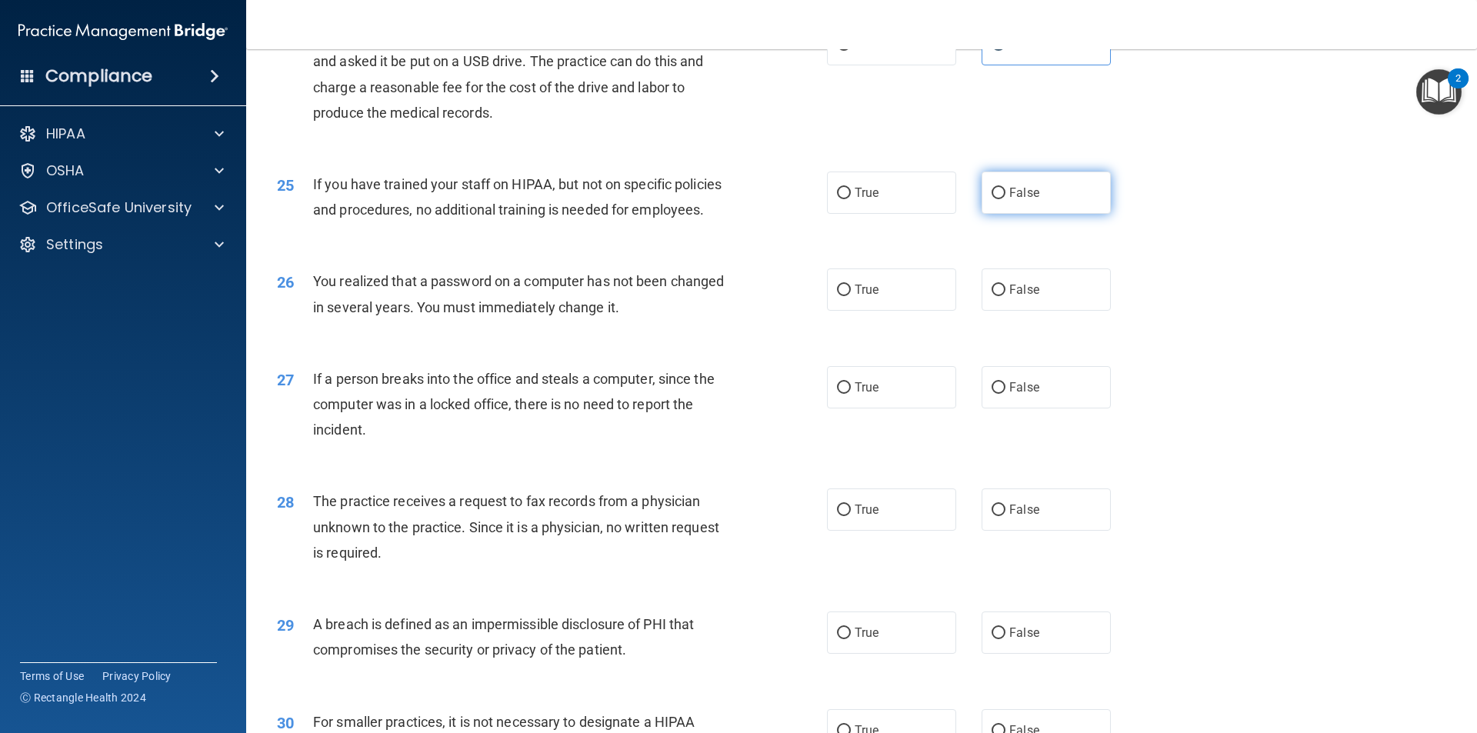
click at [1001, 214] on label "False" at bounding box center [1046, 193] width 129 height 42
click at [1001, 199] on input "False" at bounding box center [999, 194] width 14 height 12
radio input "true"
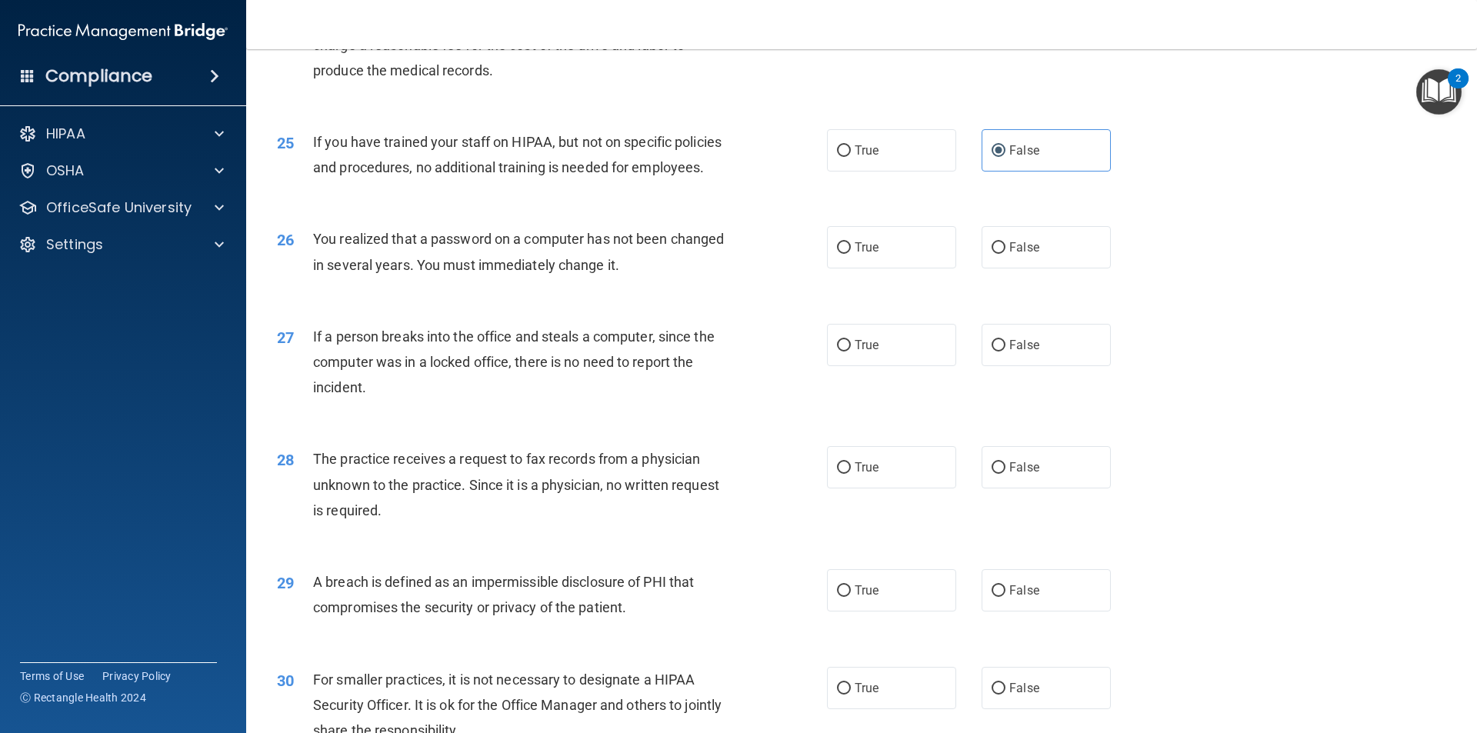
scroll to position [2755, 0]
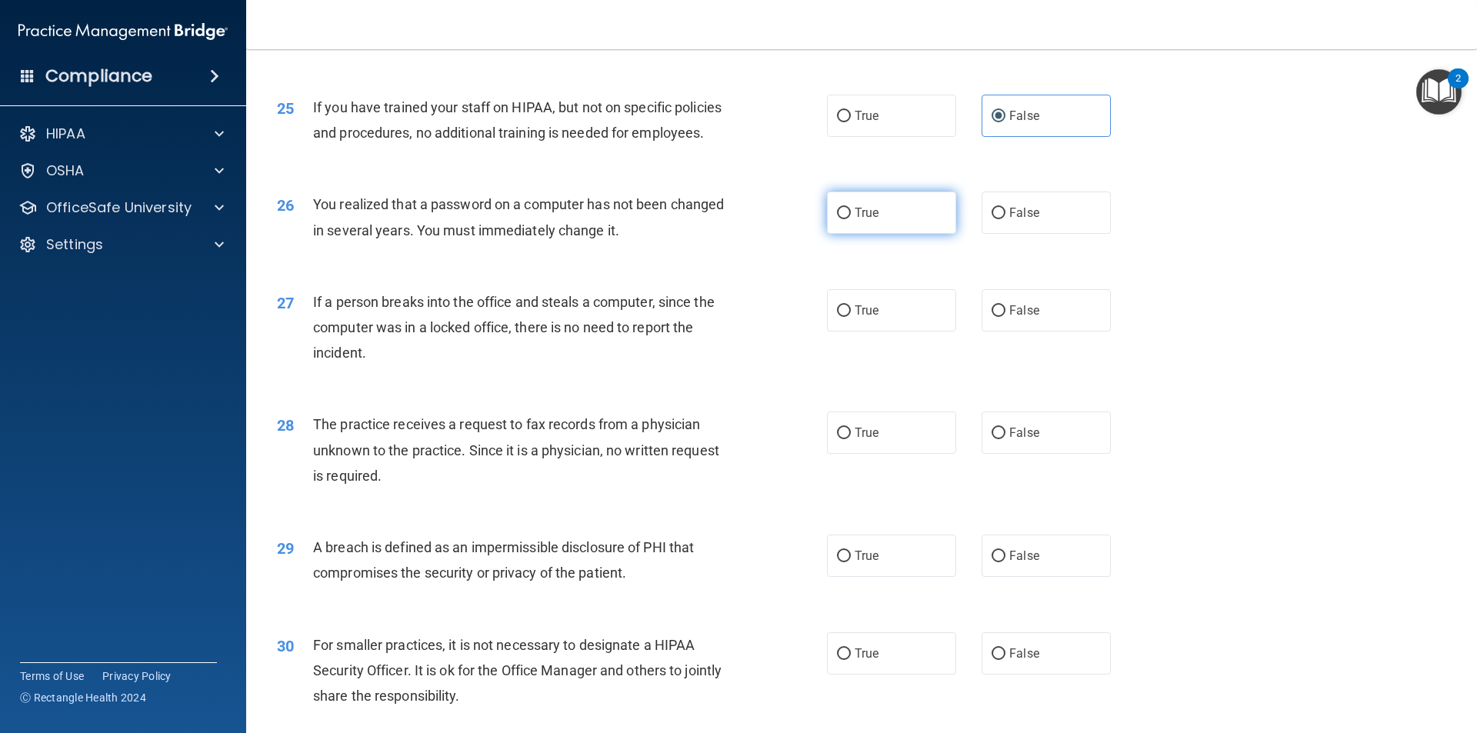
click at [905, 234] on label "True" at bounding box center [891, 213] width 129 height 42
click at [851, 219] on input "True" at bounding box center [844, 214] width 14 height 12
radio input "true"
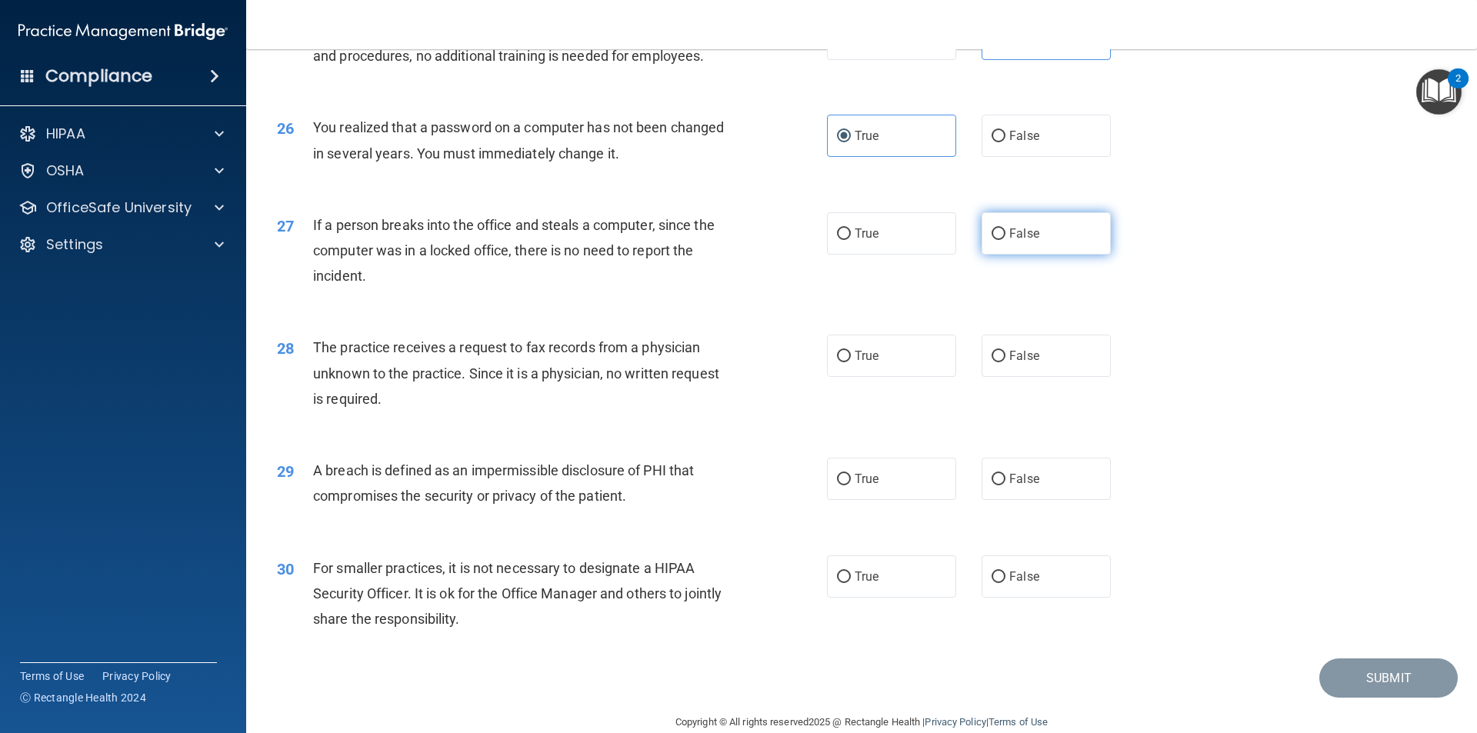
drag, startPoint x: 1009, startPoint y: 282, endPoint x: 1012, endPoint y: 299, distance: 16.4
click at [1010, 241] on span "False" at bounding box center [1025, 233] width 30 height 15
click at [1006, 240] on input "False" at bounding box center [999, 235] width 14 height 12
radio input "true"
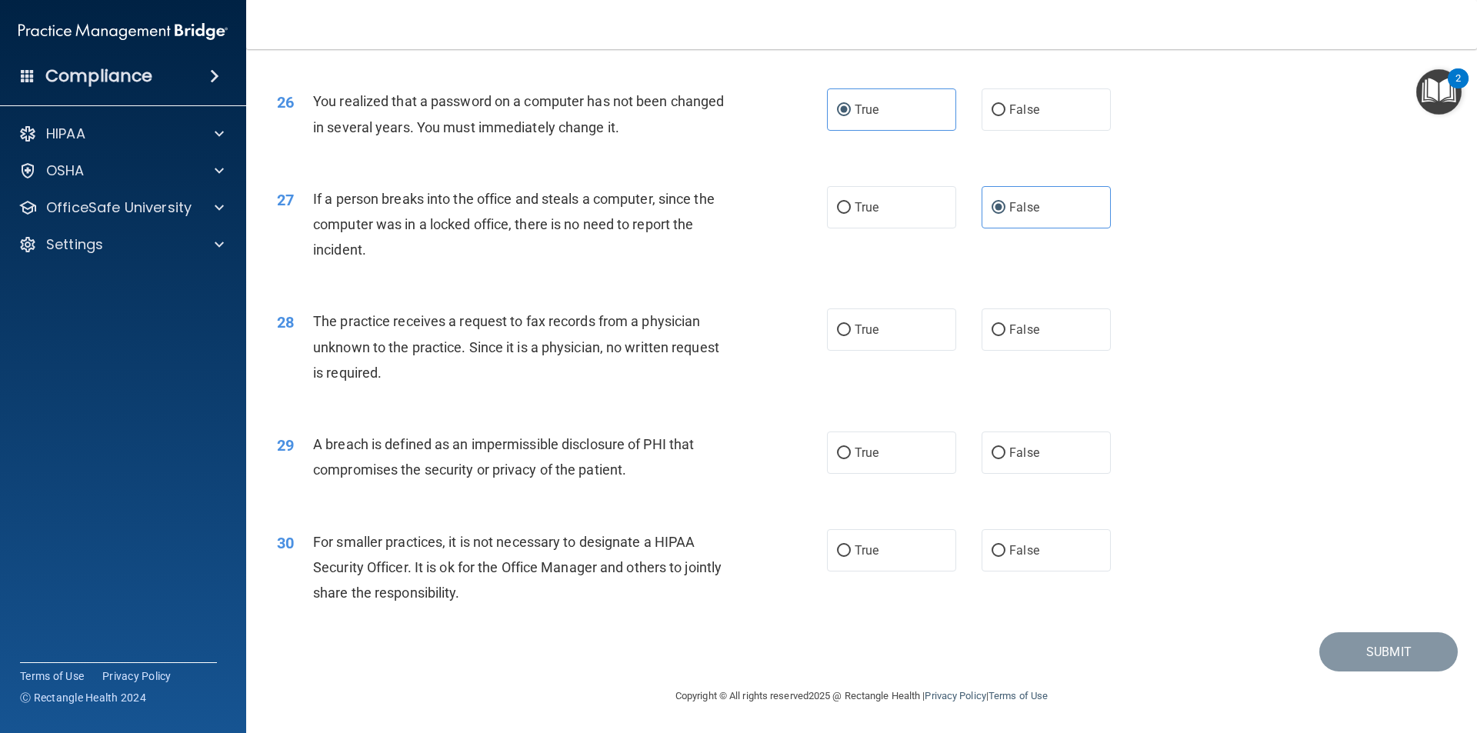
scroll to position [2909, 0]
click at [1009, 319] on label "False" at bounding box center [1046, 330] width 129 height 42
click at [1006, 325] on input "False" at bounding box center [999, 331] width 14 height 12
radio input "true"
click at [1015, 454] on span "False" at bounding box center [1025, 453] width 30 height 15
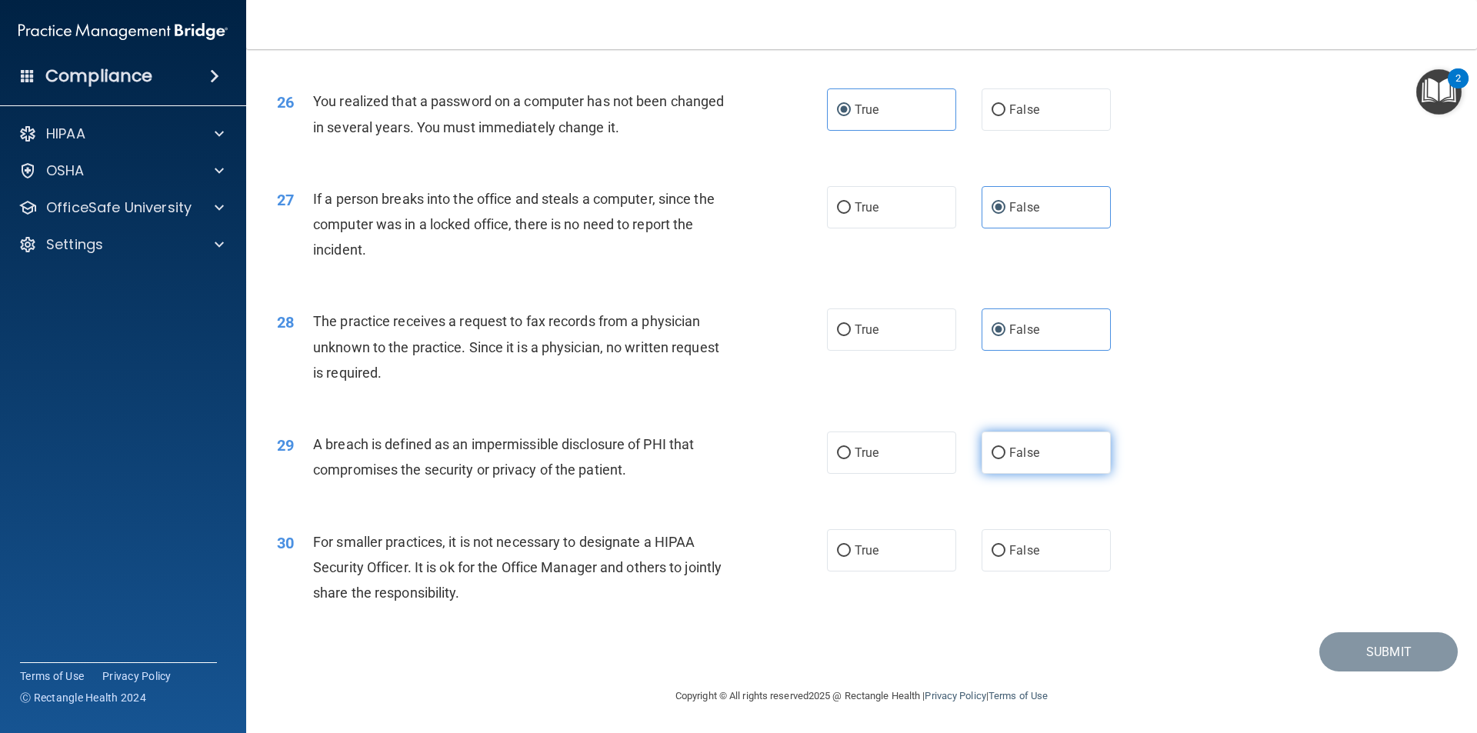
click at [1006, 454] on input "False" at bounding box center [999, 454] width 14 height 12
radio input "true"
click at [933, 447] on label "True" at bounding box center [891, 453] width 129 height 42
click at [851, 448] on input "True" at bounding box center [844, 454] width 14 height 12
radio input "true"
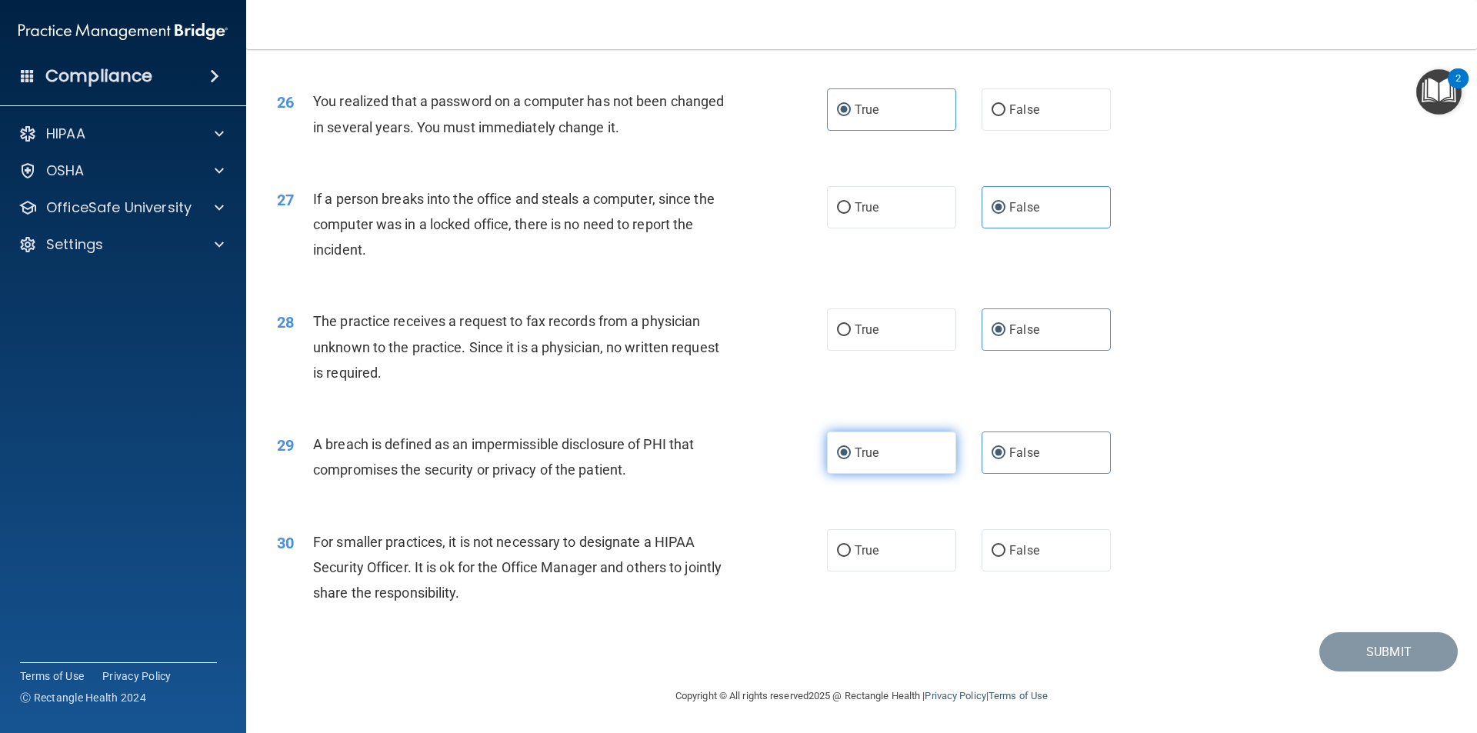
radio input "false"
click at [1063, 549] on label "False" at bounding box center [1046, 550] width 129 height 42
click at [1006, 549] on input "False" at bounding box center [999, 552] width 14 height 12
radio input "true"
click at [1376, 657] on button "Submit" at bounding box center [1389, 652] width 139 height 39
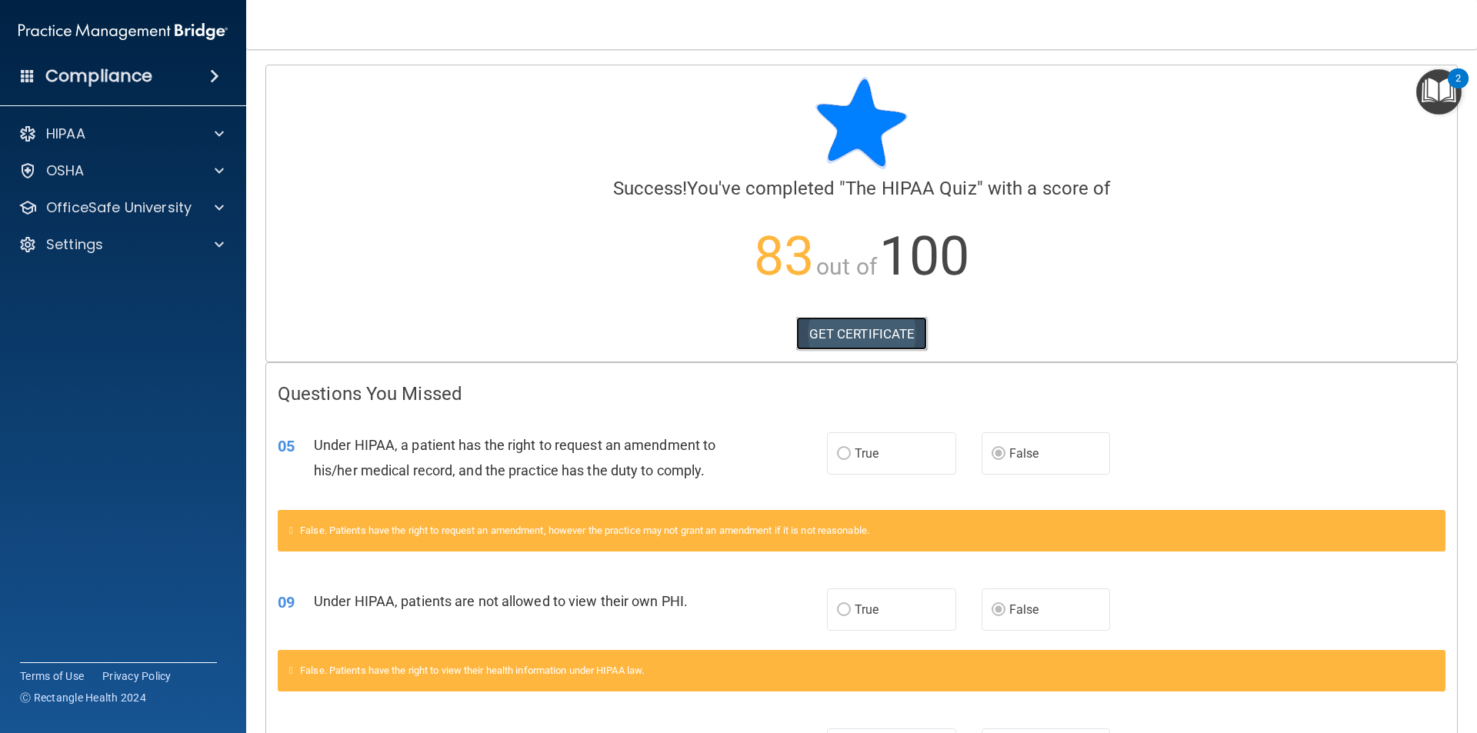
click at [885, 341] on link "GET CERTIFICATE" at bounding box center [862, 334] width 132 height 34
click at [218, 165] on span at bounding box center [219, 171] width 9 height 18
click at [191, 242] on p "Resources" at bounding box center [115, 244] width 210 height 15
